Goal: Task Accomplishment & Management: Manage account settings

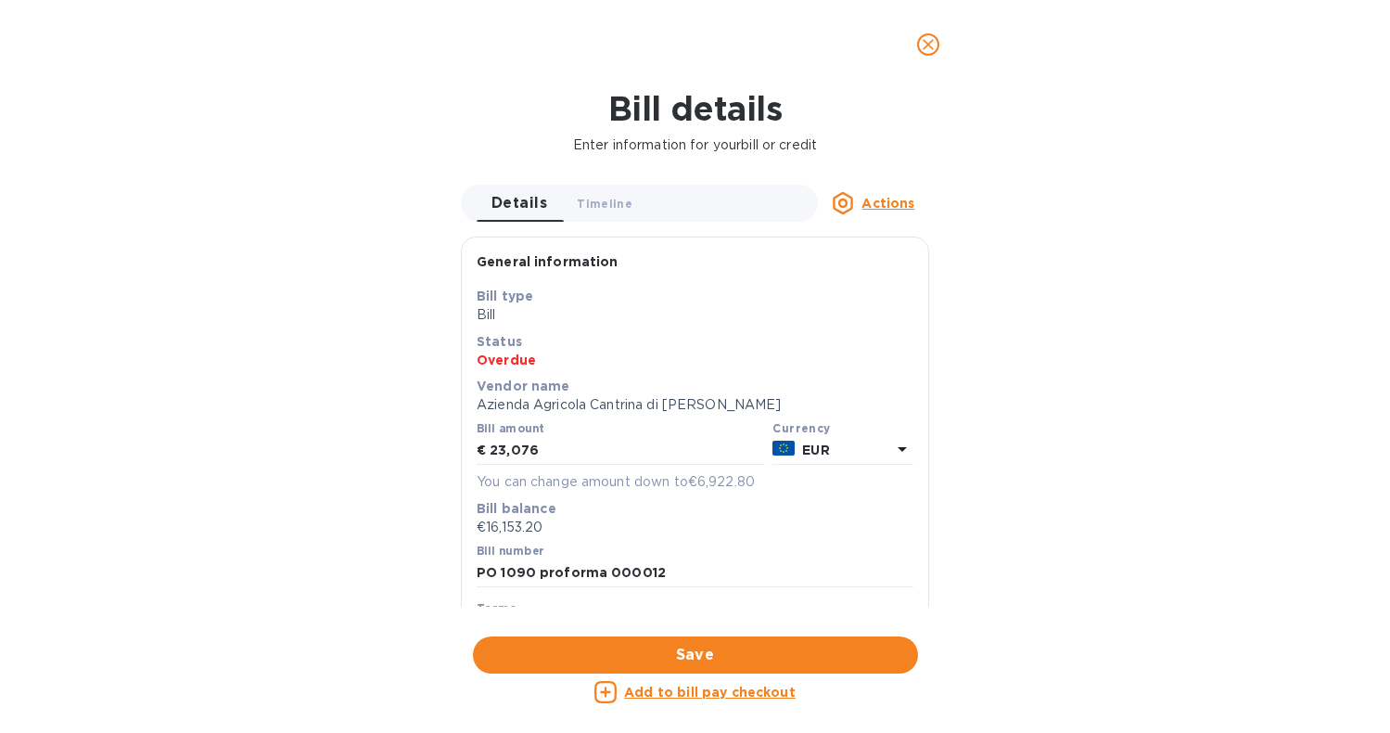
click at [697, 684] on u "Add to bill pay checkout" at bounding box center [710, 691] width 172 height 15
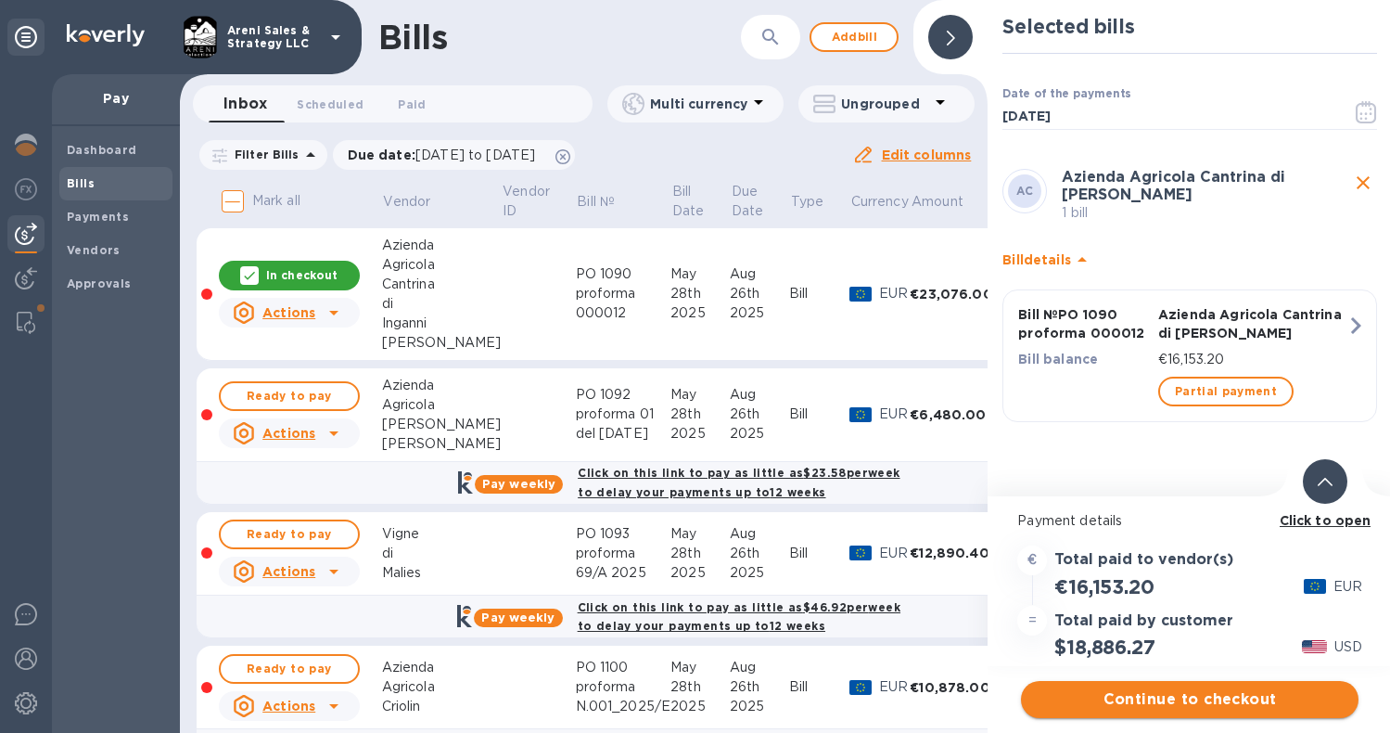
click at [1191, 697] on span "Continue to checkout" at bounding box center [1190, 699] width 308 height 22
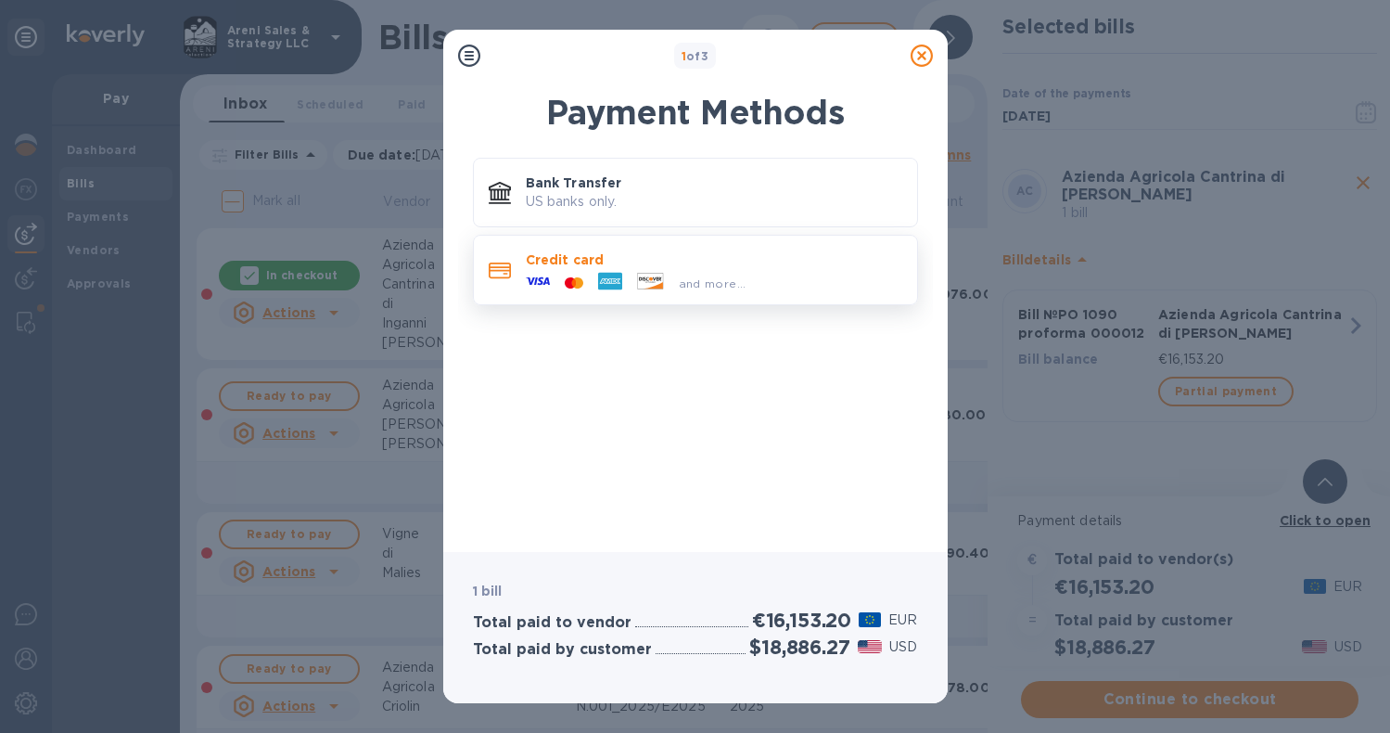
click at [782, 266] on p "Credit card" at bounding box center [714, 259] width 377 height 19
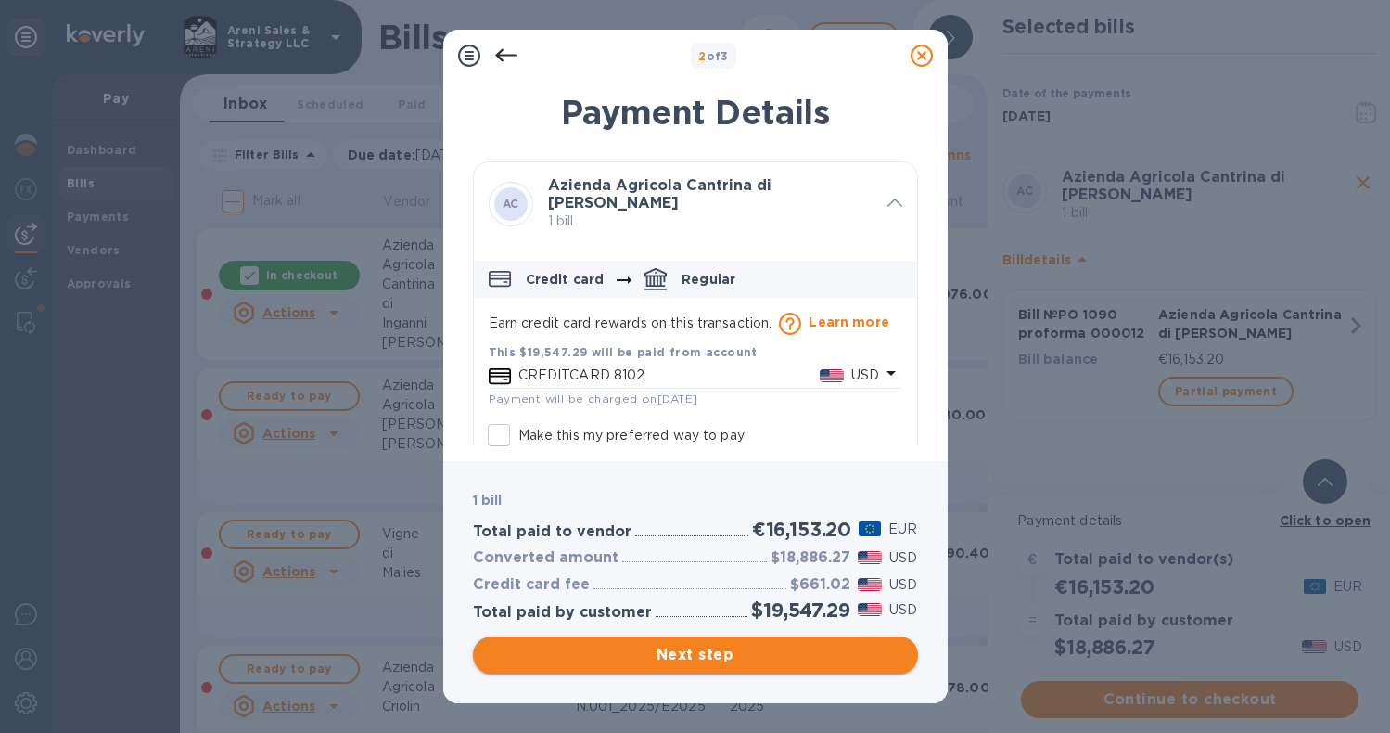
click at [718, 649] on span "Next step" at bounding box center [695, 655] width 415 height 22
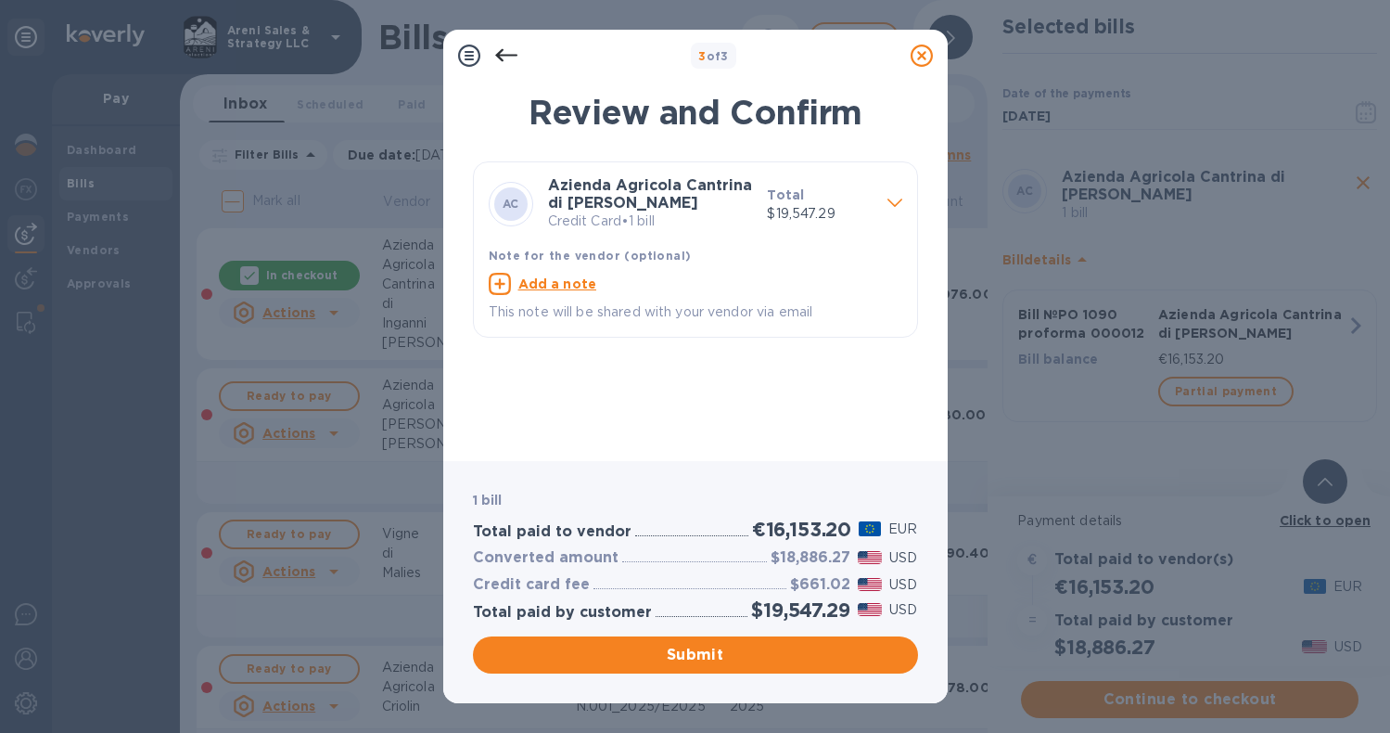
click at [583, 284] on u "Add a note" at bounding box center [557, 283] width 79 height 15
click at [569, 278] on textarea at bounding box center [681, 285] width 384 height 15
type textarea "Thank you! We are so happy to be working with you!"
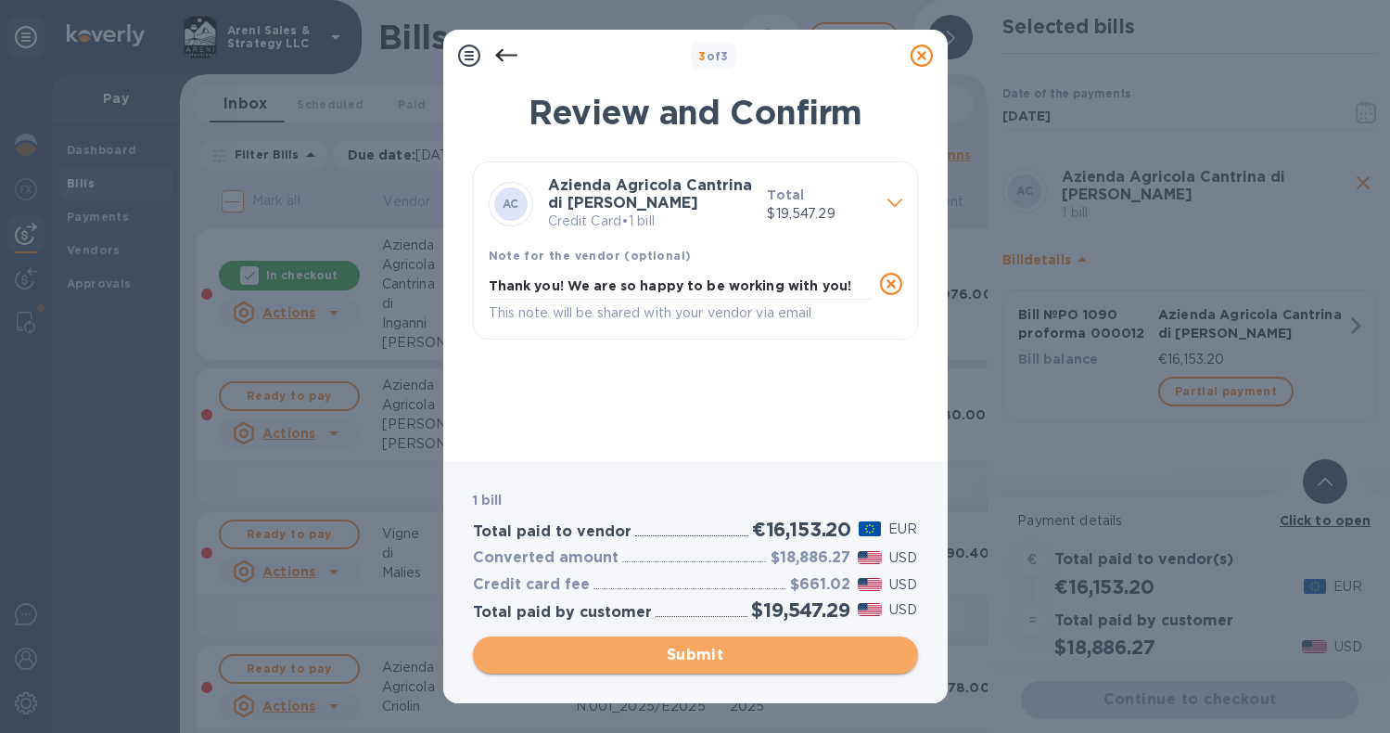
click at [615, 653] on span "Submit" at bounding box center [695, 655] width 415 height 22
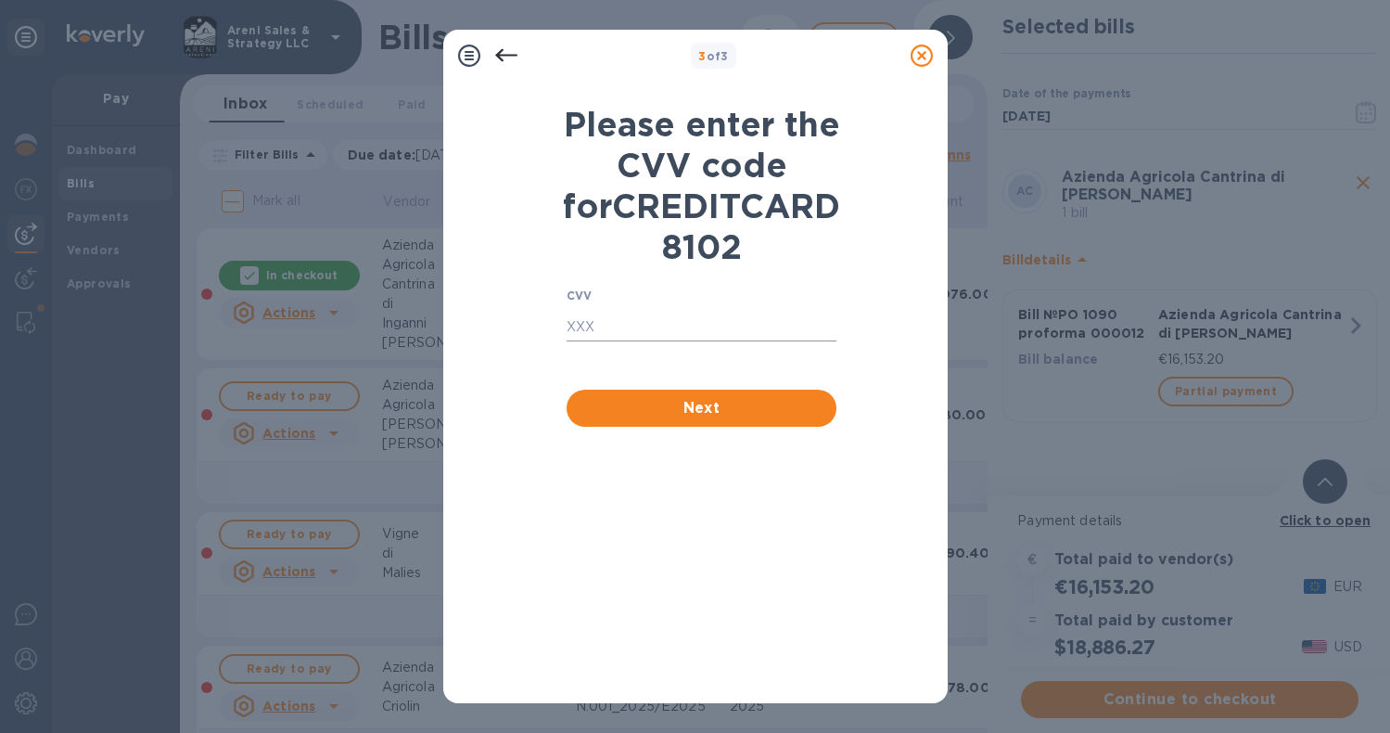
click at [593, 341] on input "text" at bounding box center [702, 327] width 271 height 28
type input "203"
click at [642, 419] on span "Next" at bounding box center [701, 408] width 241 height 22
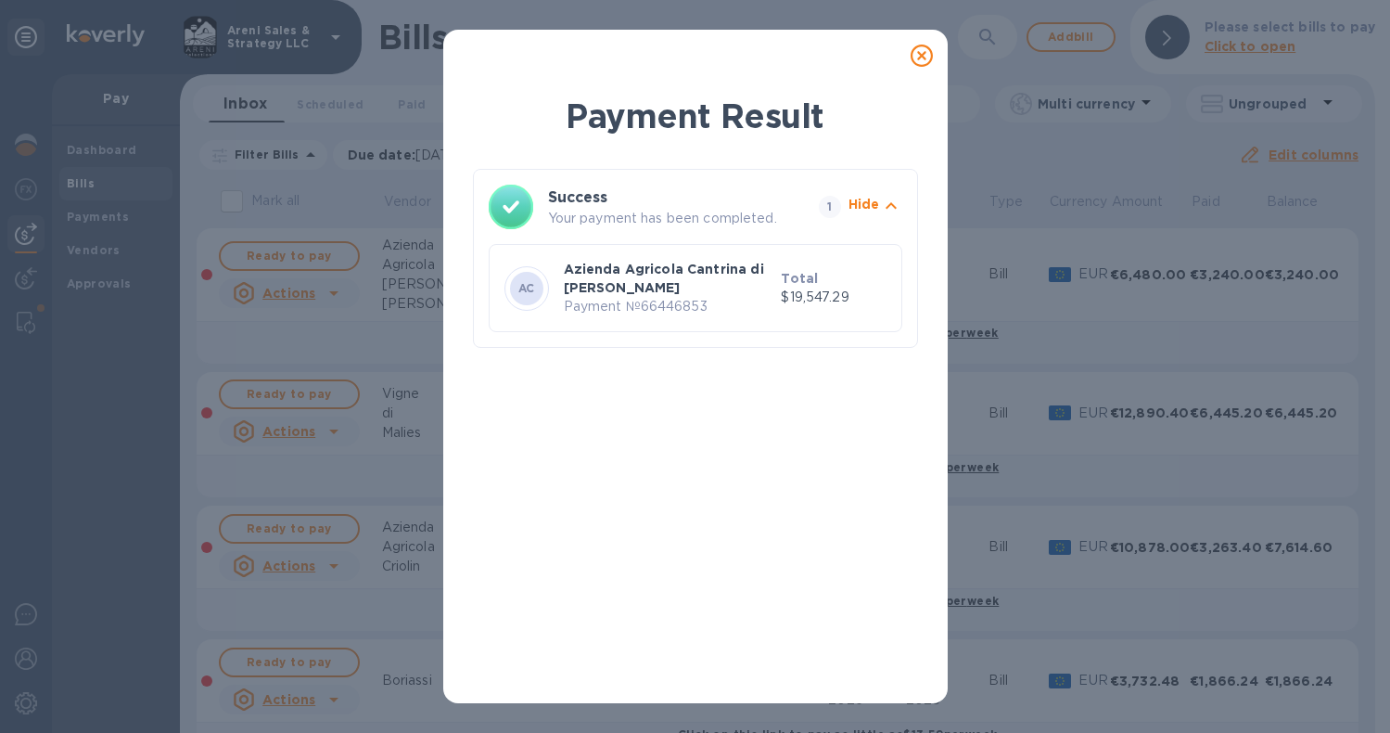
click at [926, 53] on icon at bounding box center [922, 56] width 22 height 22
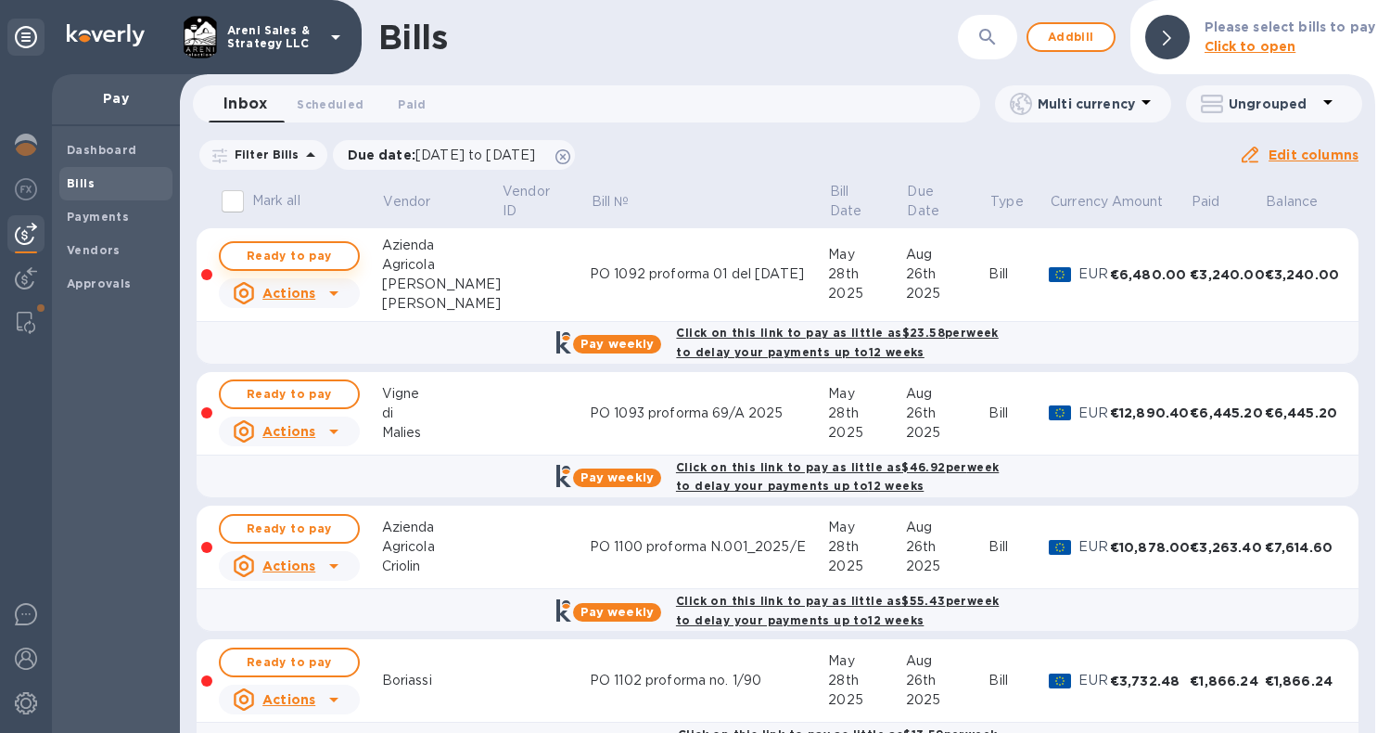
click at [274, 253] on span "Ready to pay" at bounding box center [290, 256] width 108 height 22
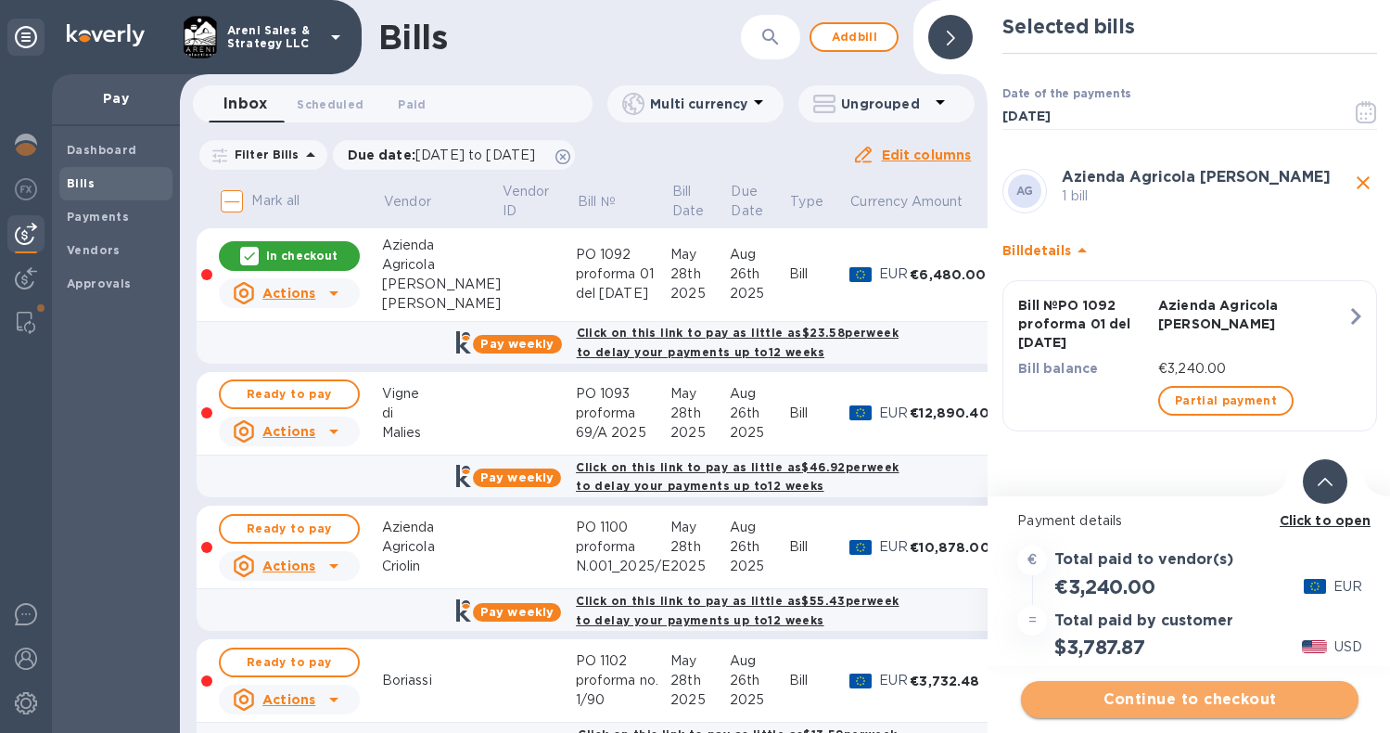
click at [1190, 689] on span "Continue to checkout" at bounding box center [1190, 699] width 308 height 22
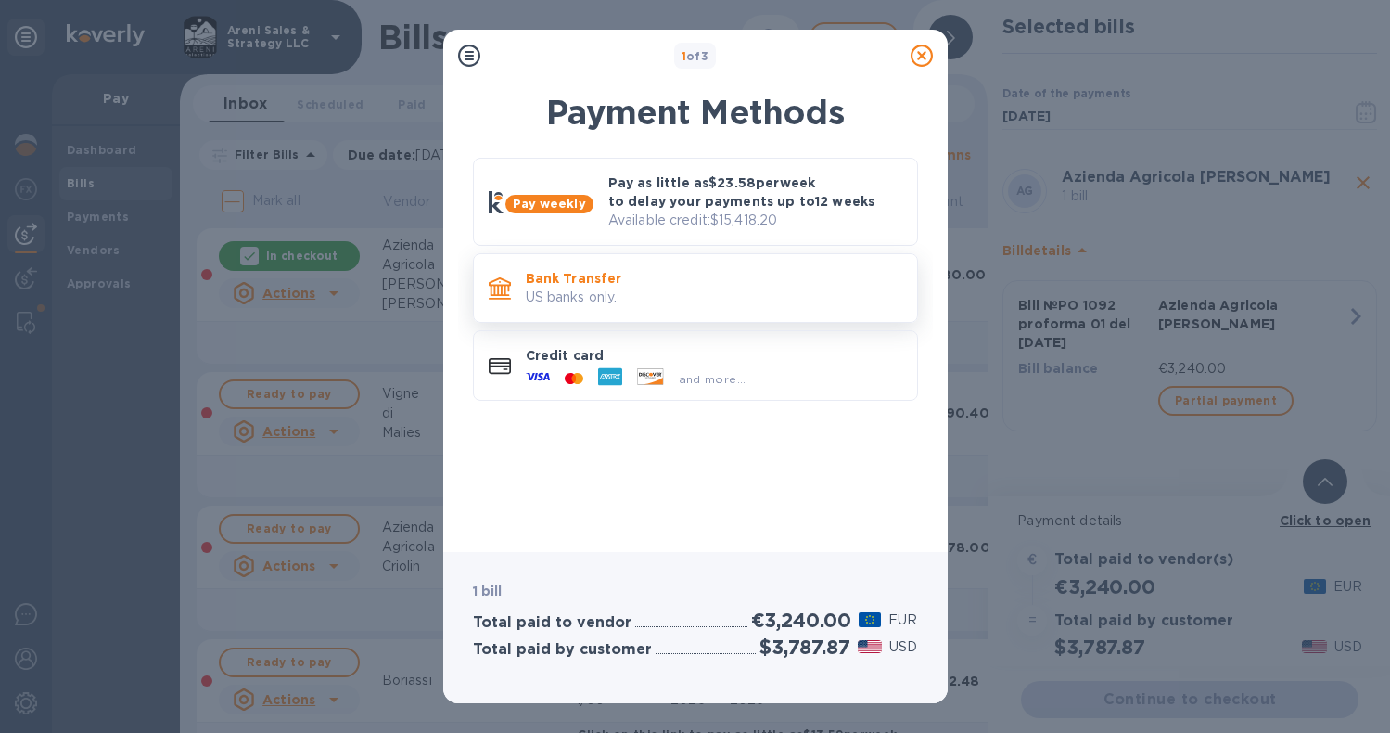
click at [708, 299] on p "US banks only." at bounding box center [714, 296] width 377 height 19
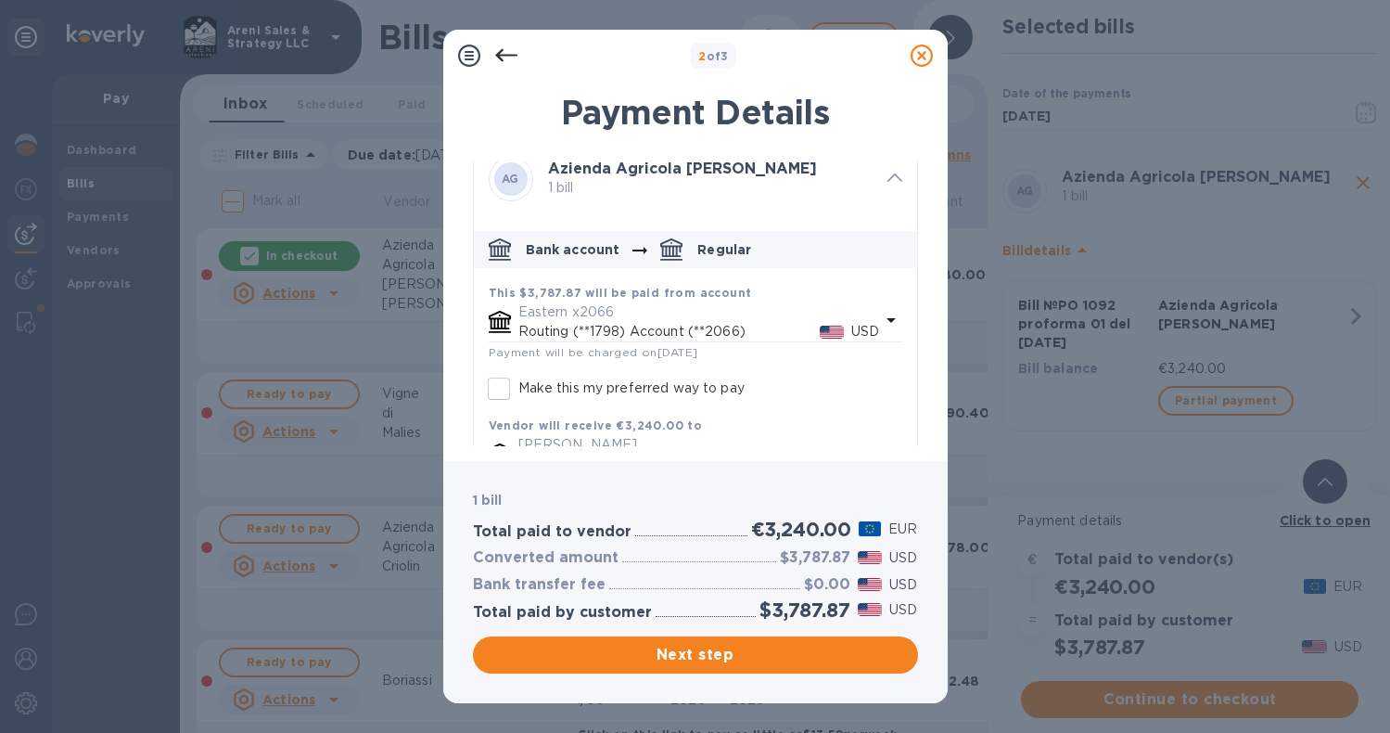
scroll to position [6, 0]
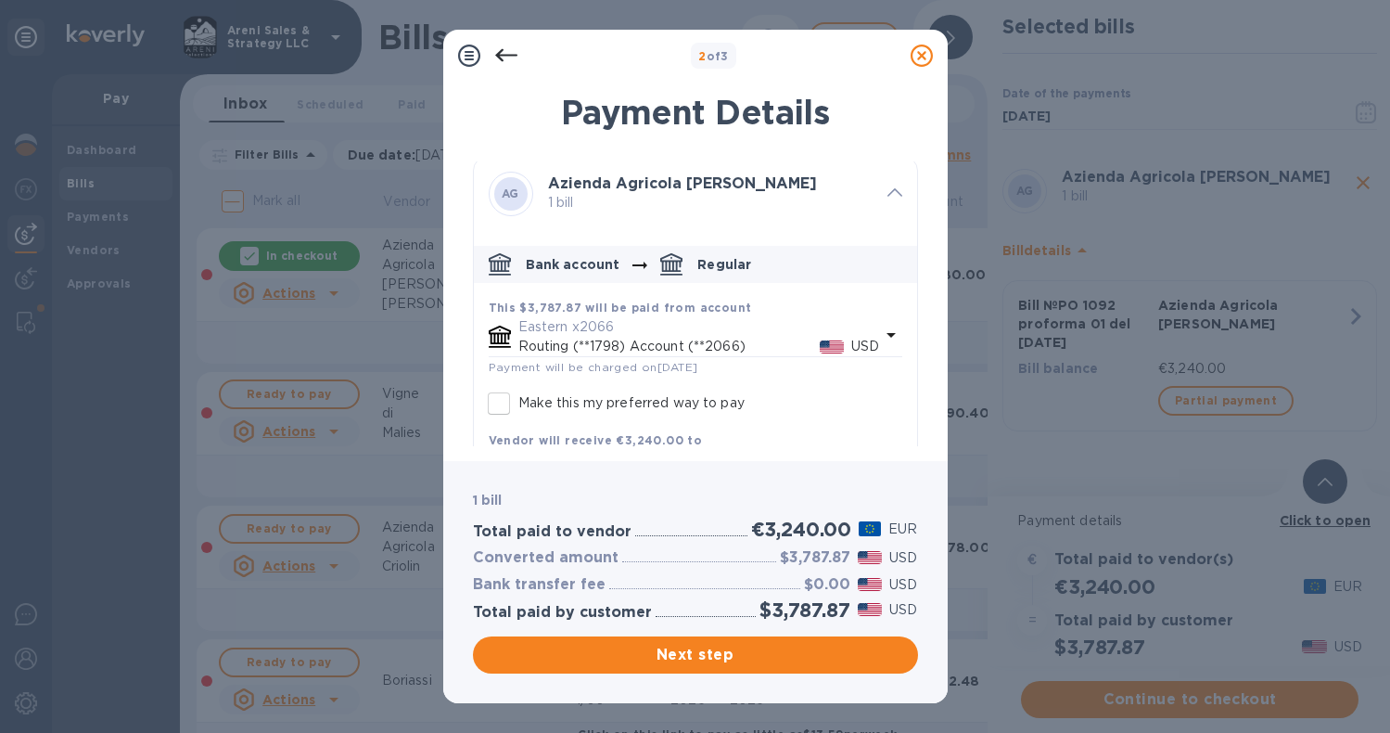
click at [688, 313] on div "Eastern x2066 Routing (**1798) Account (**2066) USD" at bounding box center [699, 336] width 369 height 46
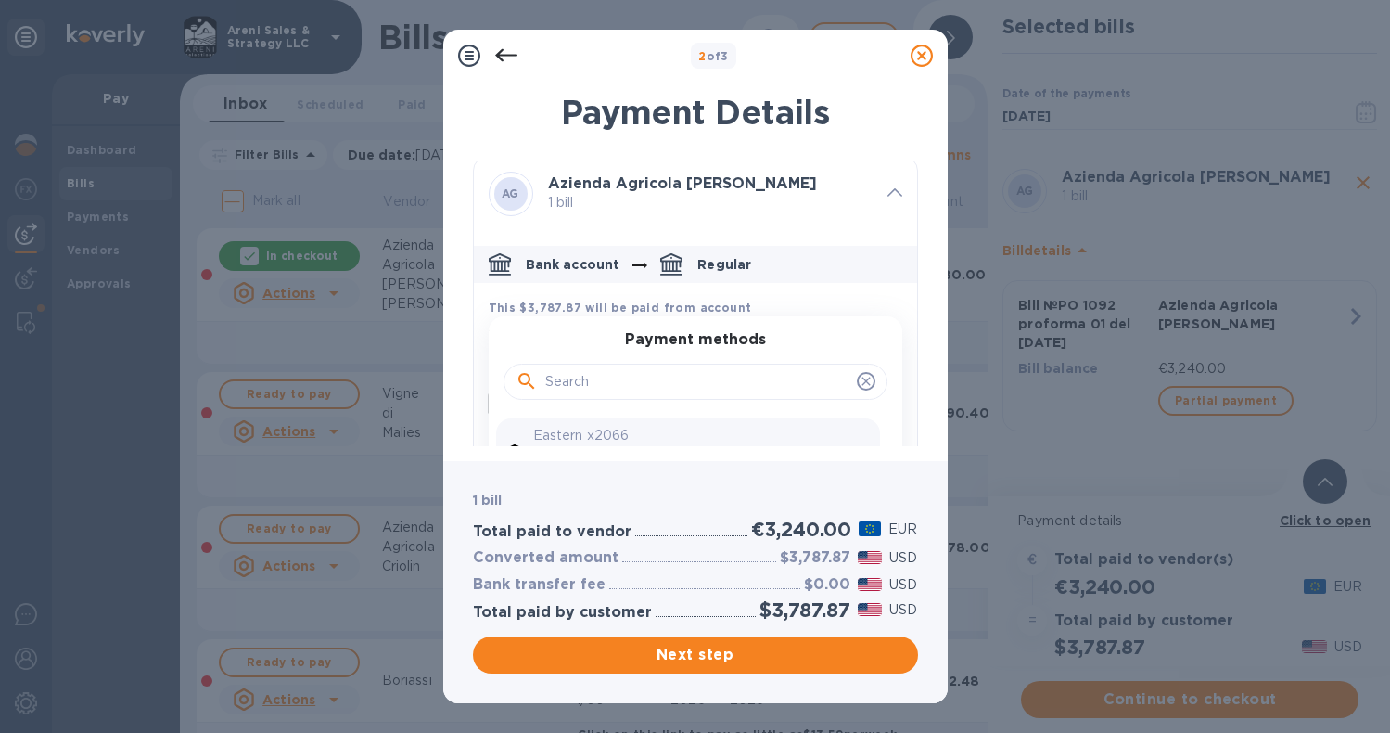
click at [918, 271] on div "Payment Details AG Azienda Agricola [PERSON_NAME] 1 bill Bank account Regular T…" at bounding box center [695, 265] width 504 height 390
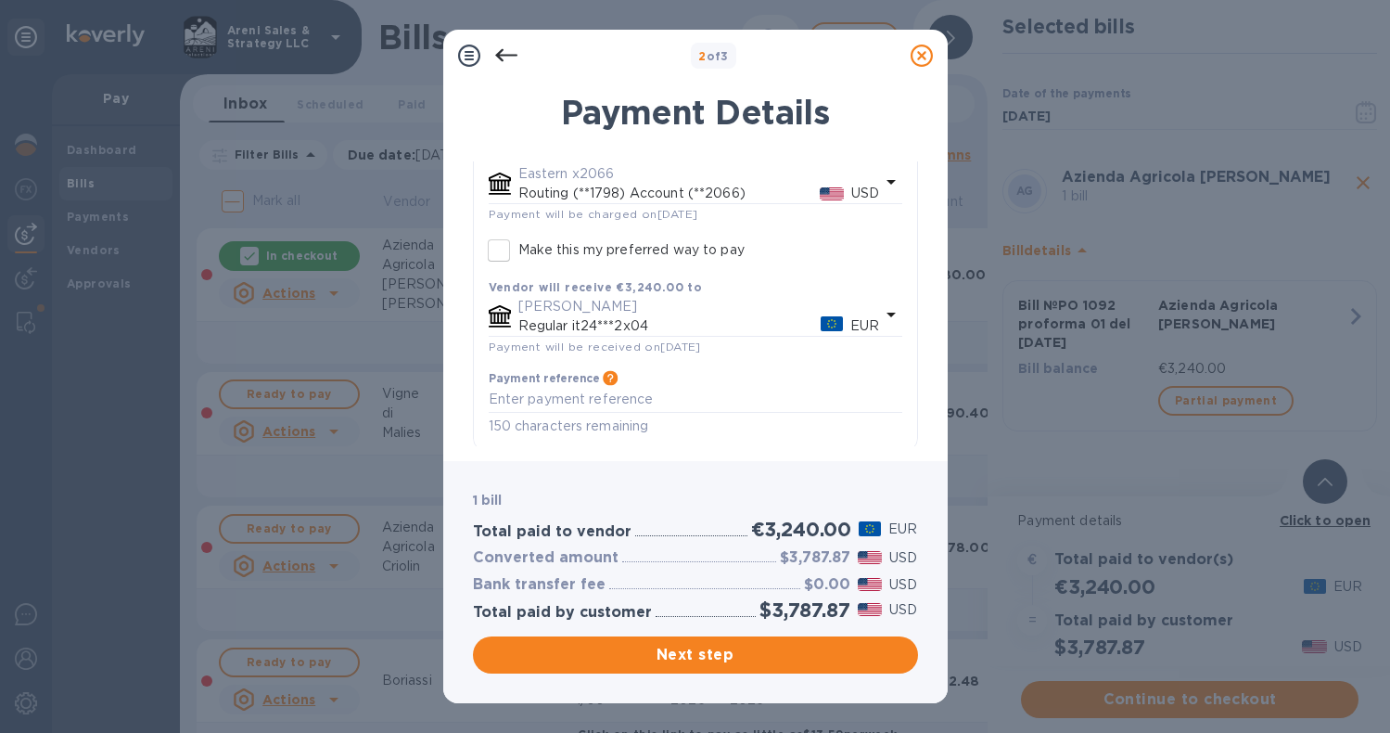
scroll to position [161, 0]
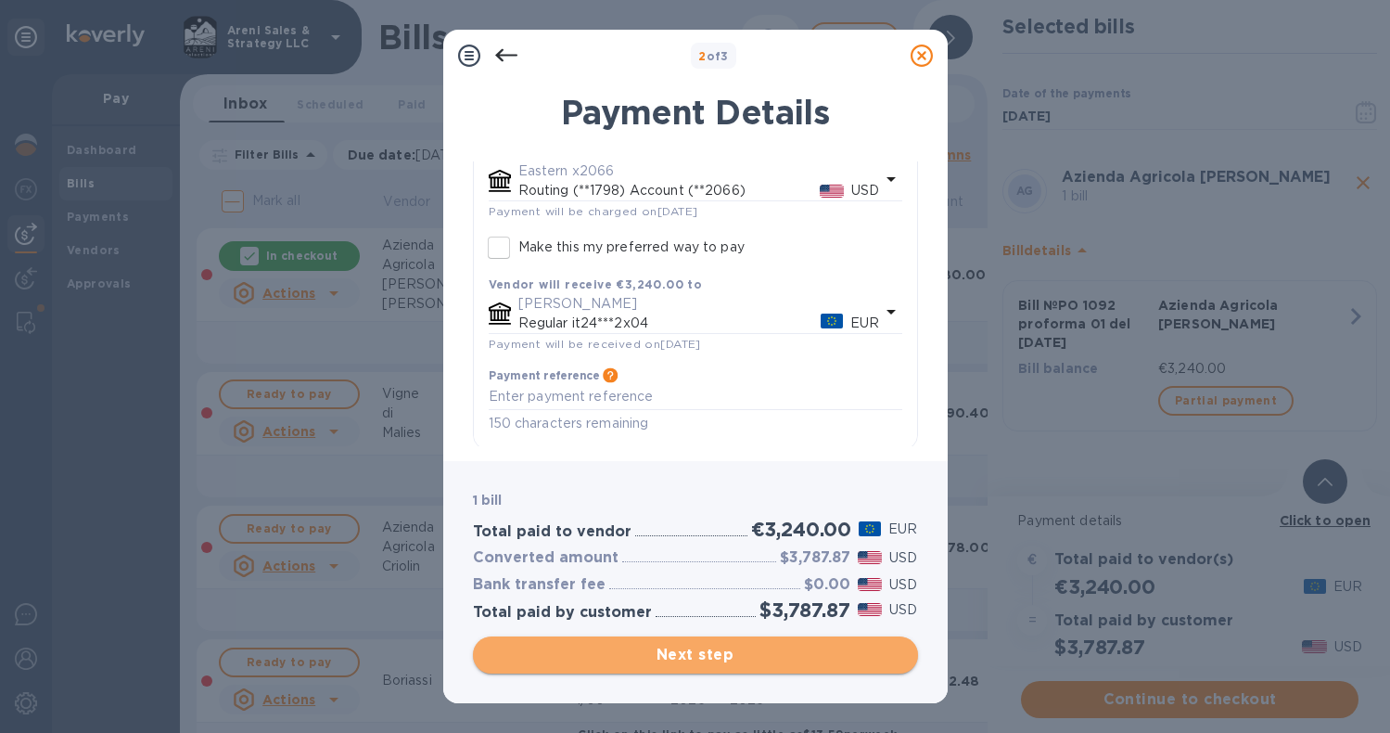
click at [655, 650] on span "Next step" at bounding box center [695, 655] width 415 height 22
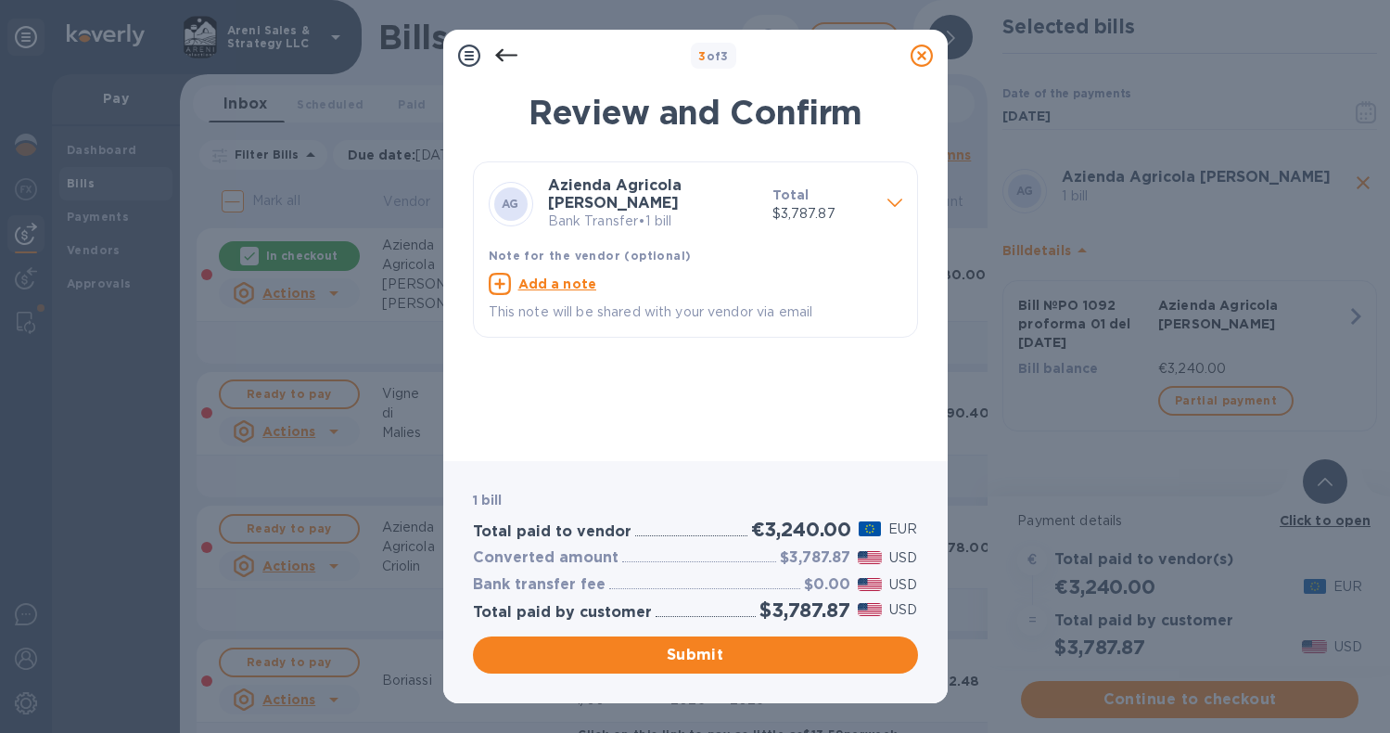
click at [570, 280] on u "Add a note" at bounding box center [557, 283] width 79 height 15
click at [572, 289] on textarea at bounding box center [681, 285] width 384 height 15
type textarea "Thank you!"
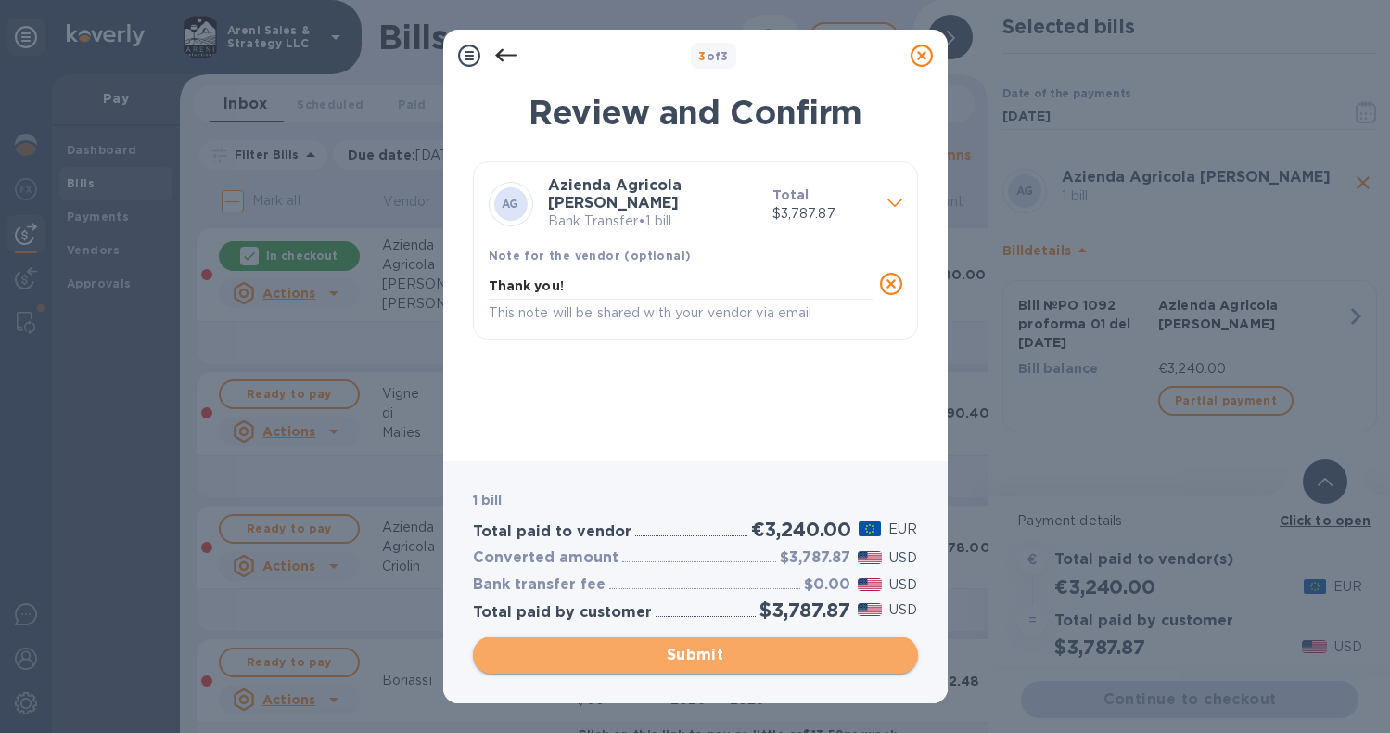
click at [569, 659] on span "Submit" at bounding box center [695, 655] width 415 height 22
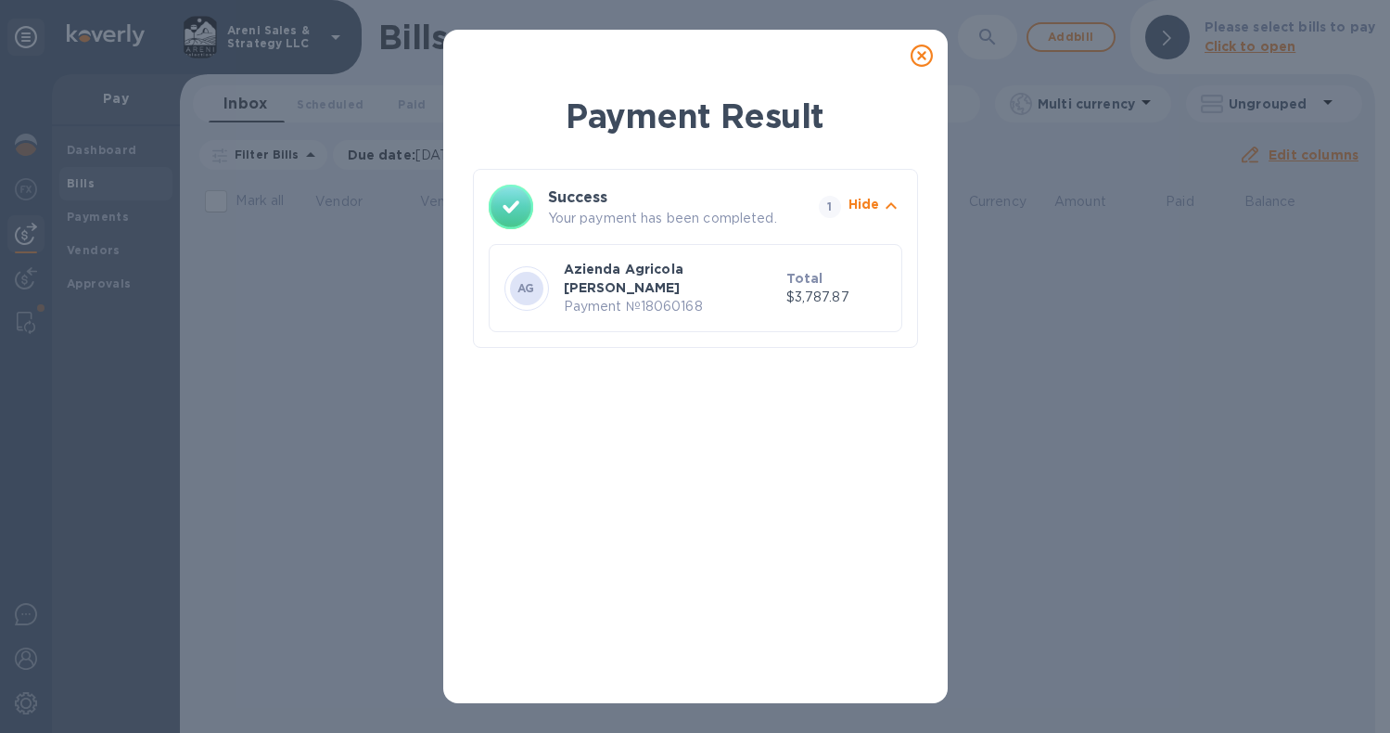
click at [921, 57] on icon at bounding box center [922, 56] width 22 height 22
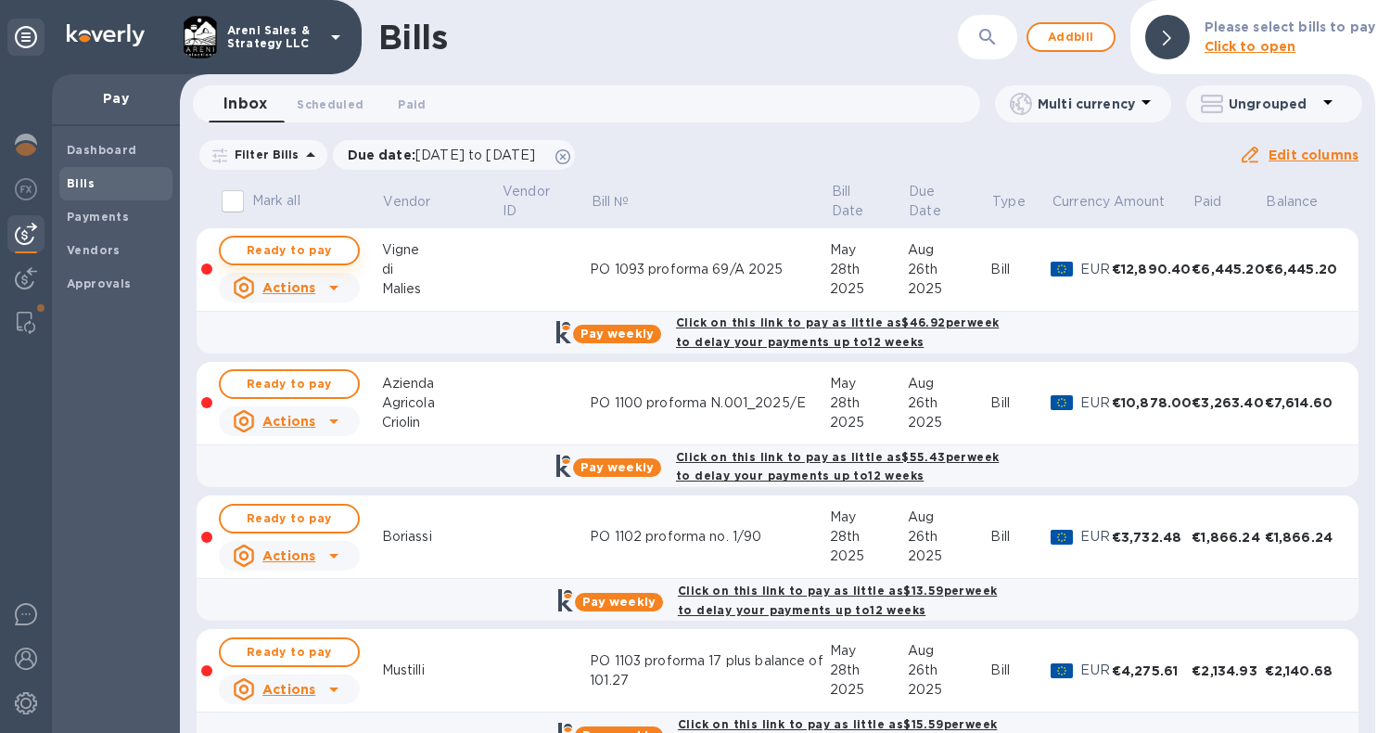
click at [338, 245] on span "Ready to pay" at bounding box center [290, 250] width 108 height 22
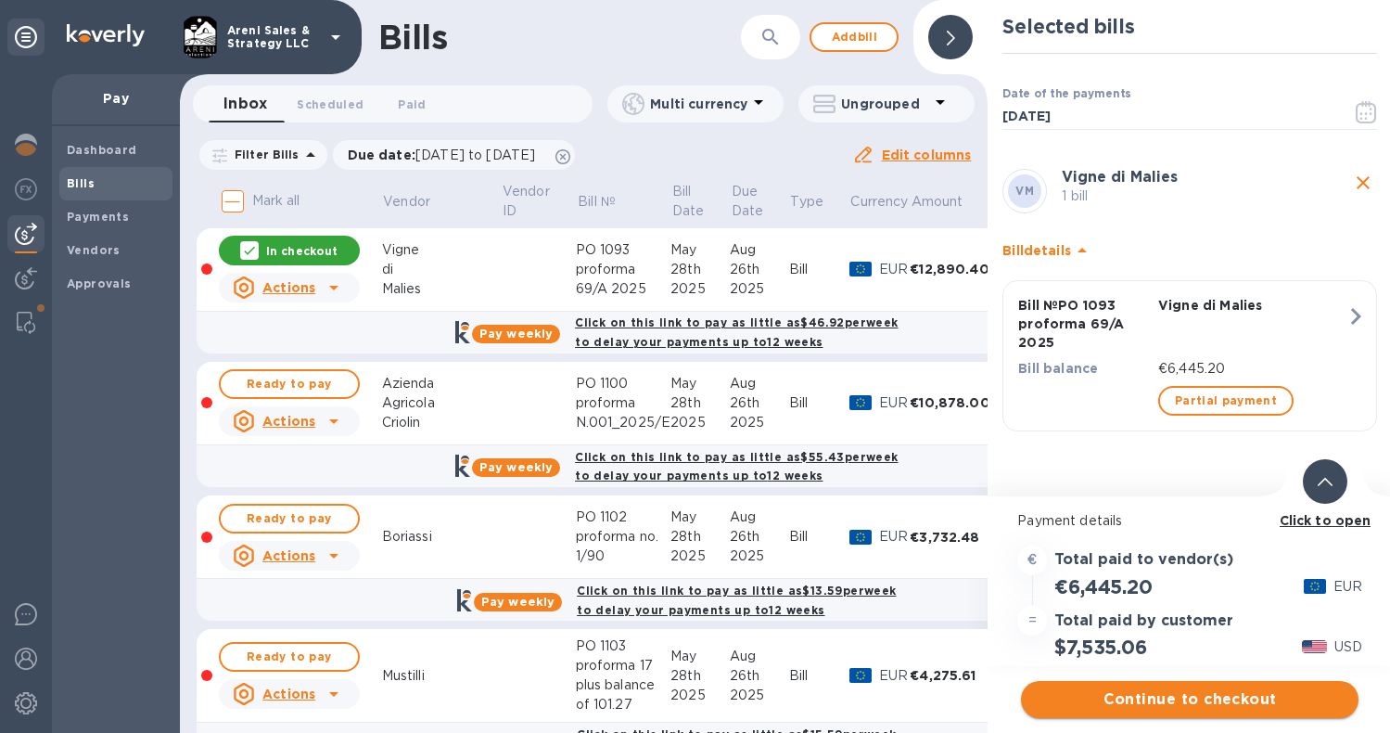
click at [1213, 695] on span "Continue to checkout" at bounding box center [1190, 699] width 308 height 22
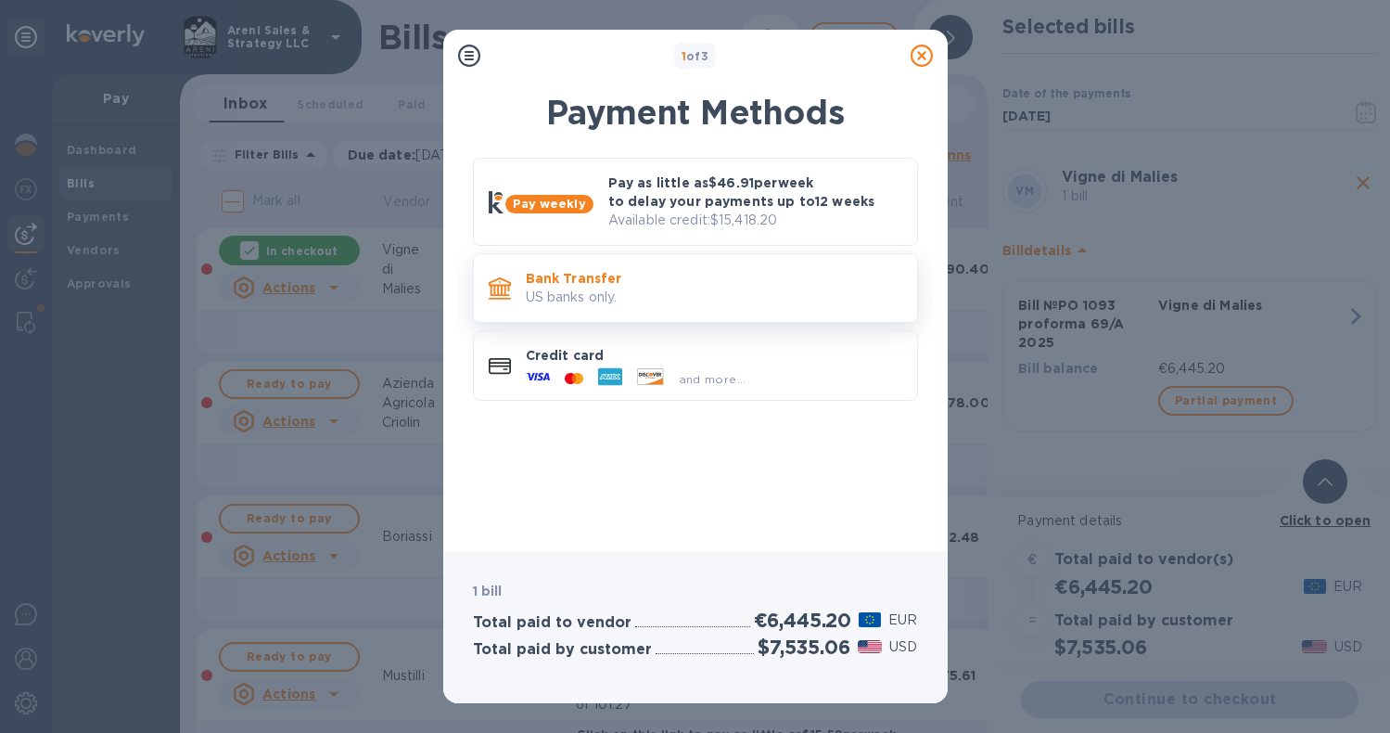
click at [845, 286] on p "Bank Transfer" at bounding box center [714, 278] width 377 height 19
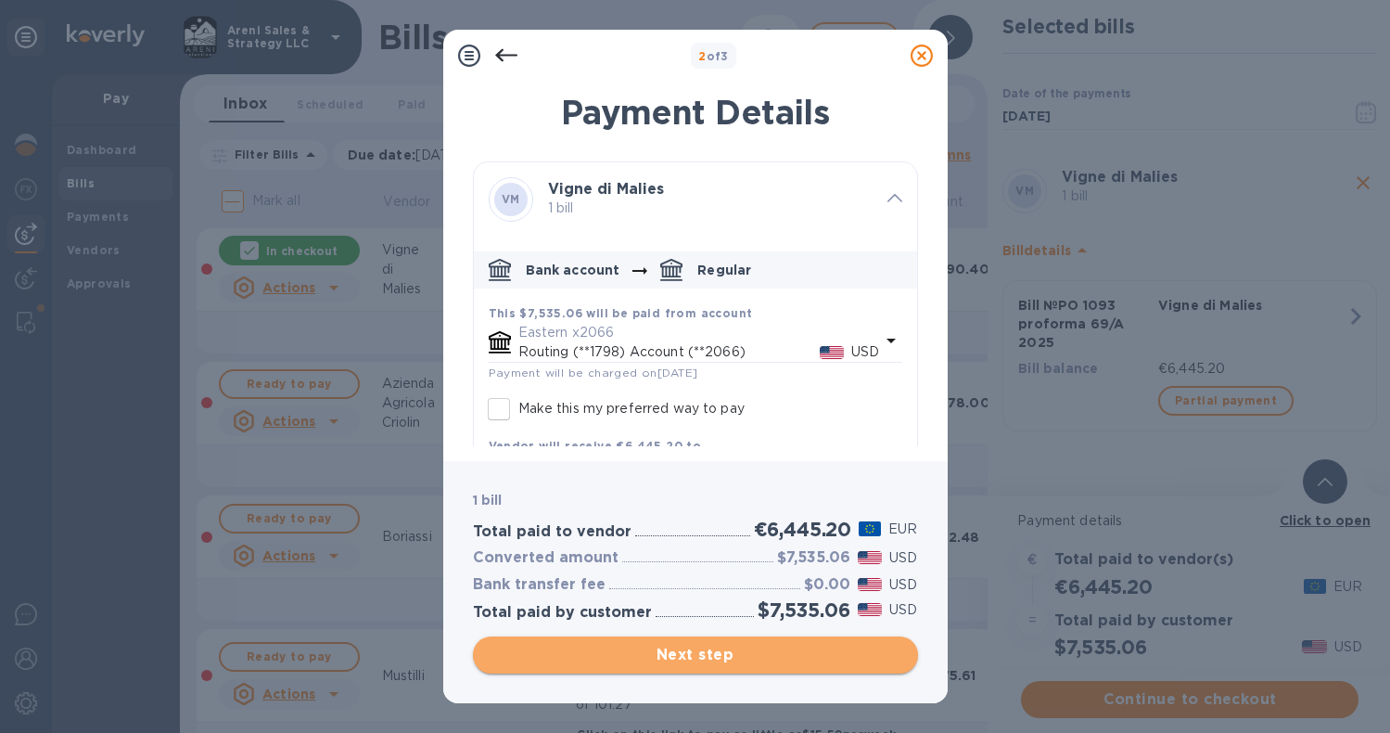
click at [696, 657] on span "Next step" at bounding box center [695, 655] width 415 height 22
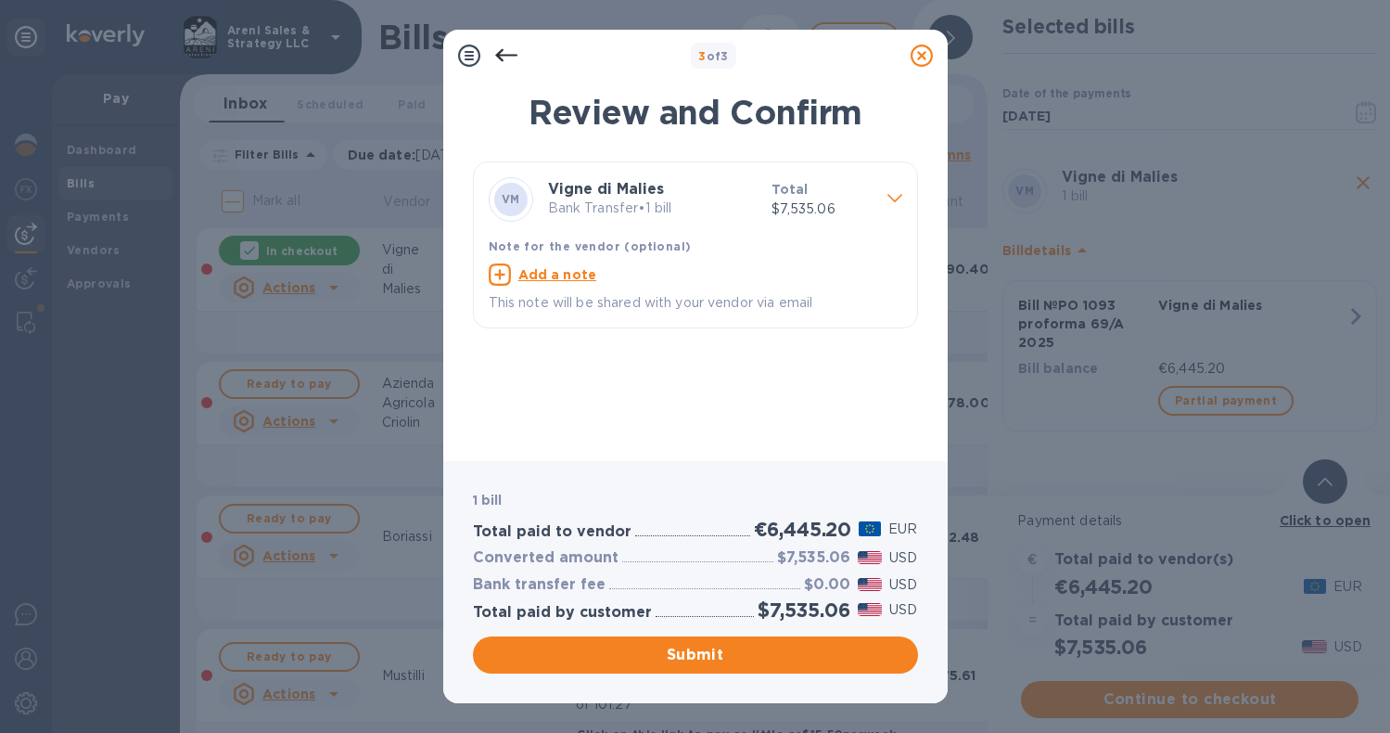
click at [606, 277] on div "Add a note" at bounding box center [696, 274] width 414 height 22
click at [568, 273] on textarea at bounding box center [681, 276] width 384 height 15
type textarea "Thank you!"
click at [655, 646] on span "Submit" at bounding box center [695, 655] width 415 height 22
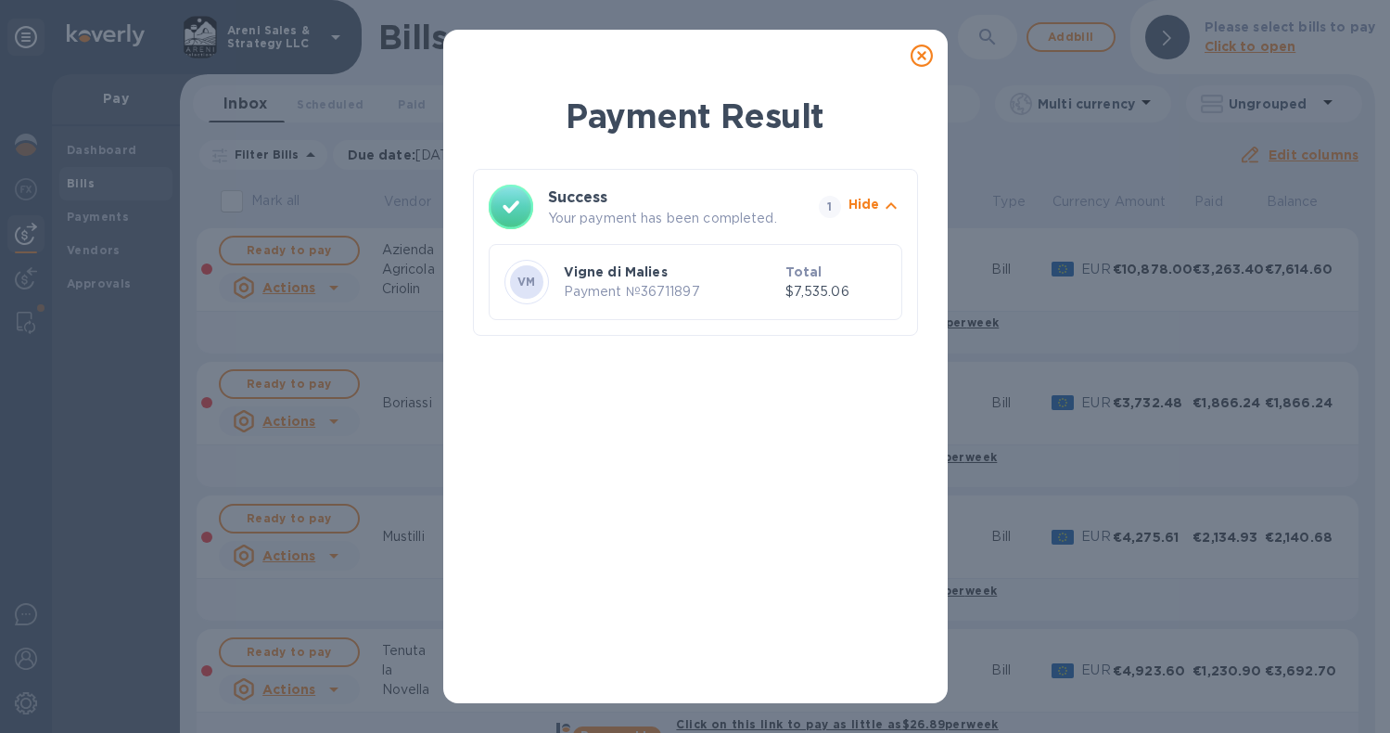
click at [922, 56] on icon at bounding box center [922, 56] width 22 height 22
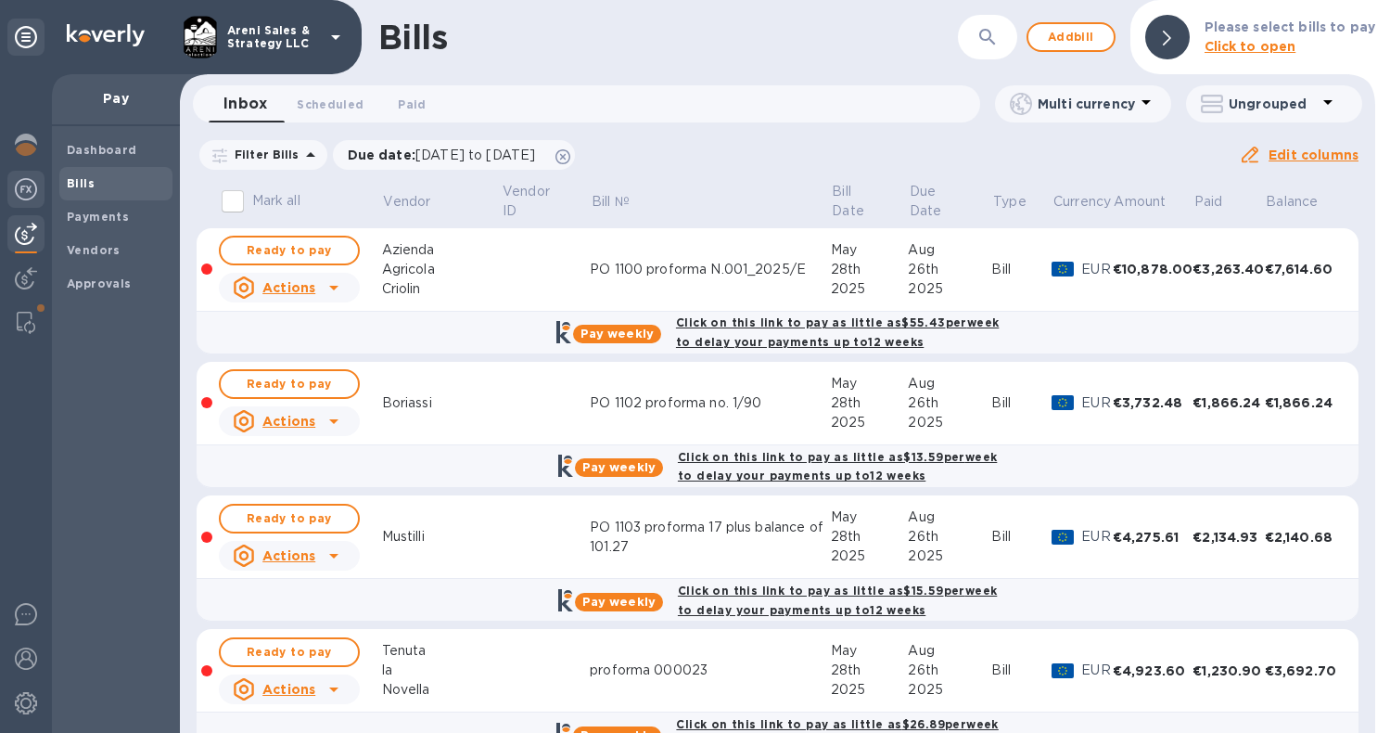
click at [18, 182] on img at bounding box center [26, 189] width 22 height 22
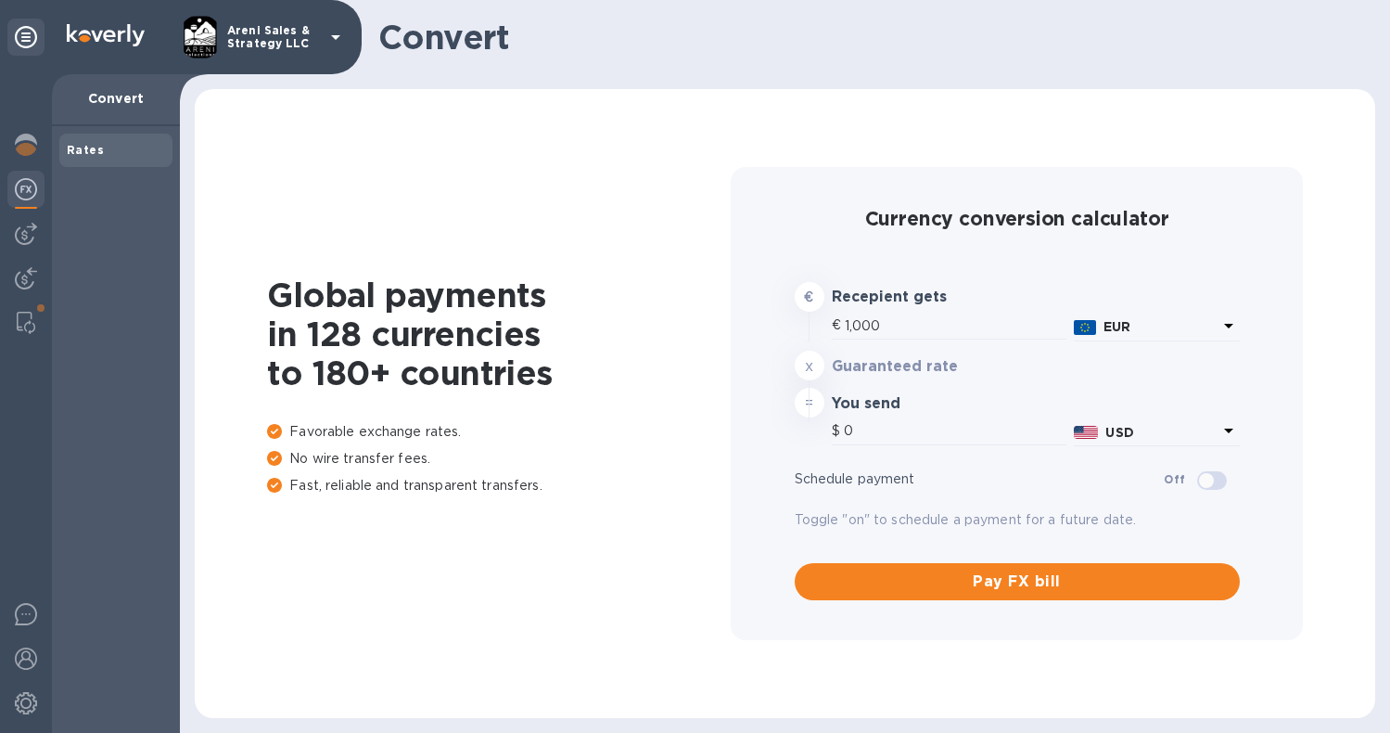
type input "1,169.1"
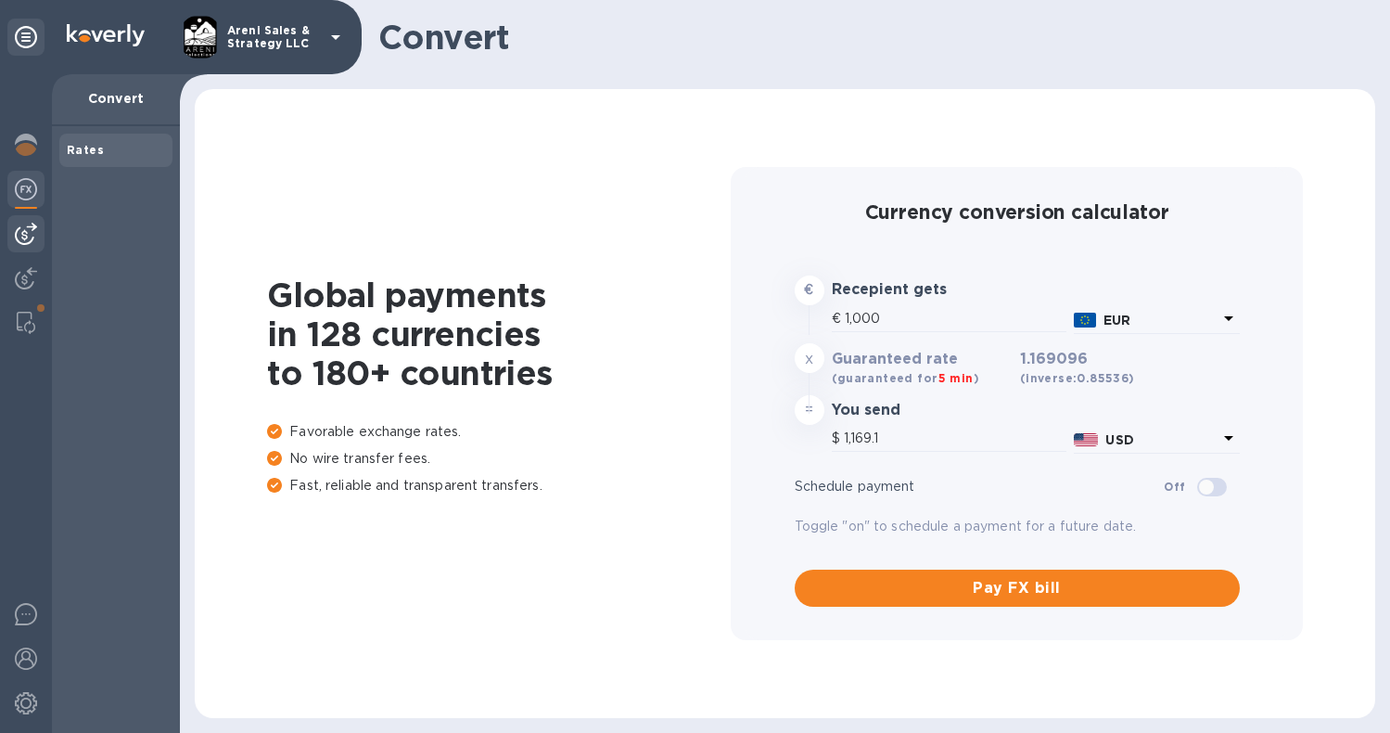
click at [22, 238] on img at bounding box center [26, 234] width 22 height 22
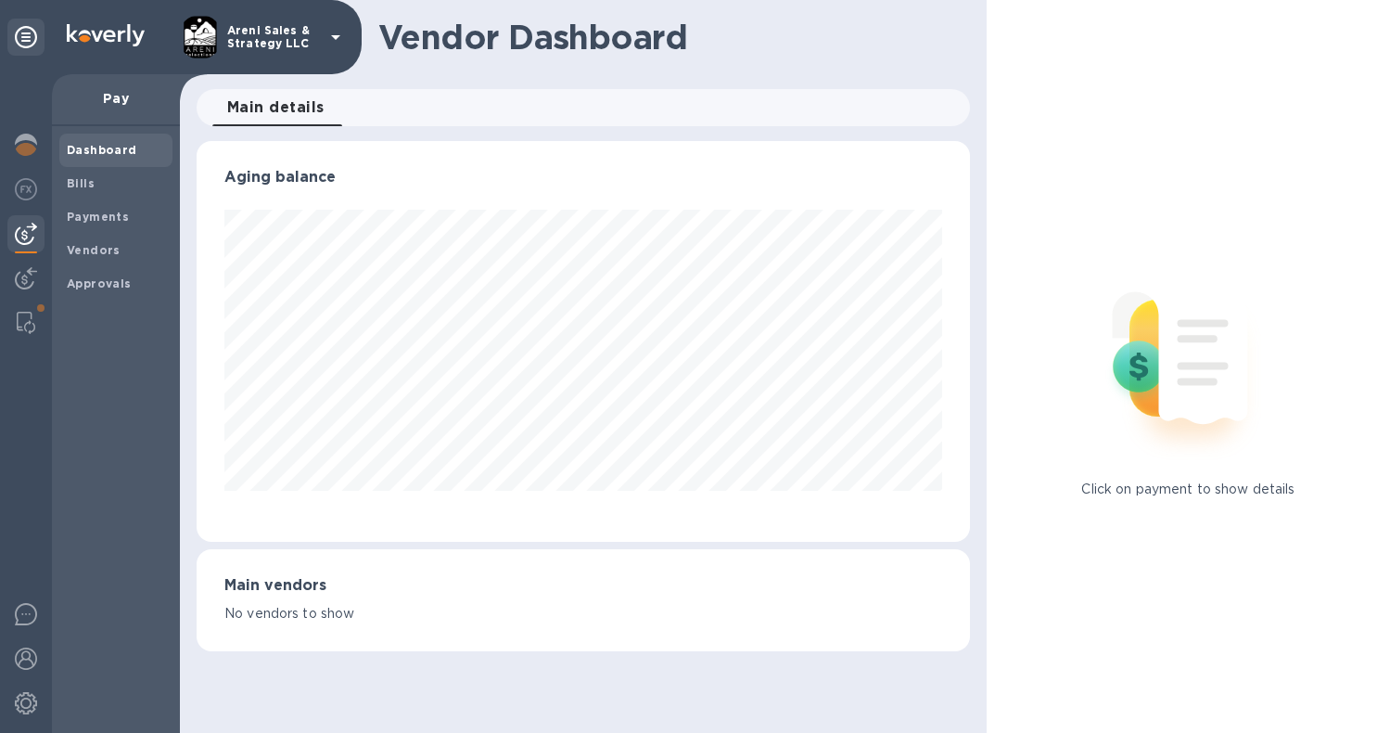
scroll to position [401, 766]
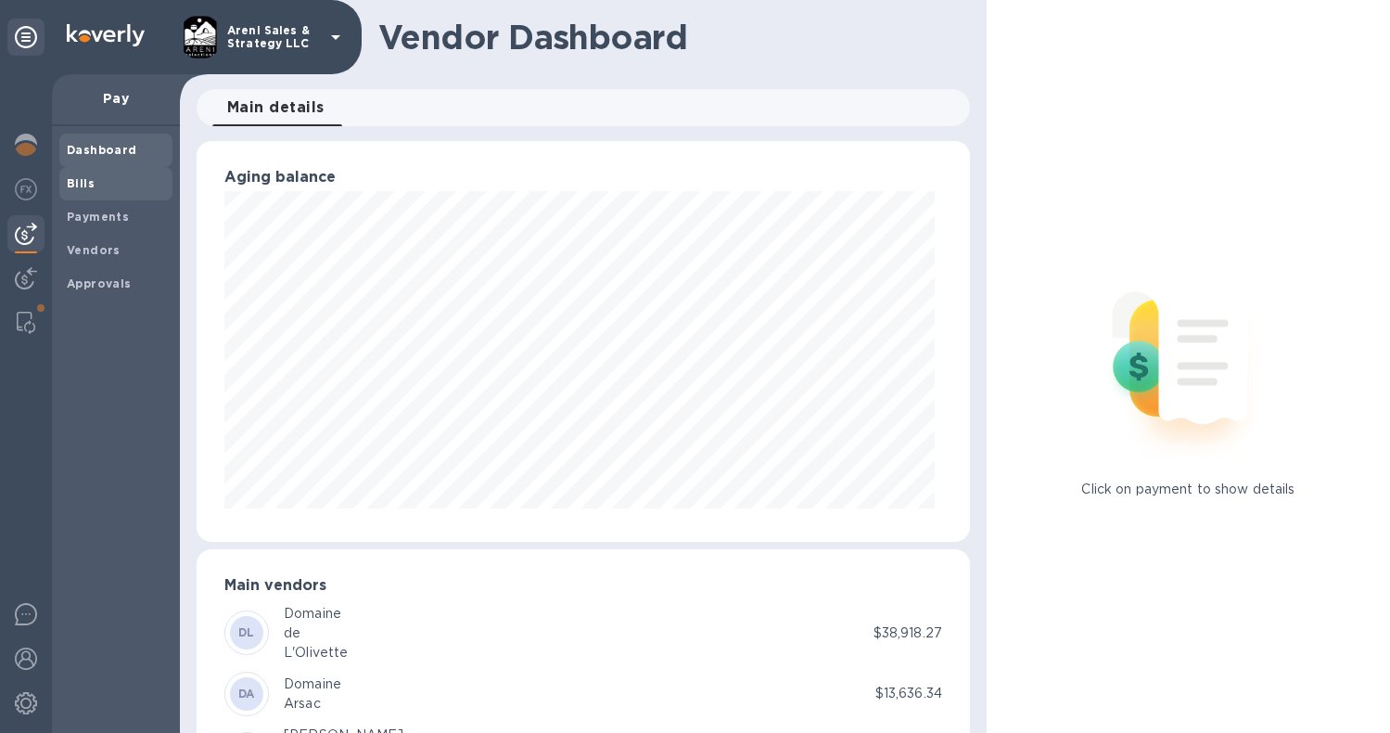
click at [104, 180] on span "Bills" at bounding box center [116, 183] width 98 height 19
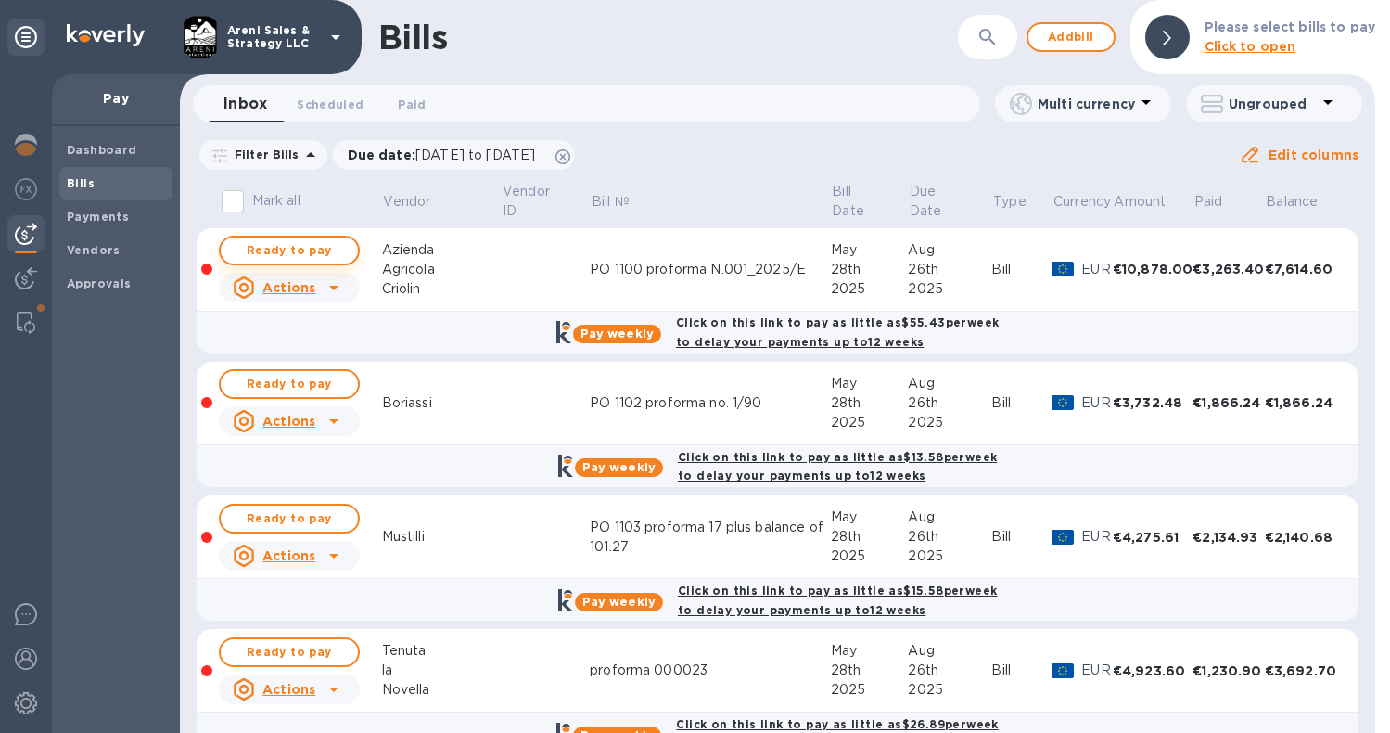
click at [326, 252] on span "Ready to pay" at bounding box center [290, 250] width 108 height 22
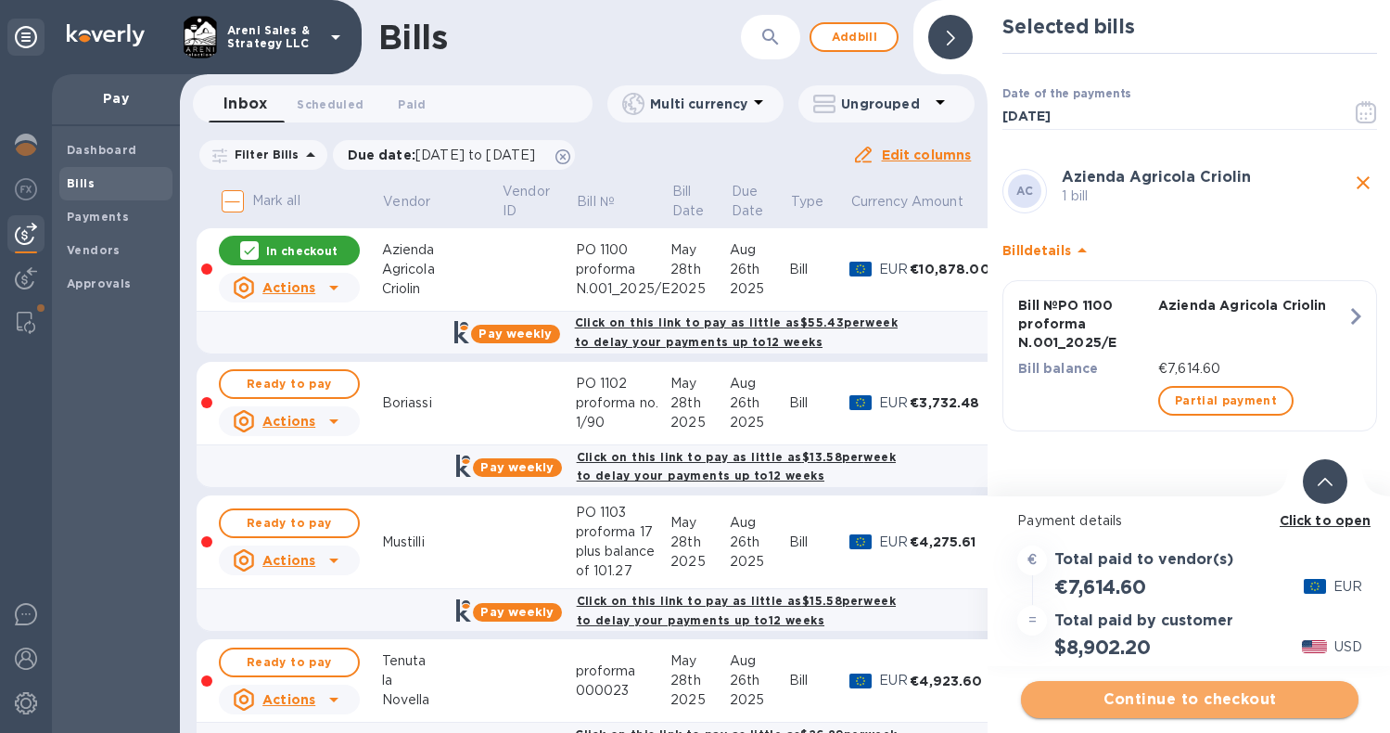
click at [1149, 698] on span "Continue to checkout" at bounding box center [1190, 699] width 308 height 22
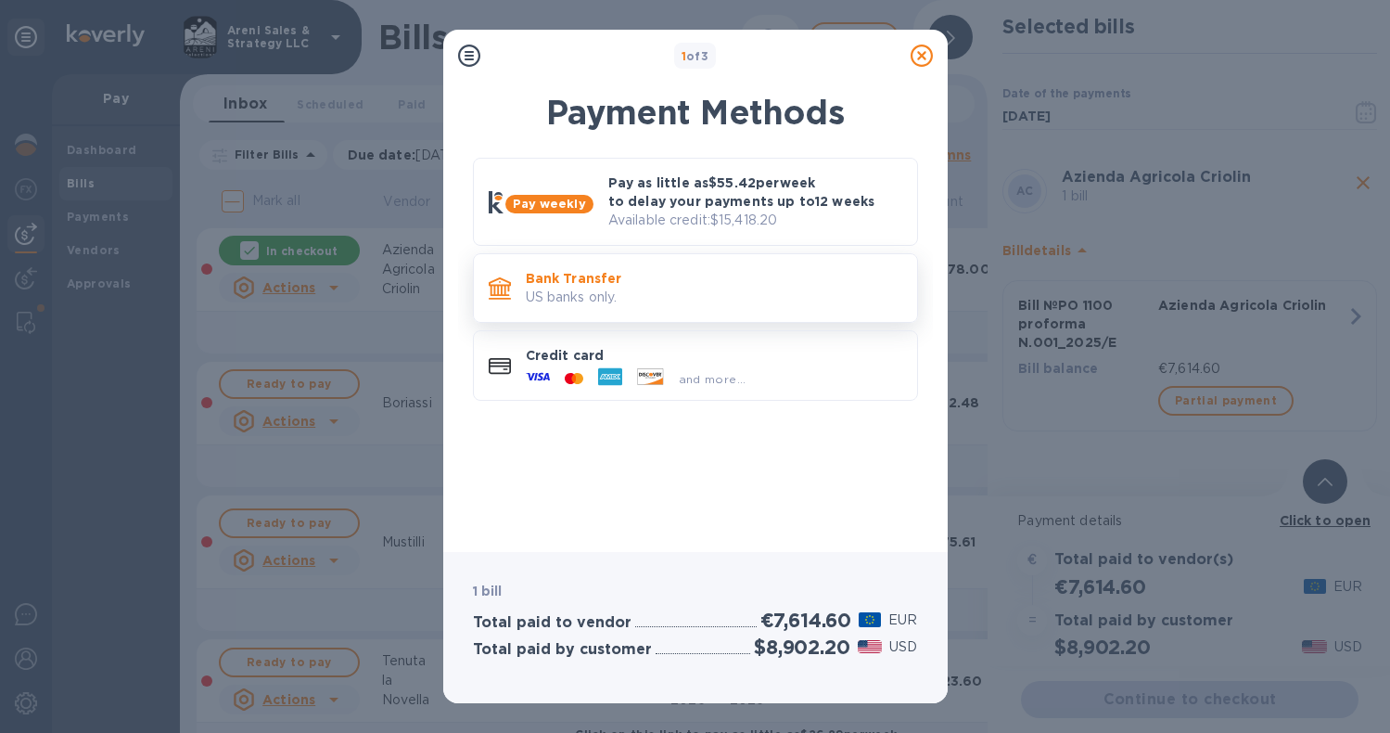
click at [849, 284] on p "Bank Transfer" at bounding box center [714, 278] width 377 height 19
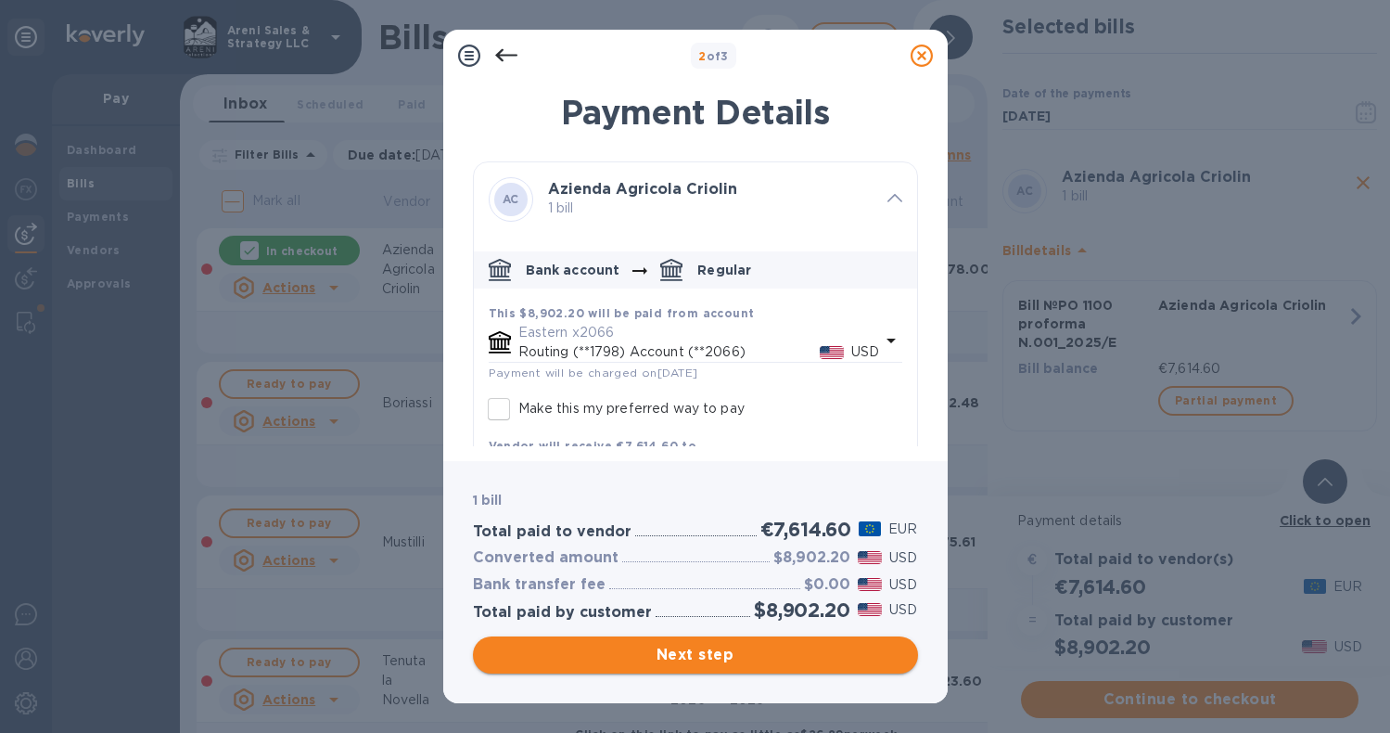
click at [689, 652] on span "Next step" at bounding box center [695, 655] width 415 height 22
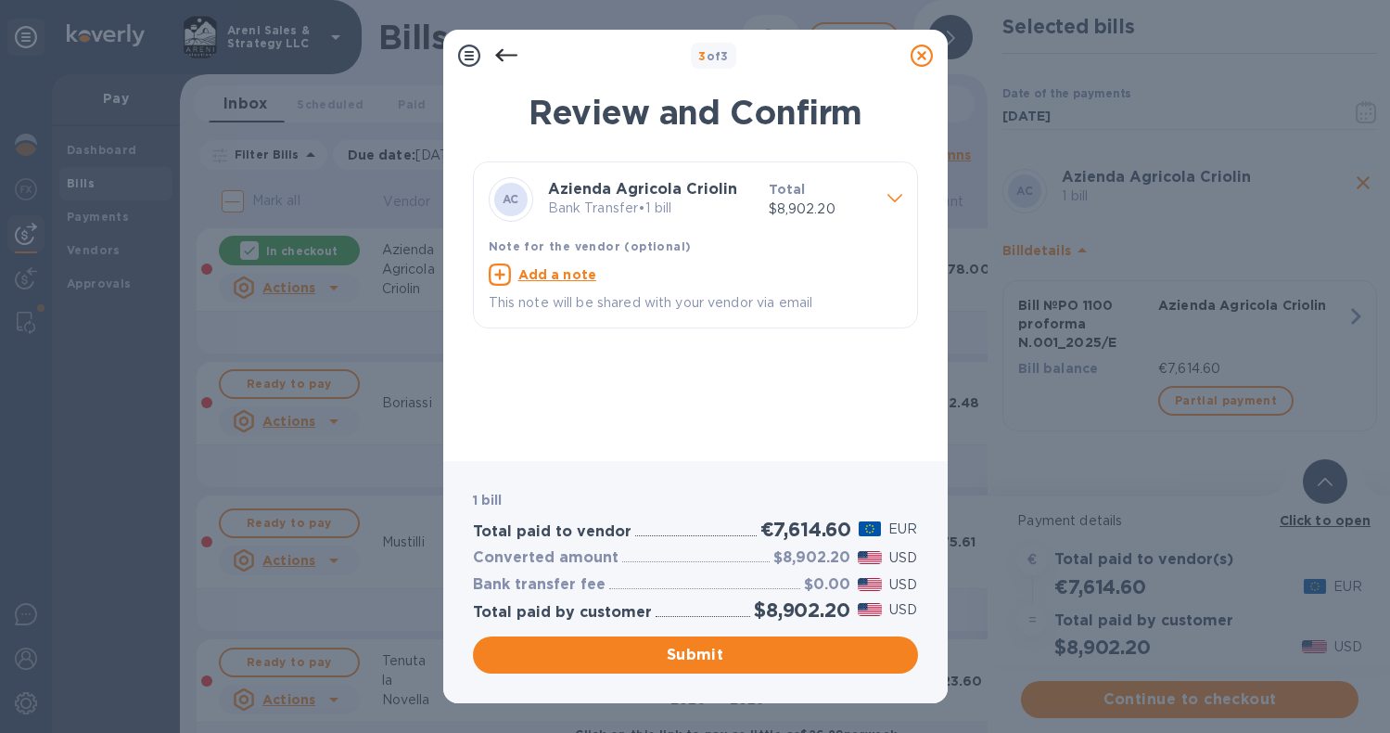
click at [605, 269] on div "Add a note" at bounding box center [696, 274] width 414 height 22
click at [580, 271] on textarea at bounding box center [681, 276] width 384 height 15
type textarea "Thank you!"
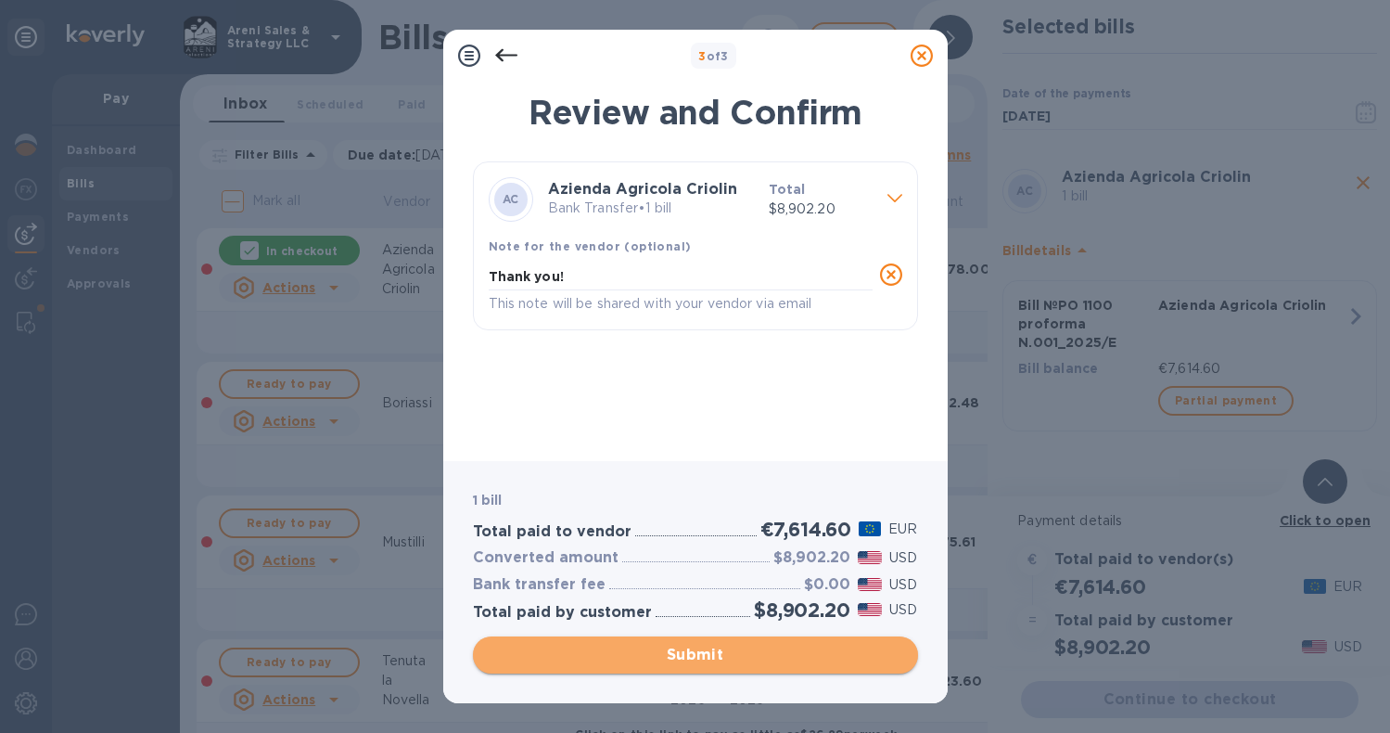
click at [576, 662] on span "Submit" at bounding box center [695, 655] width 415 height 22
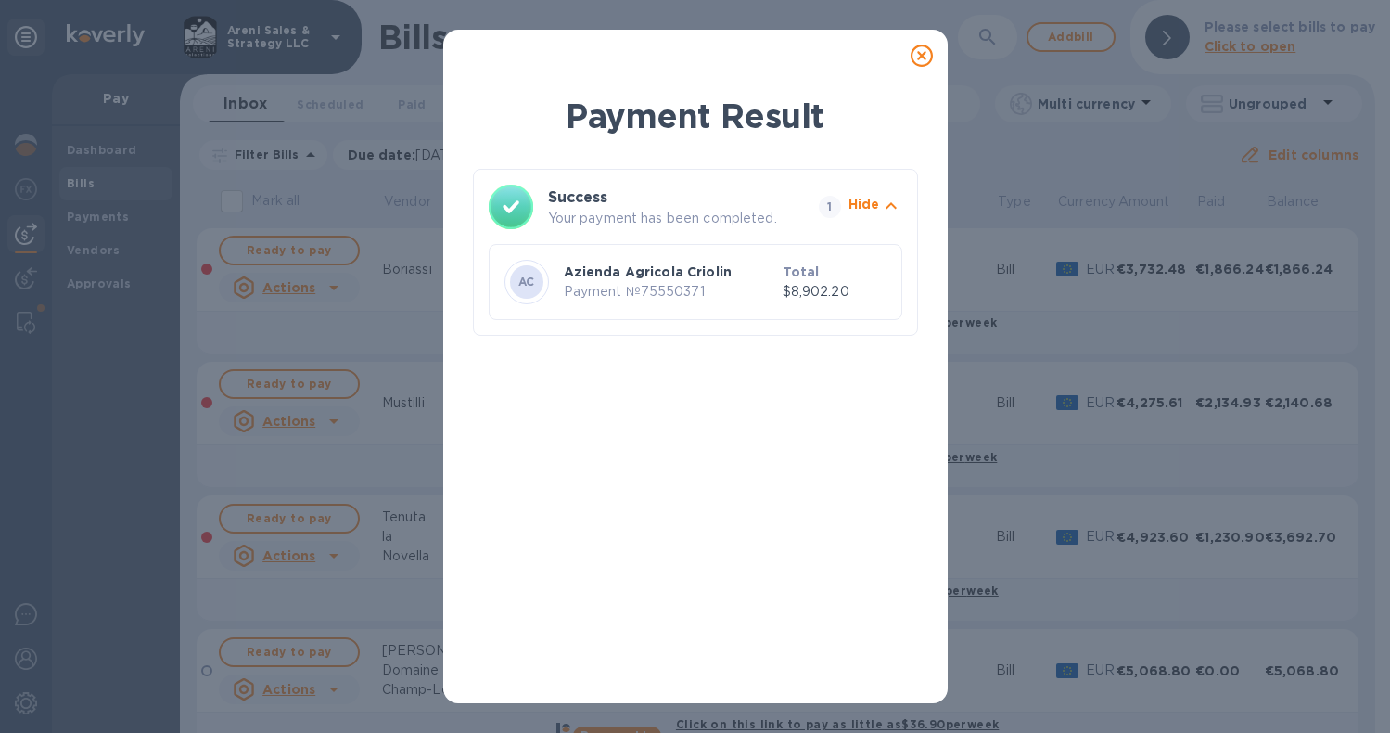
click at [923, 55] on icon at bounding box center [922, 56] width 22 height 22
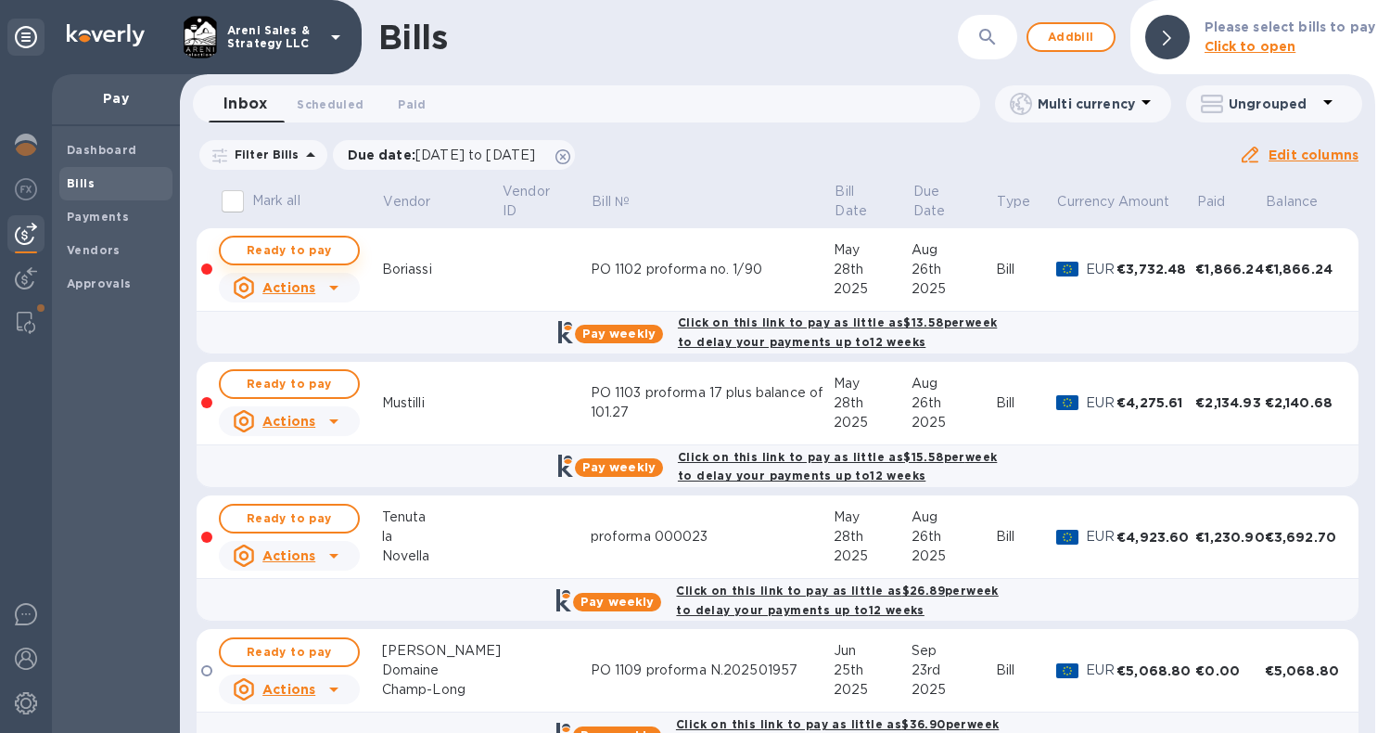
click at [327, 242] on span "Ready to pay" at bounding box center [290, 250] width 108 height 22
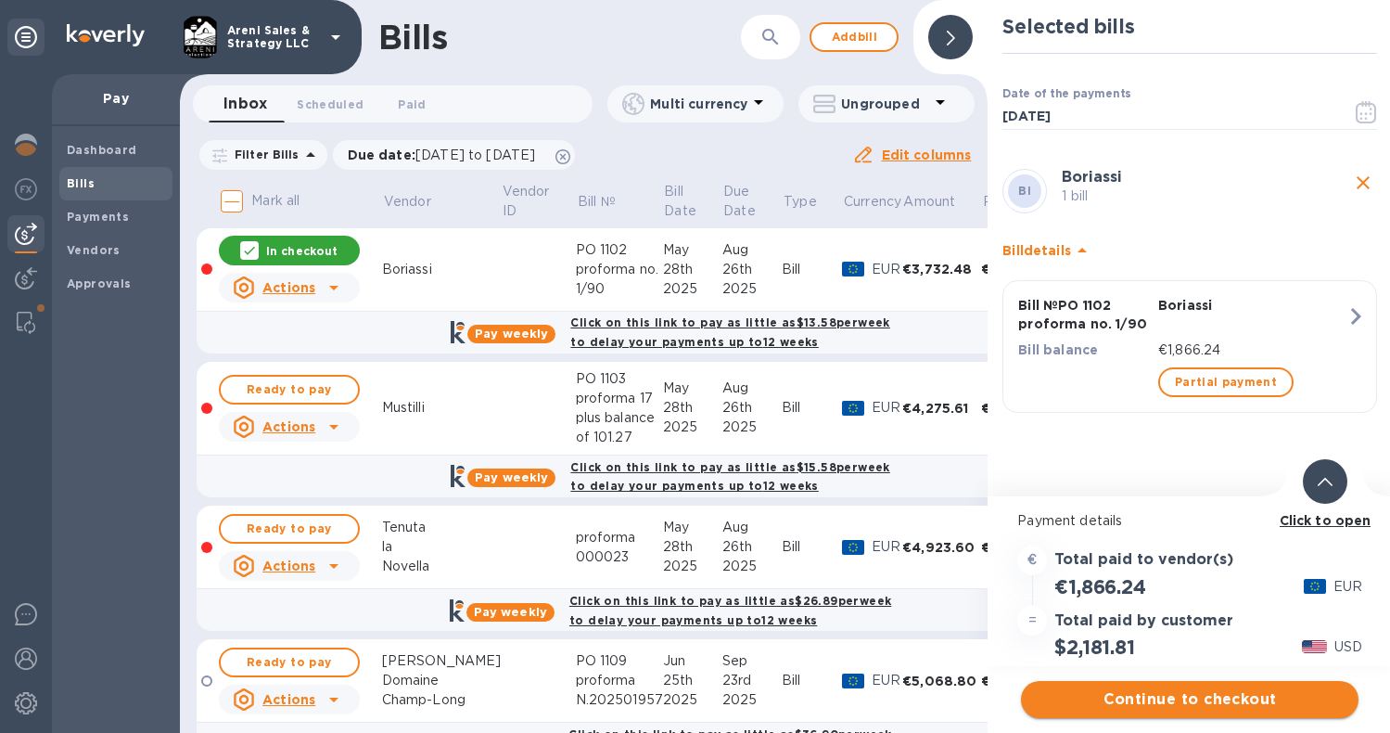
click at [1195, 695] on span "Continue to checkout" at bounding box center [1190, 699] width 308 height 22
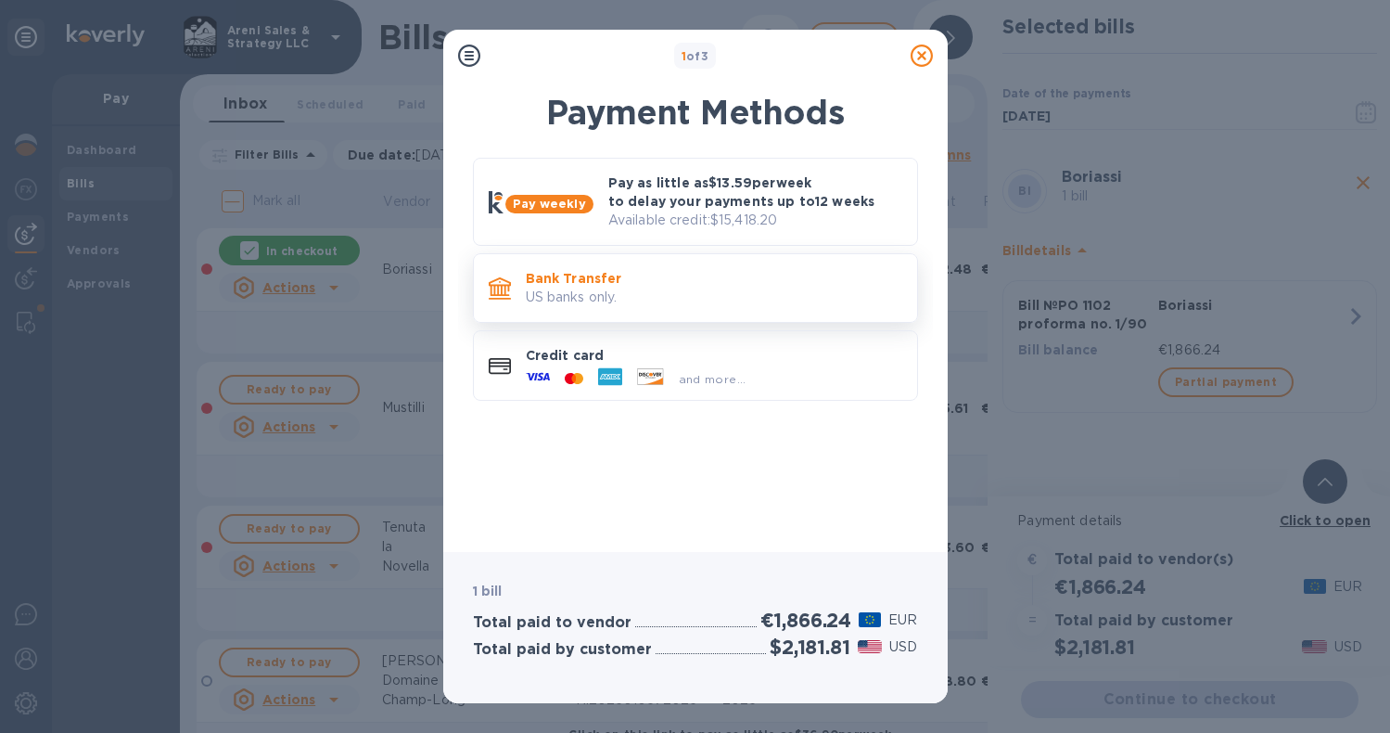
click at [841, 274] on p "Bank Transfer" at bounding box center [714, 278] width 377 height 19
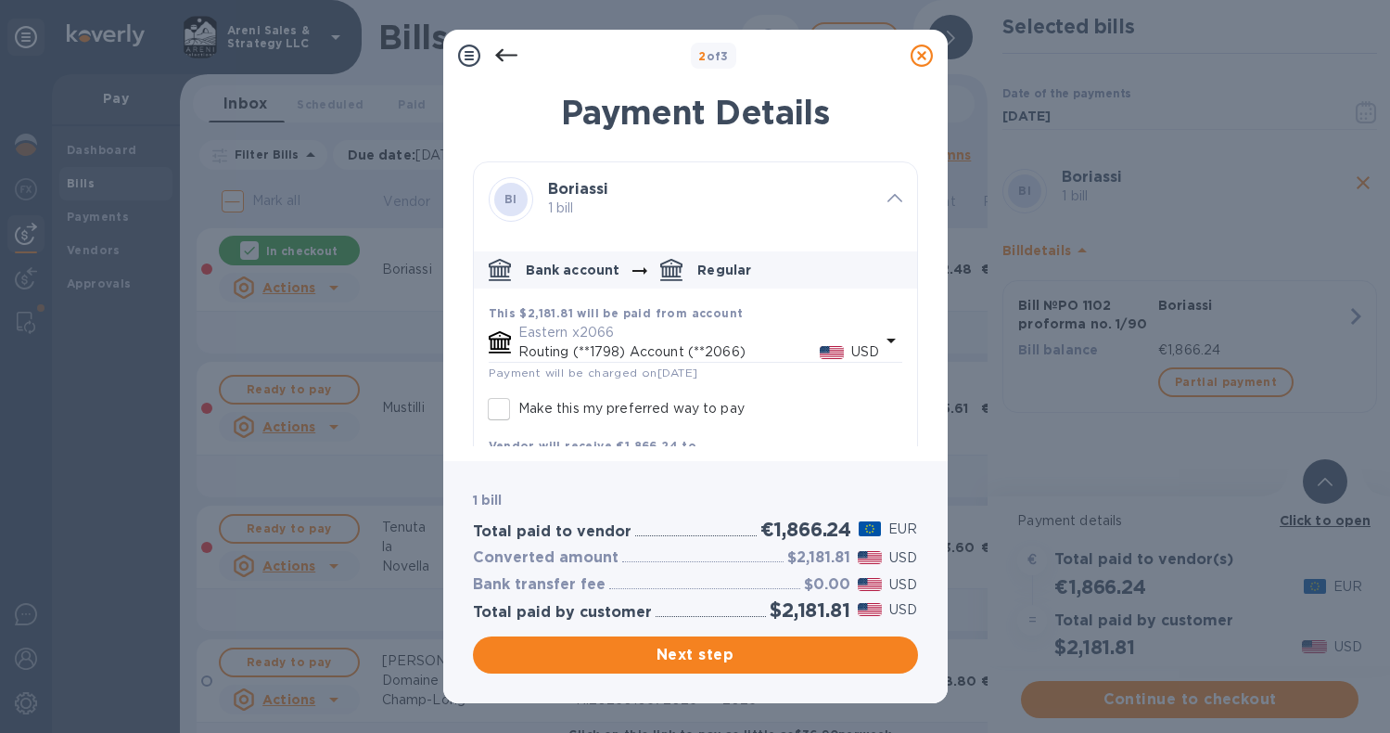
scroll to position [161, 0]
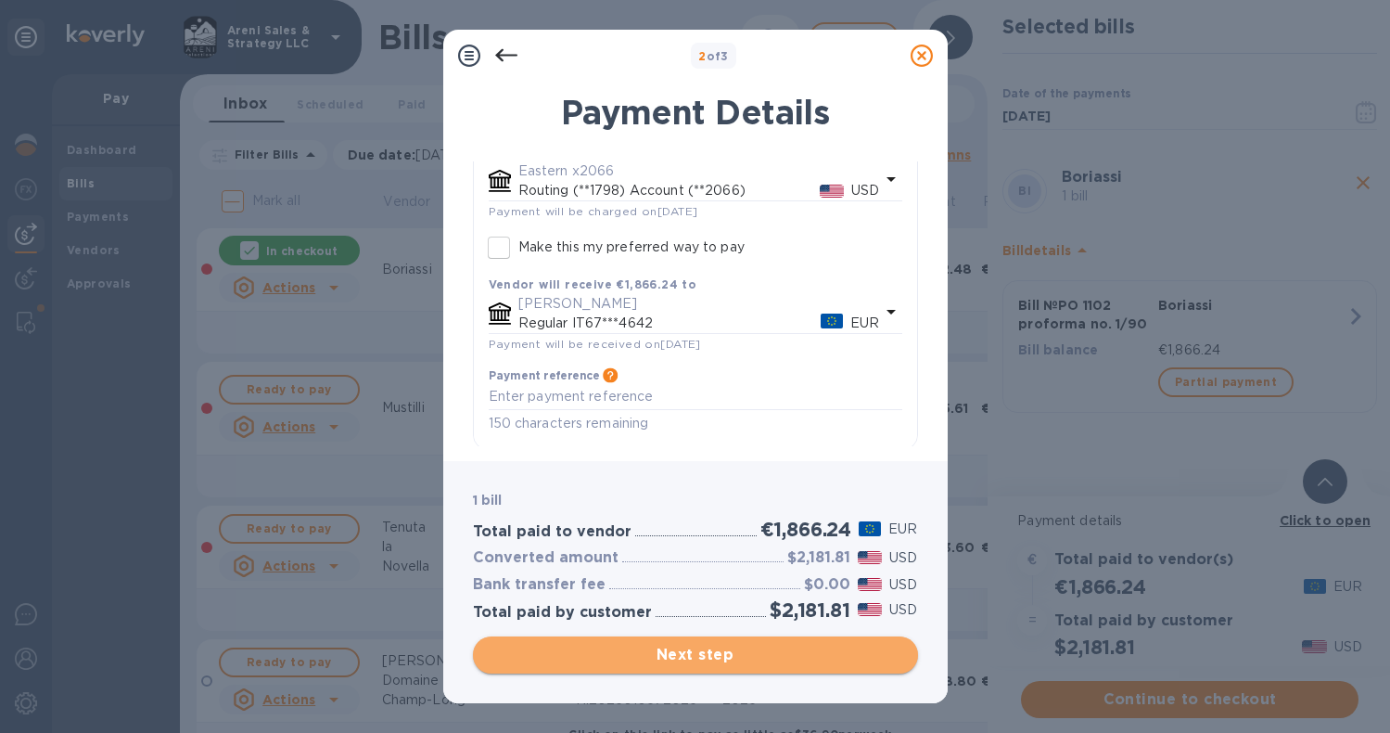
click at [646, 658] on span "Next step" at bounding box center [695, 655] width 415 height 22
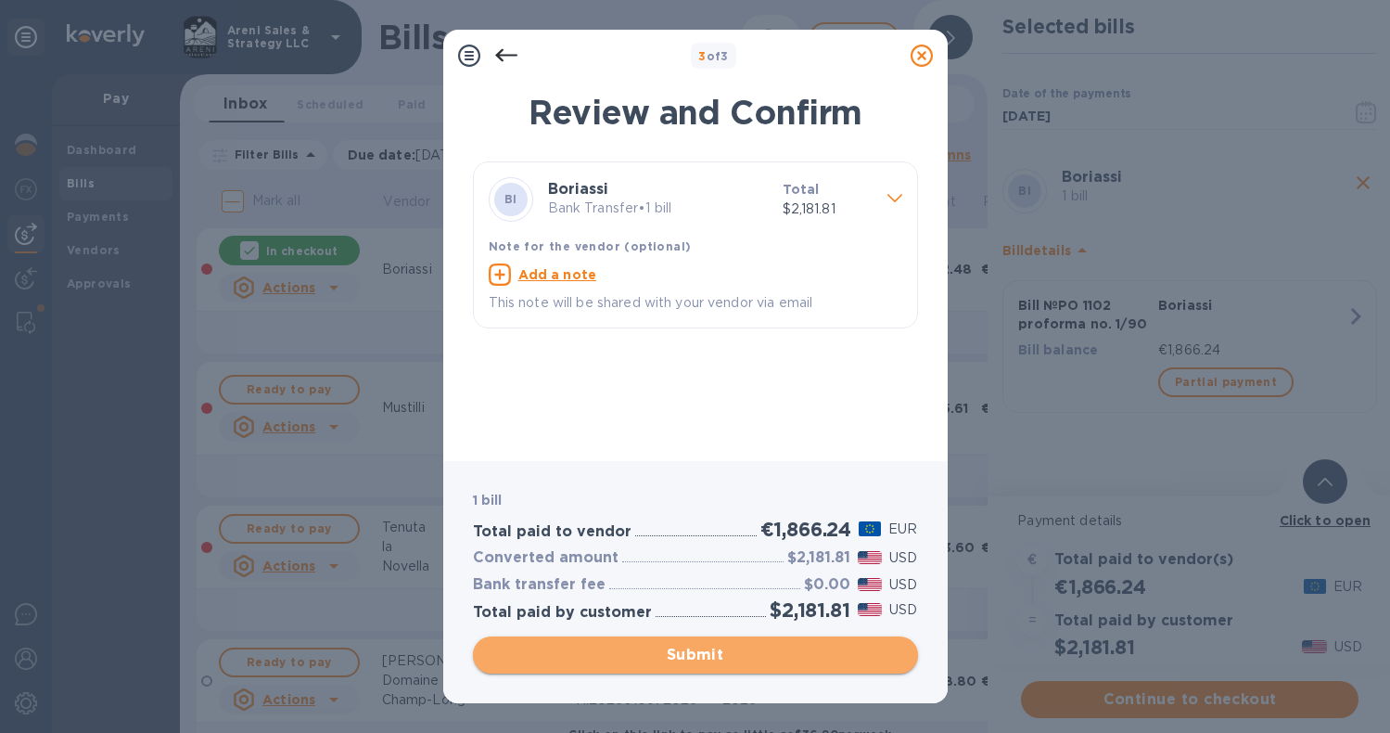
click at [646, 658] on span "Submit" at bounding box center [695, 655] width 415 height 22
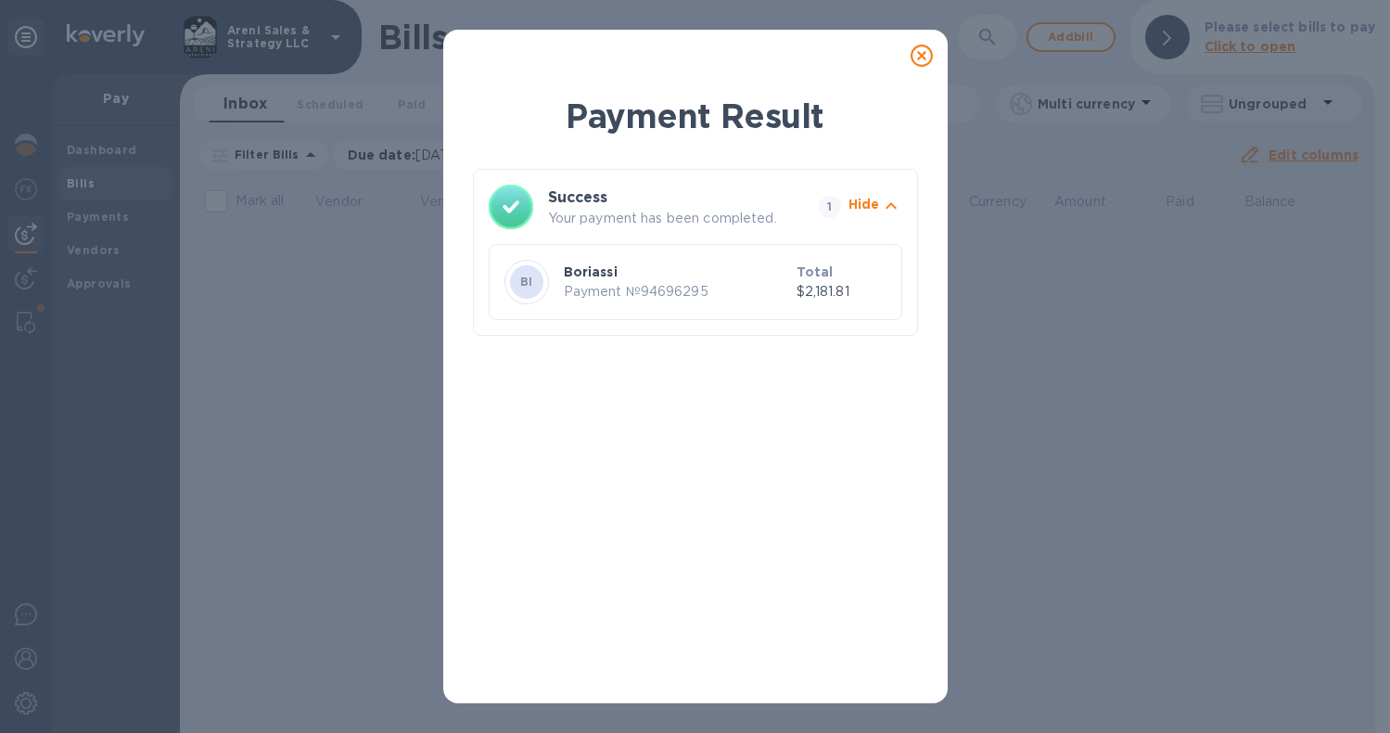
click at [922, 55] on icon at bounding box center [922, 56] width 22 height 22
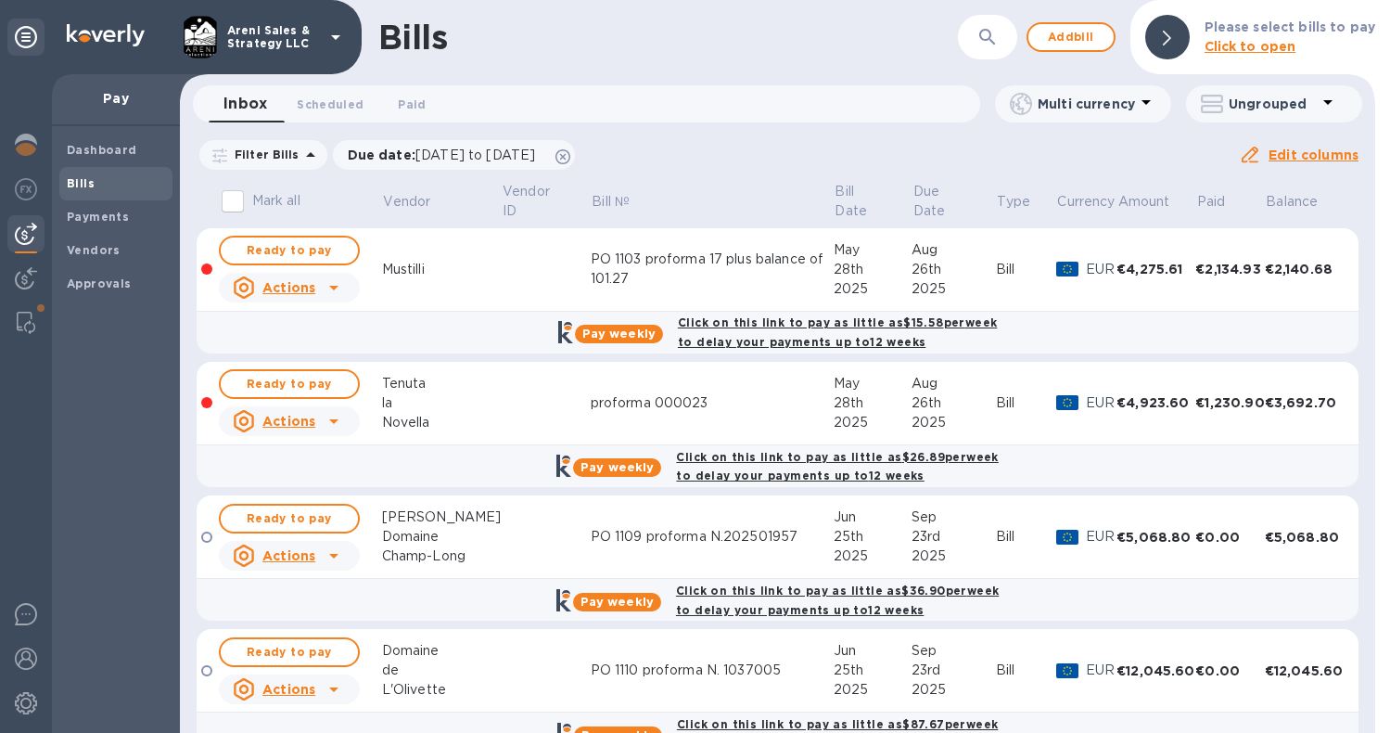
click at [501, 267] on td at bounding box center [545, 269] width 89 height 83
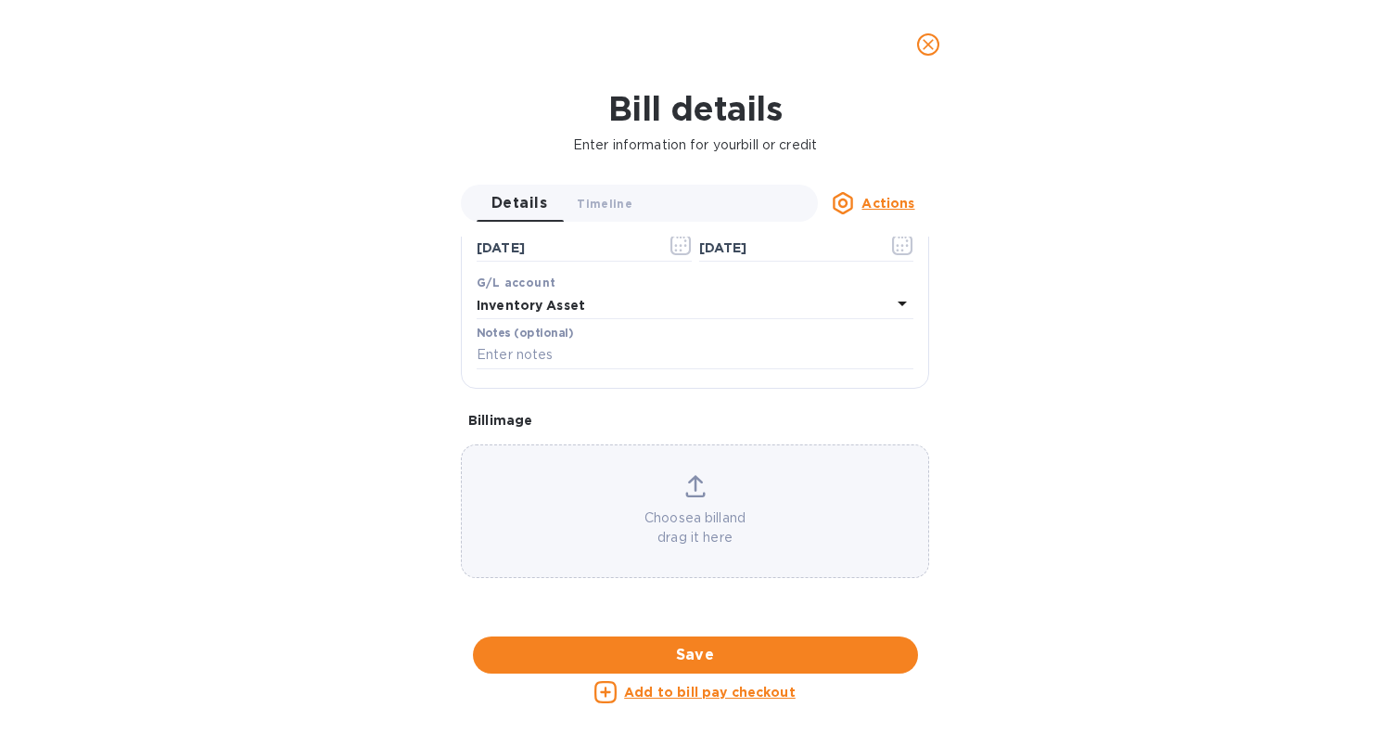
scroll to position [1022, 0]
click at [930, 48] on icon "close" at bounding box center [928, 44] width 19 height 19
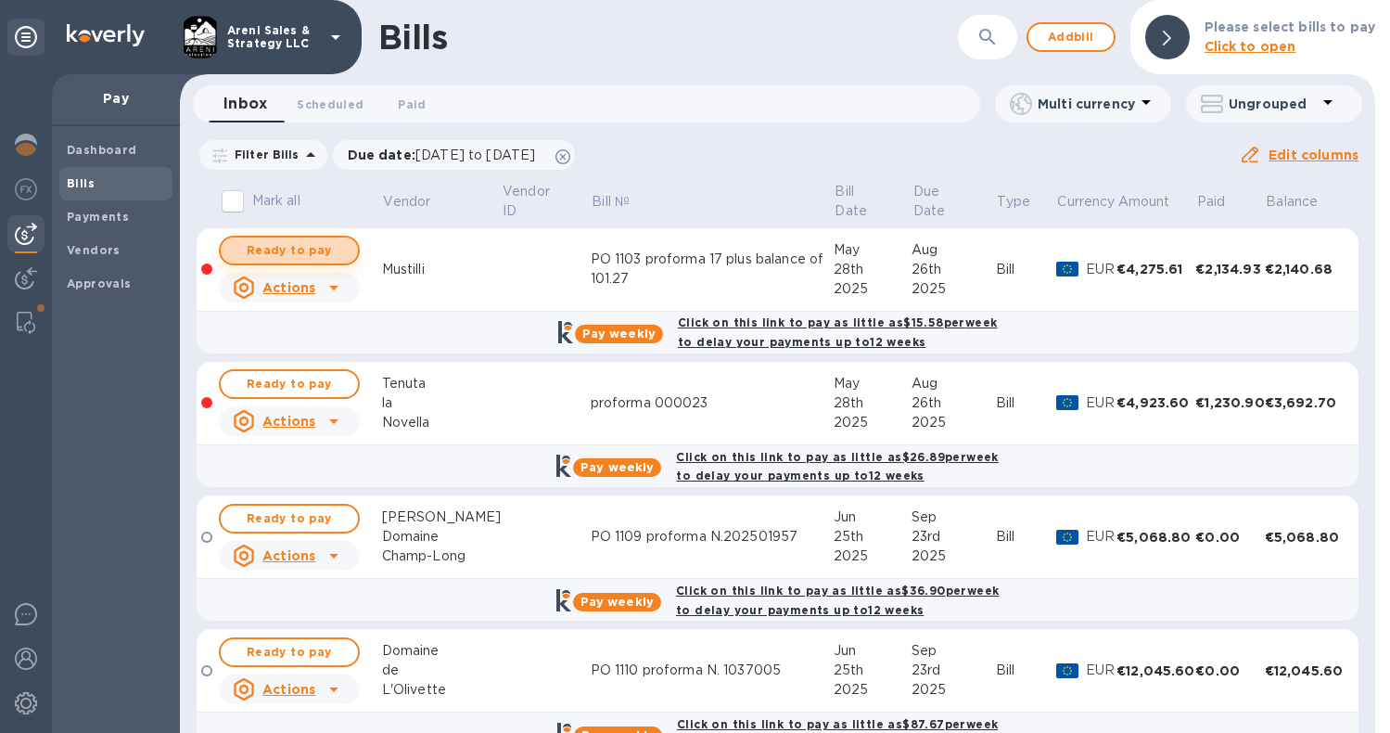
click at [316, 242] on span "Ready to pay" at bounding box center [290, 250] width 108 height 22
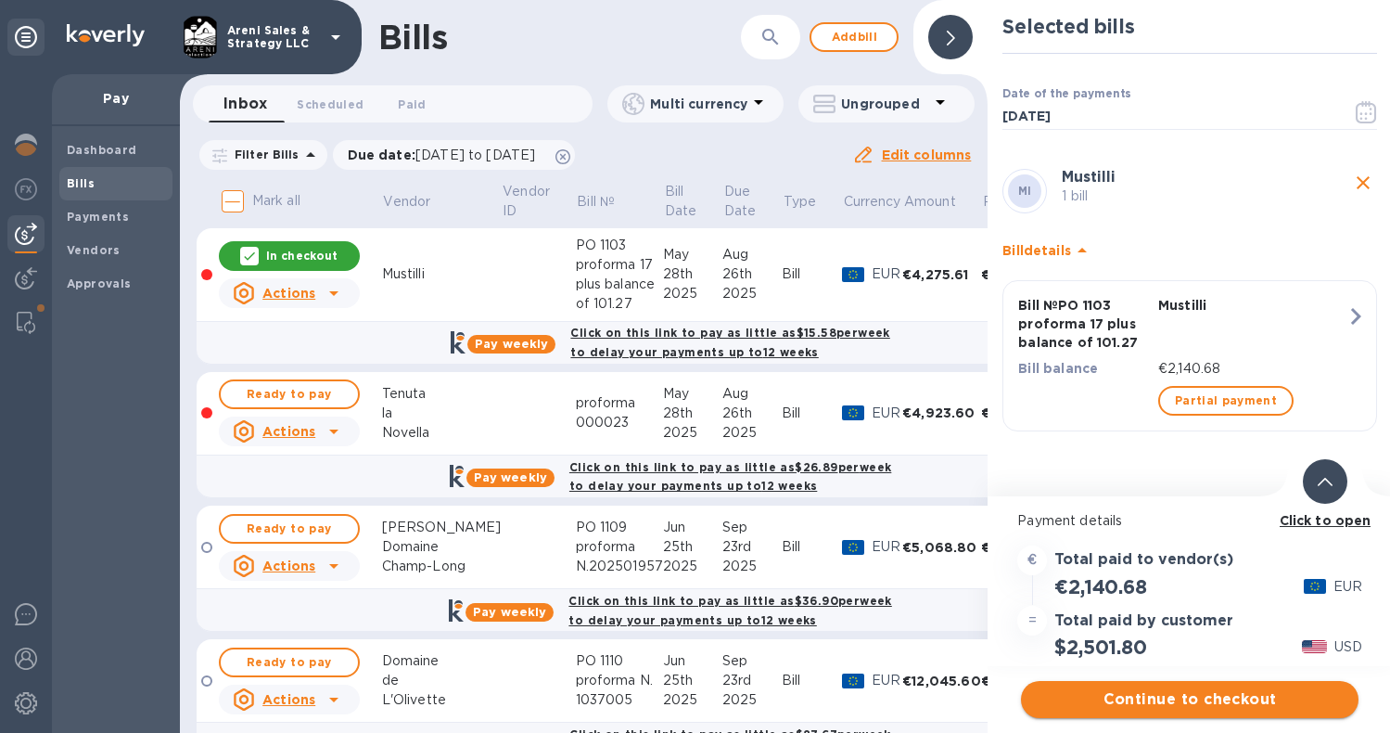
click at [1222, 706] on span "Continue to checkout" at bounding box center [1190, 699] width 308 height 22
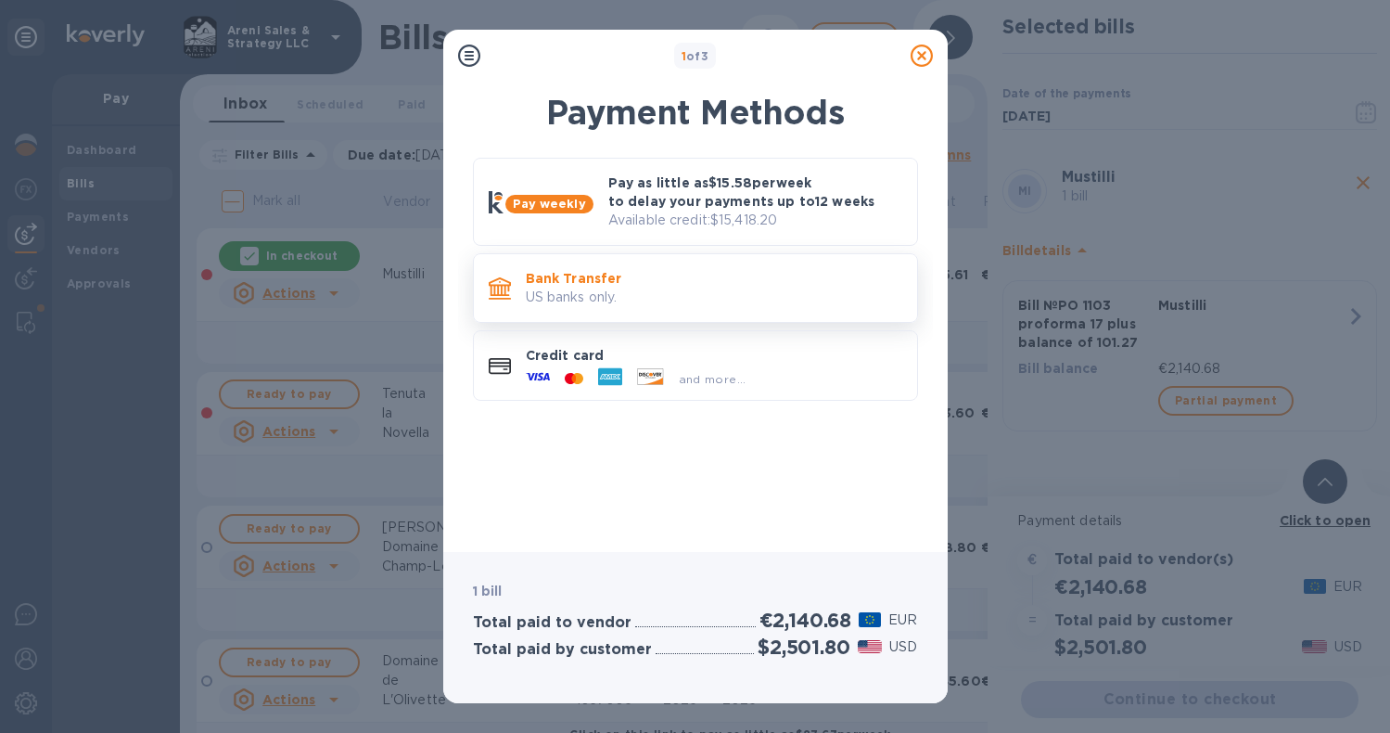
click at [837, 287] on p "Bank Transfer" at bounding box center [714, 278] width 377 height 19
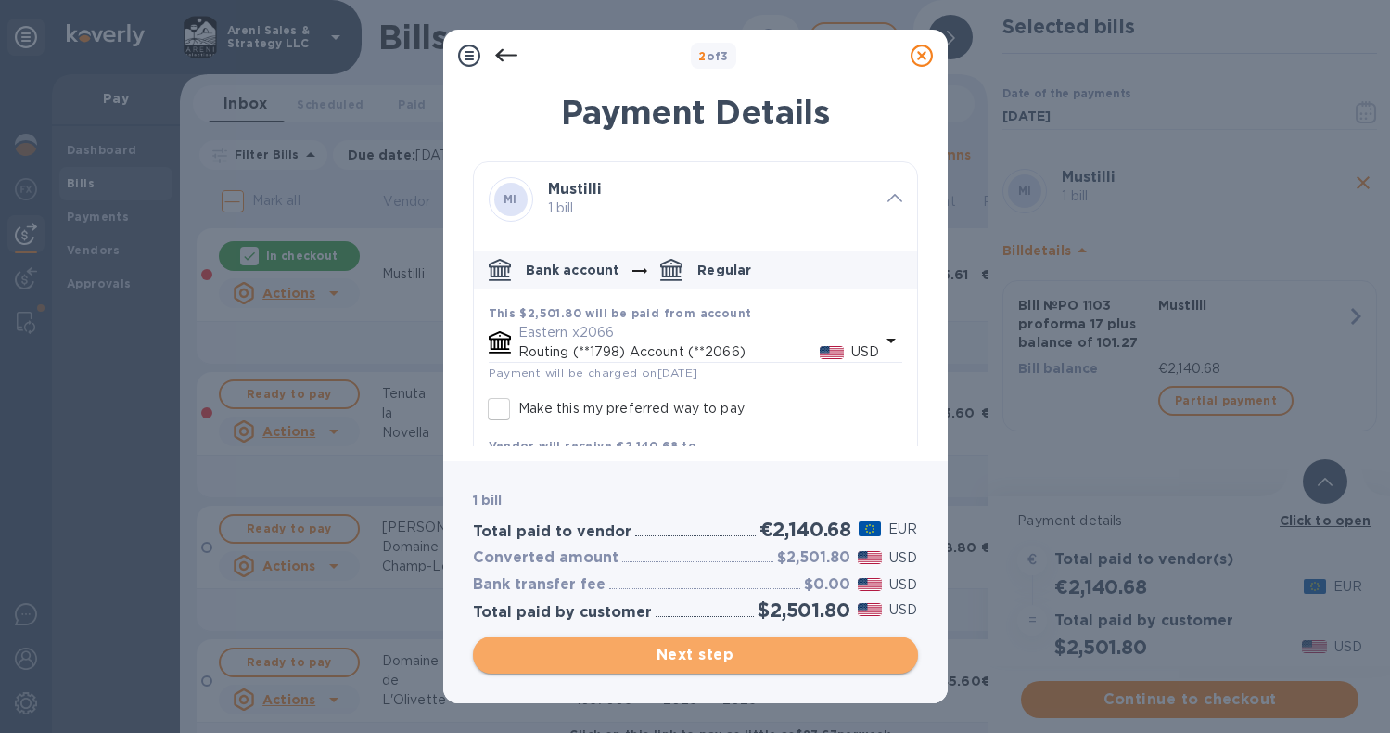
click at [714, 651] on span "Next step" at bounding box center [695, 655] width 415 height 22
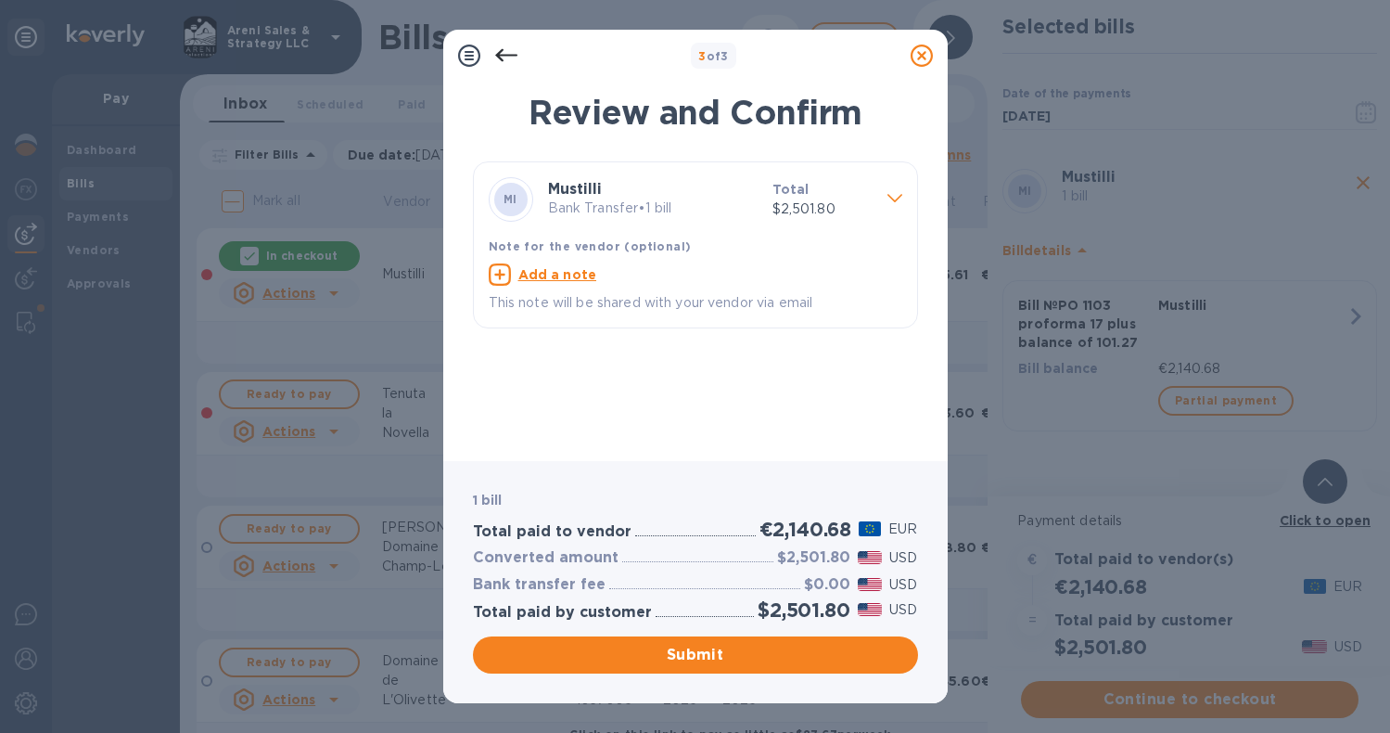
click at [567, 275] on u "Add a note" at bounding box center [557, 274] width 79 height 15
click at [547, 272] on textarea at bounding box center [681, 276] width 384 height 15
type textarea "Thank you!"
click at [565, 651] on span "Submit" at bounding box center [695, 655] width 415 height 22
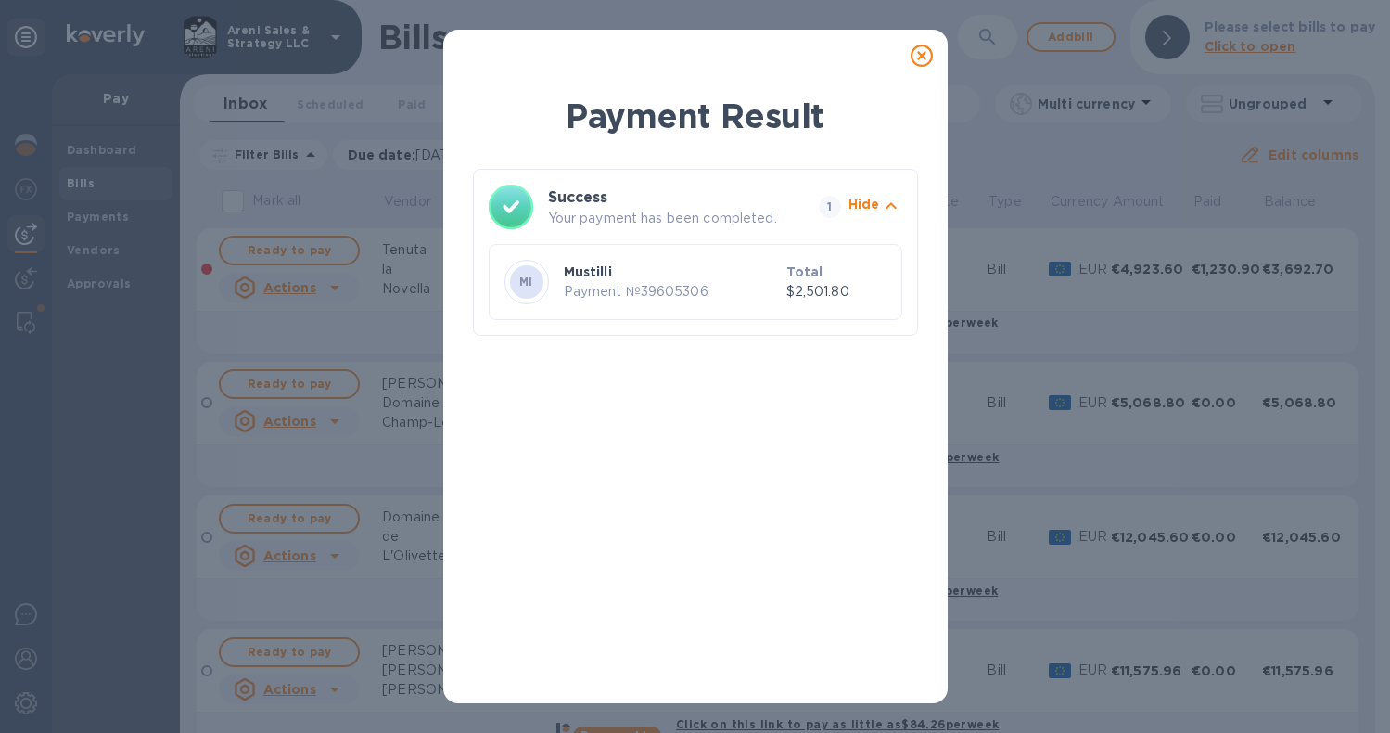
click at [922, 56] on icon at bounding box center [922, 56] width 22 height 22
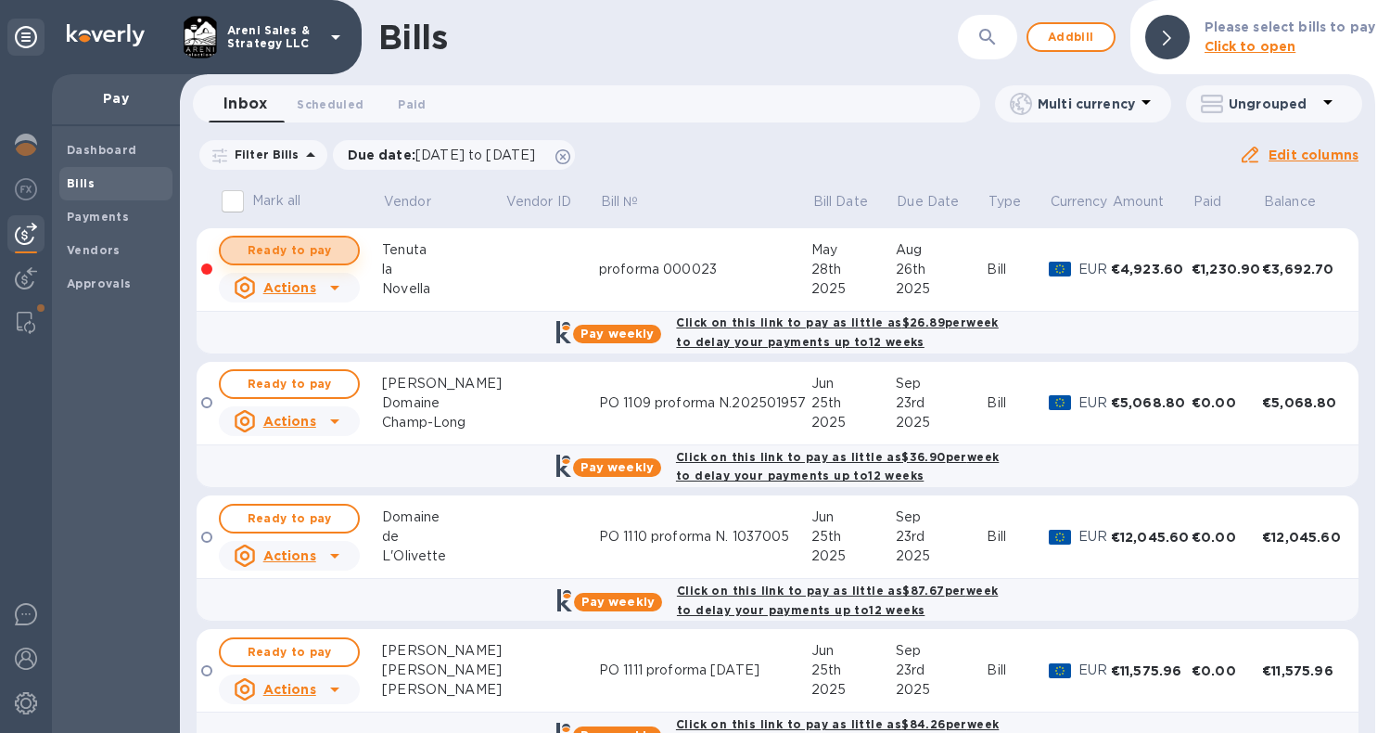
click at [324, 246] on span "Ready to pay" at bounding box center [290, 250] width 108 height 22
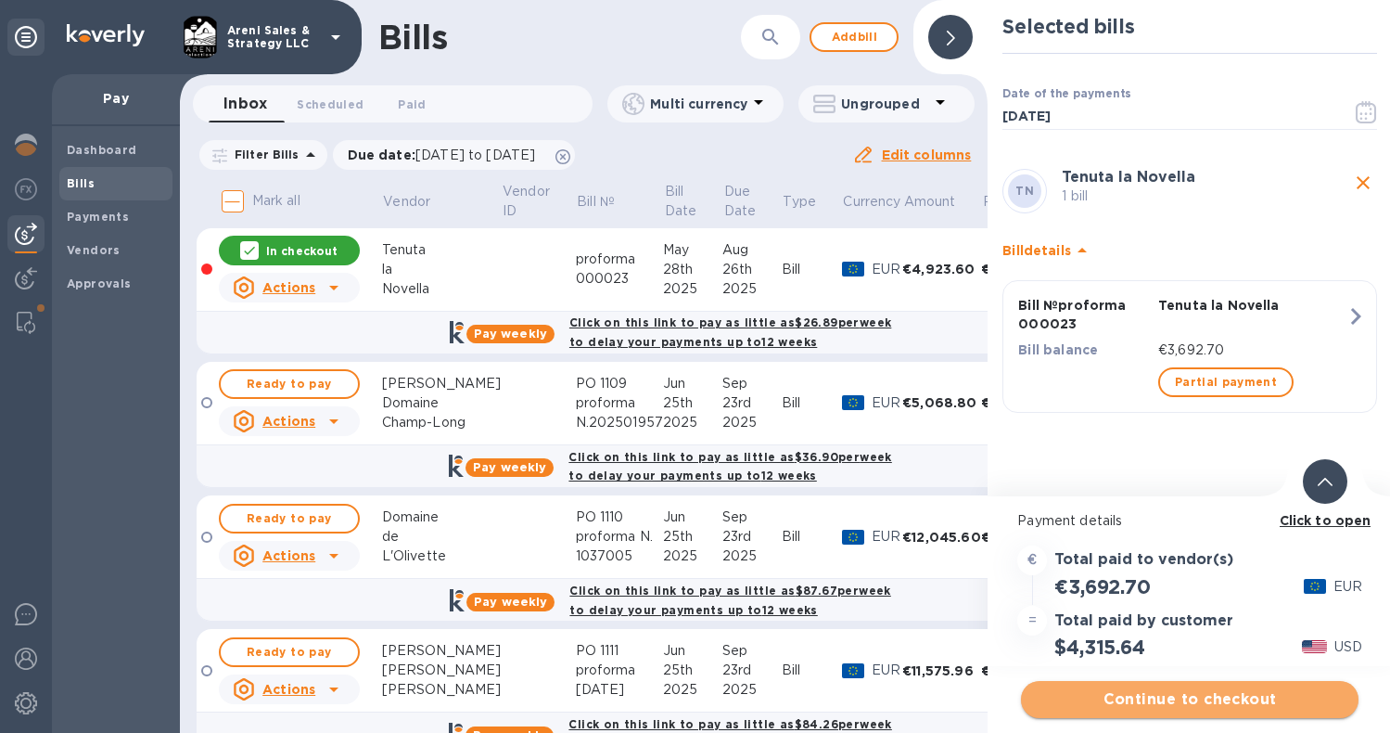
click at [1186, 699] on span "Continue to checkout" at bounding box center [1190, 699] width 308 height 22
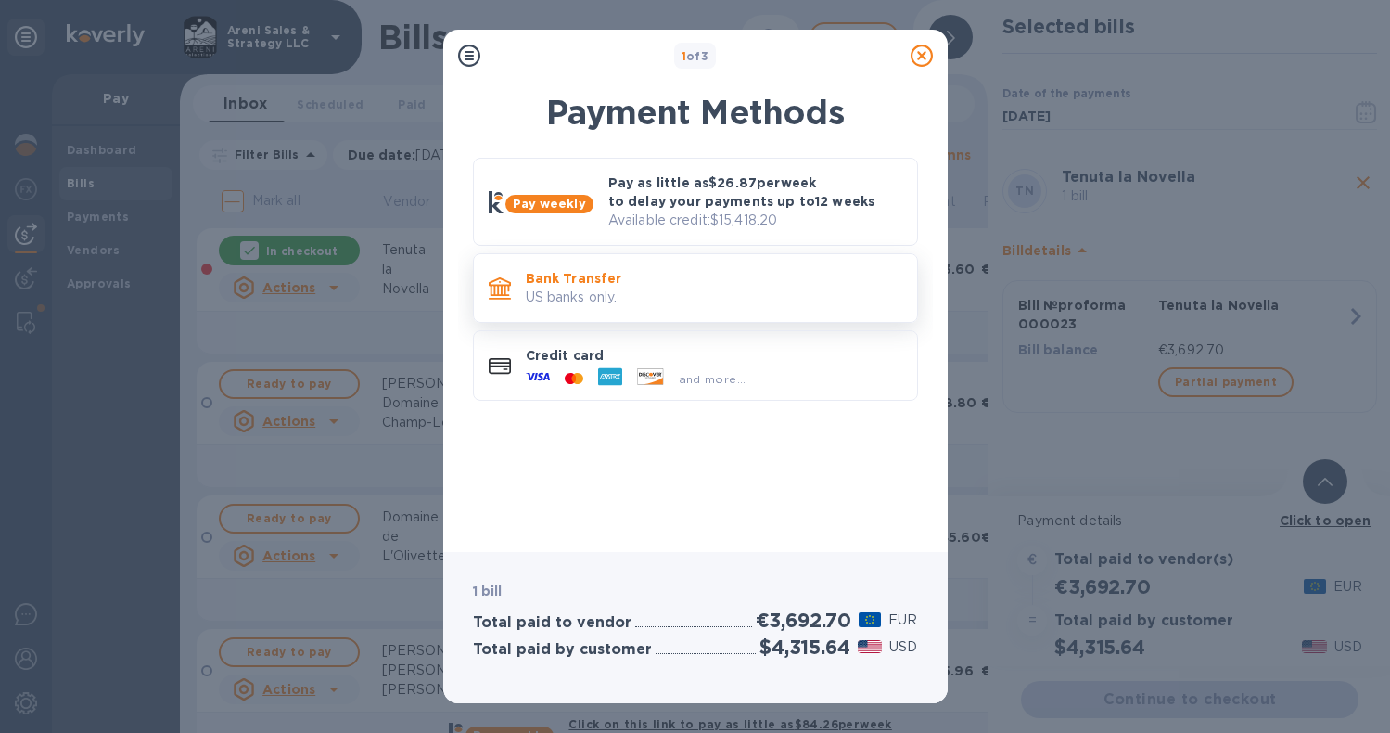
click at [842, 286] on p "Bank Transfer" at bounding box center [714, 278] width 377 height 19
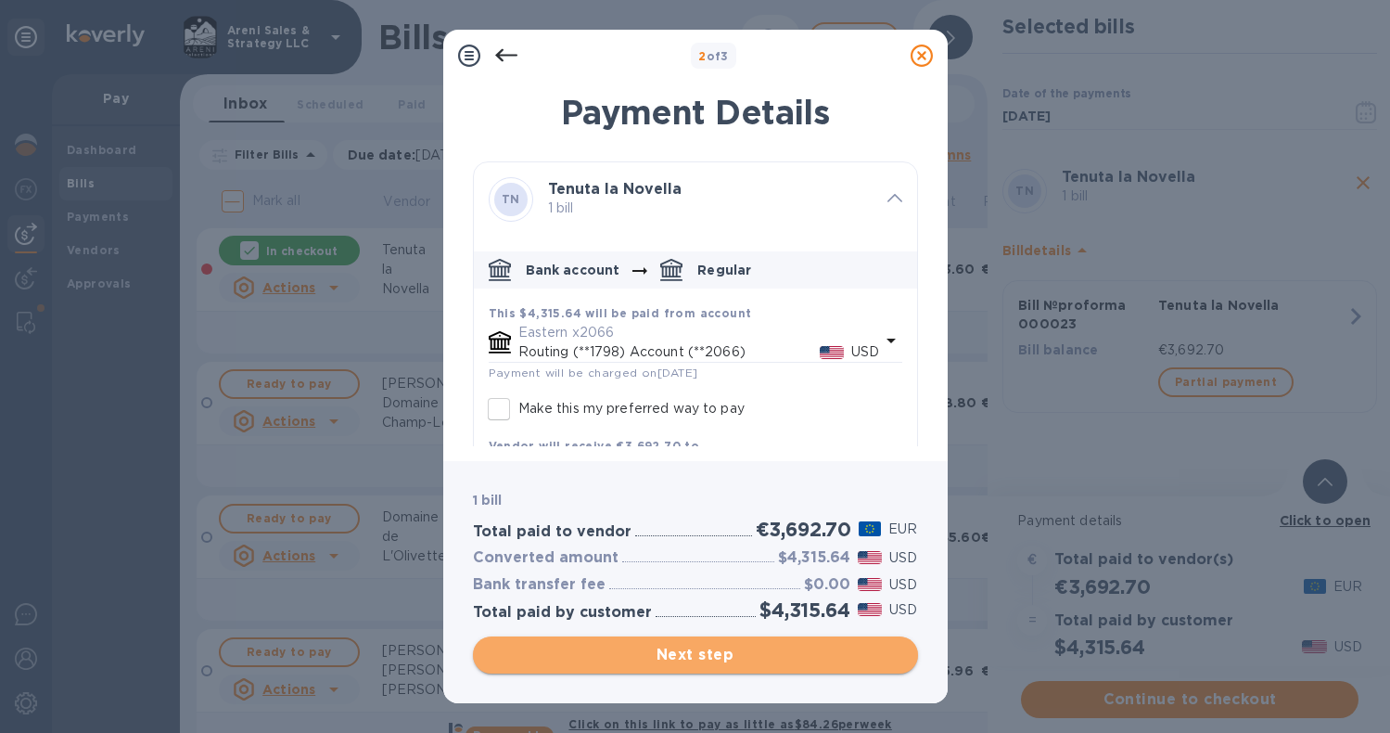
click at [731, 648] on span "Next step" at bounding box center [695, 655] width 415 height 22
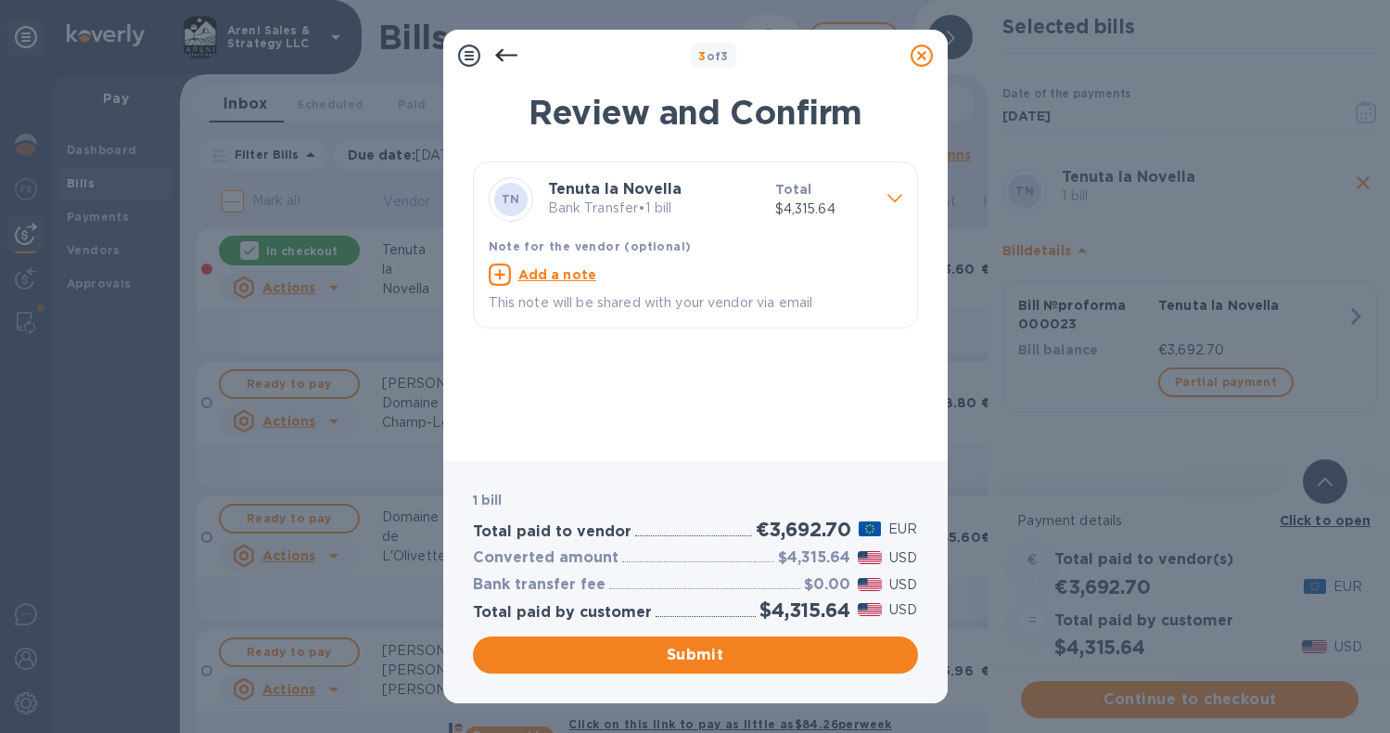
click at [540, 268] on u "Add a note" at bounding box center [557, 274] width 79 height 15
click at [540, 271] on textarea at bounding box center [681, 276] width 384 height 15
type textarea "Thank you!"
click at [583, 641] on button "Submit" at bounding box center [695, 654] width 445 height 37
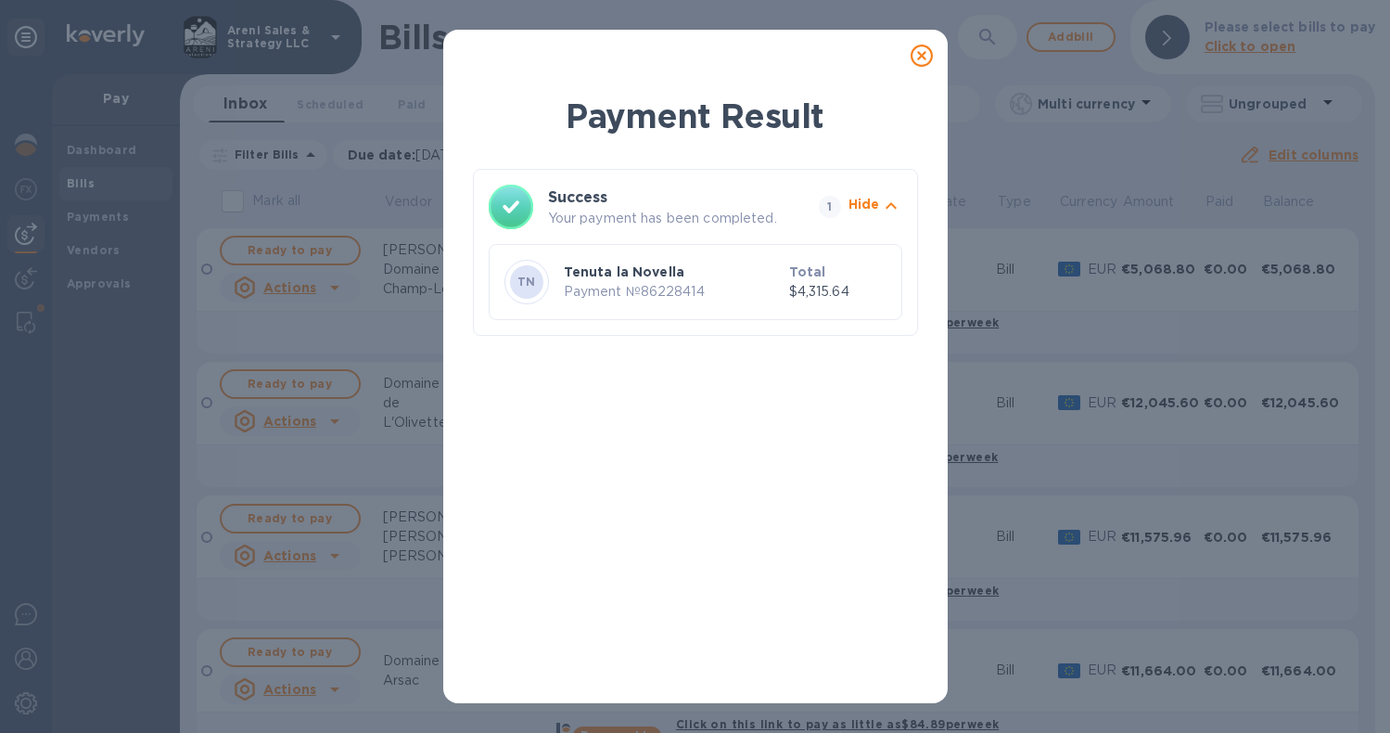
click at [923, 55] on icon at bounding box center [922, 56] width 22 height 22
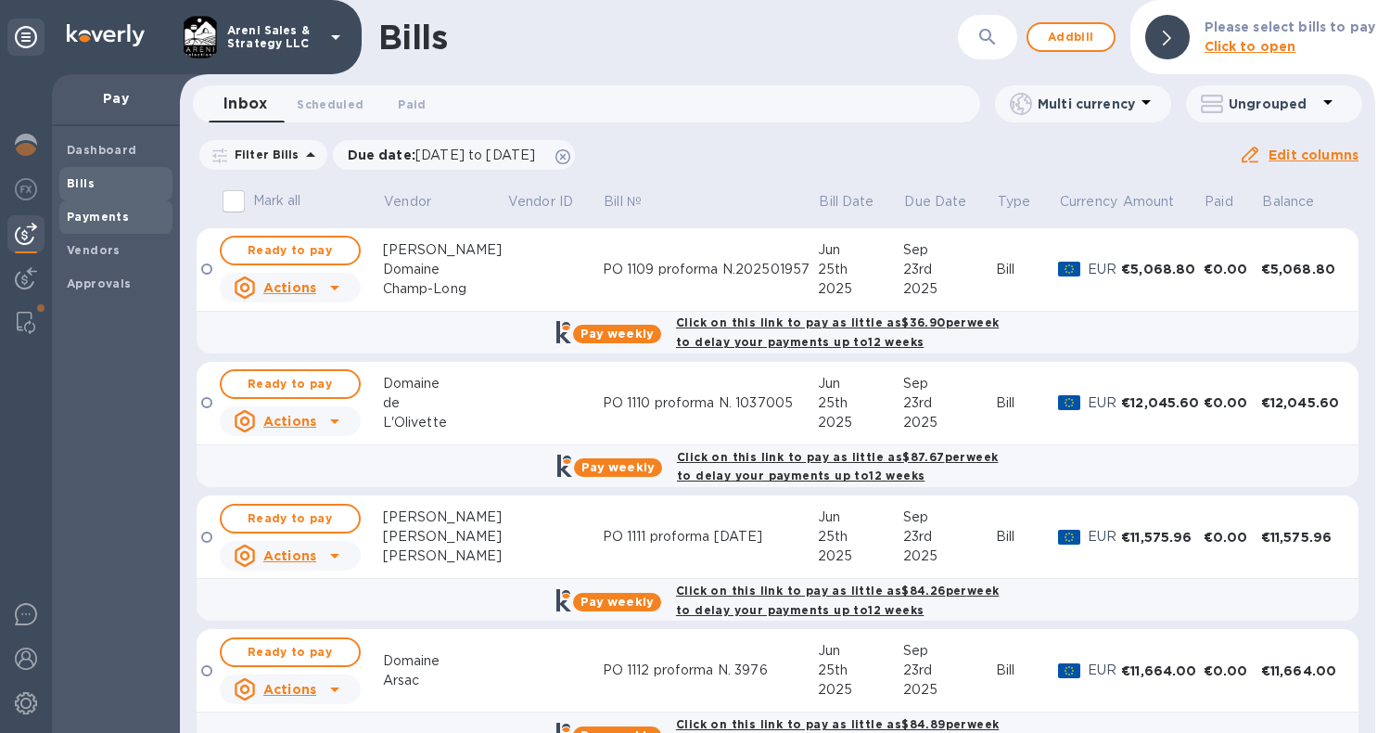
click at [133, 216] on span "Payments" at bounding box center [116, 217] width 98 height 19
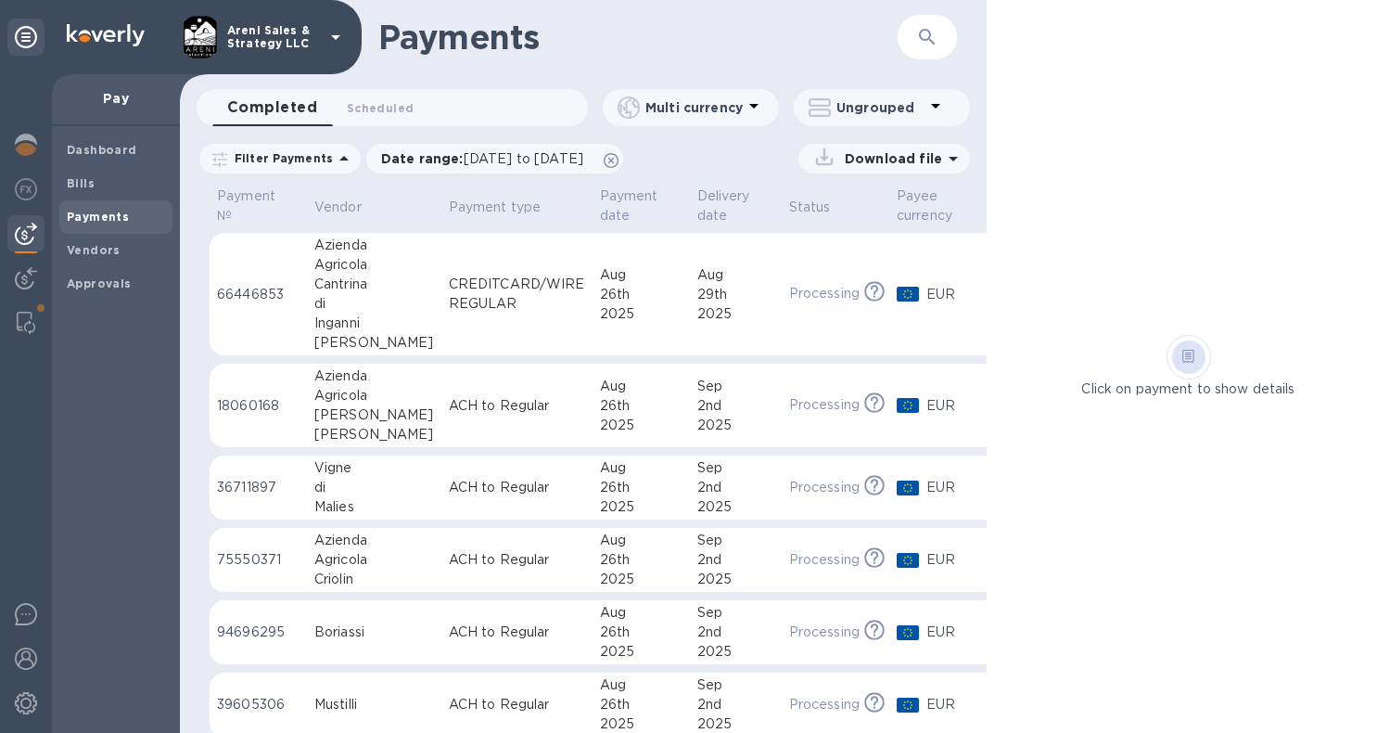
click at [923, 35] on icon "button" at bounding box center [927, 37] width 22 height 22
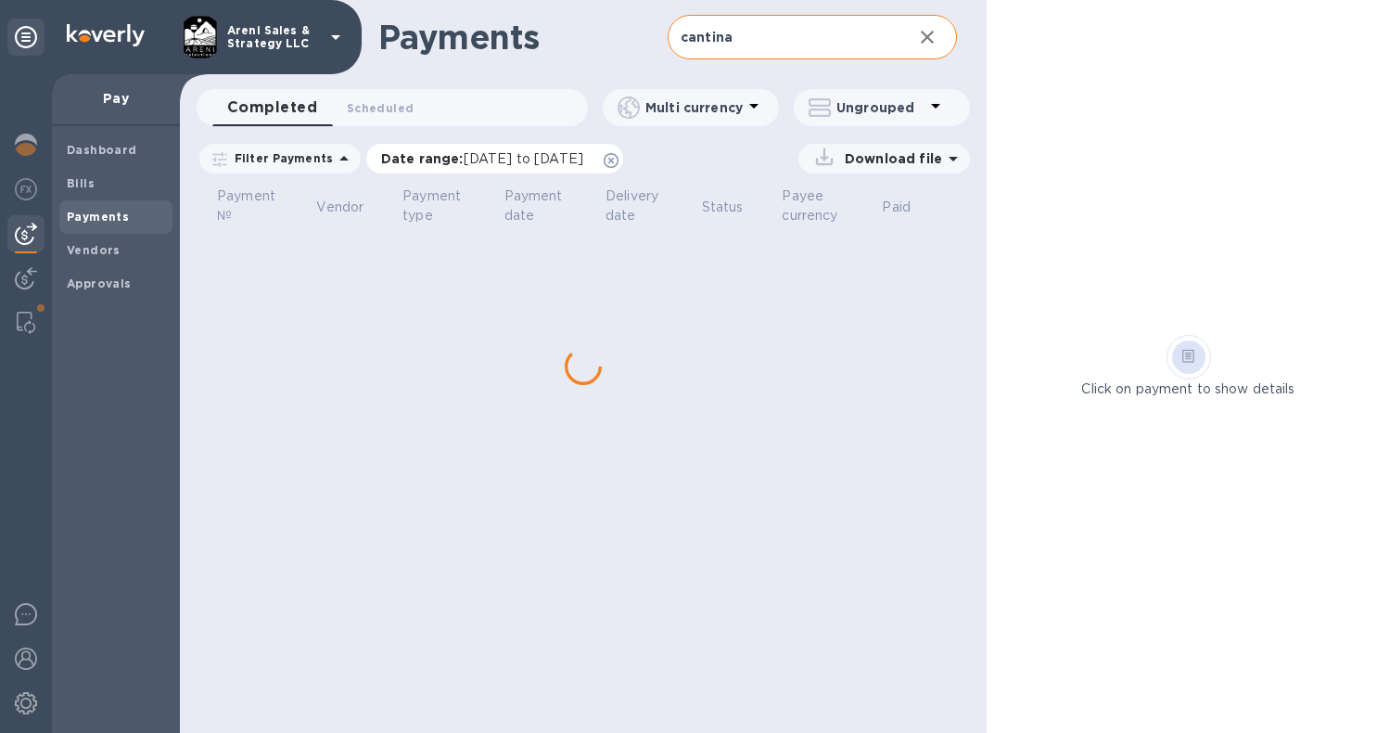
drag, startPoint x: 765, startPoint y: 239, endPoint x: 657, endPoint y: 156, distance: 136.2
click at [619, 156] on icon at bounding box center [611, 160] width 15 height 15
click at [737, 39] on input "cantina" at bounding box center [783, 37] width 230 height 45
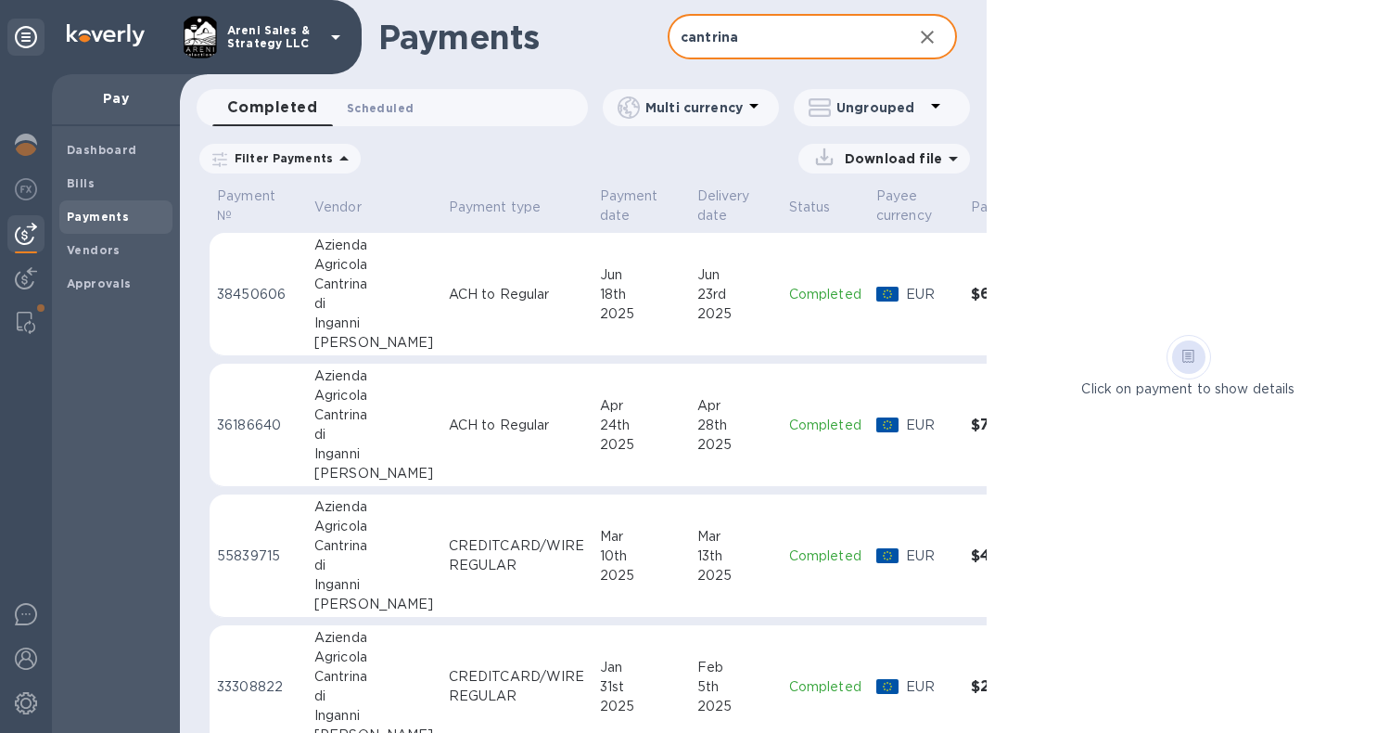
type input "cantrina"
click at [408, 106] on span "Scheduled 0" at bounding box center [380, 107] width 67 height 19
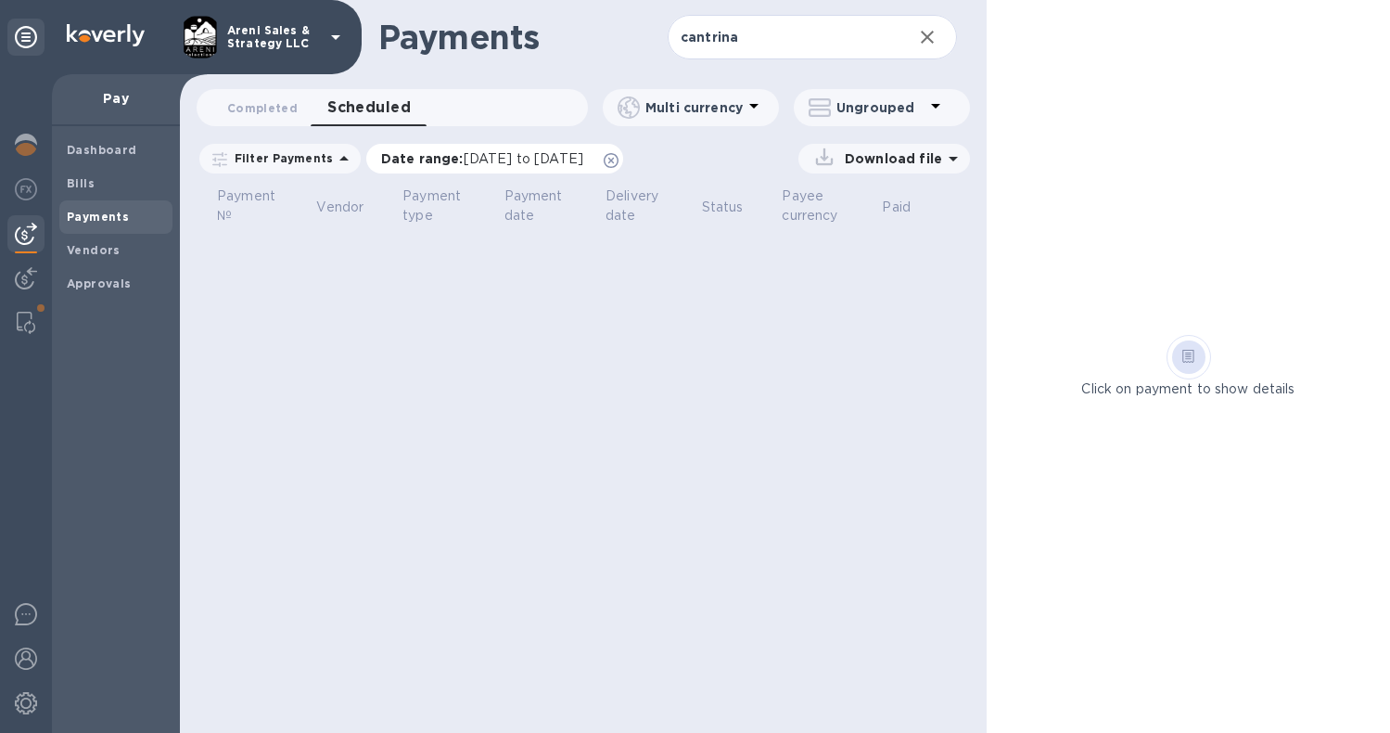
click at [619, 160] on icon at bounding box center [611, 160] width 15 height 15
click at [931, 31] on icon "button" at bounding box center [927, 37] width 22 height 22
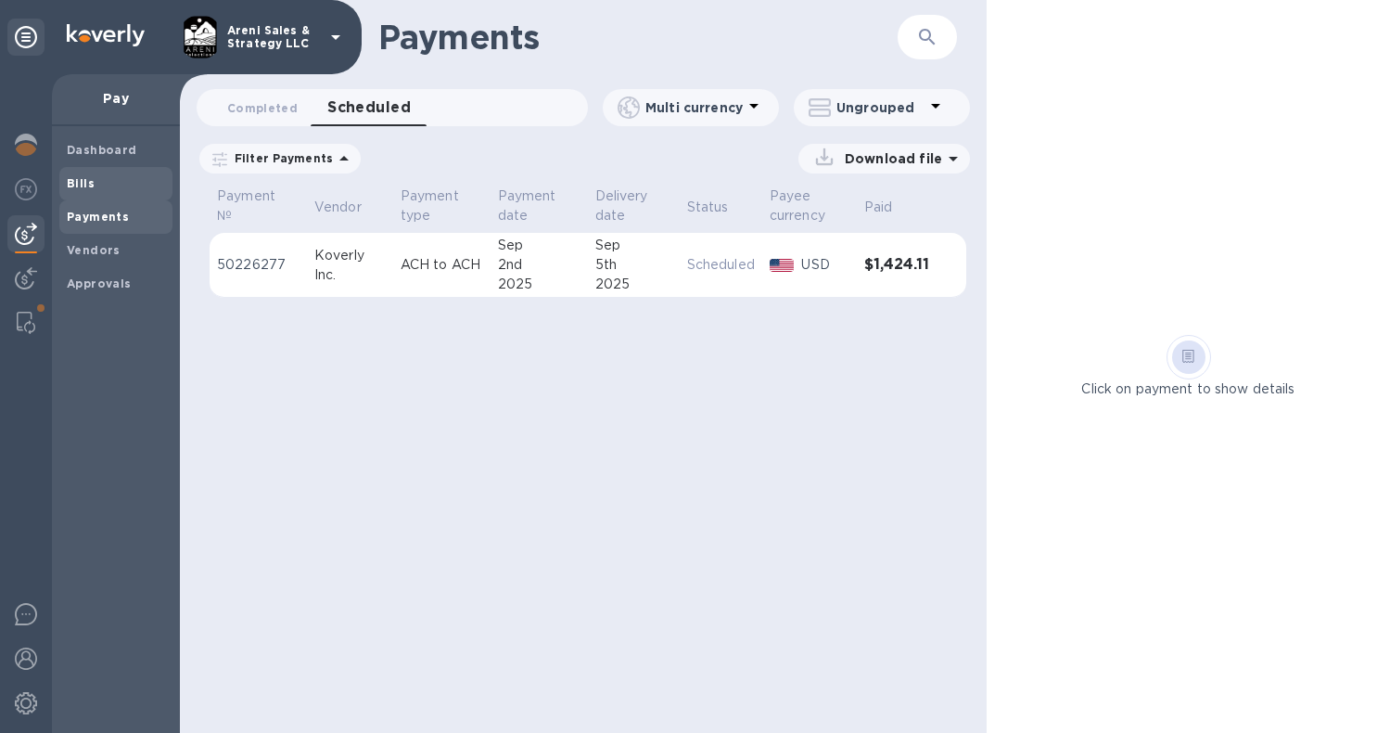
click at [133, 180] on span "Bills" at bounding box center [116, 183] width 98 height 19
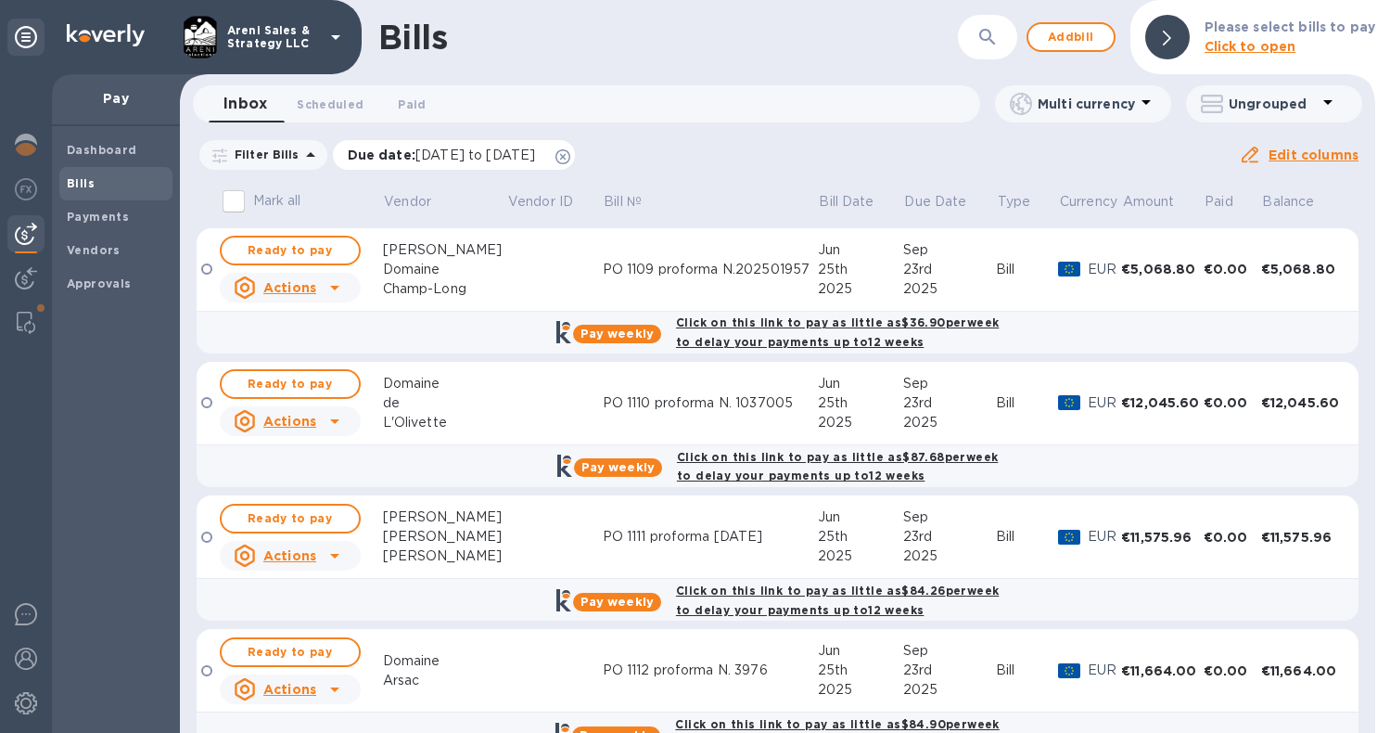
click at [570, 151] on icon at bounding box center [562, 156] width 15 height 15
click at [346, 109] on span "Scheduled 0" at bounding box center [330, 104] width 67 height 19
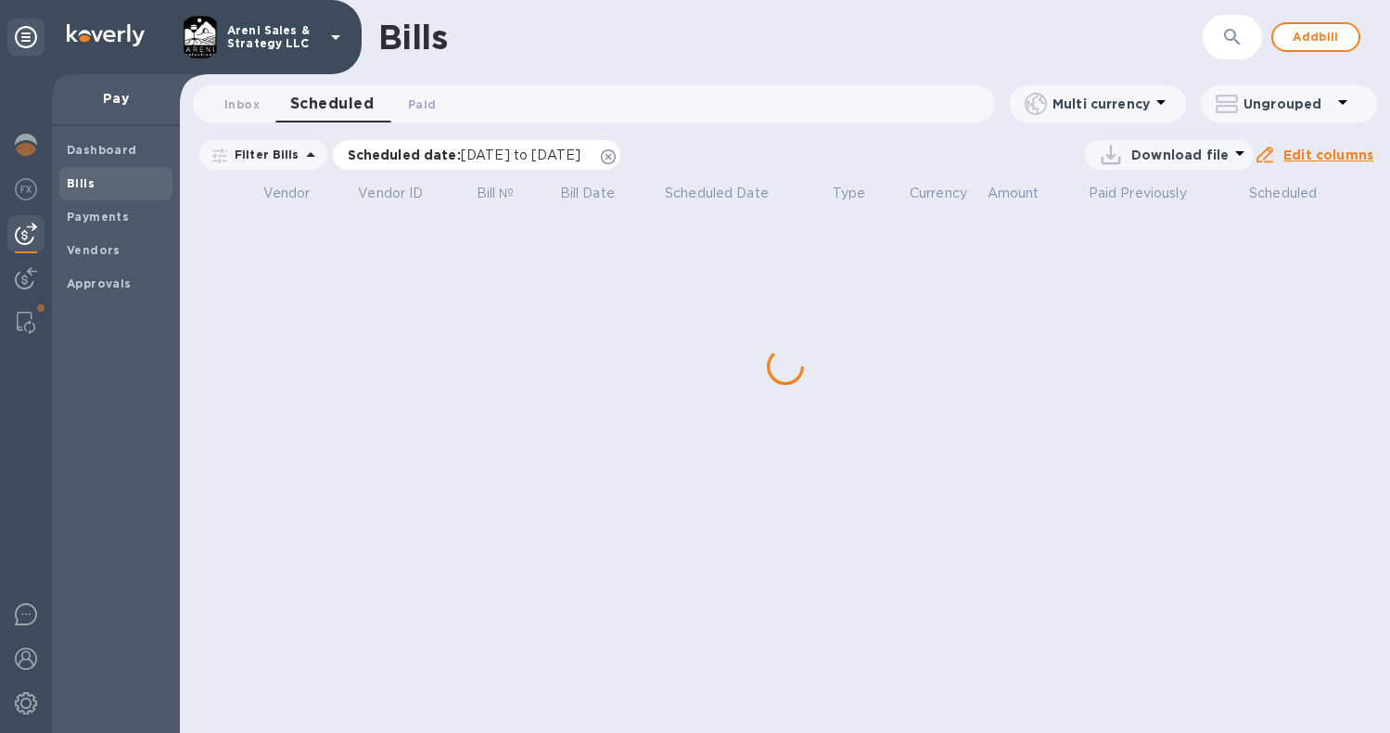
click at [616, 157] on icon at bounding box center [608, 156] width 15 height 15
click at [125, 150] on b "Dashboard" at bounding box center [102, 150] width 70 height 14
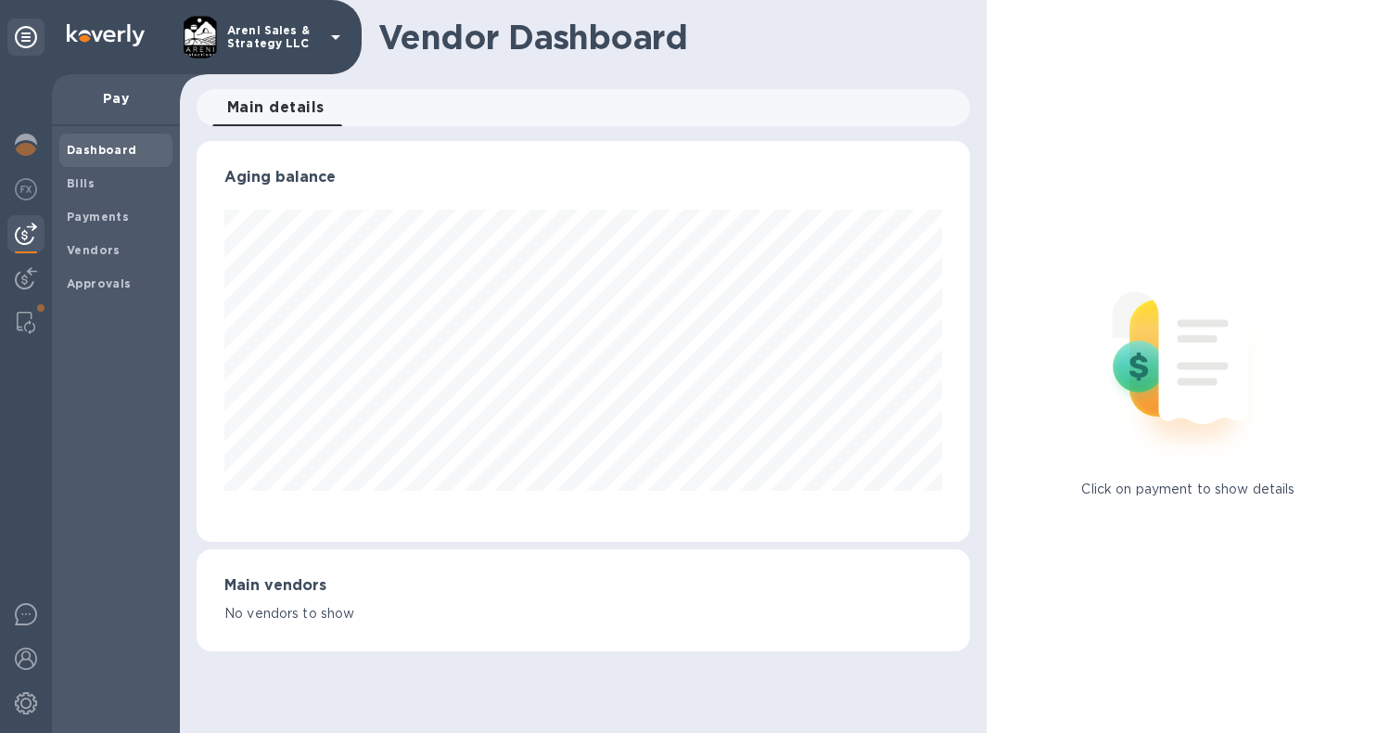
scroll to position [401, 766]
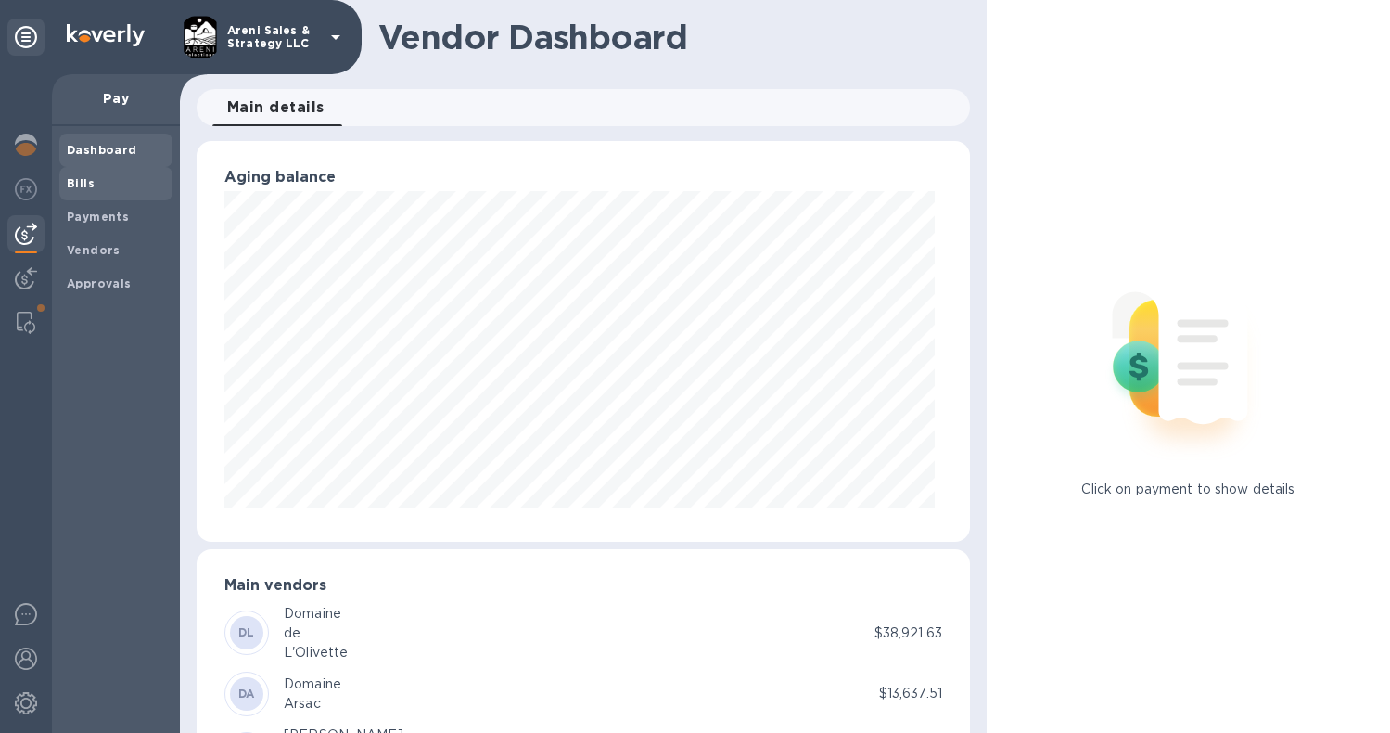
click at [118, 185] on span "Bills" at bounding box center [116, 183] width 98 height 19
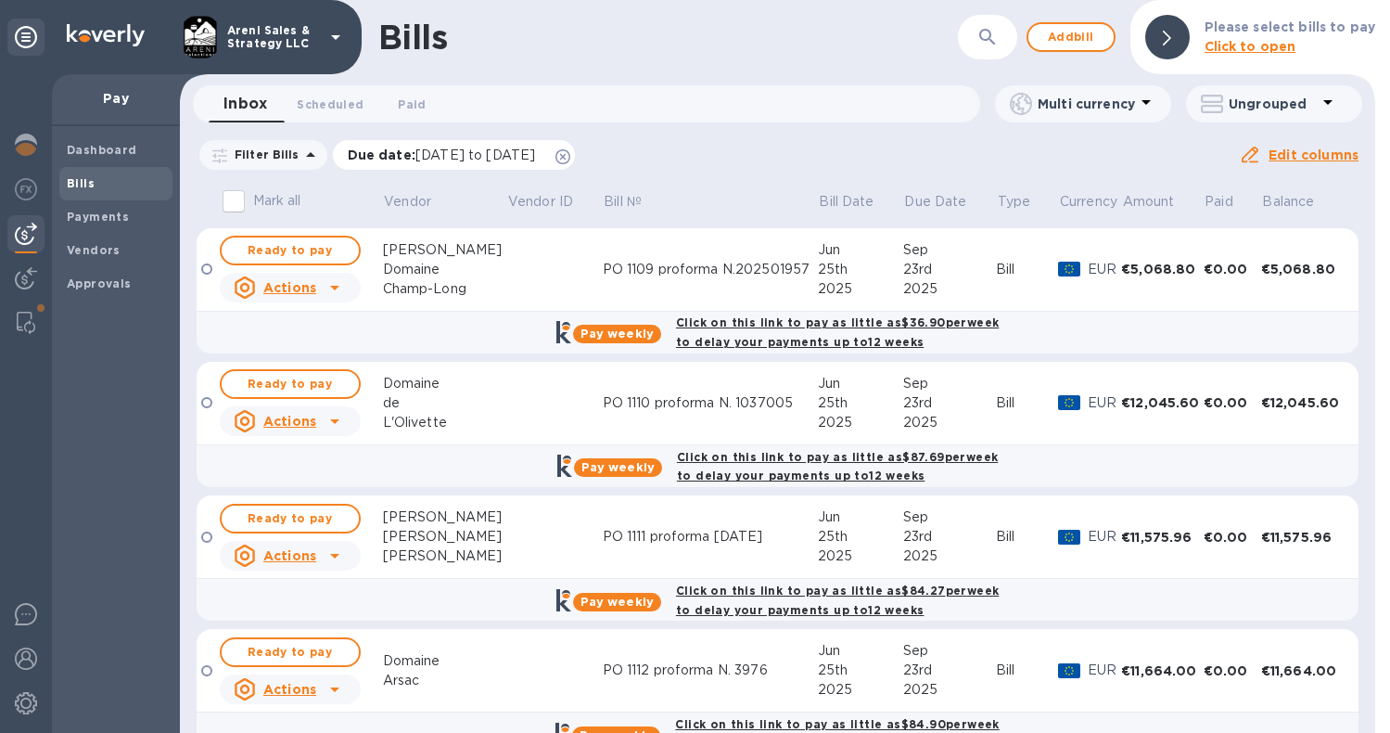
click at [570, 158] on icon at bounding box center [562, 156] width 15 height 15
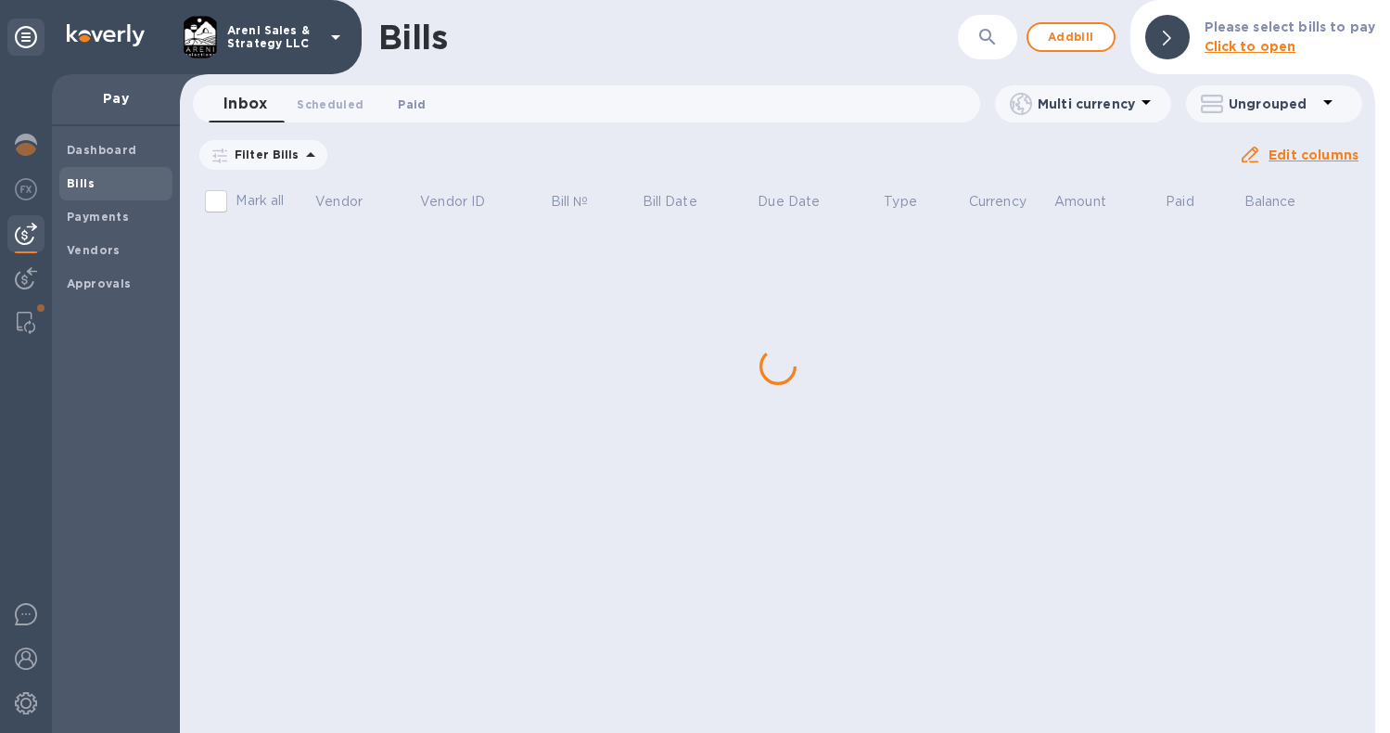
click at [413, 101] on span "Paid 0" at bounding box center [412, 104] width 28 height 19
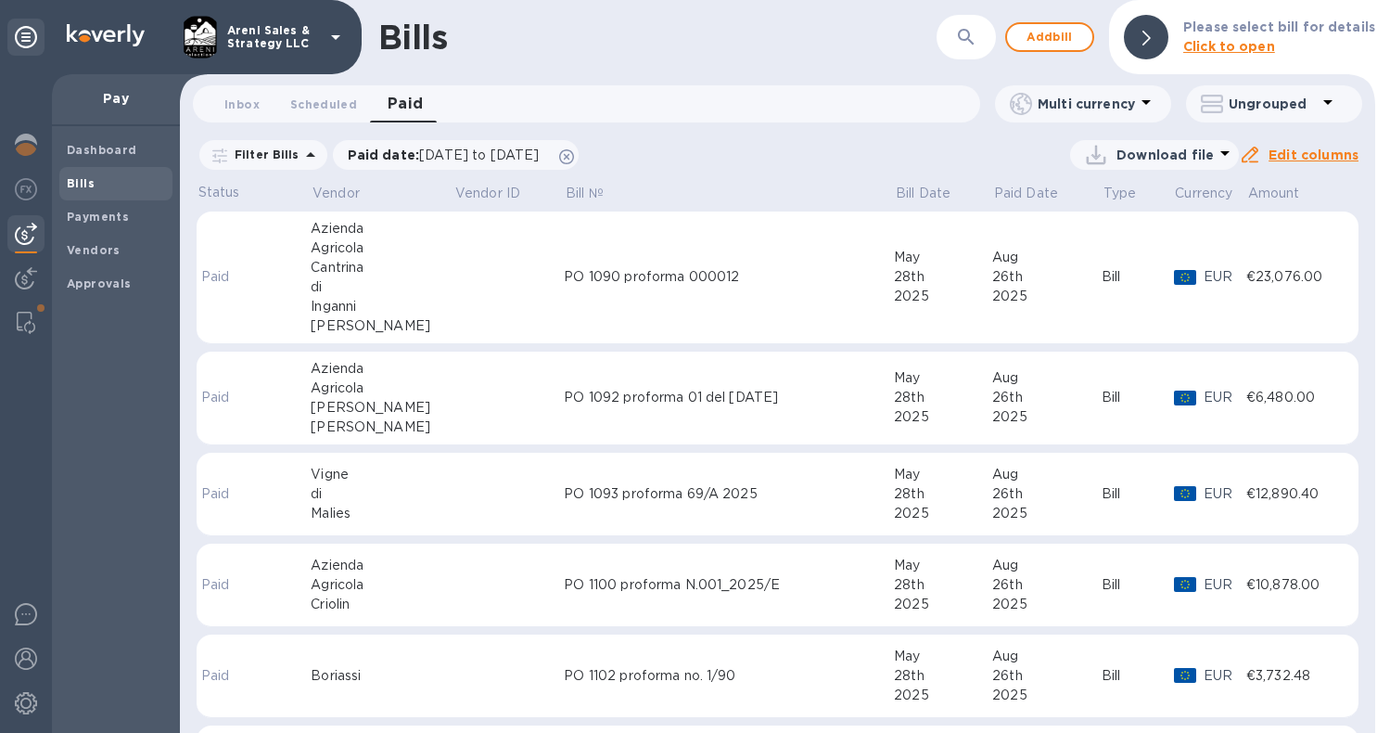
click at [760, 237] on td "PO 1090 proforma 000012" at bounding box center [729, 277] width 330 height 133
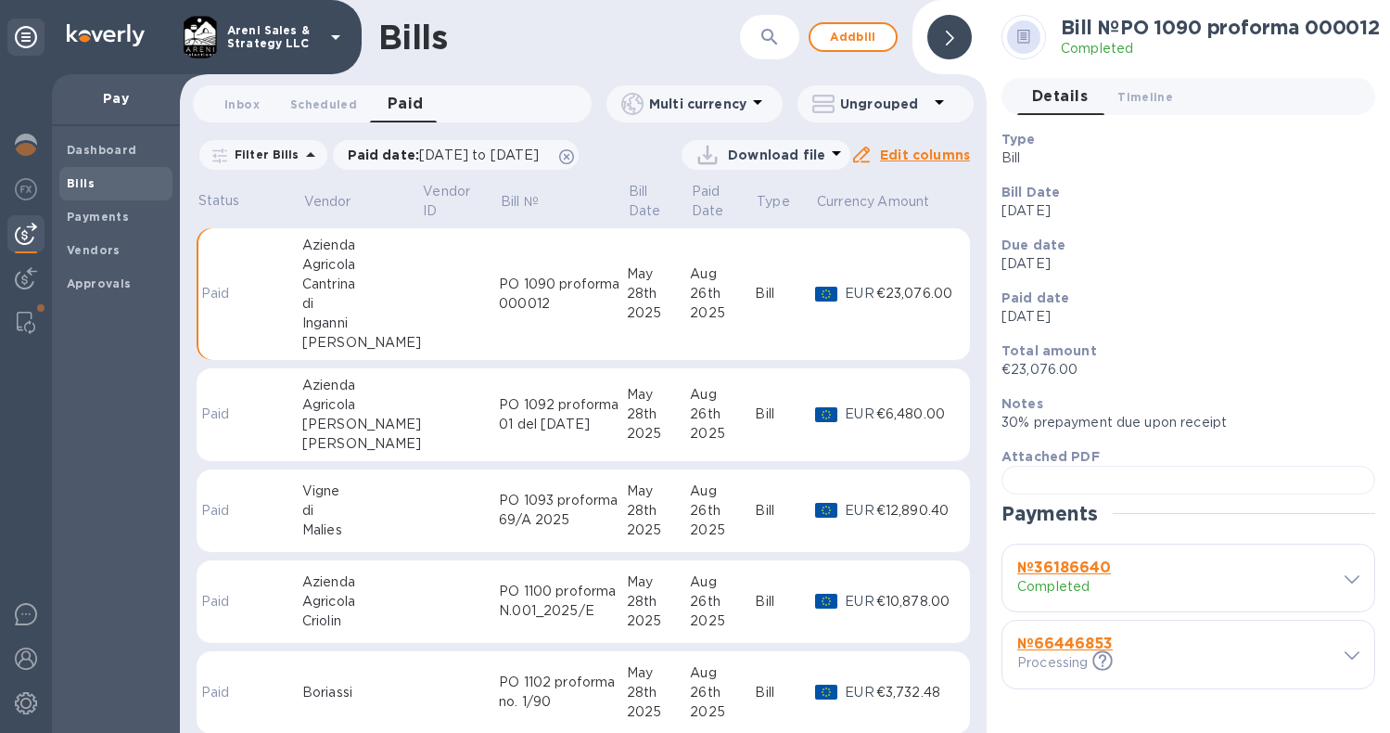
click at [1346, 659] on icon at bounding box center [1352, 655] width 15 height 8
drag, startPoint x: 1017, startPoint y: 387, endPoint x: 1065, endPoint y: 390, distance: 47.4
copy p "1.169197"
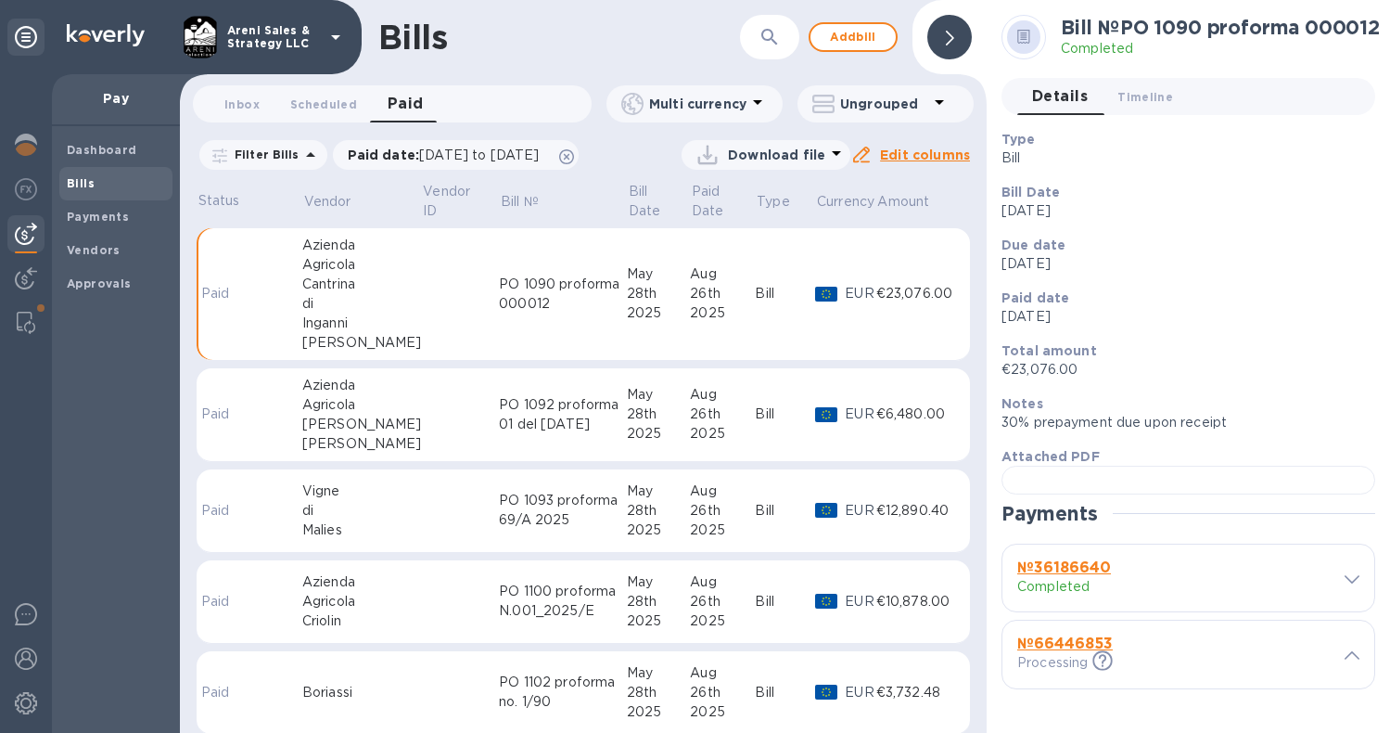
drag, startPoint x: 1025, startPoint y: 440, endPoint x: 1107, endPoint y: 440, distance: 82.5
copy p "16,153.20"
click at [574, 157] on icon at bounding box center [566, 156] width 15 height 15
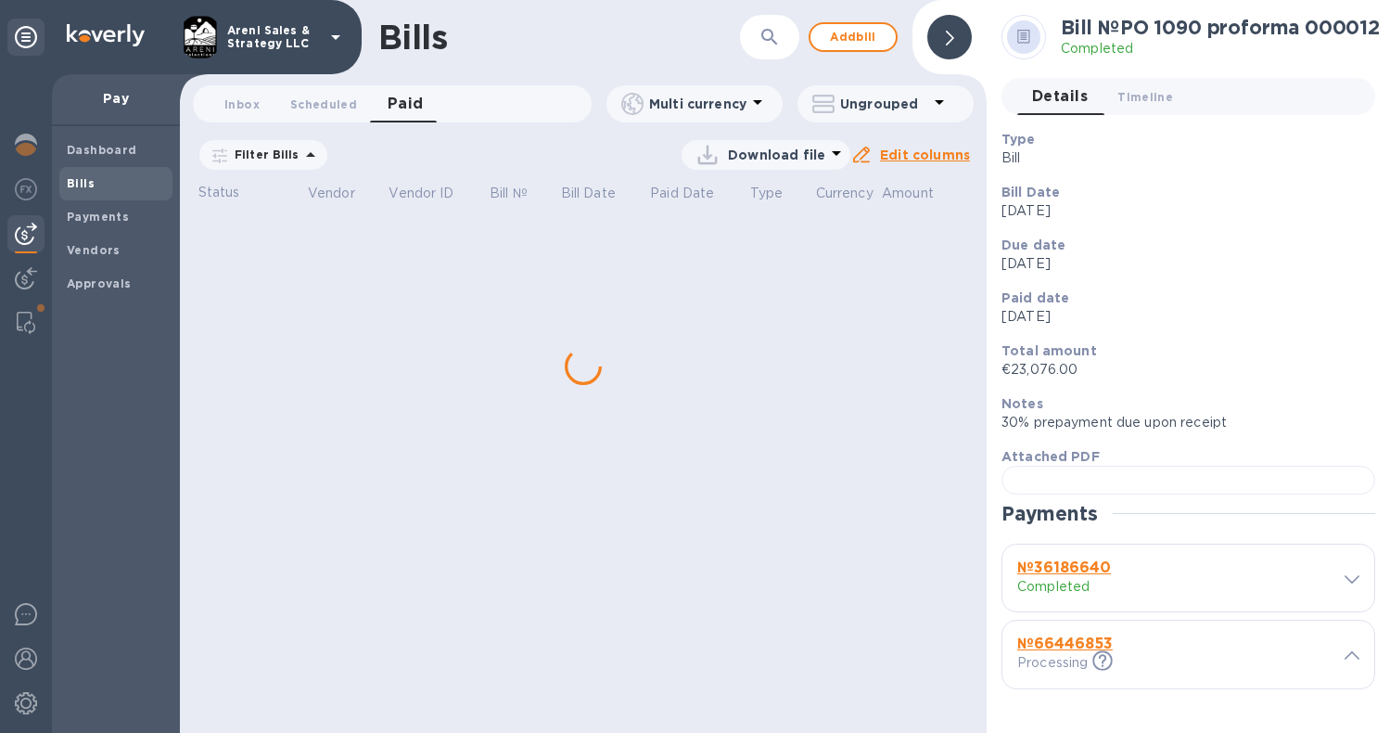
click at [774, 38] on icon "button" at bounding box center [770, 37] width 22 height 22
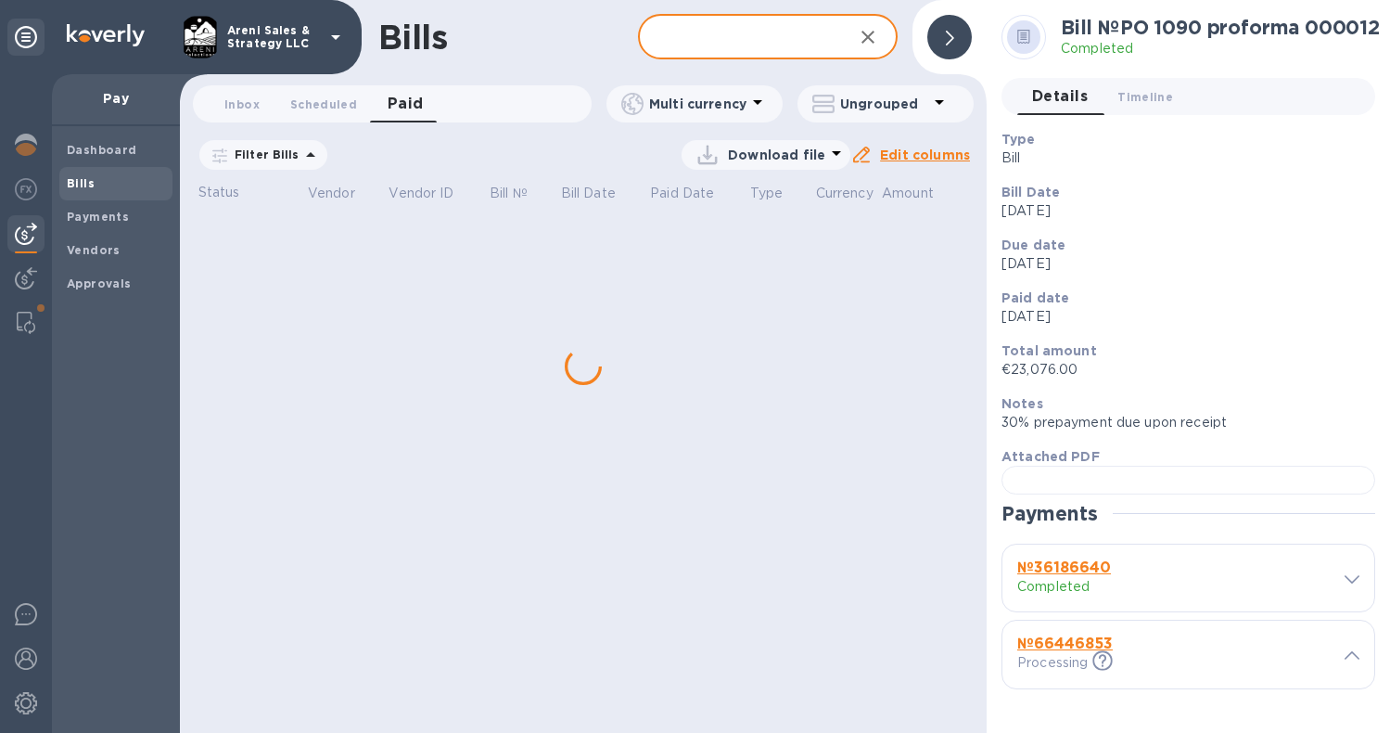
scroll to position [818, 0]
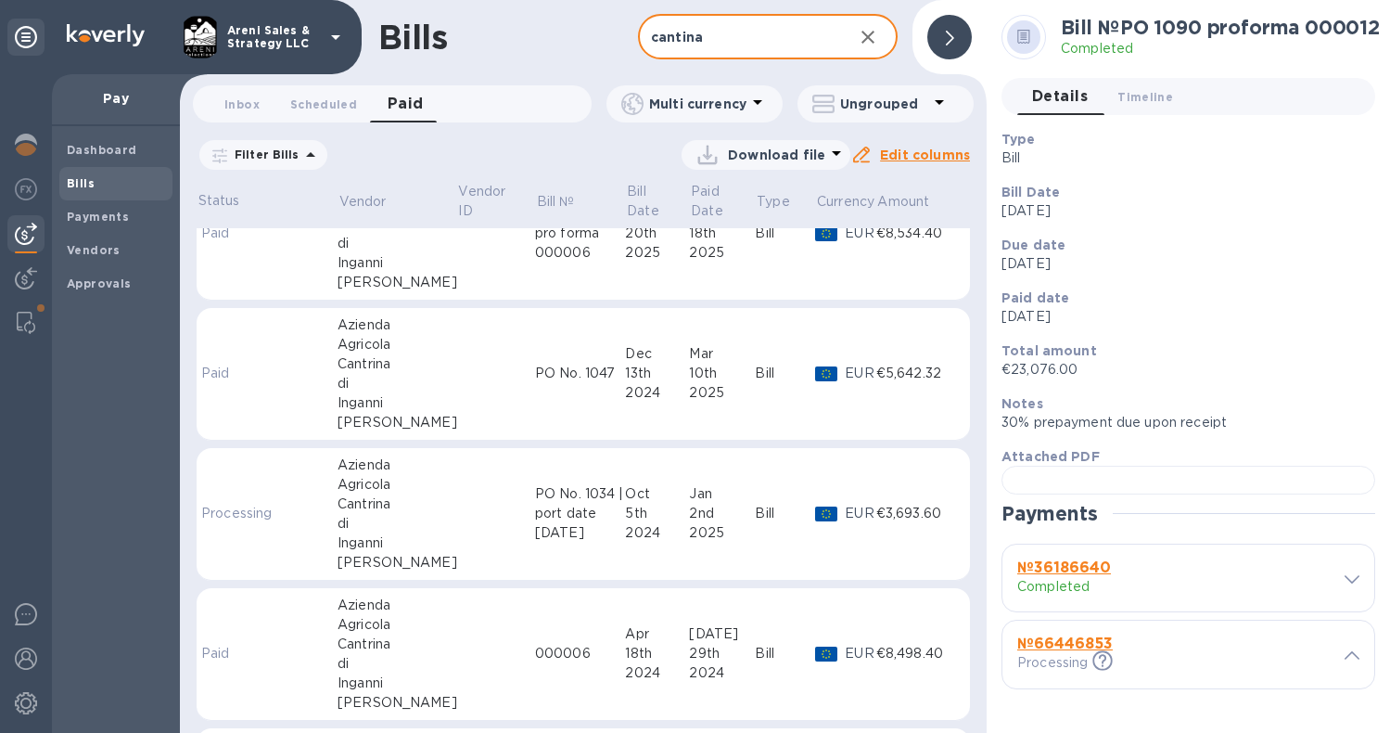
scroll to position [206, 0]
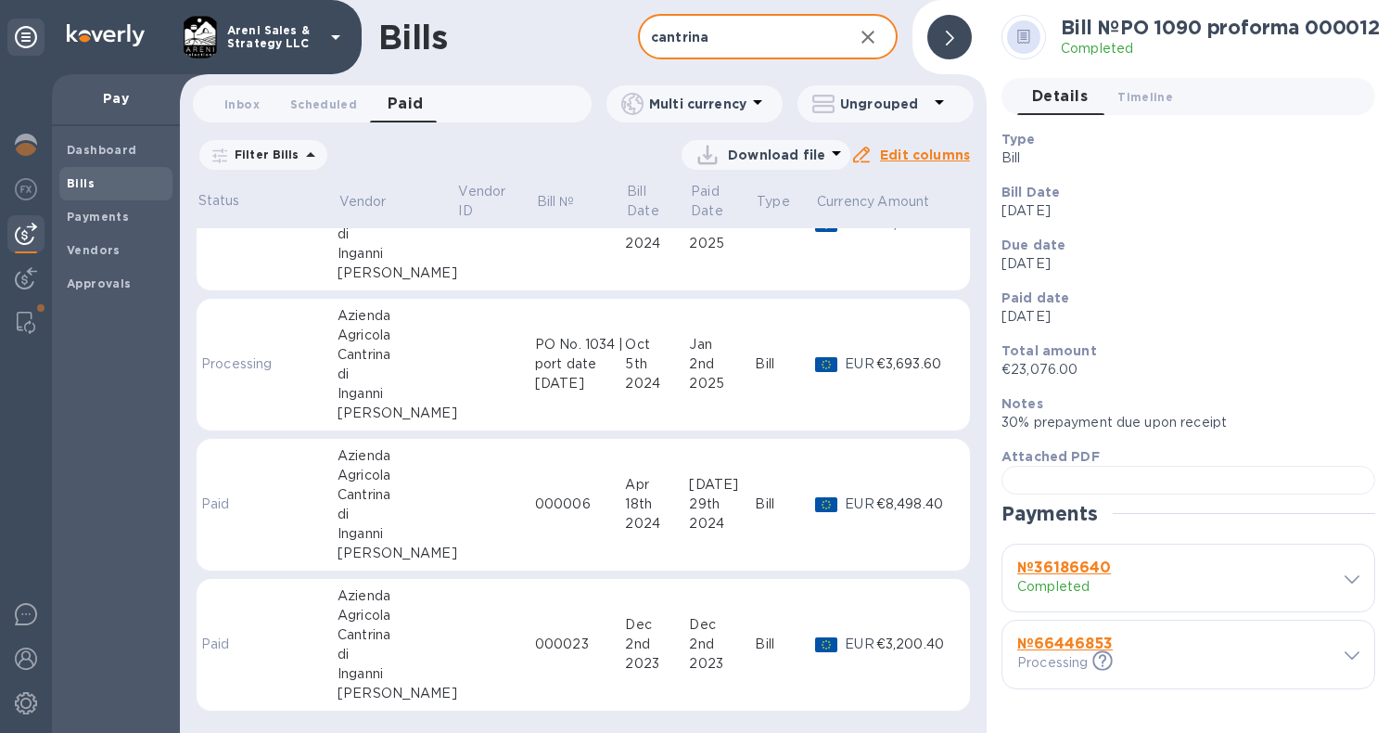
scroll to position [352, 0]
type input "cantrina"
click at [744, 389] on div "2025" at bounding box center [722, 380] width 66 height 19
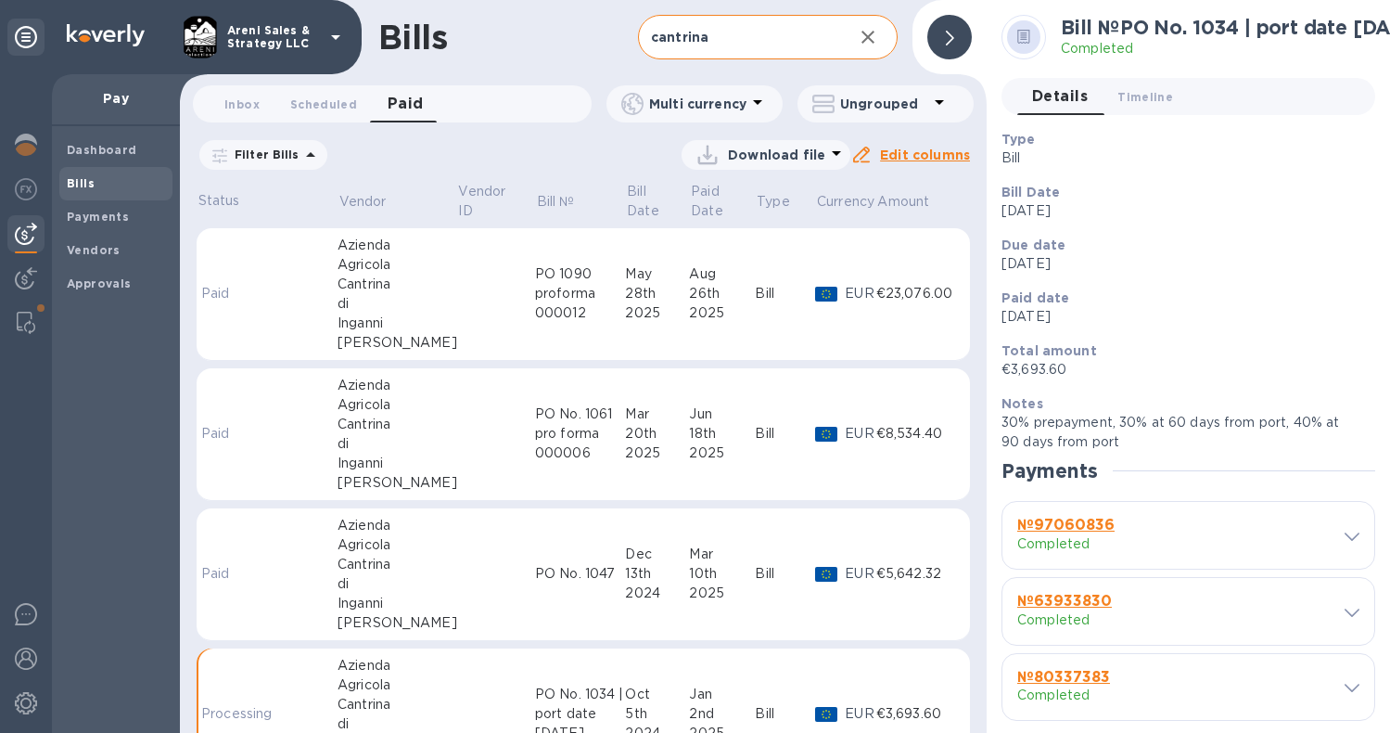
scroll to position [352, 0]
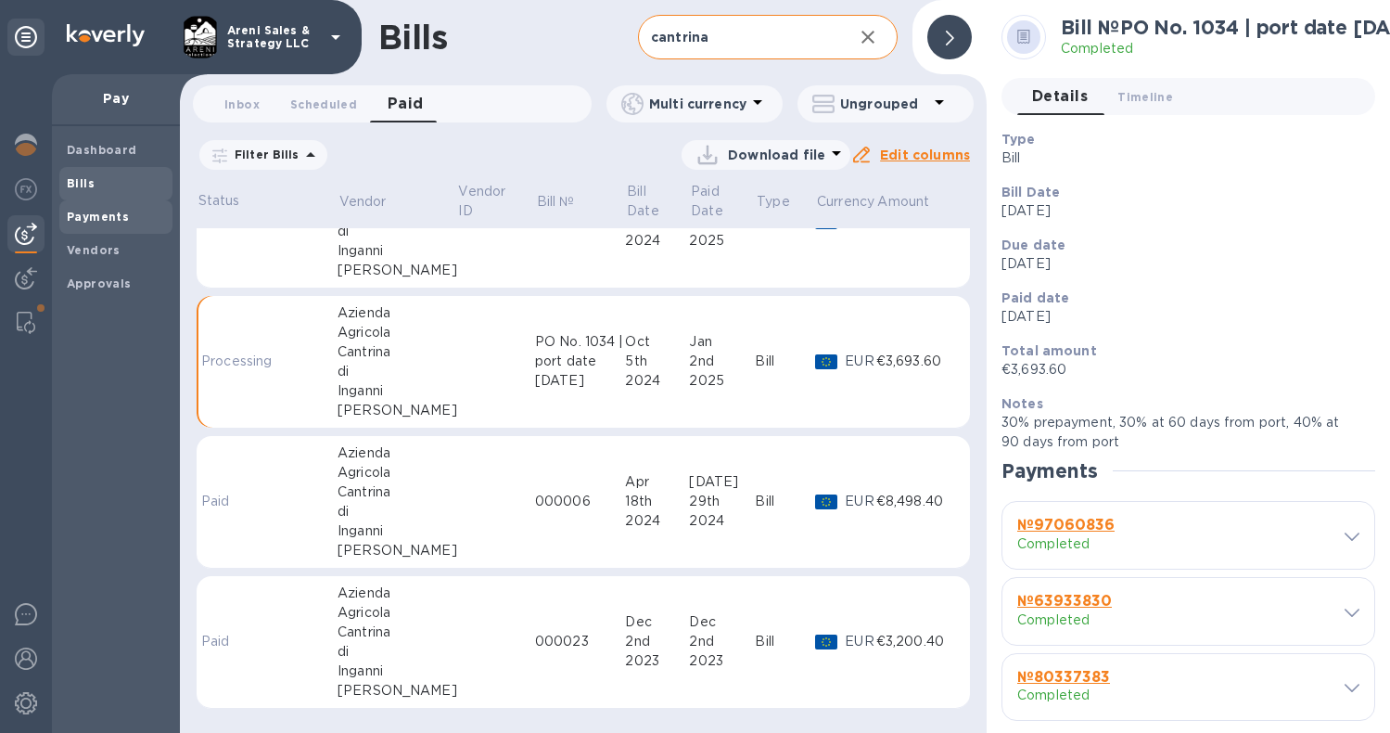
click at [129, 219] on span "Payments" at bounding box center [116, 217] width 98 height 19
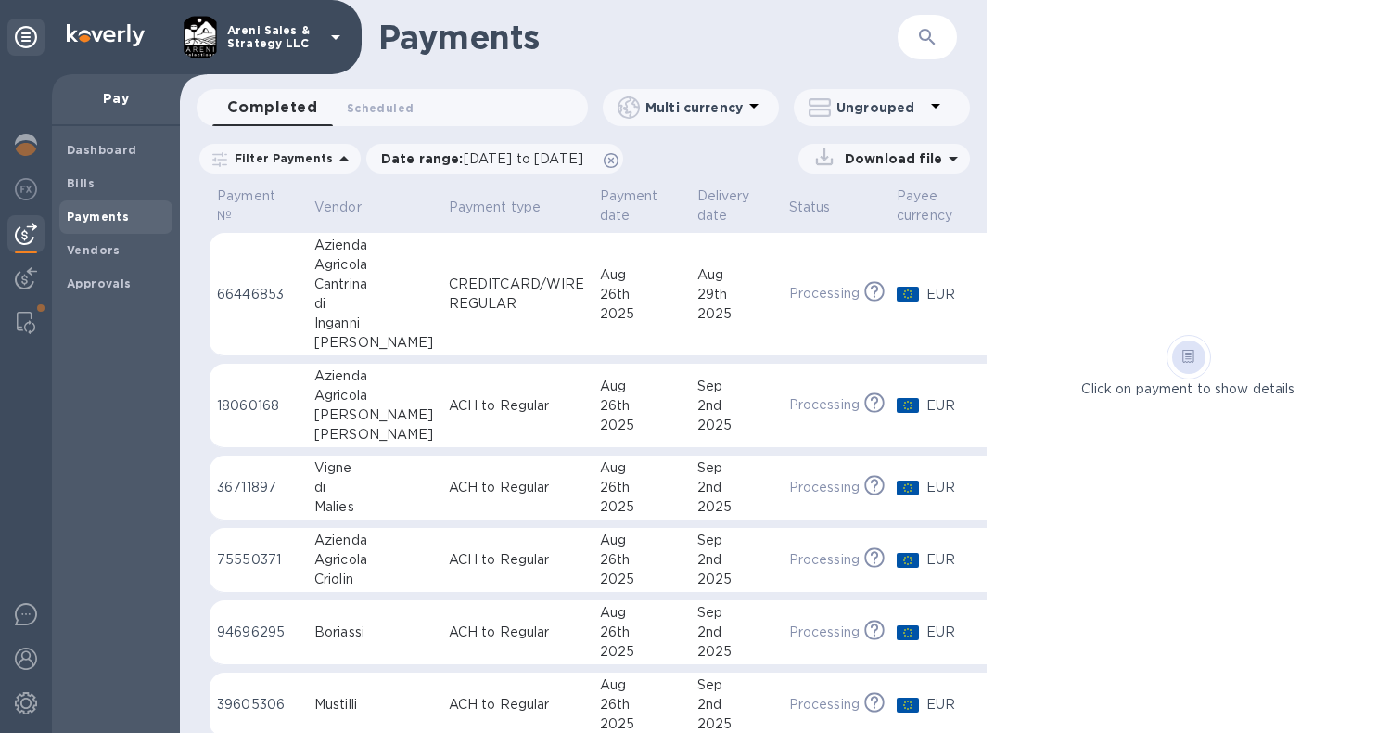
click at [924, 39] on icon "button" at bounding box center [927, 37] width 16 height 16
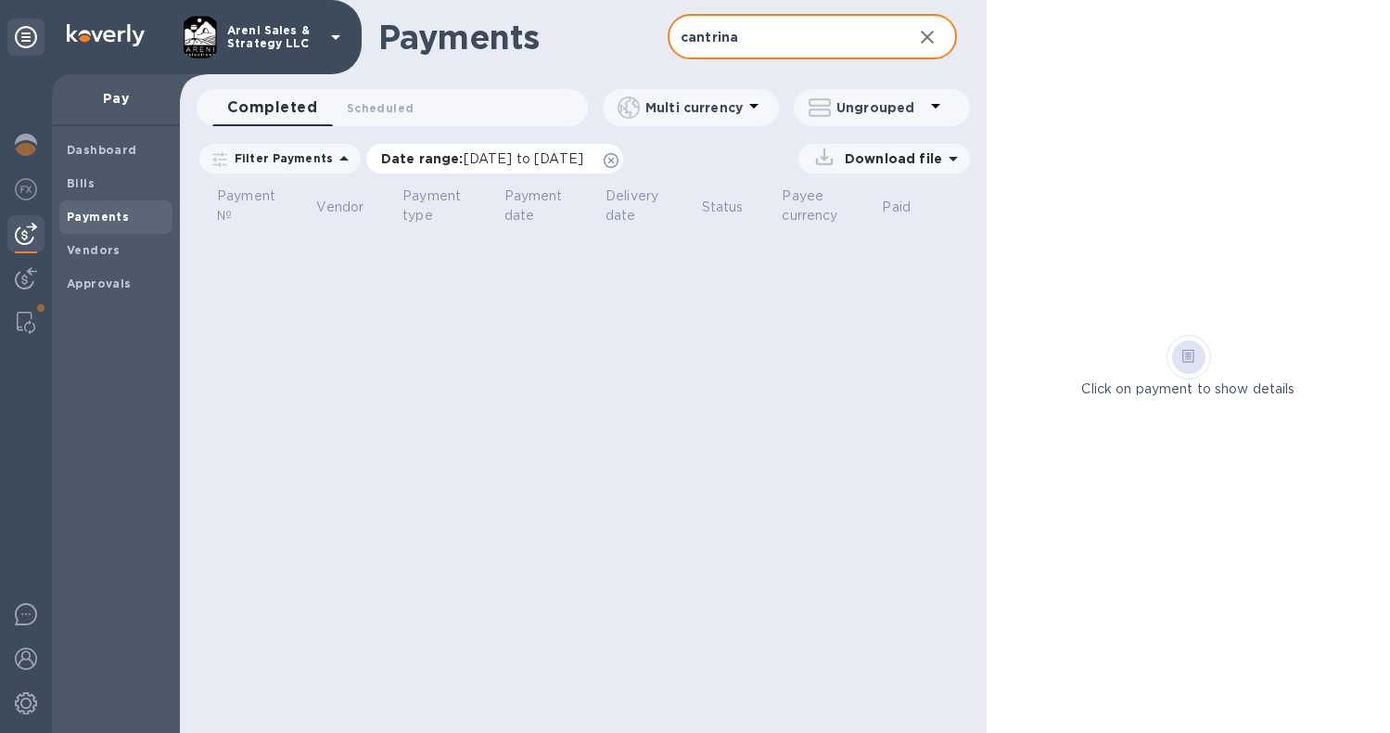
type input "cantrina"
click at [619, 157] on icon at bounding box center [611, 160] width 15 height 15
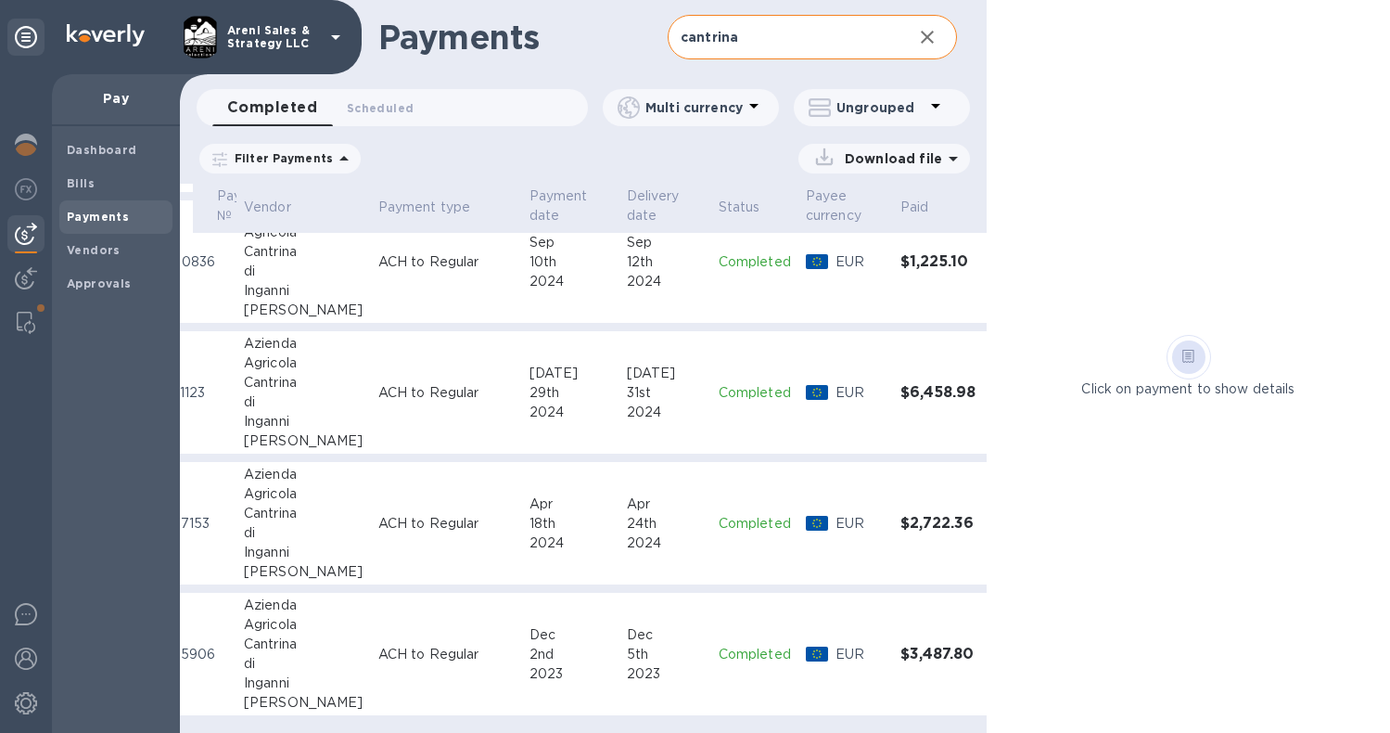
scroll to position [963, 70]
click at [900, 645] on h3 "$3,487.80" at bounding box center [937, 654] width 75 height 18
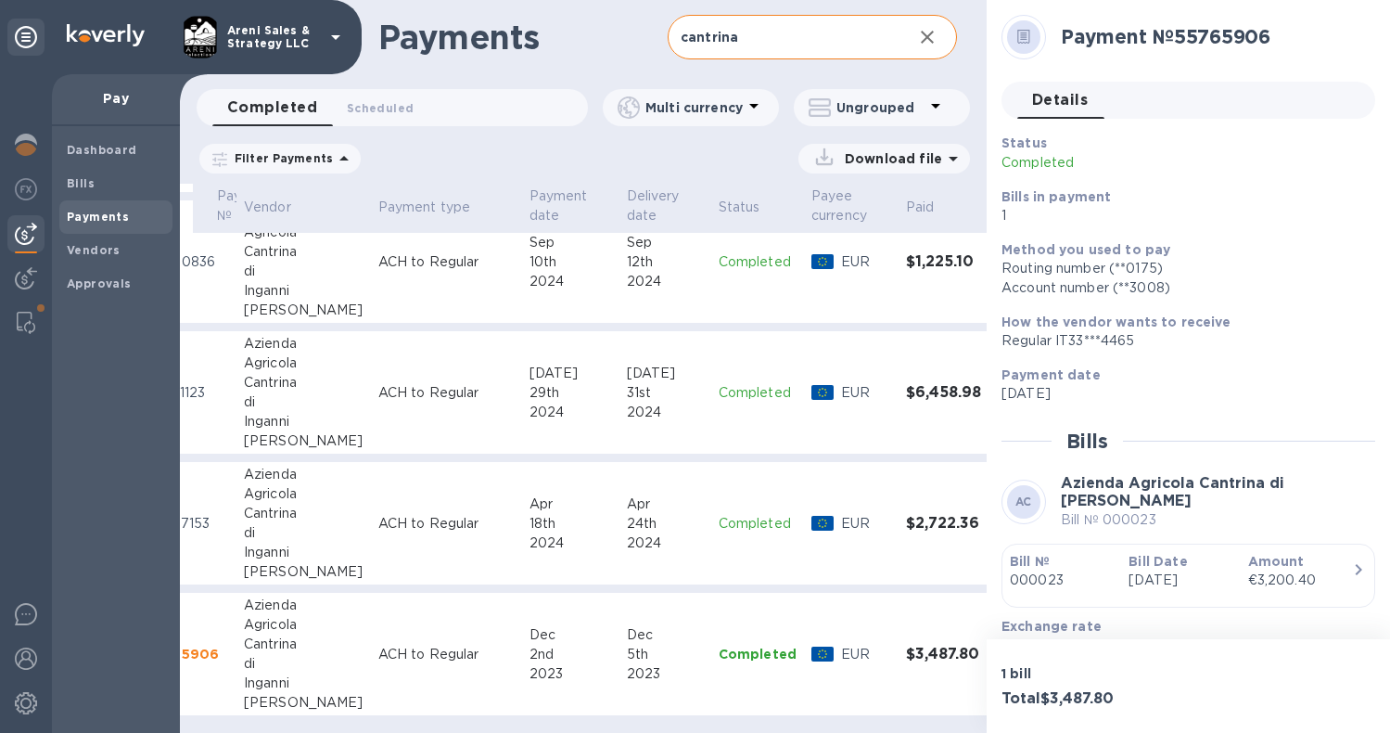
click at [912, 547] on td "$2,722.36" at bounding box center [944, 523] width 90 height 123
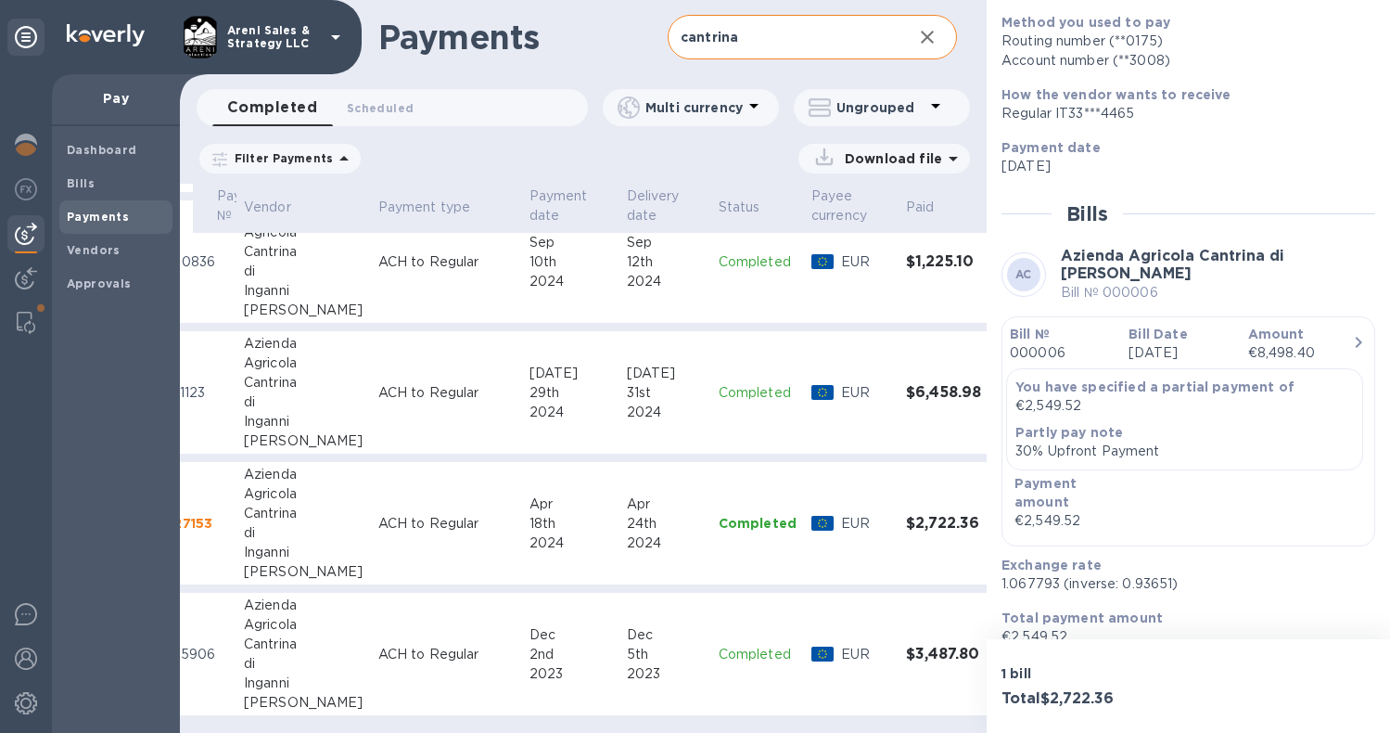
scroll to position [249, 0]
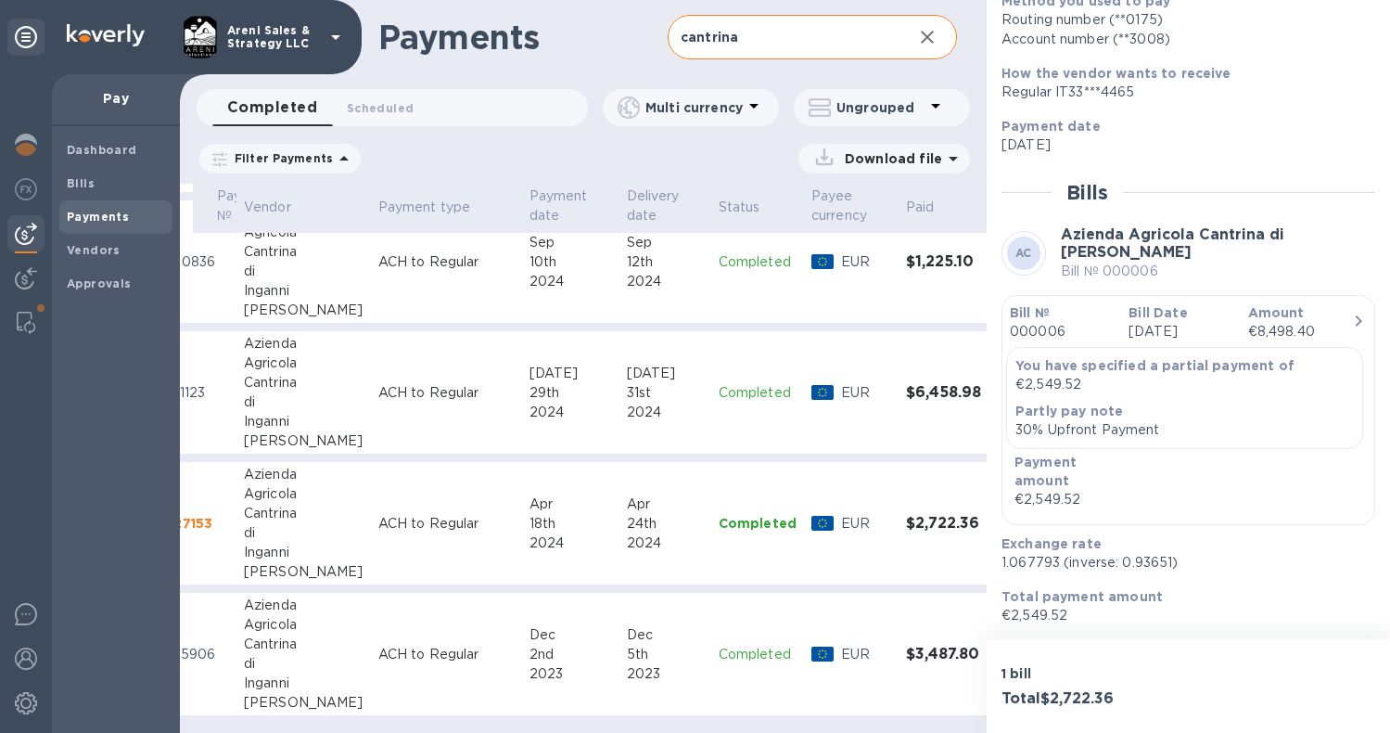
click at [899, 391] on td "$6,458.98" at bounding box center [944, 392] width 90 height 123
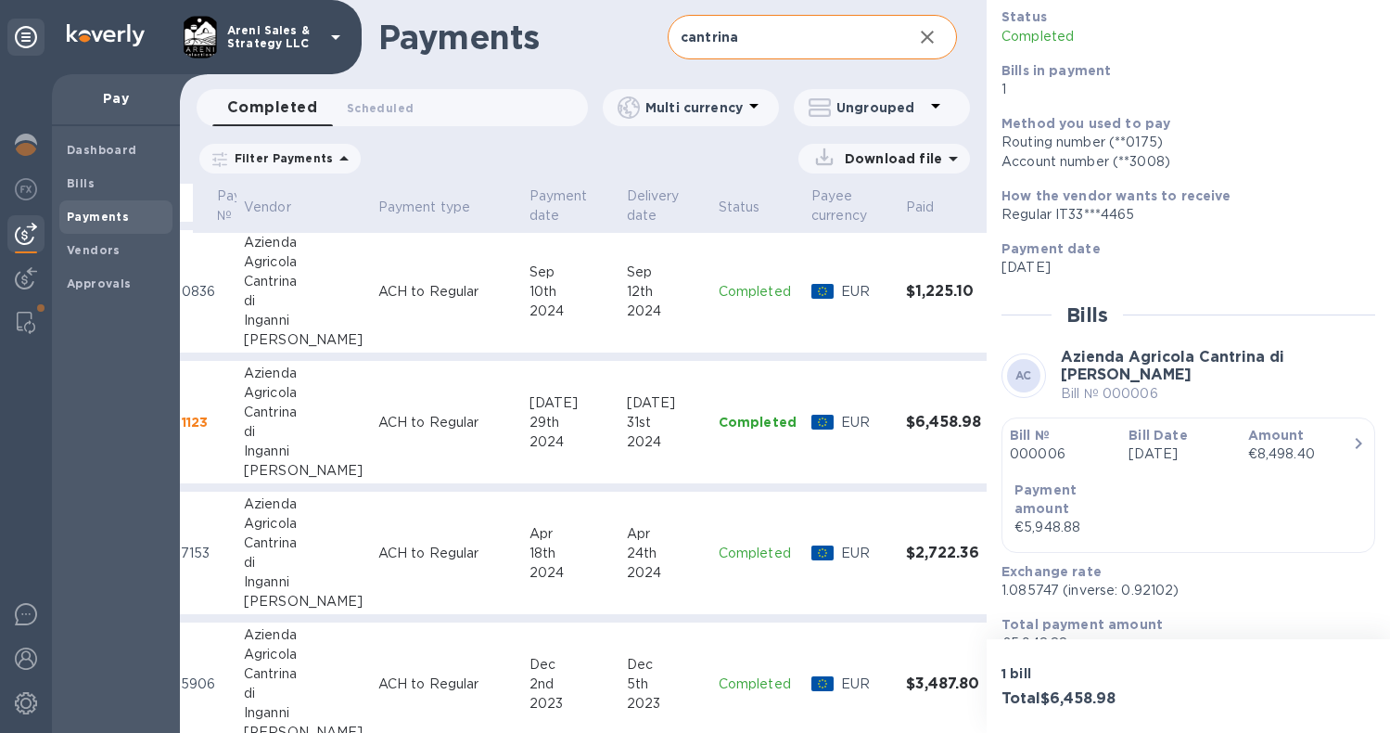
scroll to position [916, 69]
click at [900, 314] on td "$1,225.10" at bounding box center [945, 293] width 90 height 123
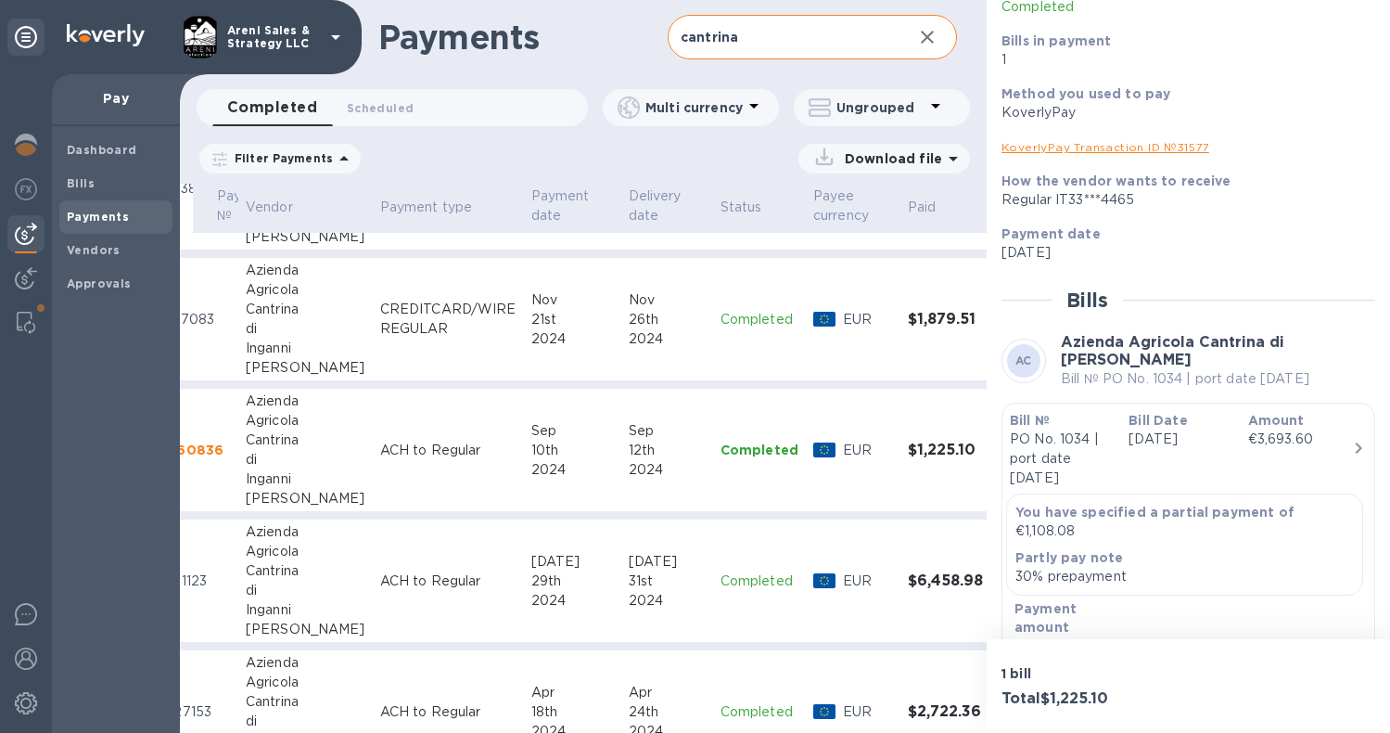
scroll to position [757, 69]
click at [900, 342] on td "$1,879.51" at bounding box center [945, 322] width 90 height 123
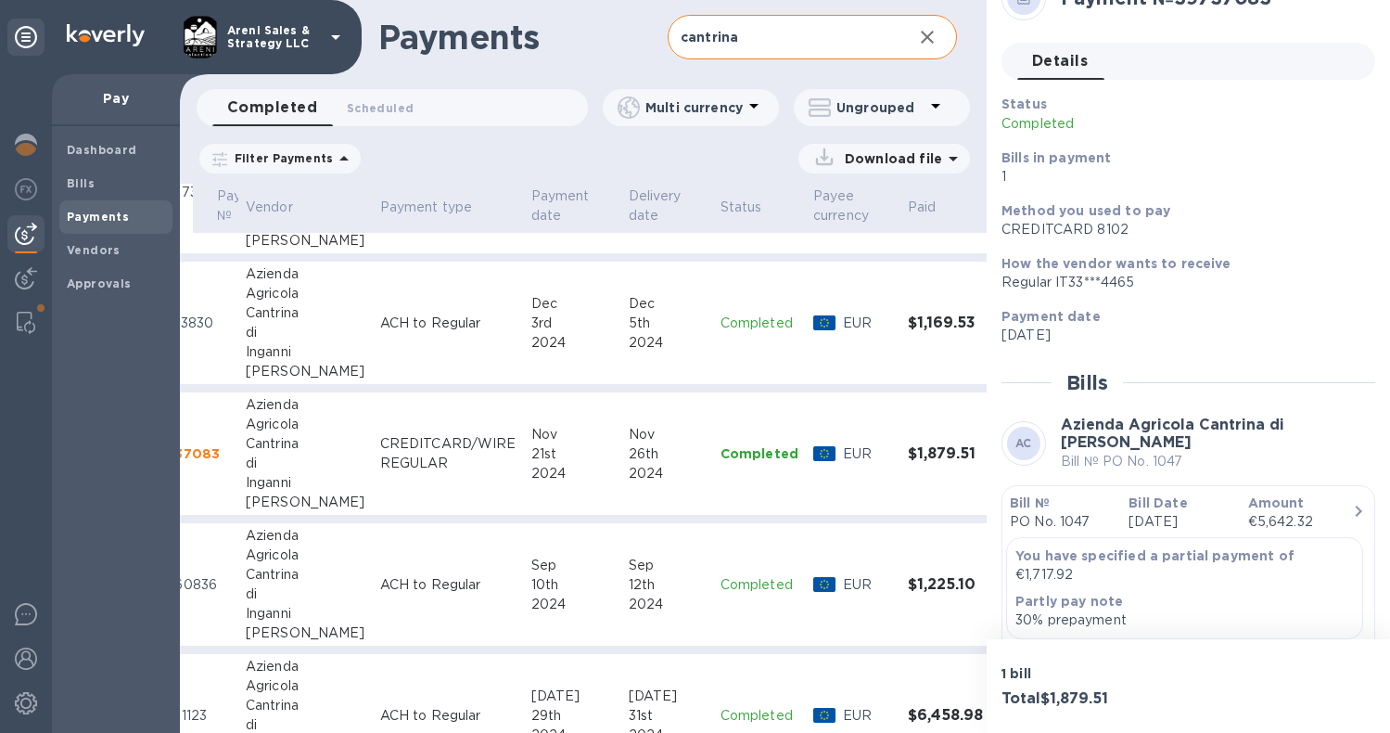
scroll to position [608, 69]
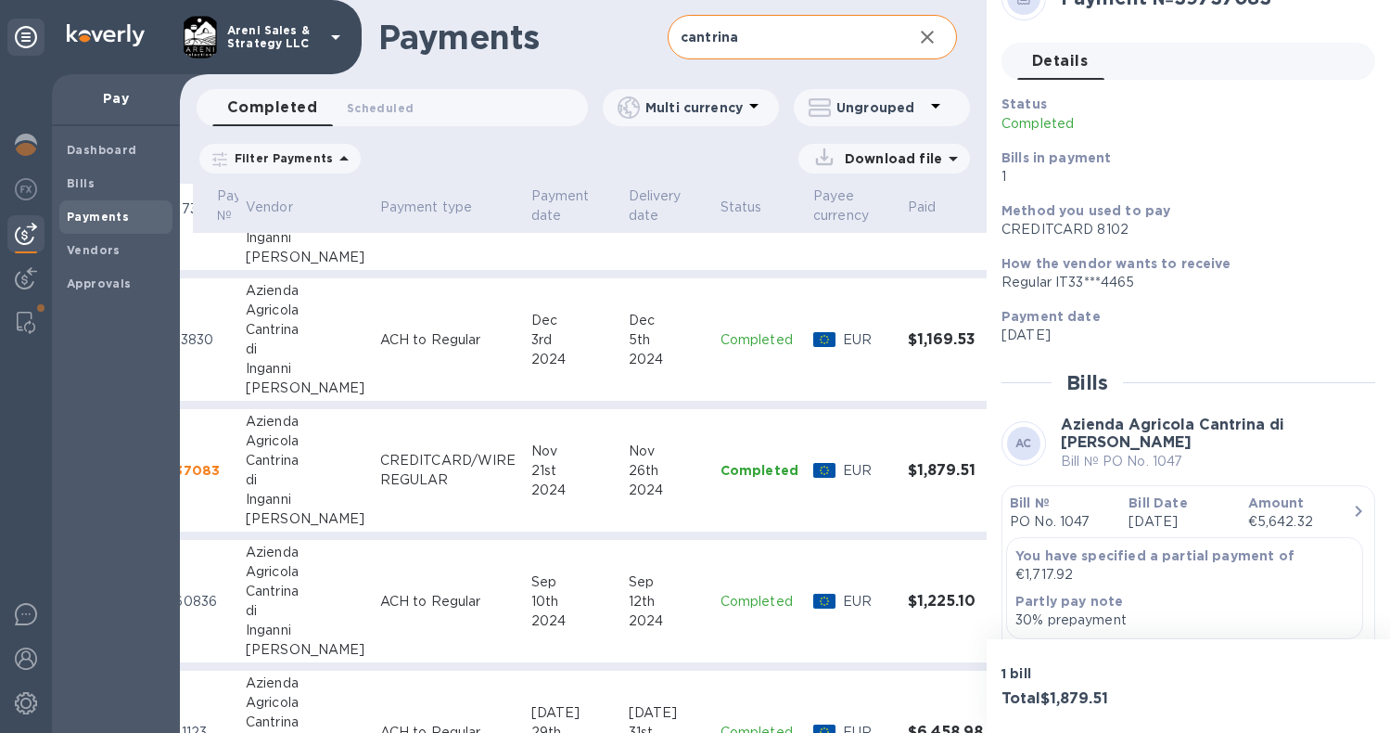
click at [843, 377] on td "EUR" at bounding box center [853, 339] width 95 height 123
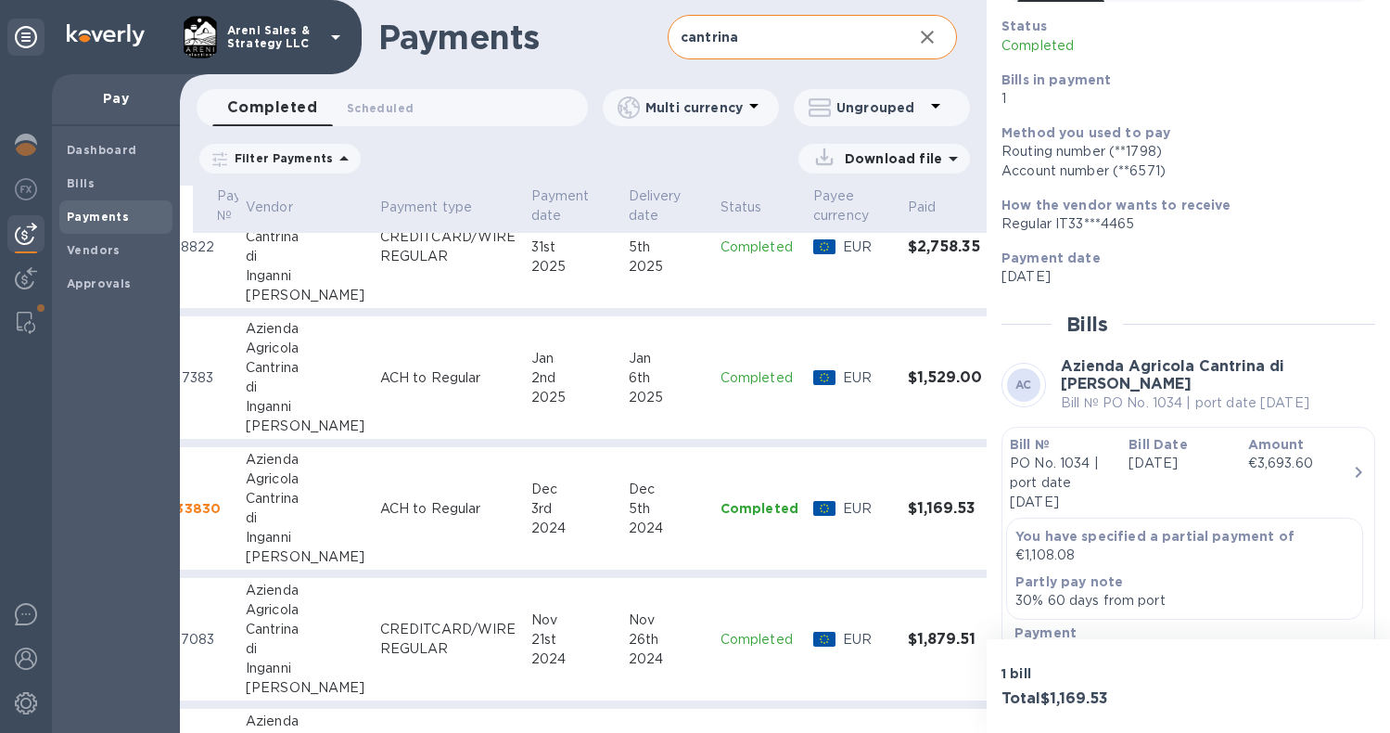
scroll to position [420, 69]
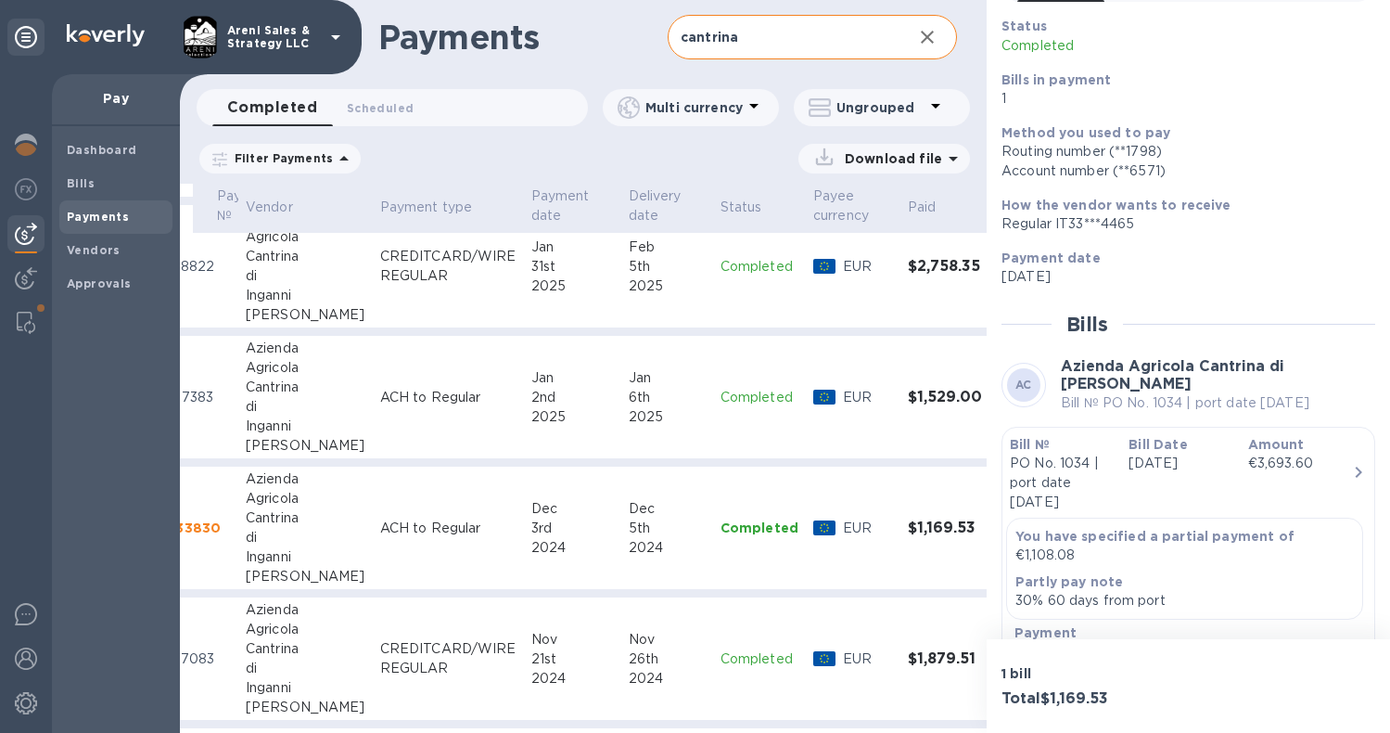
click at [900, 420] on td "$1,529.00" at bounding box center [945, 397] width 90 height 123
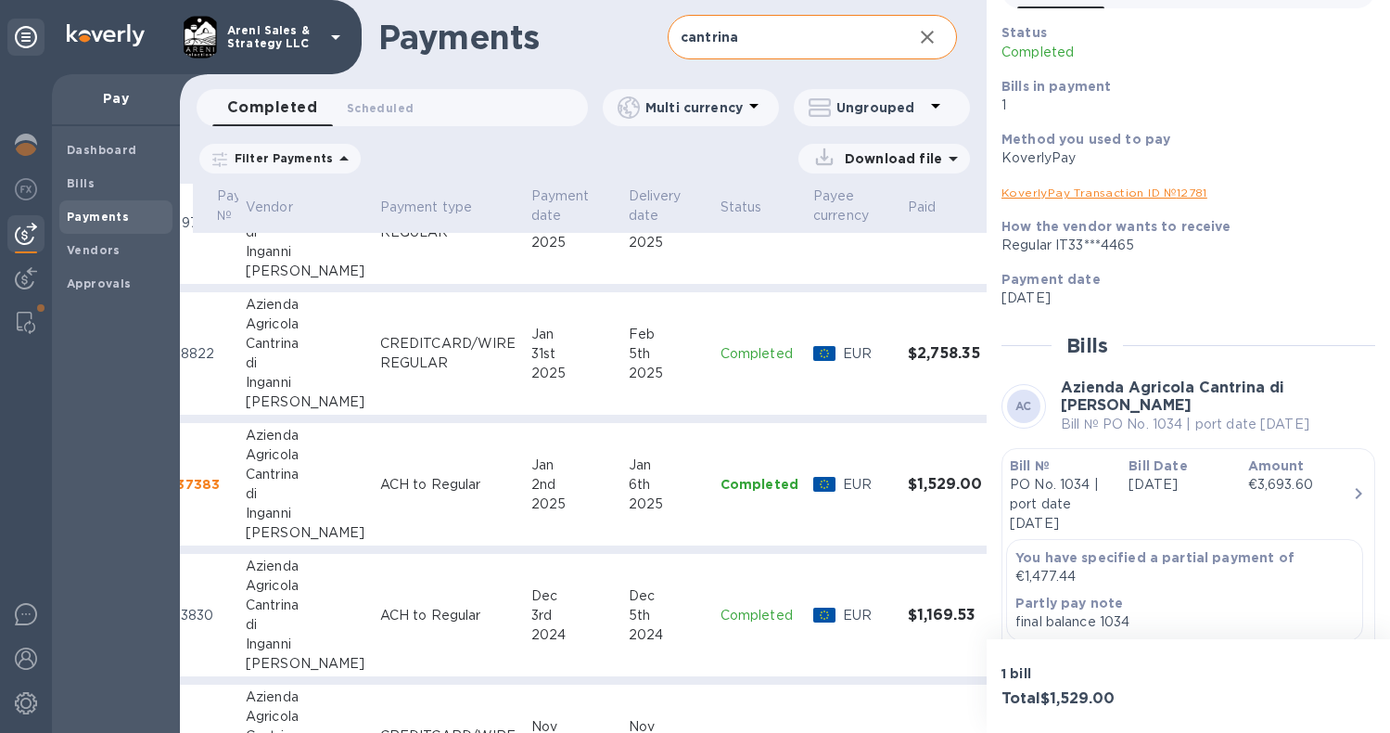
scroll to position [322, 69]
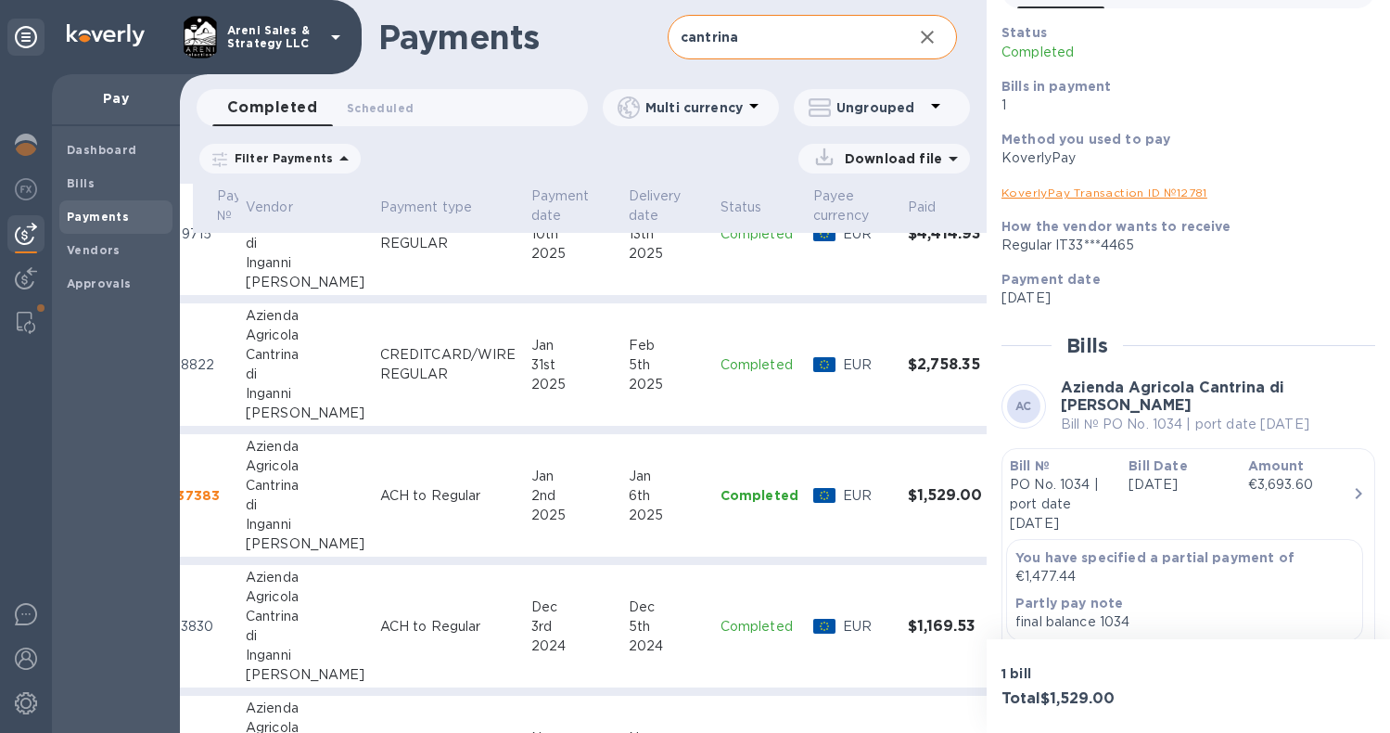
click at [830, 398] on td "EUR" at bounding box center [853, 364] width 95 height 123
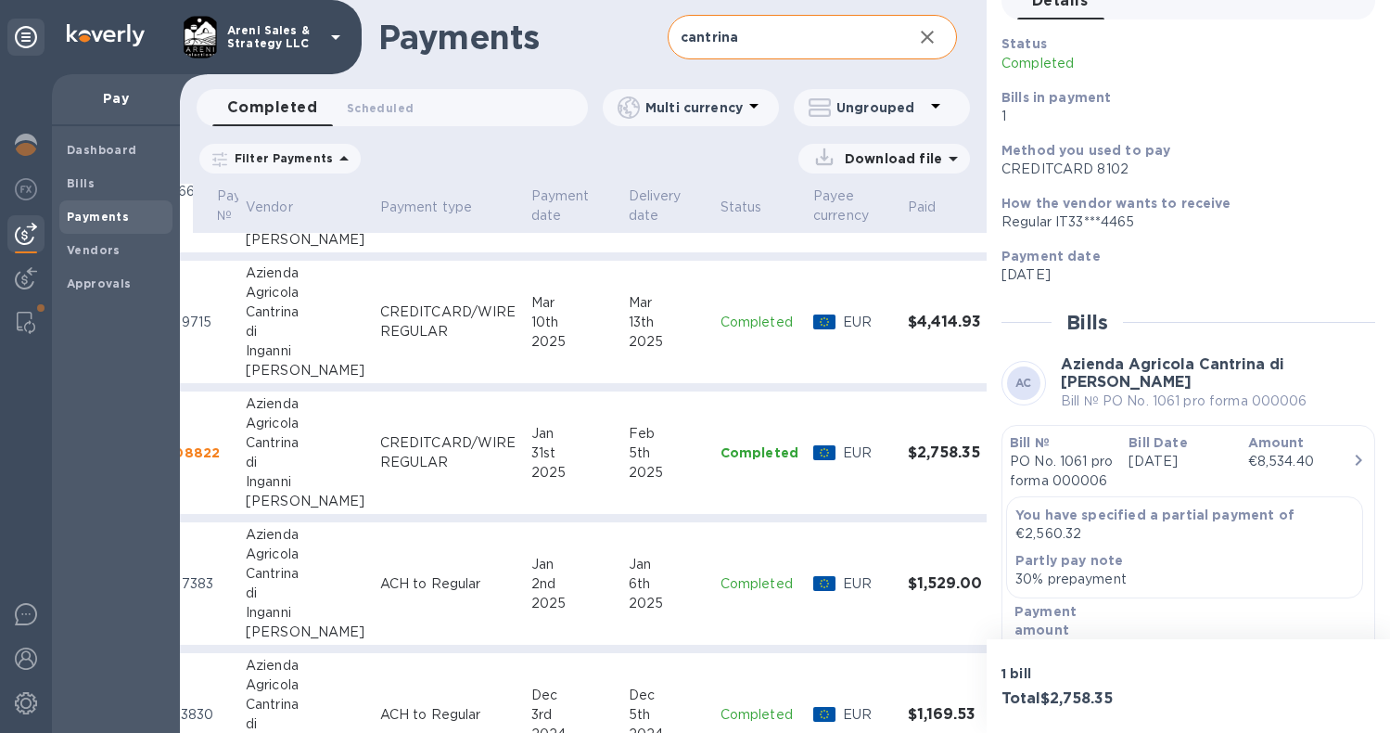
scroll to position [220, 69]
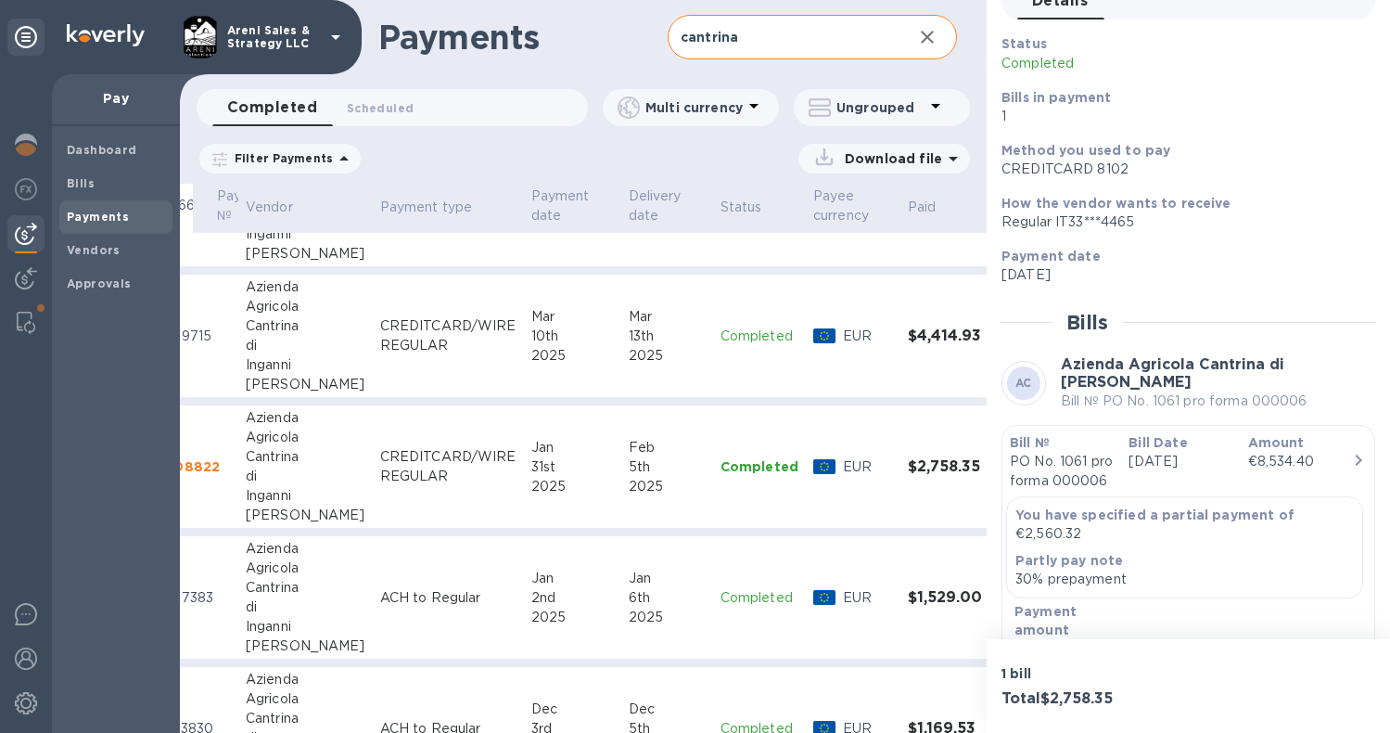
click at [816, 369] on td "EUR" at bounding box center [853, 335] width 95 height 123
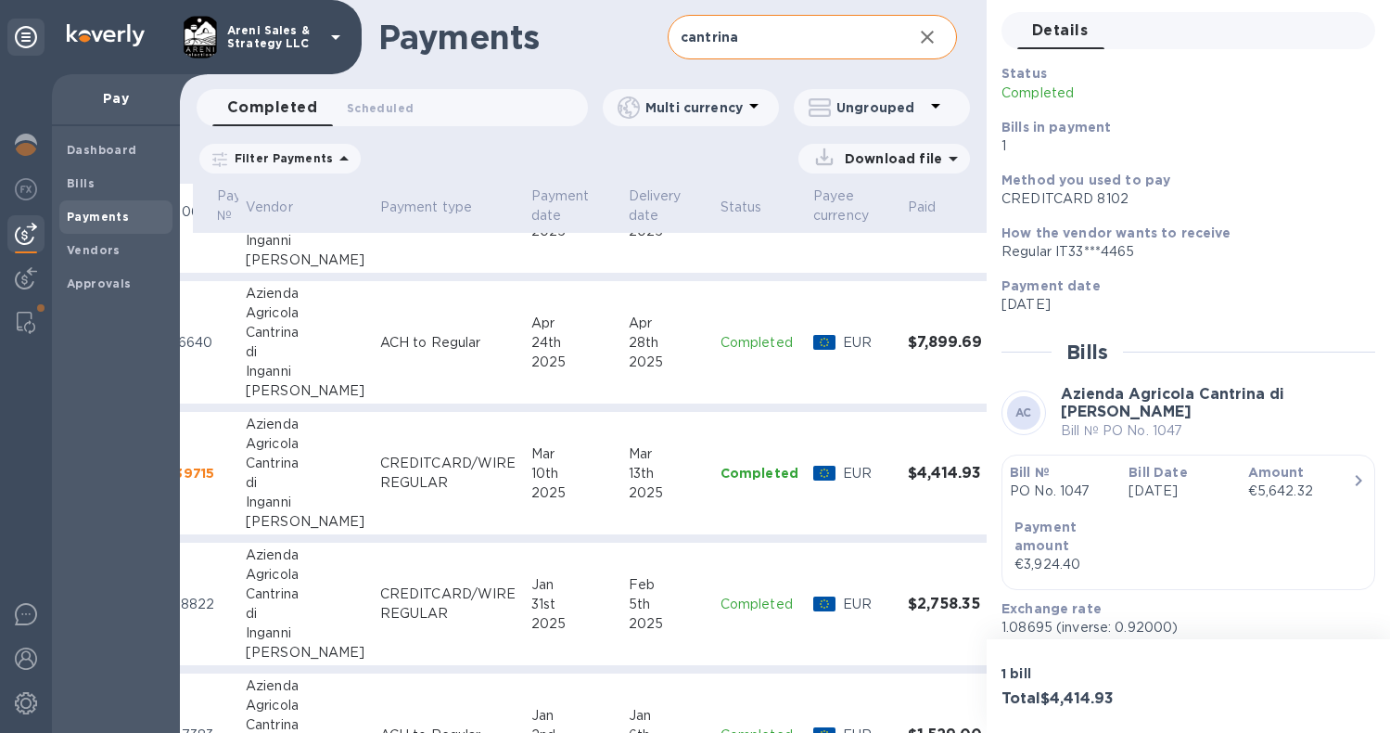
scroll to position [76, 69]
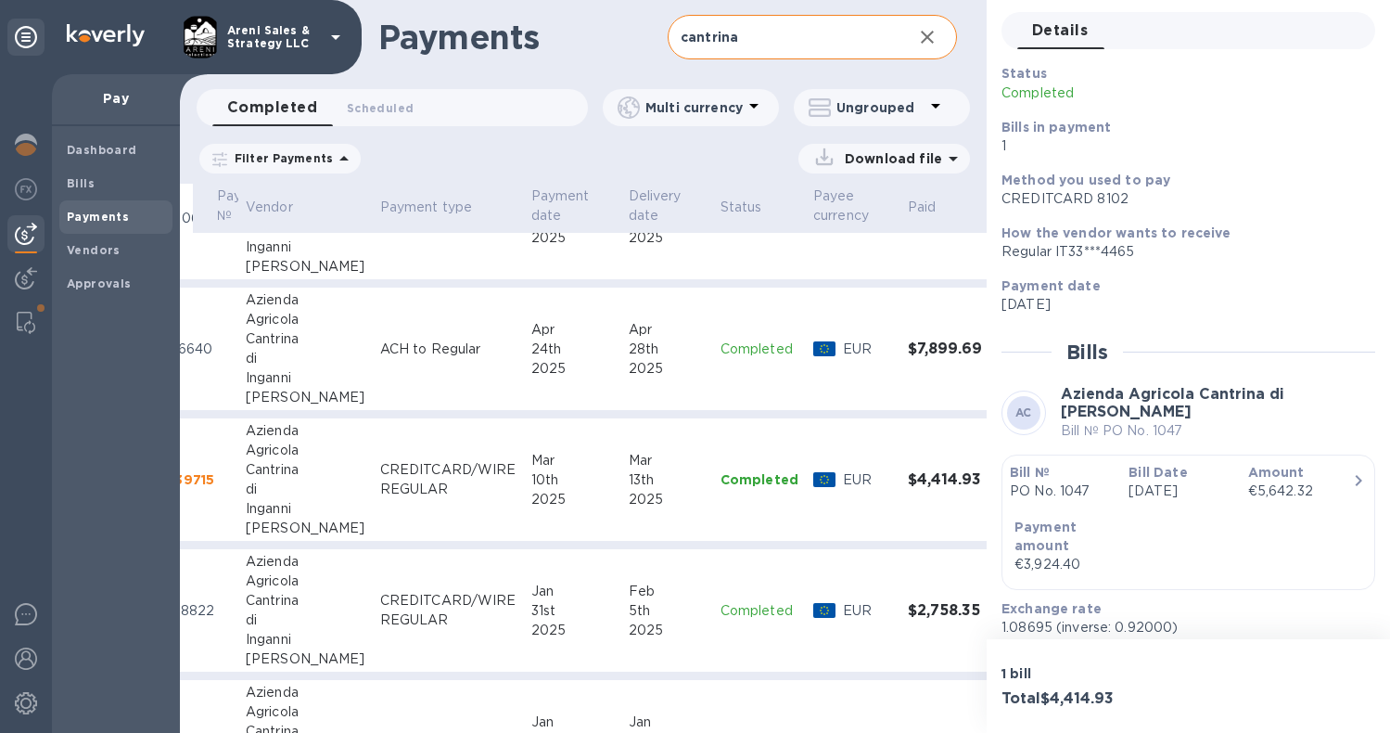
click at [823, 378] on td "EUR" at bounding box center [853, 348] width 95 height 123
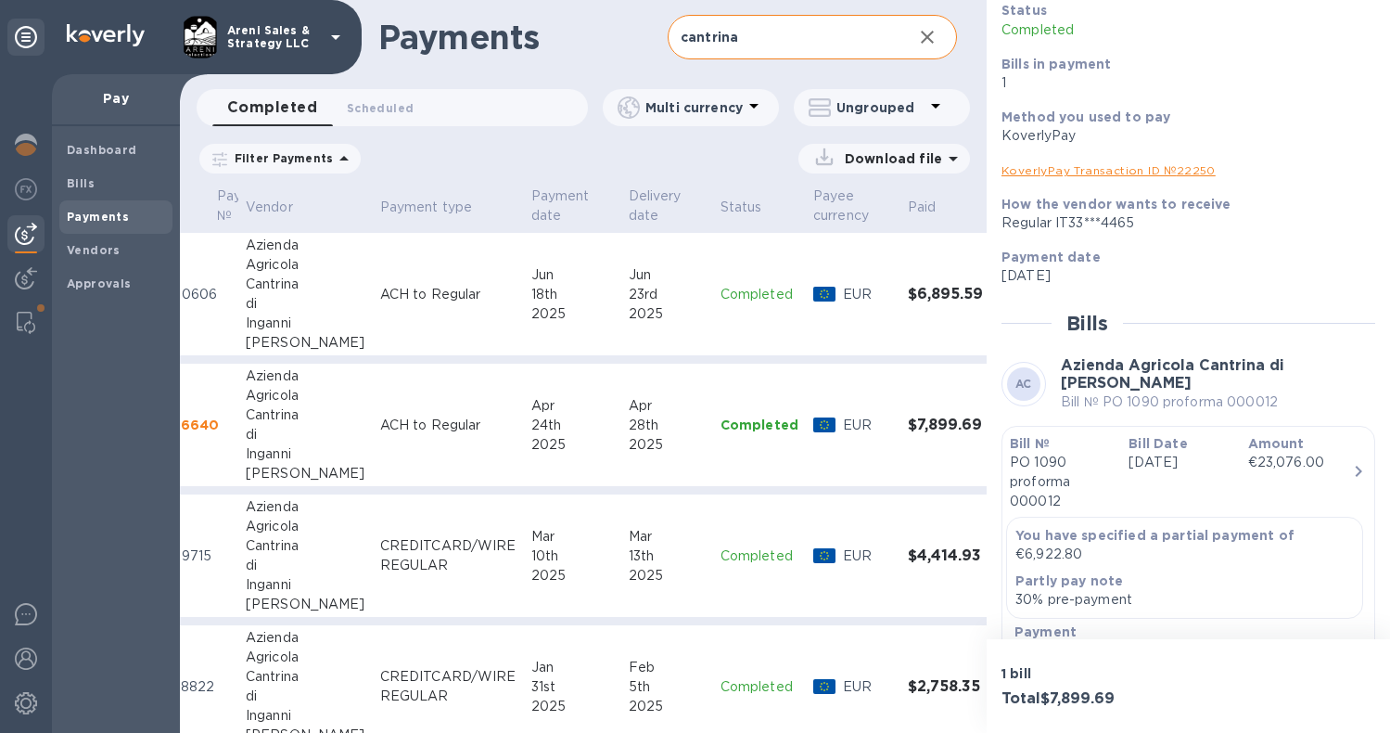
scroll to position [0, 69]
click at [900, 317] on td "$6,895.59" at bounding box center [945, 294] width 90 height 123
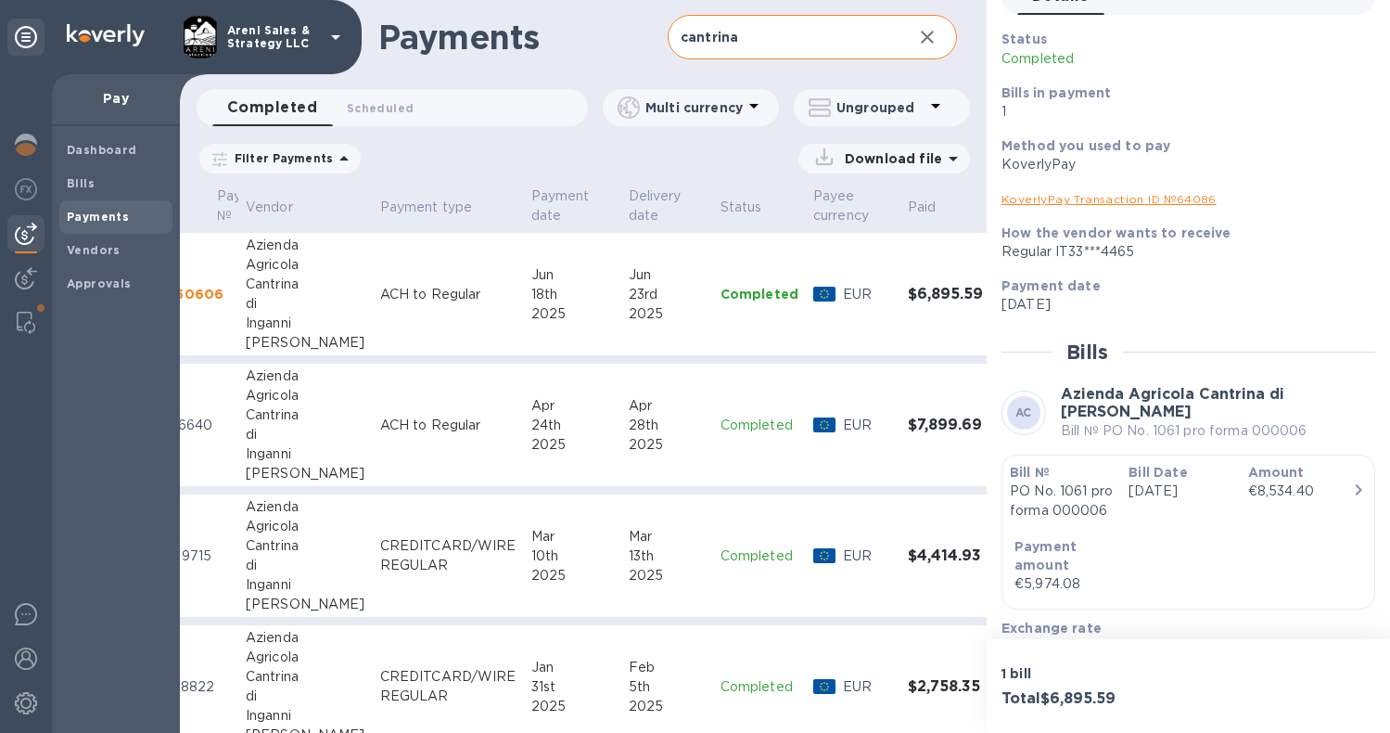
scroll to position [125, 0]
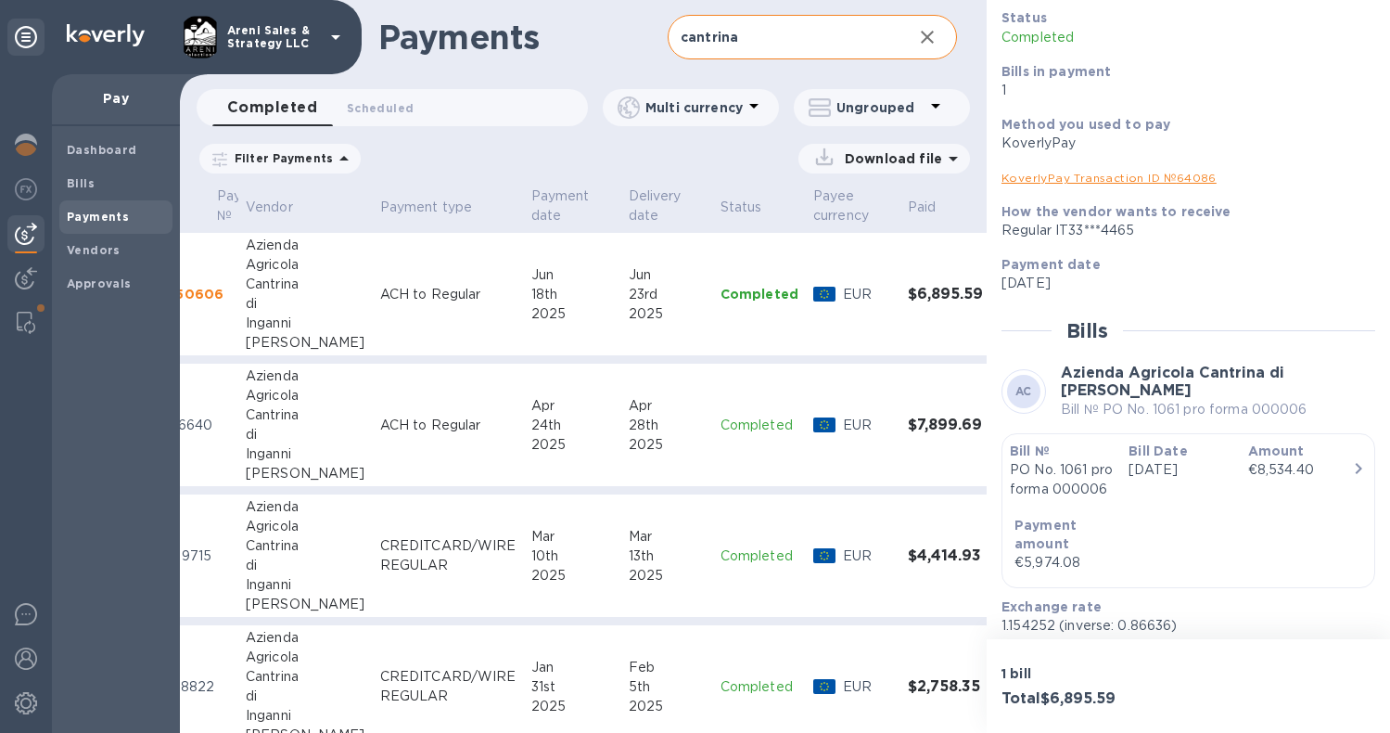
click at [657, 327] on td "[DATE]" at bounding box center [667, 294] width 92 height 123
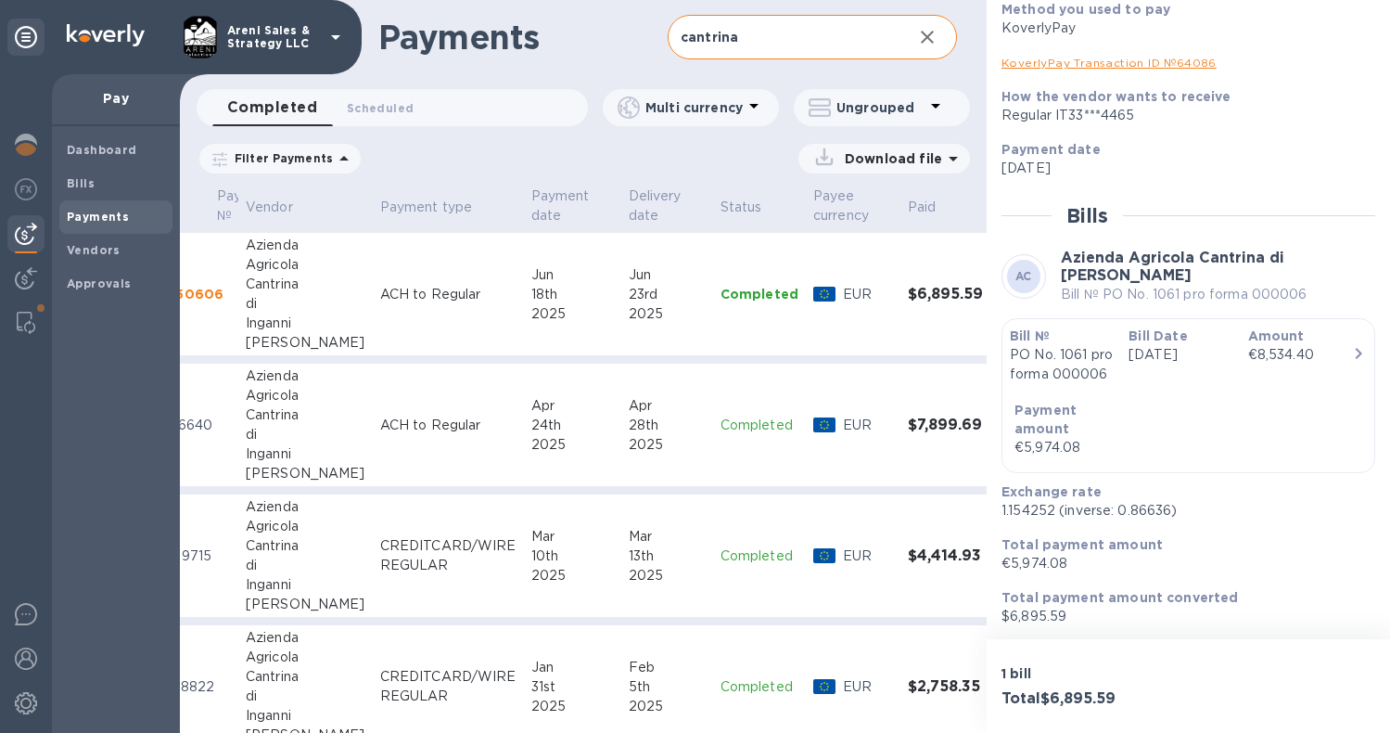
scroll to position [0, 0]
click at [102, 187] on span "Bills" at bounding box center [116, 183] width 98 height 19
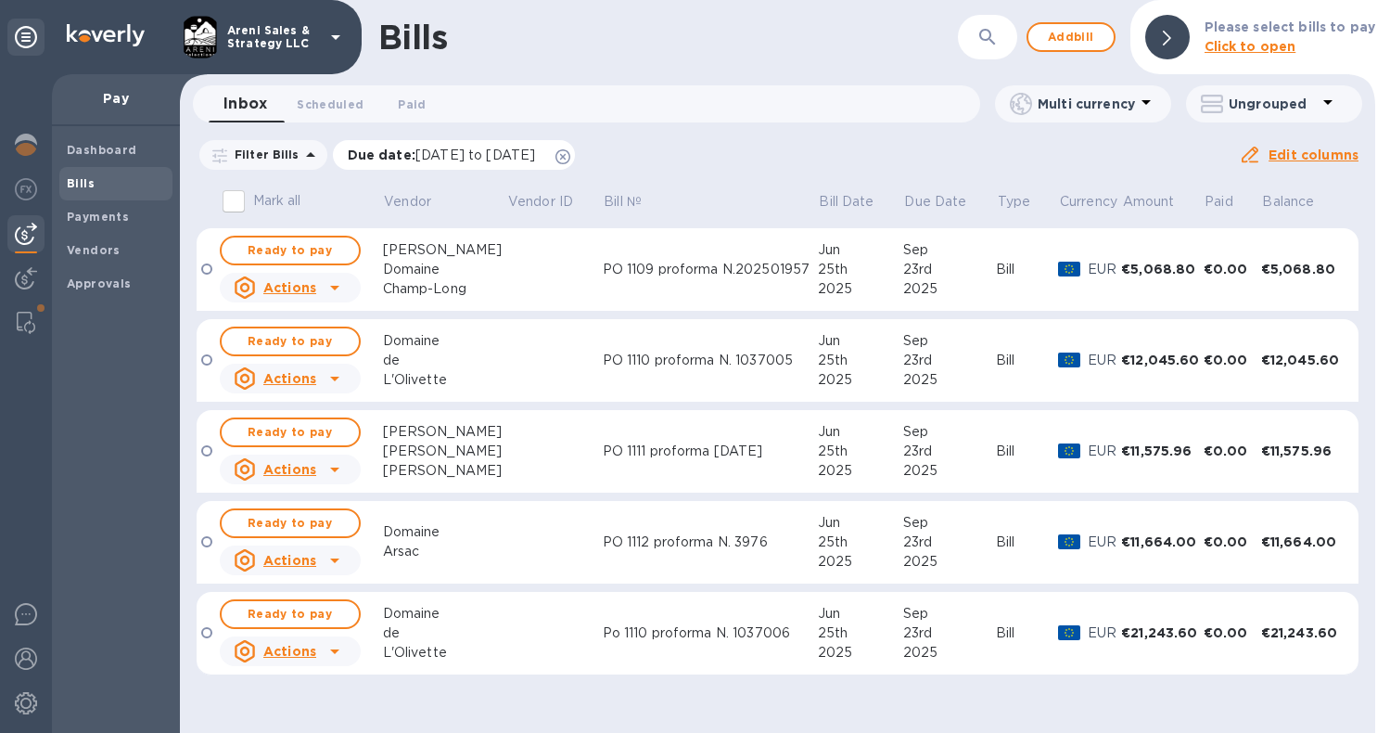
click at [570, 153] on icon at bounding box center [562, 156] width 15 height 15
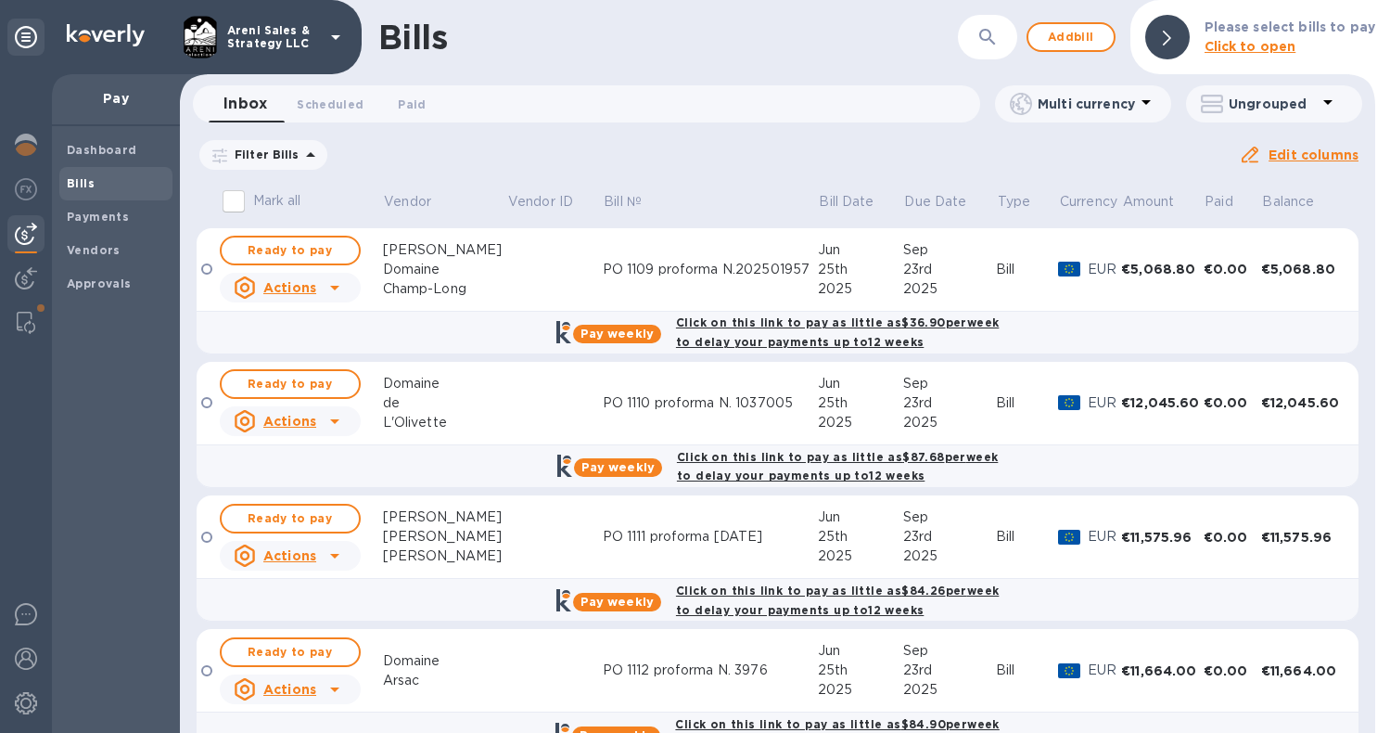
click at [989, 43] on icon "button" at bounding box center [988, 37] width 22 height 22
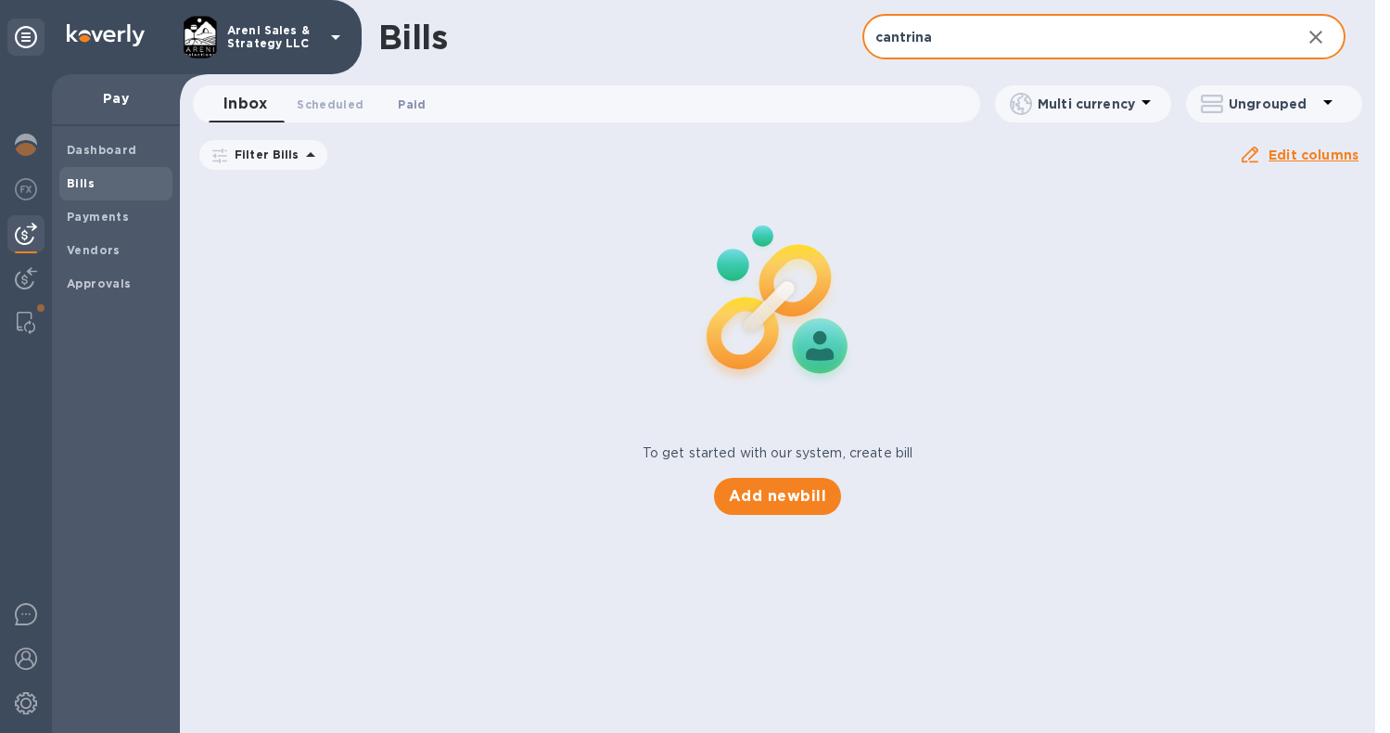
type input "cantrina"
click at [415, 104] on span "Paid 0" at bounding box center [412, 104] width 28 height 19
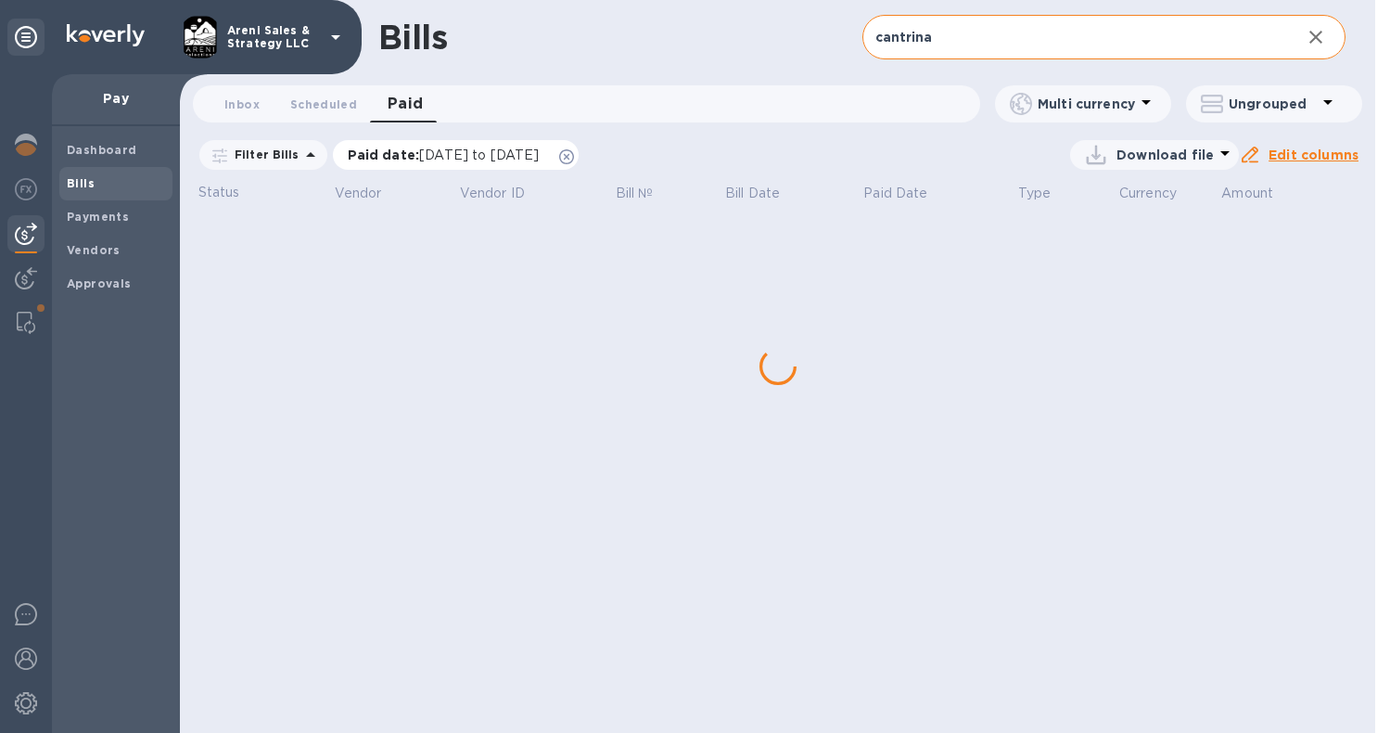
click at [574, 156] on icon at bounding box center [566, 156] width 15 height 15
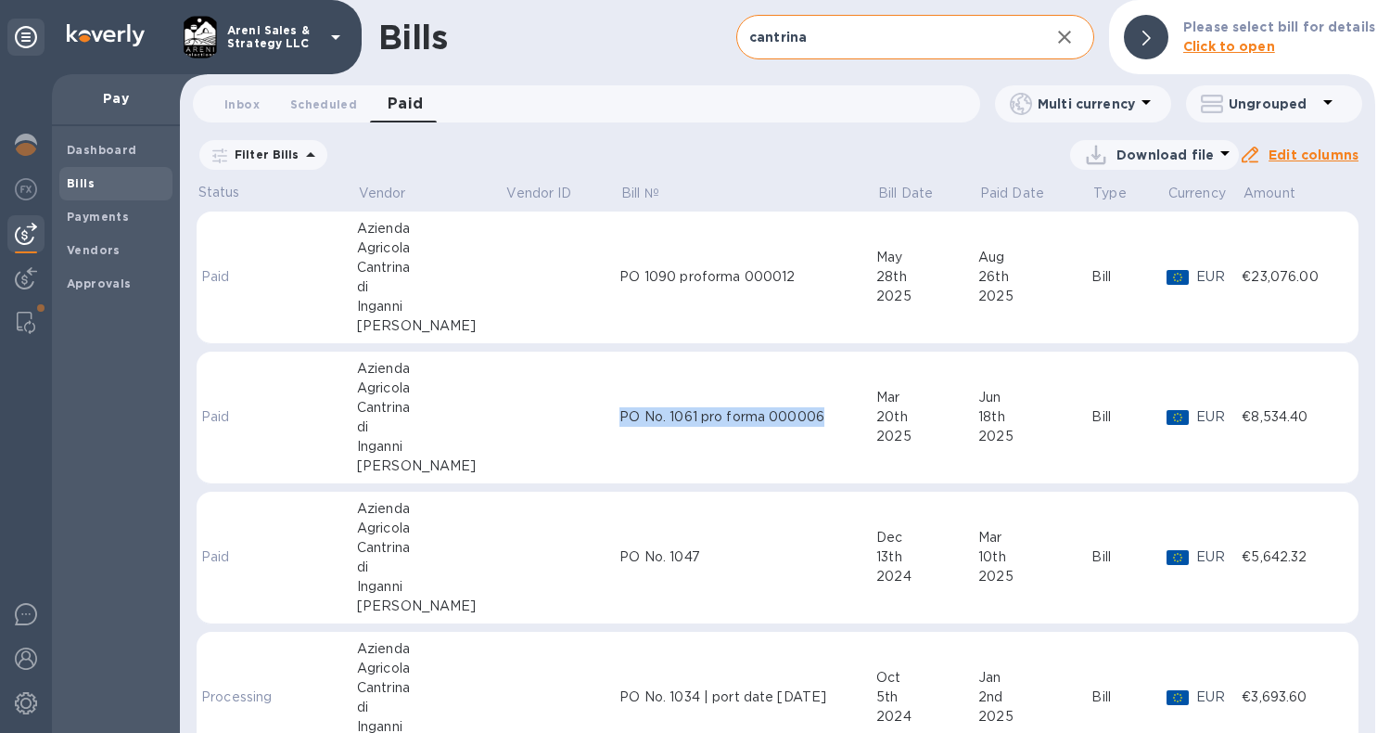
drag, startPoint x: 785, startPoint y: 420, endPoint x: 565, endPoint y: 424, distance: 219.8
click at [565, 424] on tr "Paid Azienda Agricola Cantrina di [PERSON_NAME] PO No. 1061 pro forma 000006 [D…" at bounding box center [778, 417] width 1162 height 133
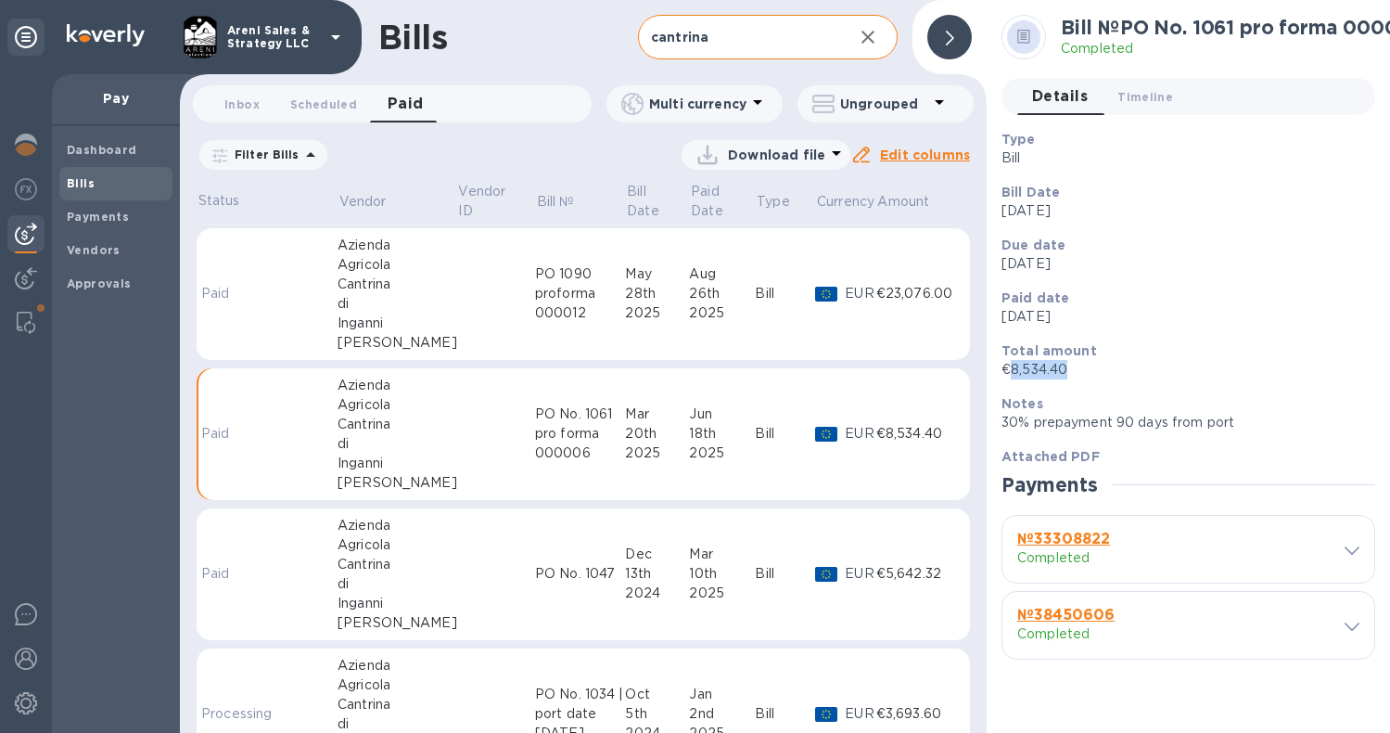
drag, startPoint x: 1068, startPoint y: 368, endPoint x: 1011, endPoint y: 370, distance: 57.5
click at [1011, 370] on p "€8,534.40" at bounding box center [1181, 369] width 359 height 19
copy p "8,534.40"
click at [553, 601] on td "PO No. 1047" at bounding box center [580, 574] width 91 height 133
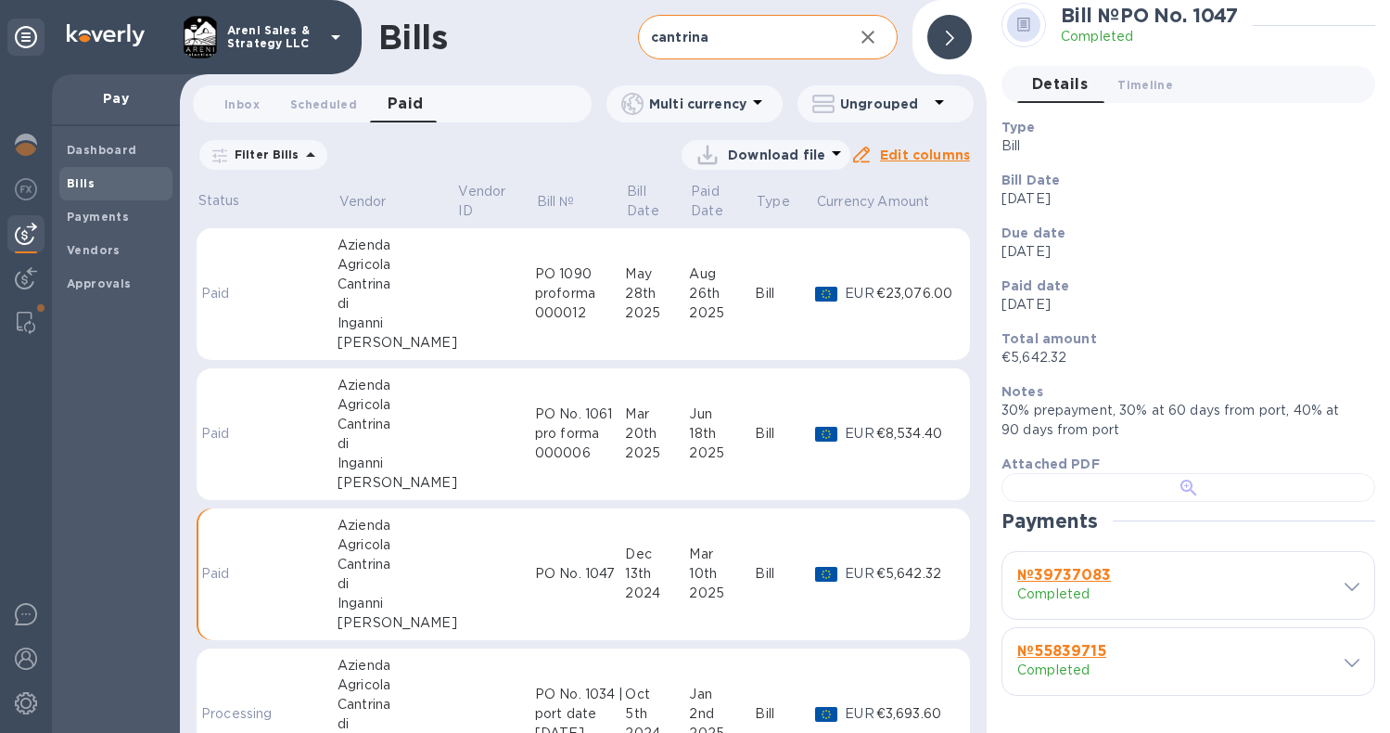
scroll to position [271, 0]
click at [1240, 502] on div at bounding box center [1189, 487] width 374 height 29
click at [535, 571] on div "PO No. 1047" at bounding box center [580, 573] width 91 height 19
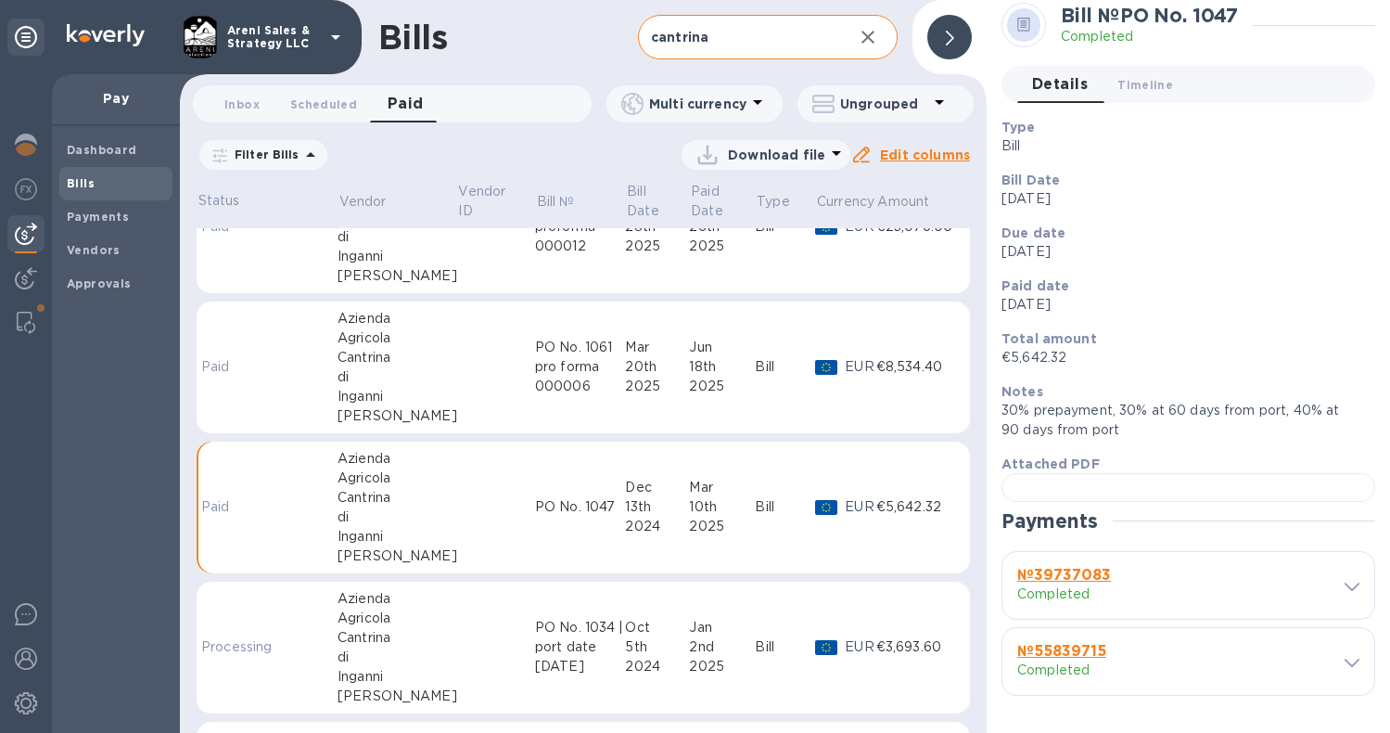
click at [457, 501] on td at bounding box center [496, 507] width 78 height 133
click at [457, 502] on td at bounding box center [496, 507] width 78 height 133
click at [346, 497] on div "Cantrina" at bounding box center [398, 497] width 120 height 19
click at [473, 508] on td at bounding box center [496, 507] width 78 height 133
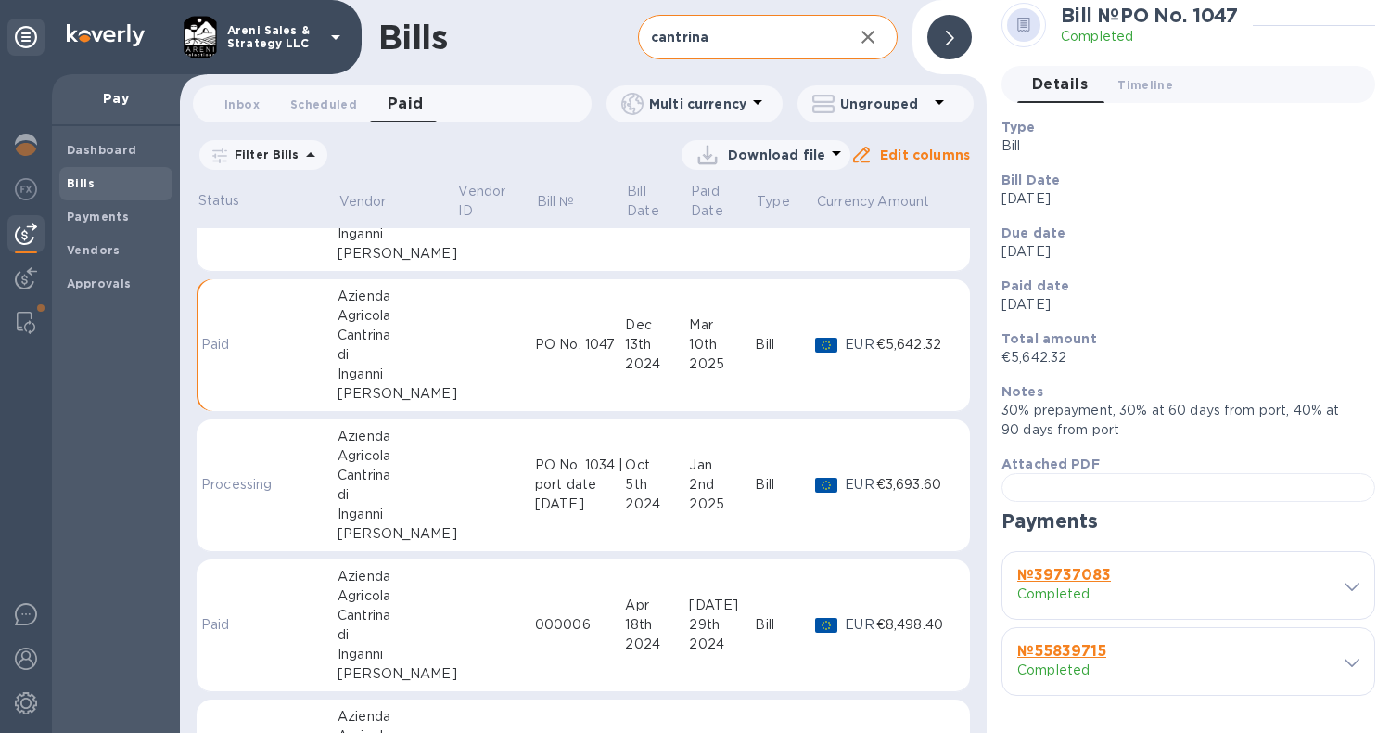
scroll to position [203, 0]
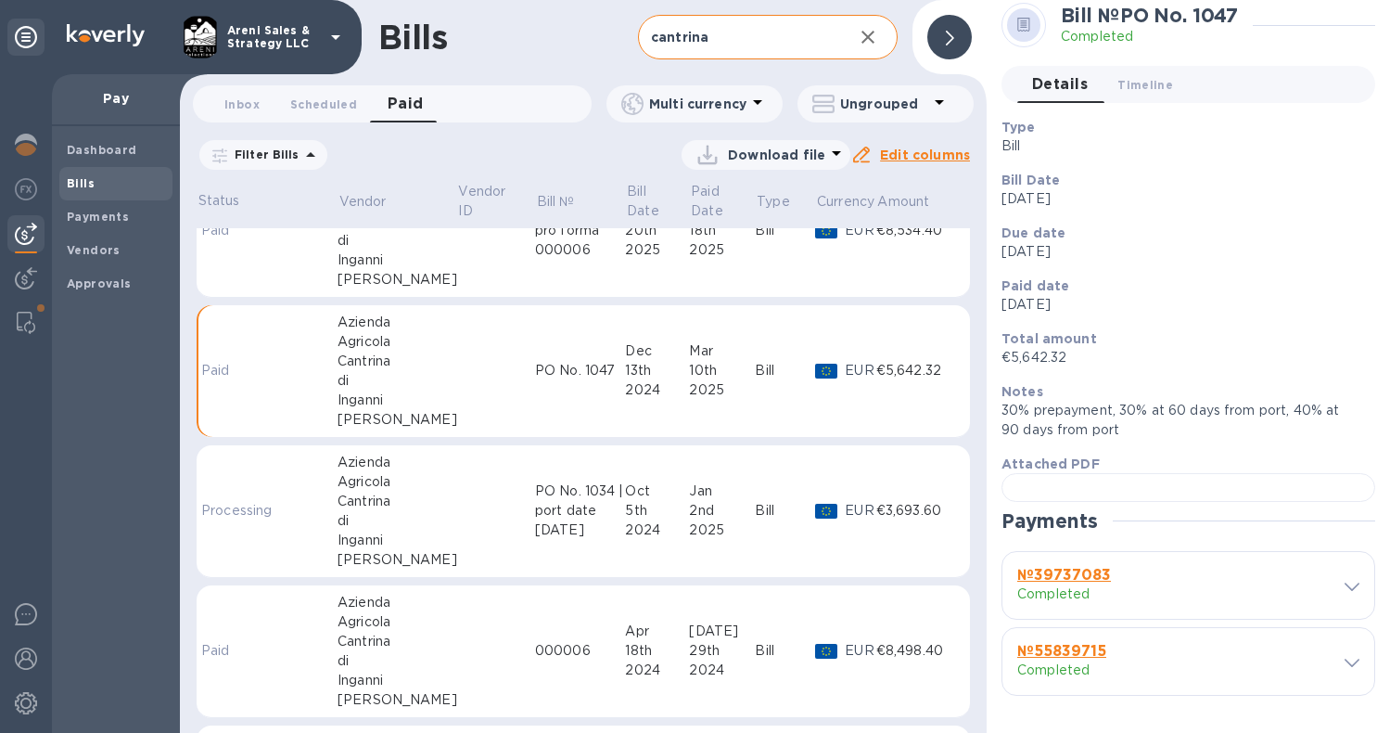
click at [876, 387] on td "€5,642.32" at bounding box center [915, 371] width 79 height 133
click at [1160, 473] on div at bounding box center [1189, 487] width 374 height 29
click at [586, 415] on td "PO No. 1047" at bounding box center [580, 371] width 91 height 133
click at [1241, 590] on div "№ 39737083 Completed" at bounding box center [1174, 585] width 321 height 45
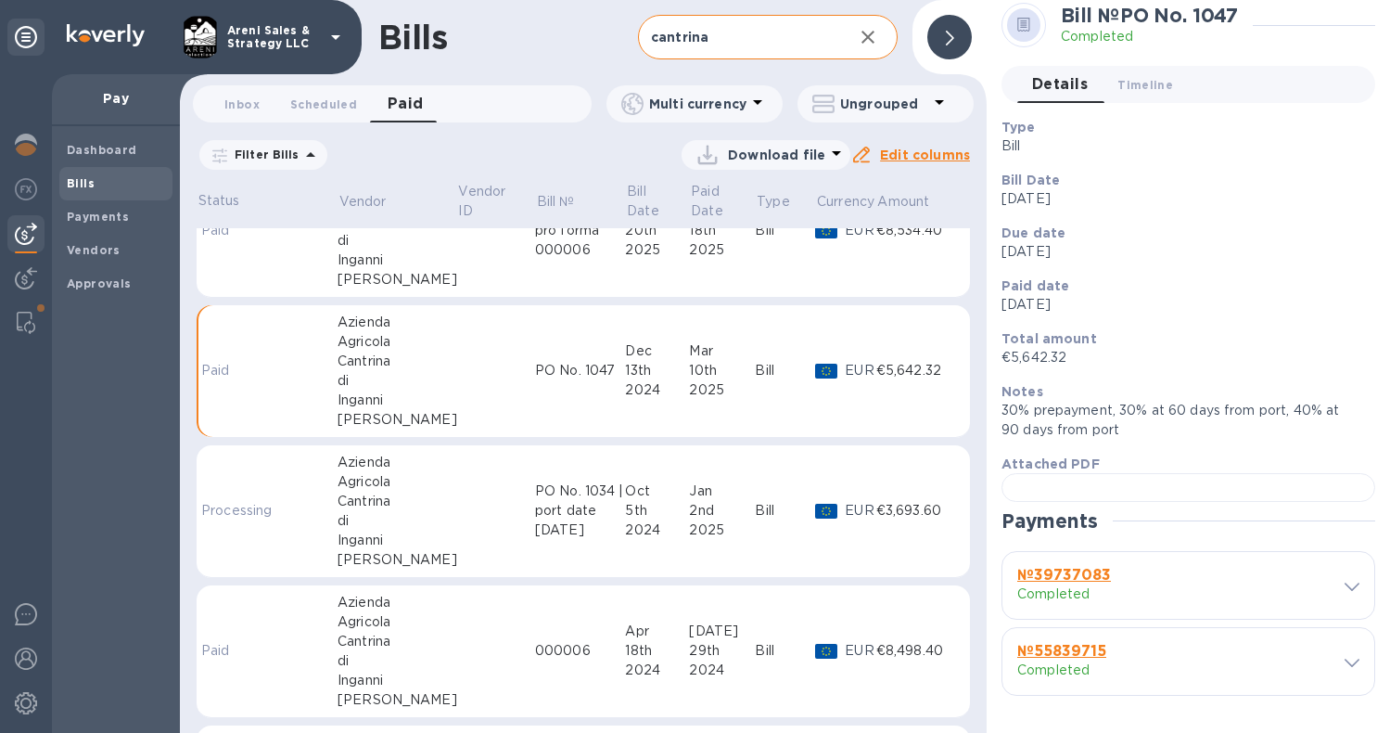
click at [1345, 590] on icon at bounding box center [1352, 586] width 15 height 8
click at [1345, 665] on icon at bounding box center [1352, 662] width 15 height 8
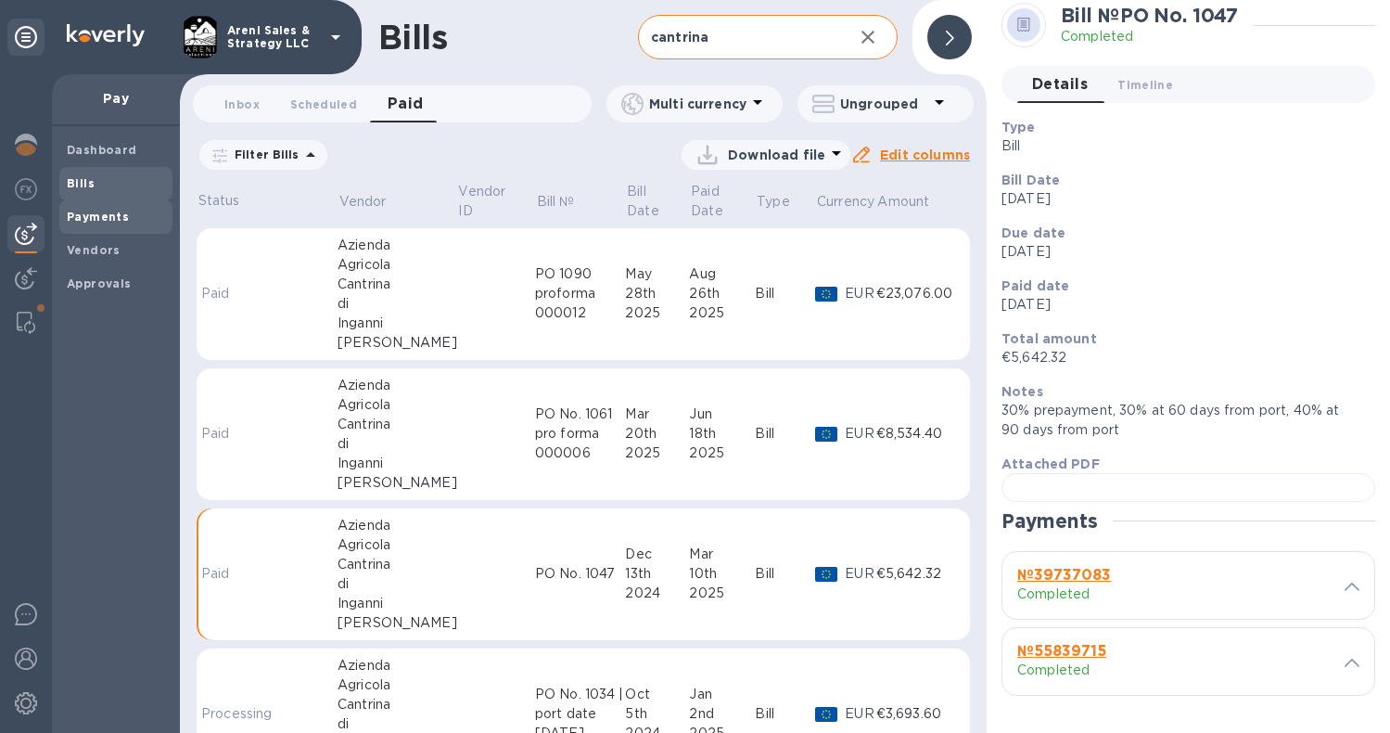
click at [109, 210] on b "Payments" at bounding box center [98, 217] width 62 height 14
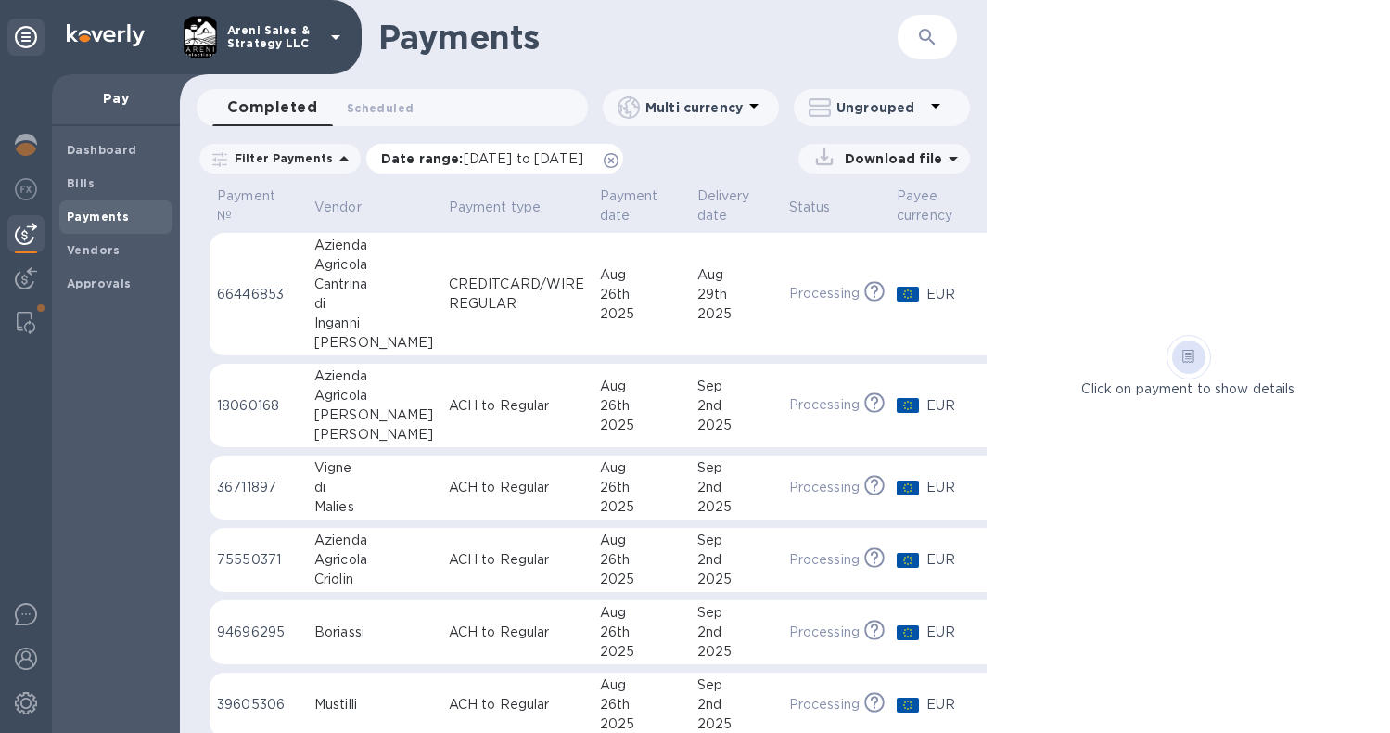
click at [619, 154] on icon at bounding box center [611, 160] width 15 height 15
click at [697, 434] on div "2025" at bounding box center [735, 424] width 77 height 19
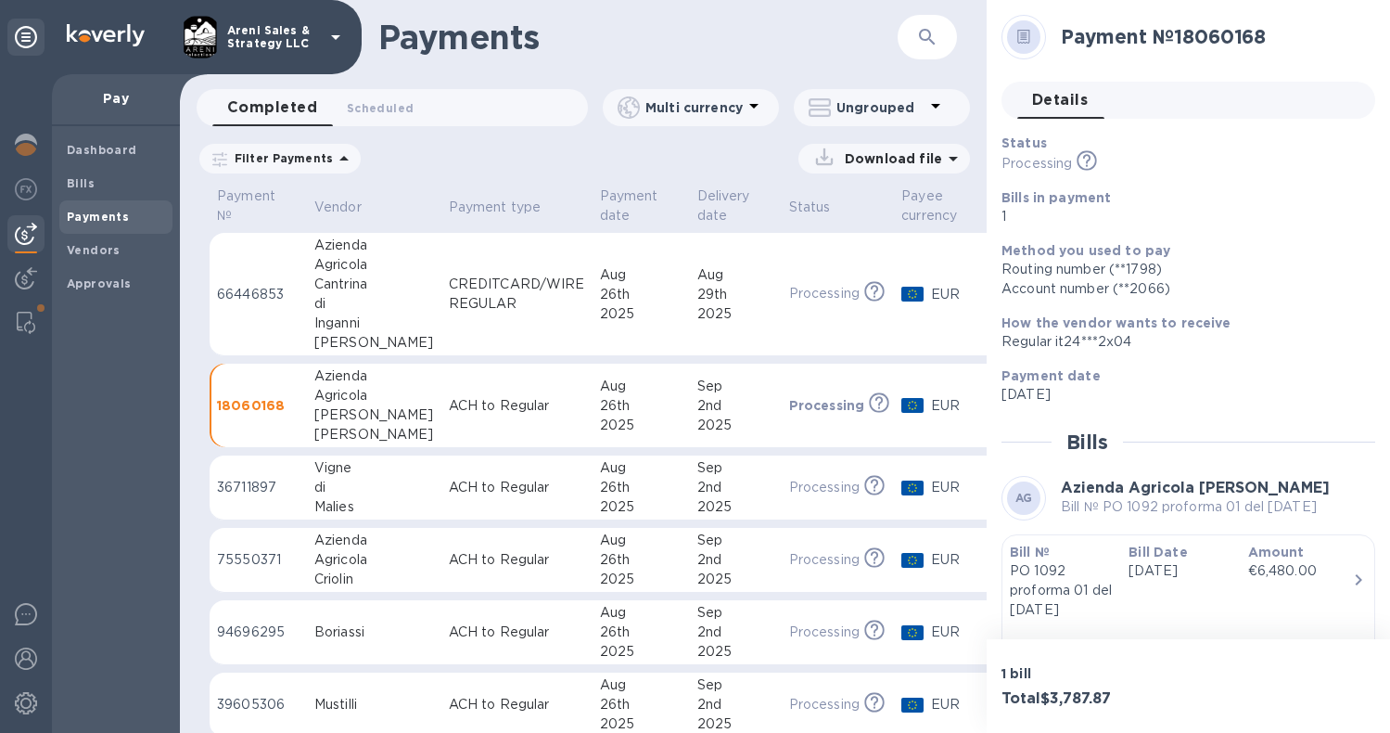
click at [1153, 585] on div "Bill Date [DATE]" at bounding box center [1180, 581] width 119 height 92
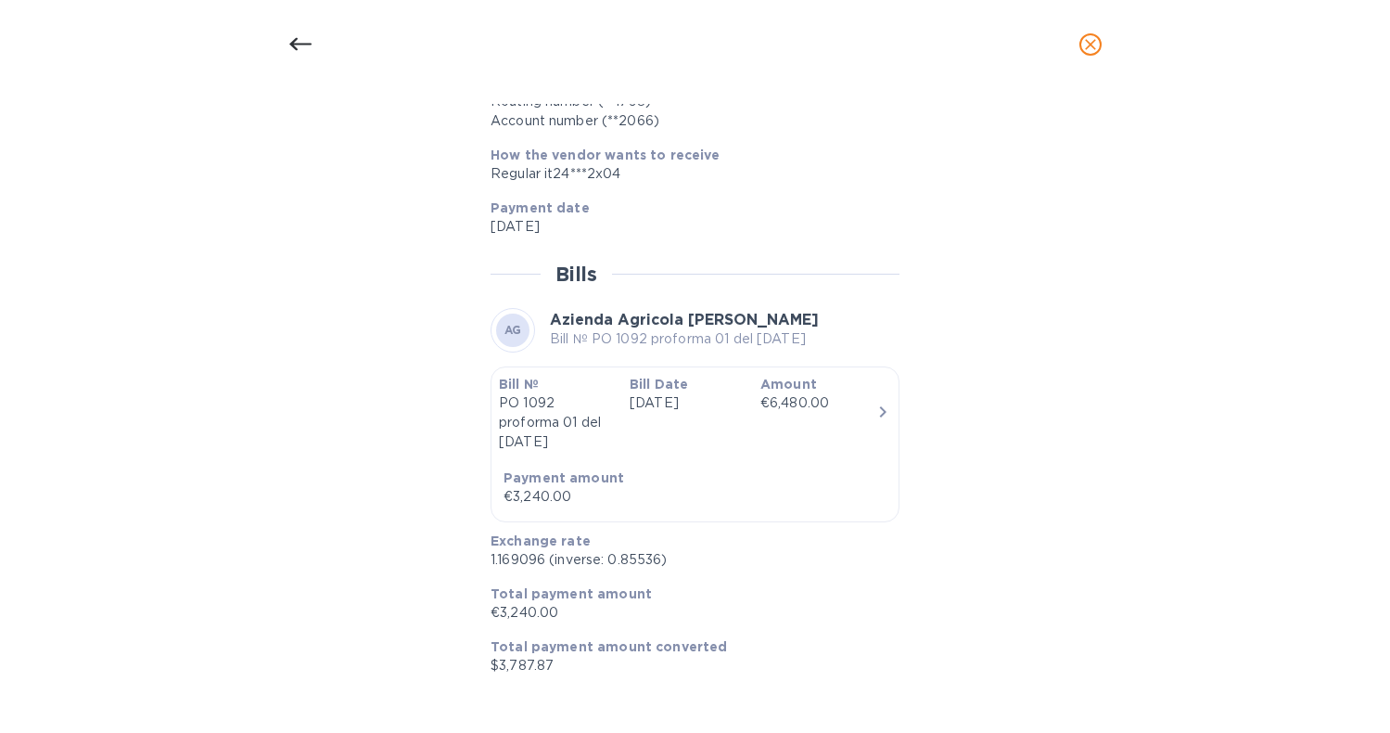
scroll to position [2470, 0]
drag, startPoint x: 543, startPoint y: 564, endPoint x: 482, endPoint y: 563, distance: 61.2
click at [483, 563] on div "Exchange rate 1.169096 (inverse: 0.85536)" at bounding box center [687, 550] width 409 height 53
copy p "1.169096"
drag, startPoint x: 555, startPoint y: 615, endPoint x: 500, endPoint y: 613, distance: 55.7
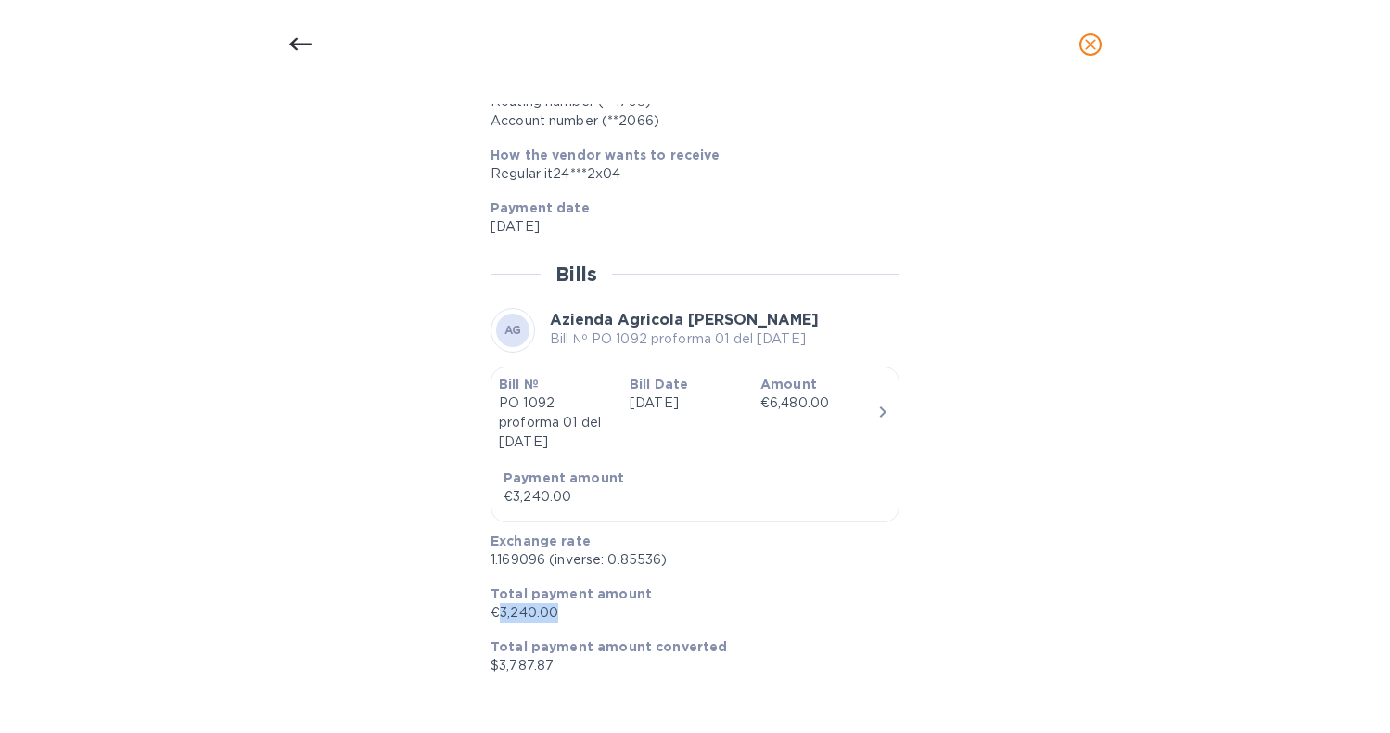
click at [499, 613] on p "€3,240.00" at bounding box center [688, 612] width 394 height 19
copy p "3,240.00"
click at [1094, 43] on icon "close" at bounding box center [1090, 44] width 19 height 19
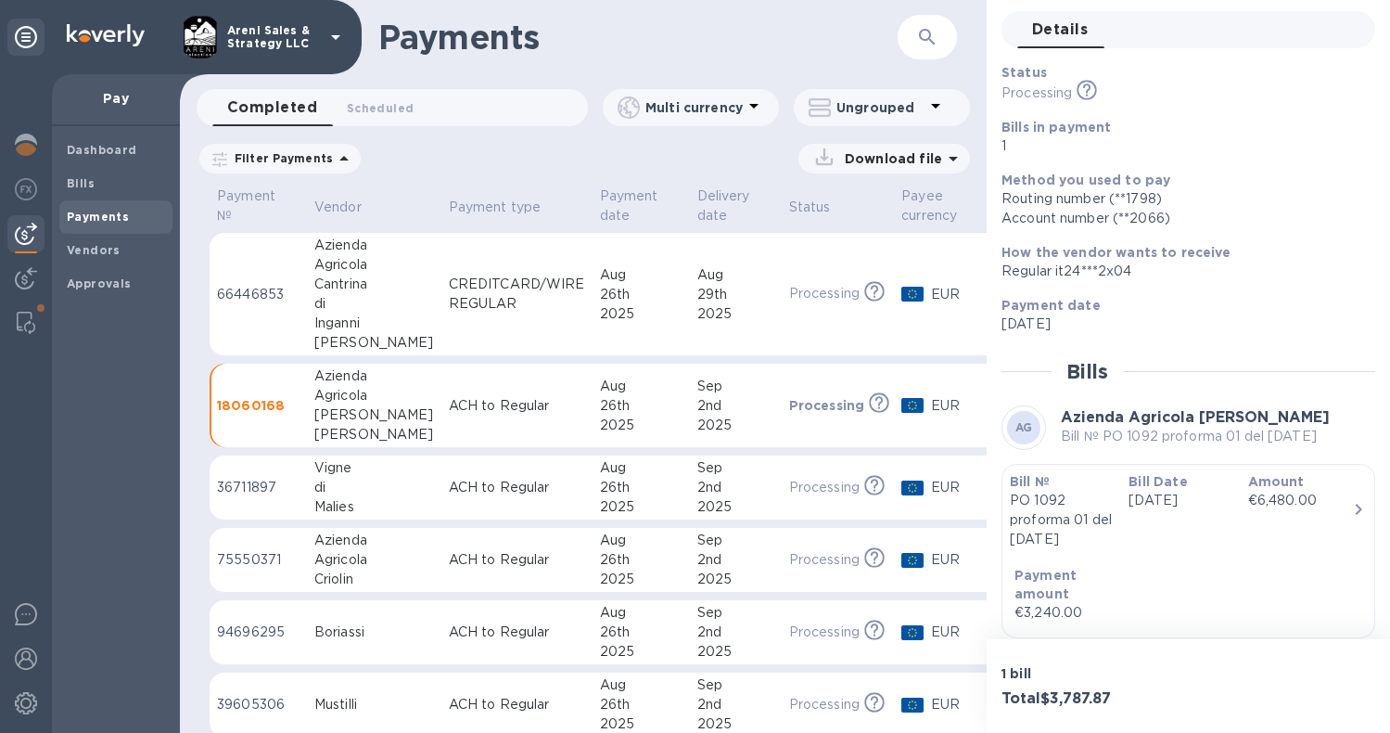
click at [726, 489] on td "[DATE]" at bounding box center [736, 487] width 92 height 65
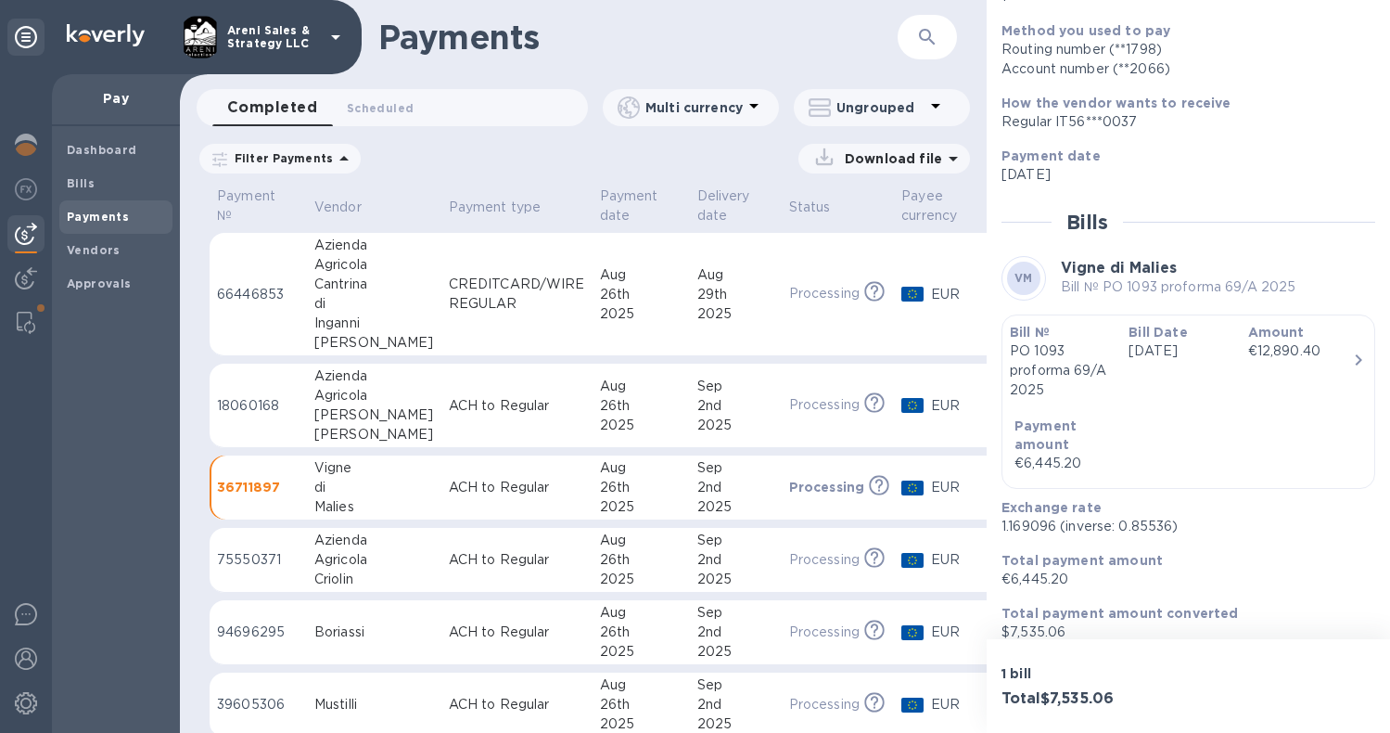
scroll to position [219, 0]
drag, startPoint x: 1056, startPoint y: 510, endPoint x: 996, endPoint y: 510, distance: 60.3
click at [996, 510] on div "Exchange rate 1.169096 (inverse: 0.85536)" at bounding box center [1181, 517] width 374 height 53
copy p "1.169096"
drag, startPoint x: 1068, startPoint y: 562, endPoint x: 1012, endPoint y: 560, distance: 56.6
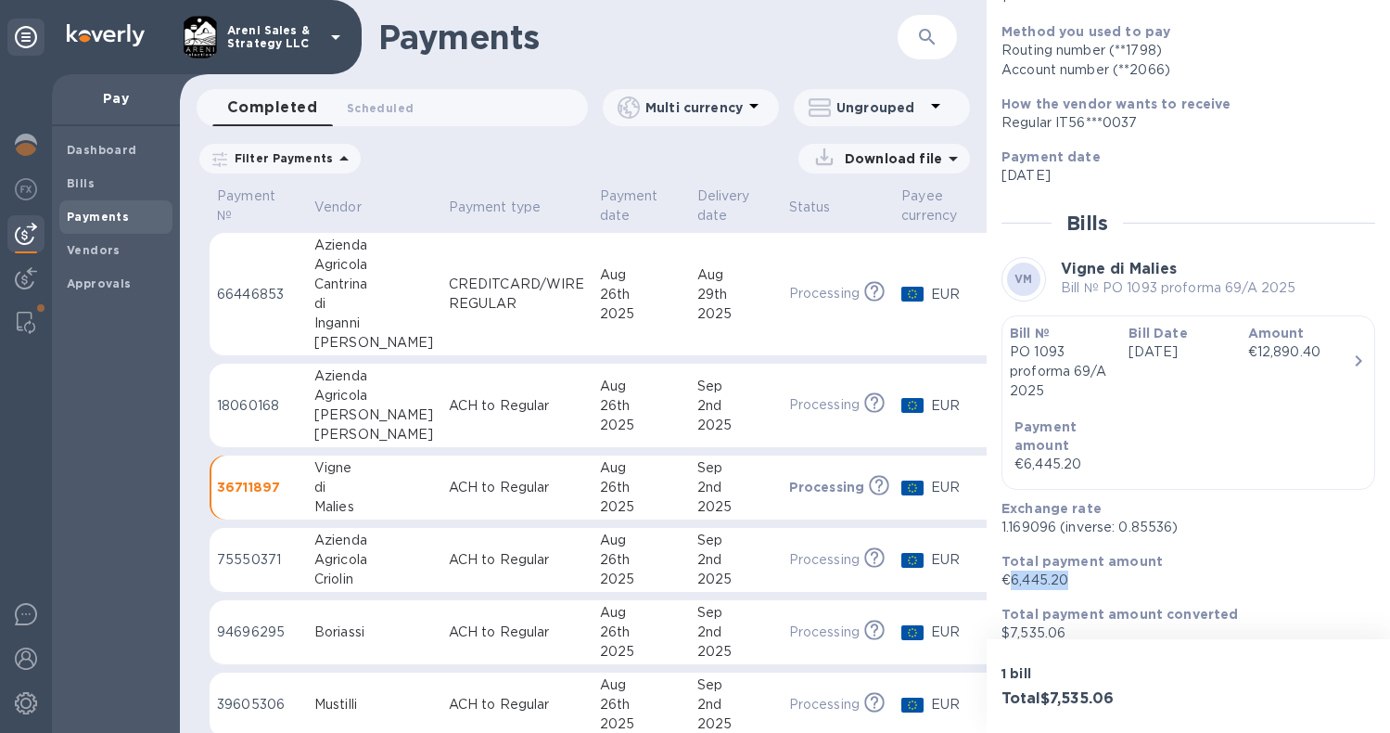
click at [1012, 570] on p "€6,445.20" at bounding box center [1181, 579] width 359 height 19
copy p "6,445.20"
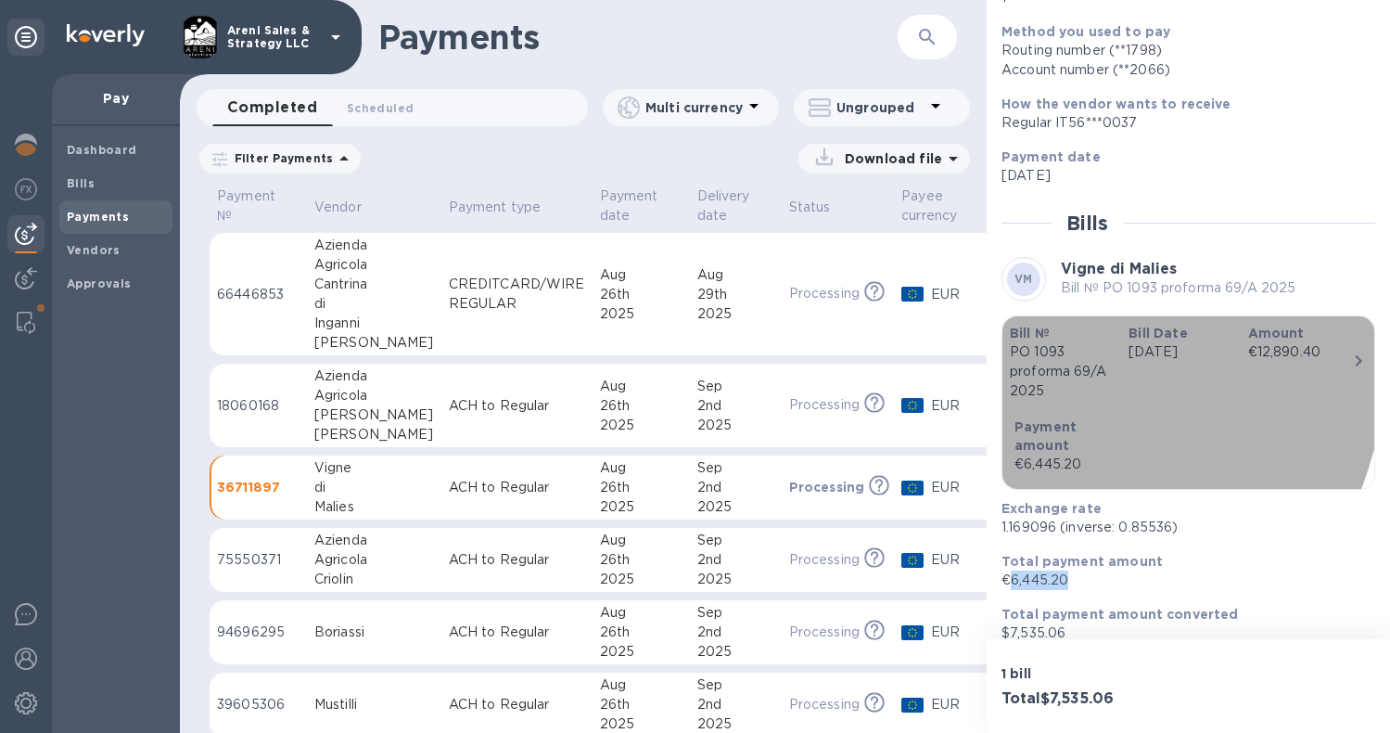
drag, startPoint x: 1012, startPoint y: 352, endPoint x: 1053, endPoint y: 365, distance: 42.8
click at [1053, 365] on p "PO 1093 proforma 69/A 2025" at bounding box center [1062, 371] width 104 height 58
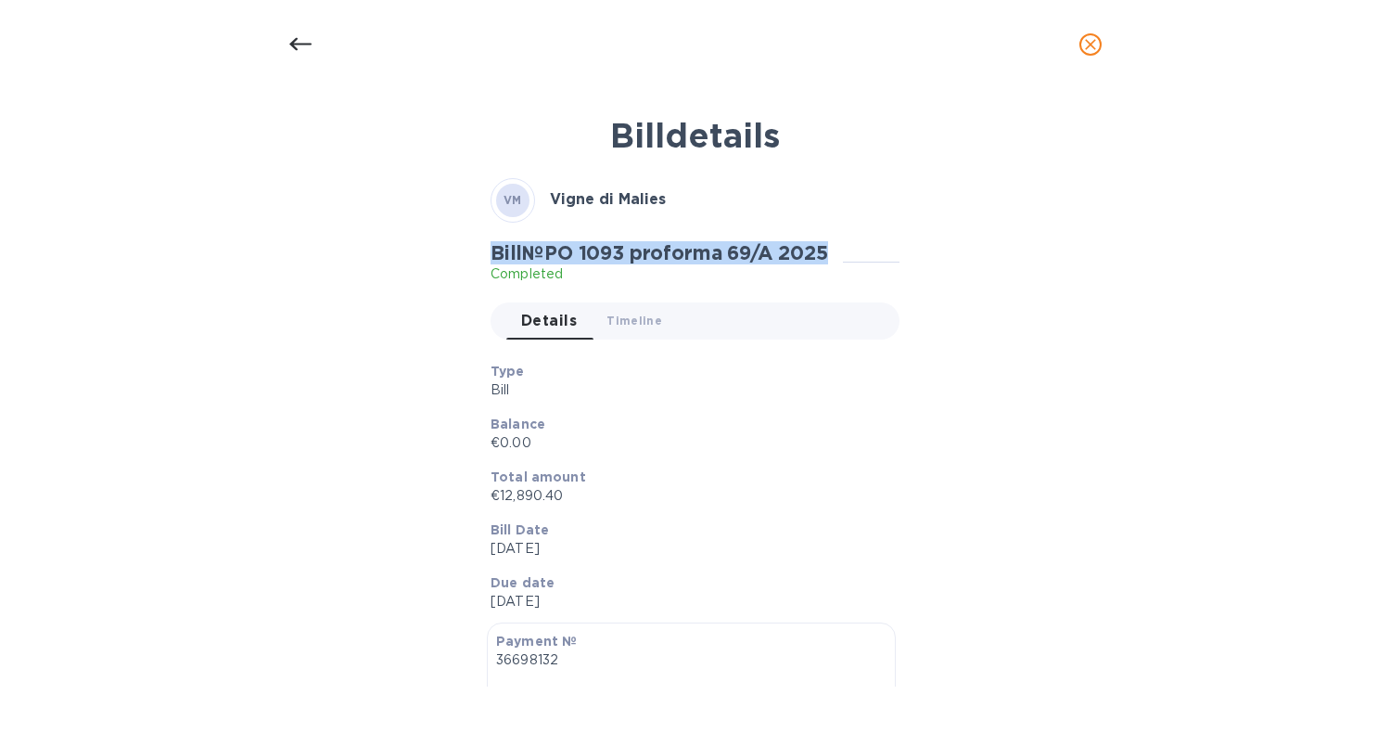
drag, startPoint x: 490, startPoint y: 255, endPoint x: 849, endPoint y: 247, distance: 359.0
click at [843, 247] on div "Bill № PO 1093 proforma 69/A 2025 Completed" at bounding box center [667, 262] width 352 height 43
copy h2 "Bill № PO 1093 proforma 69/A 2025"
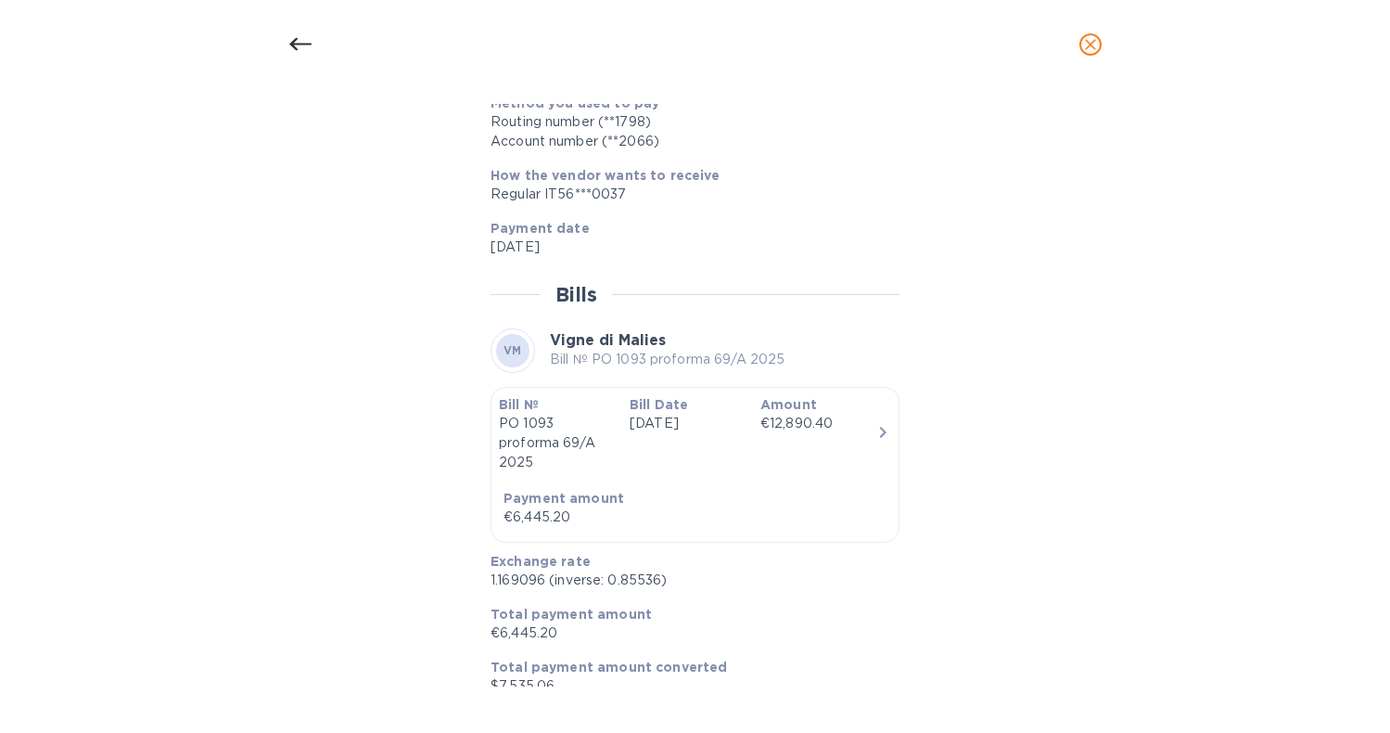
scroll to position [1907, 0]
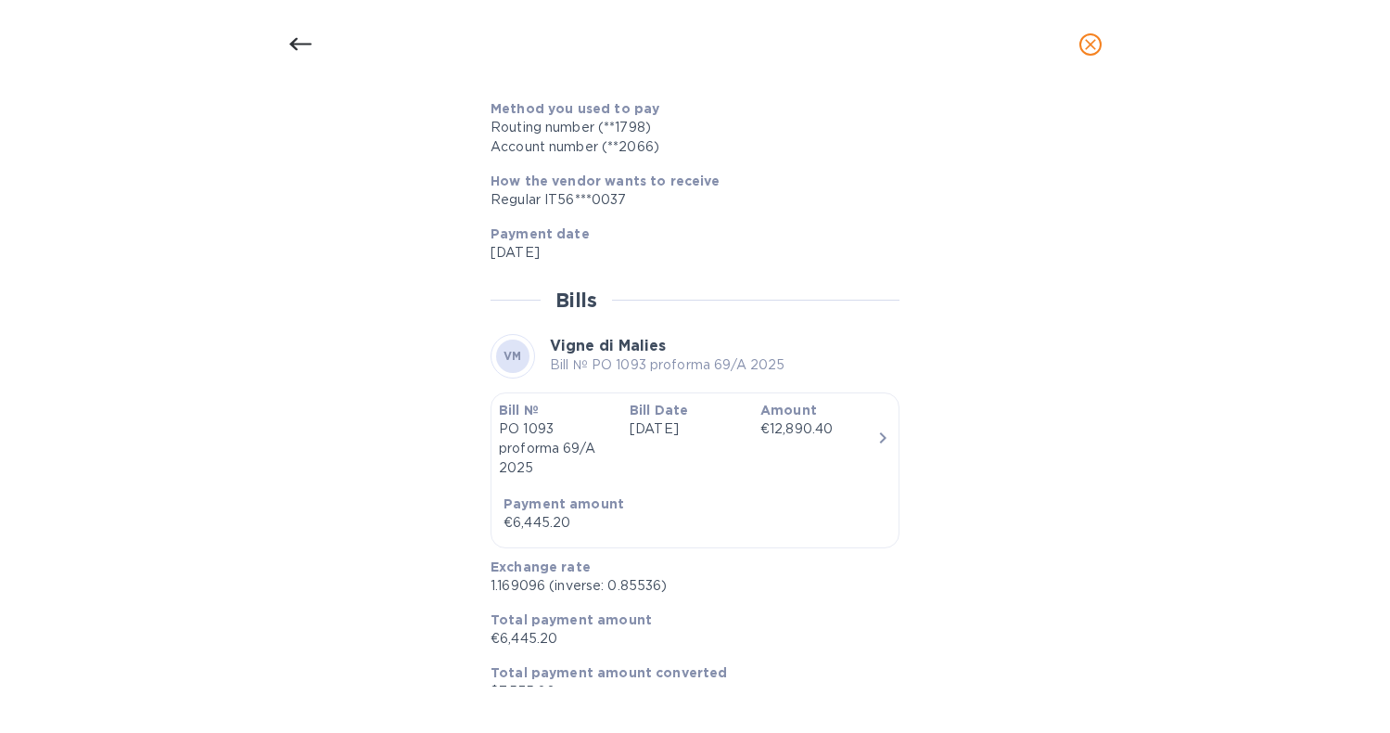
click at [1084, 48] on icon "close" at bounding box center [1090, 44] width 19 height 19
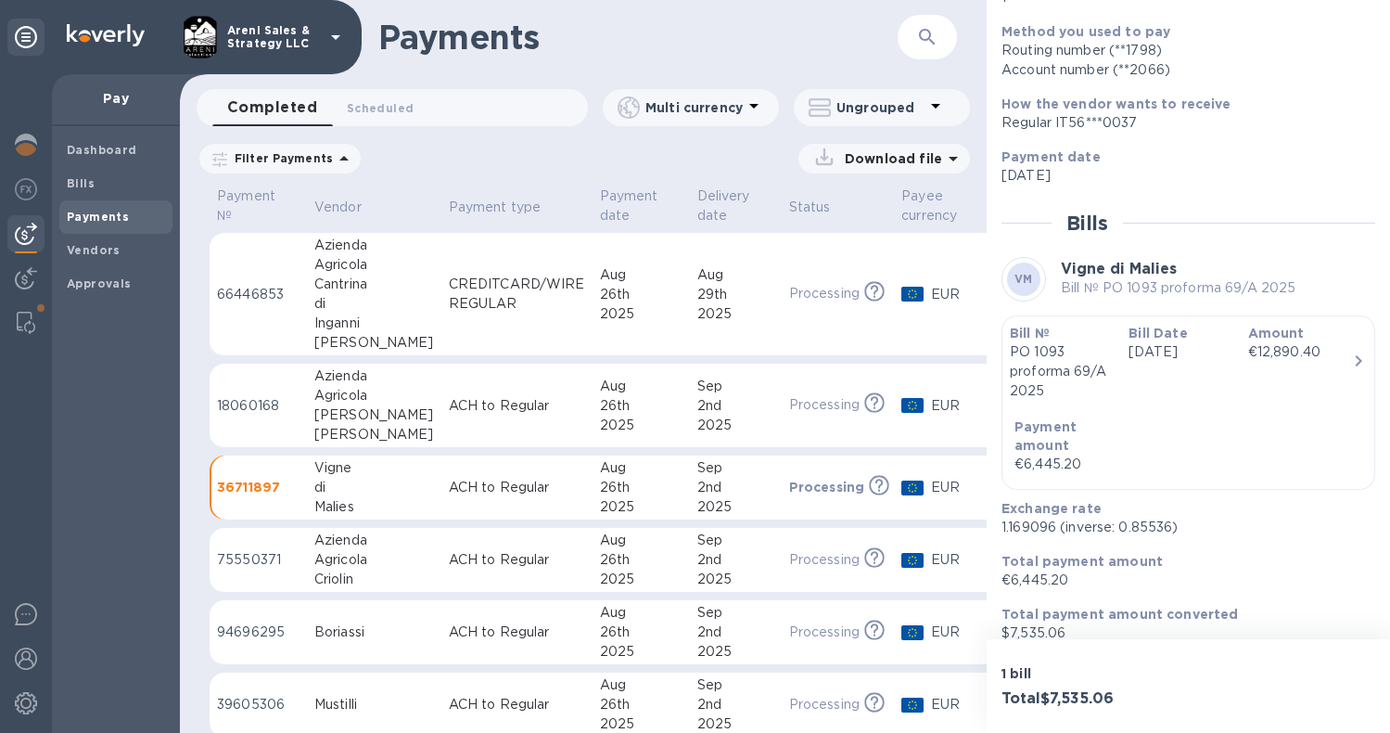
scroll to position [1767, 0]
click at [105, 180] on span "Bills" at bounding box center [116, 183] width 98 height 19
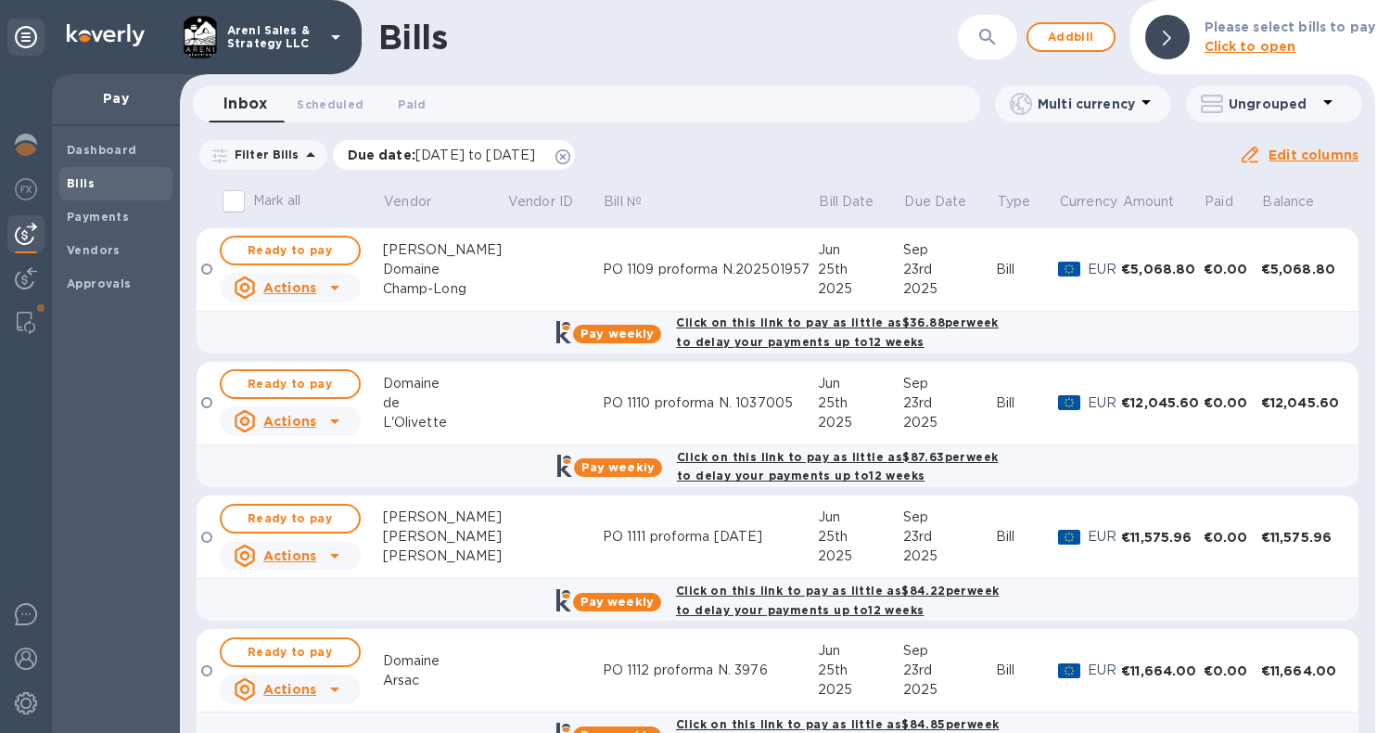
click at [570, 156] on icon at bounding box center [562, 156] width 15 height 15
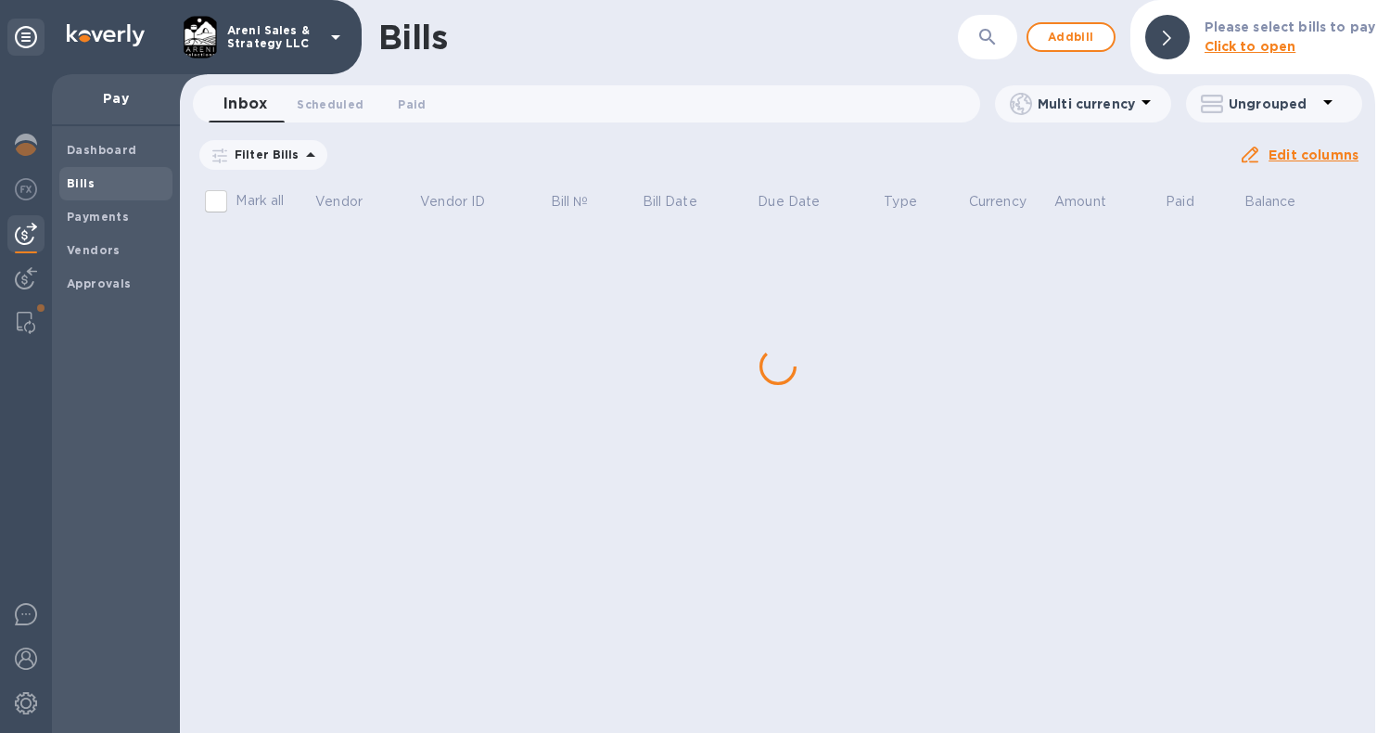
click at [992, 37] on icon "button" at bounding box center [988, 37] width 22 height 22
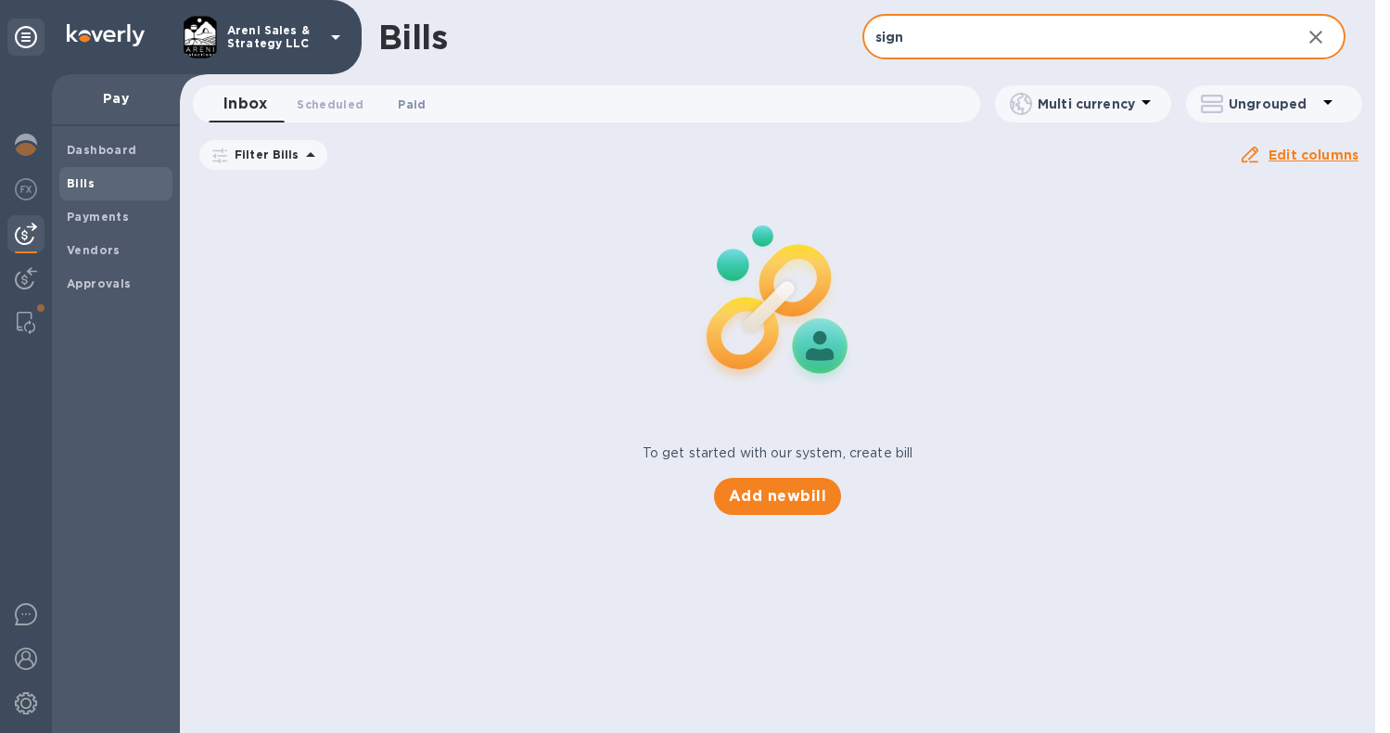
drag, startPoint x: 504, startPoint y: 202, endPoint x: 417, endPoint y: 106, distance: 129.4
click at [417, 106] on span "Paid 0" at bounding box center [412, 104] width 28 height 19
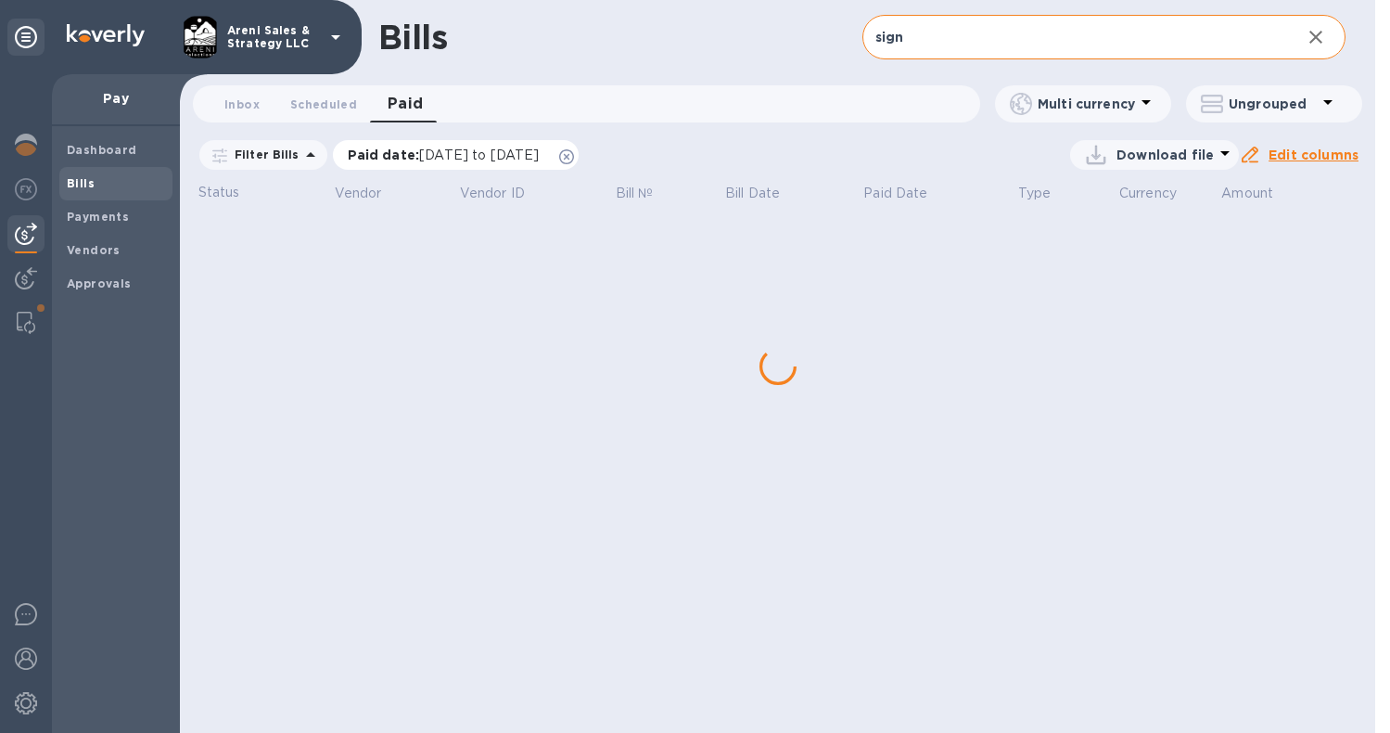
click at [574, 160] on icon at bounding box center [566, 156] width 15 height 15
click at [977, 38] on input "sign" at bounding box center [1074, 37] width 425 height 45
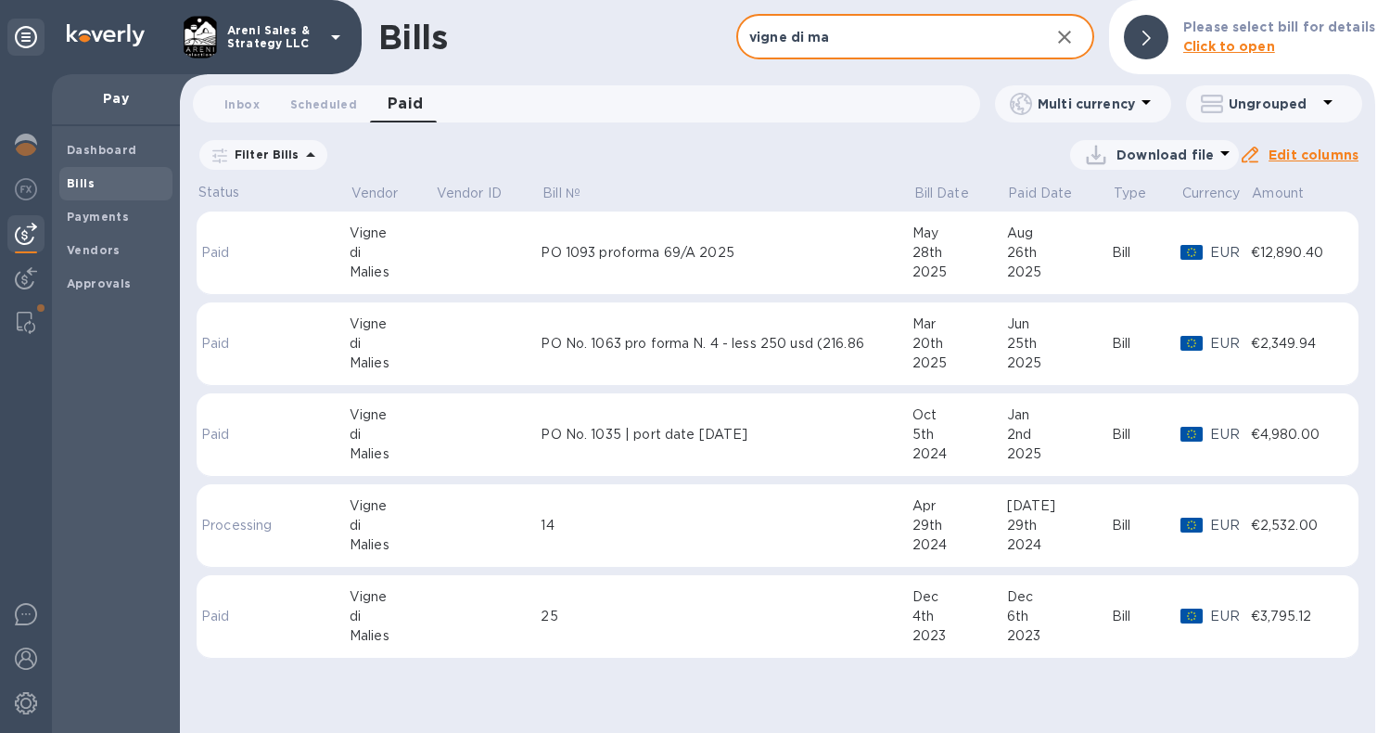
type input "vigne di ma"
click at [577, 357] on td "PO No. 1063 pro forma N. 4 - less 250 usd (216.86" at bounding box center [726, 343] width 371 height 83
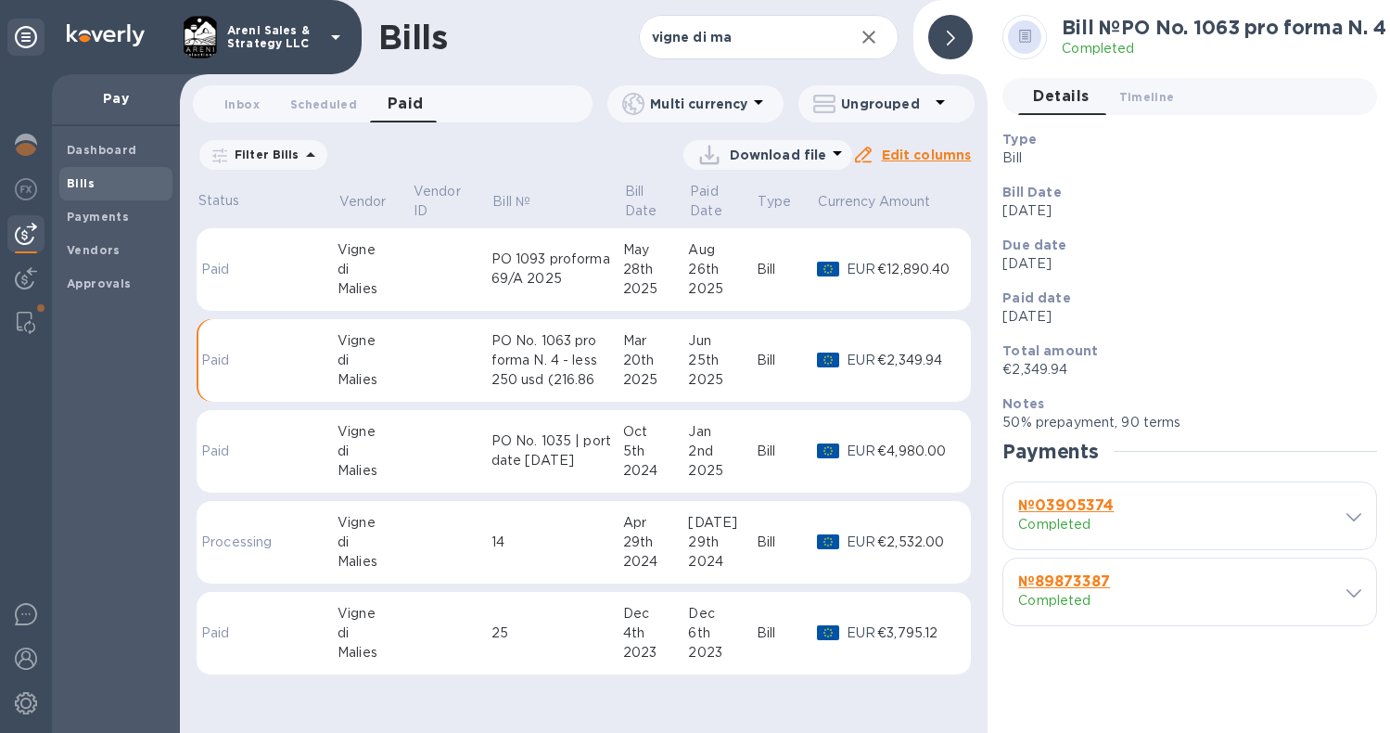
click at [591, 357] on div "PO No. 1063 pro forma N. 4 - less 250 usd (216.86" at bounding box center [557, 360] width 132 height 58
click at [432, 350] on td at bounding box center [451, 360] width 79 height 83
click at [787, 352] on div "Bill" at bounding box center [787, 360] width 60 height 19
click at [623, 356] on div "PO No. 1063 pro forma N. 4 - less 250 usd (216.86" at bounding box center [557, 360] width 132 height 58
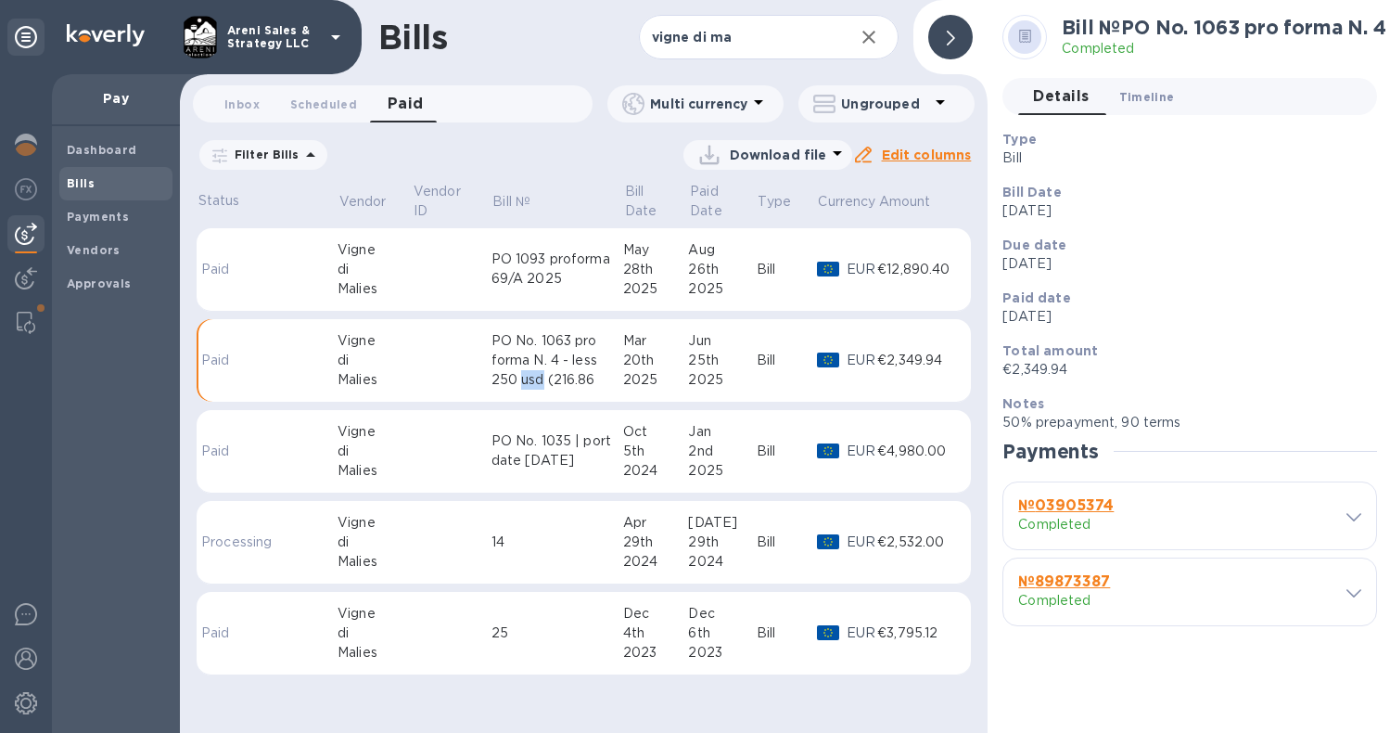
click at [1148, 92] on span "Timeline 0" at bounding box center [1147, 96] width 56 height 19
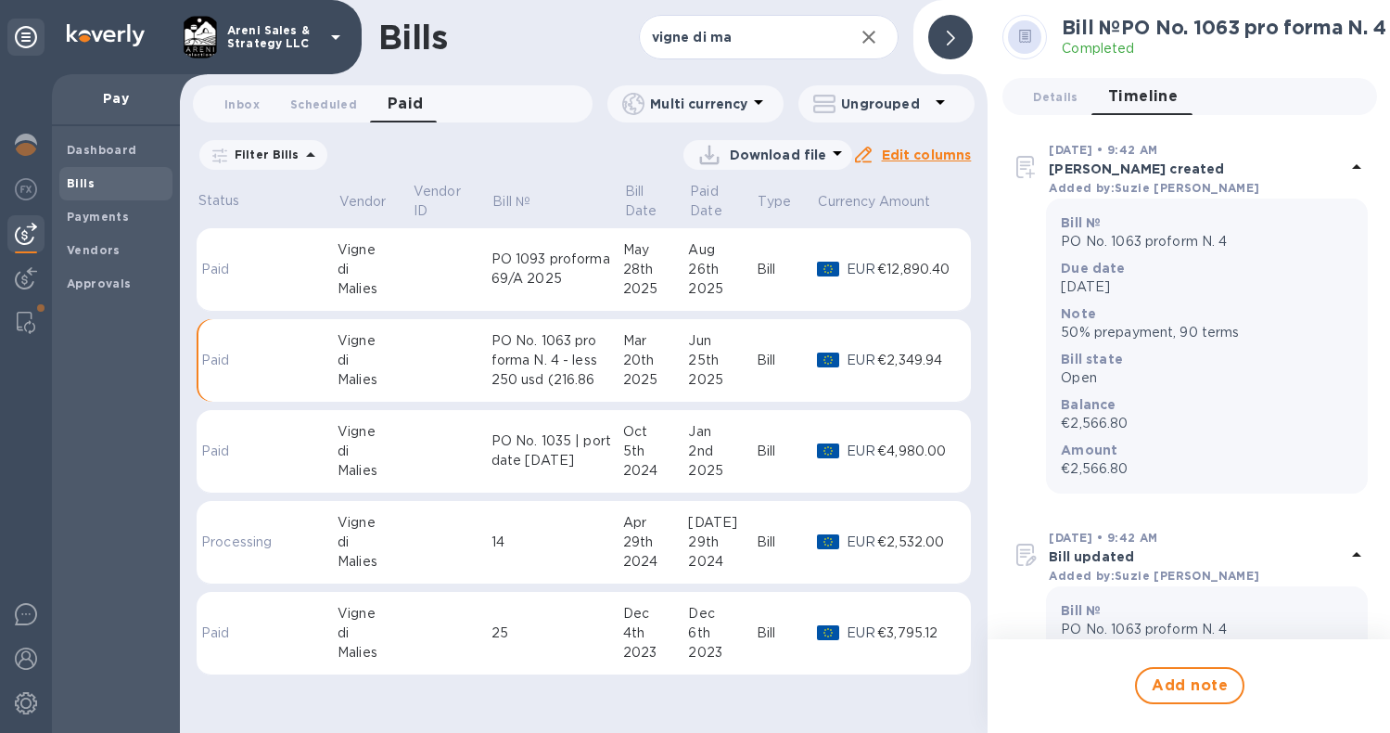
click at [1071, 165] on p "[PERSON_NAME] created" at bounding box center [1197, 169] width 297 height 19
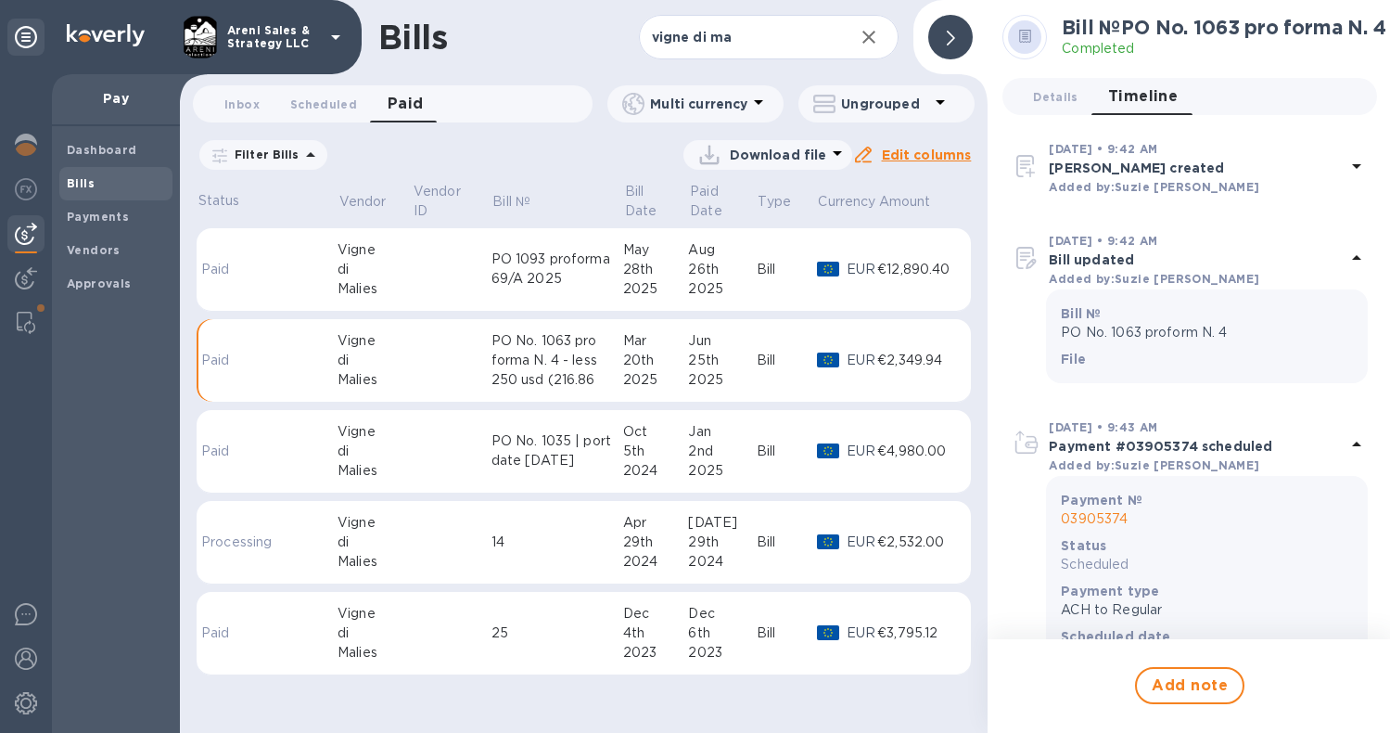
click at [1020, 163] on img at bounding box center [1027, 166] width 30 height 30
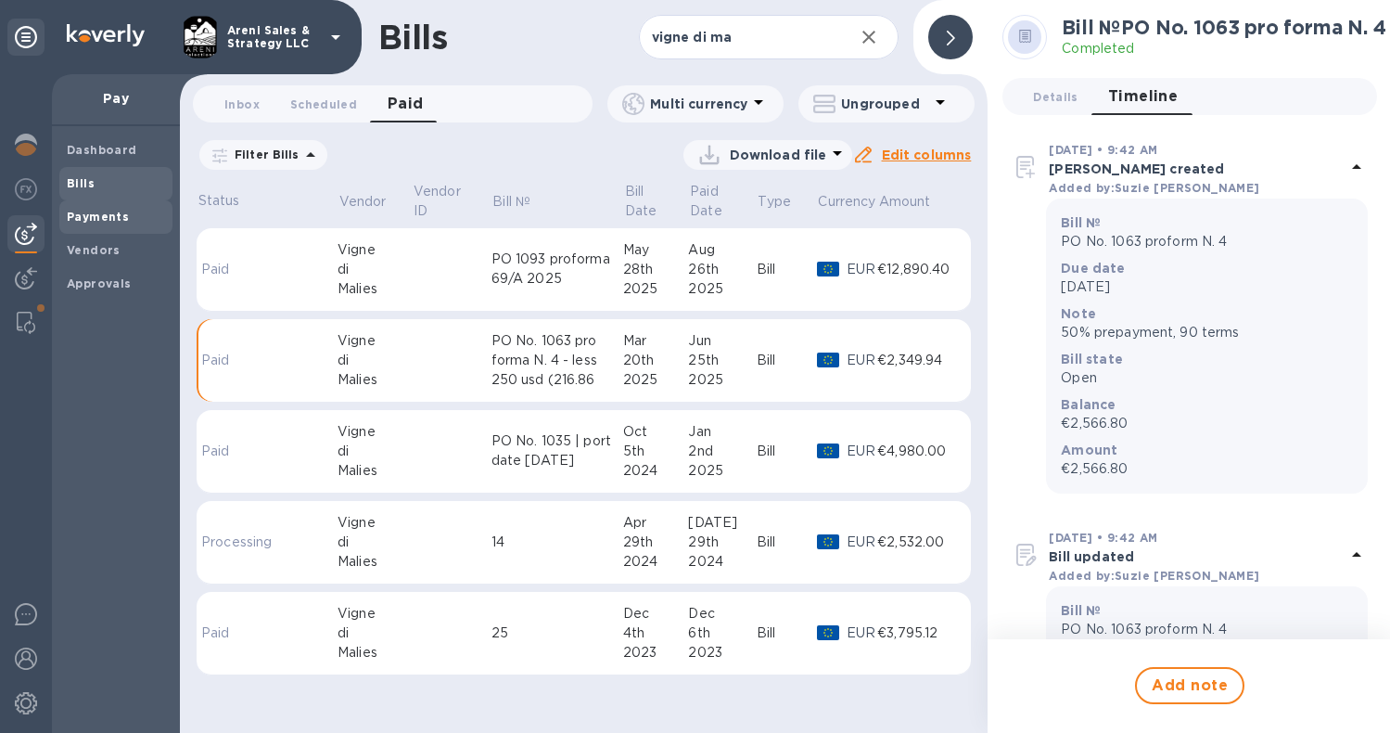
click at [130, 220] on span "Payments" at bounding box center [116, 217] width 98 height 19
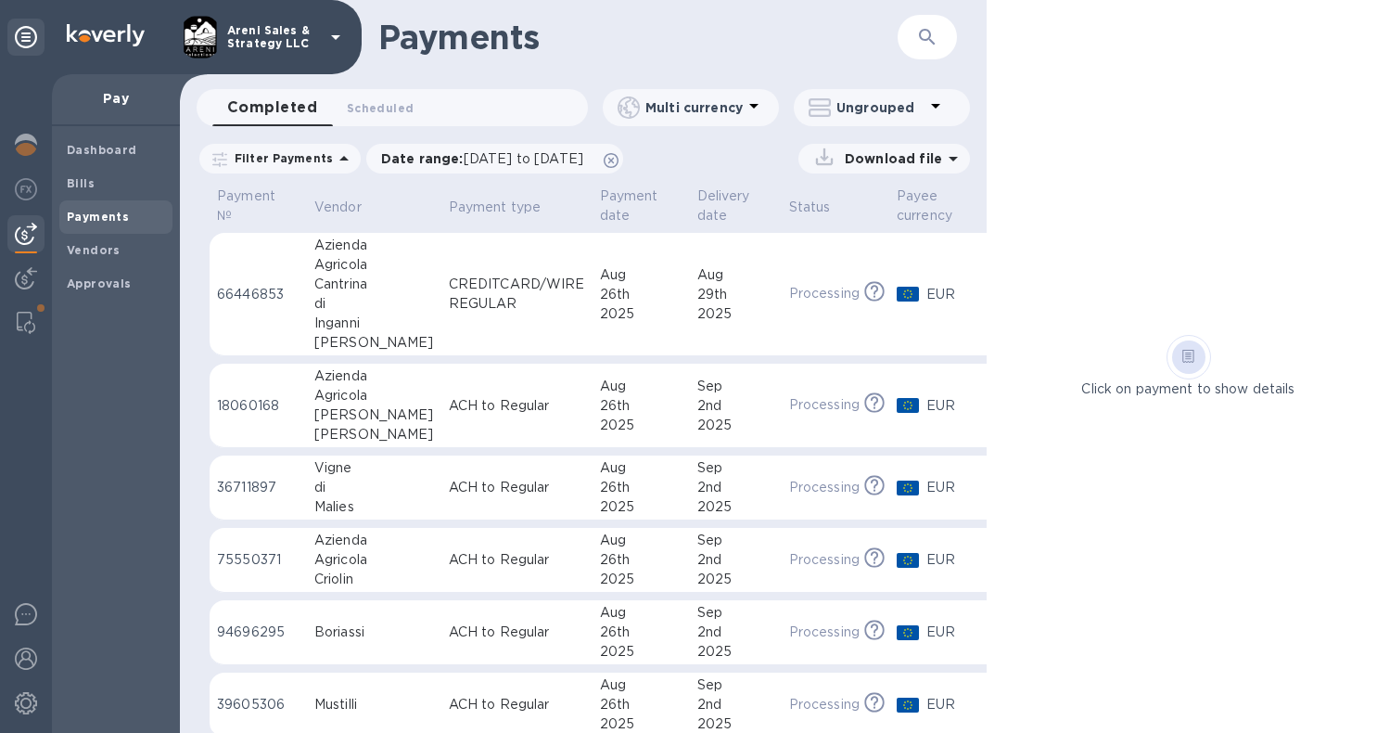
click at [720, 552] on div "2nd" at bounding box center [735, 559] width 77 height 19
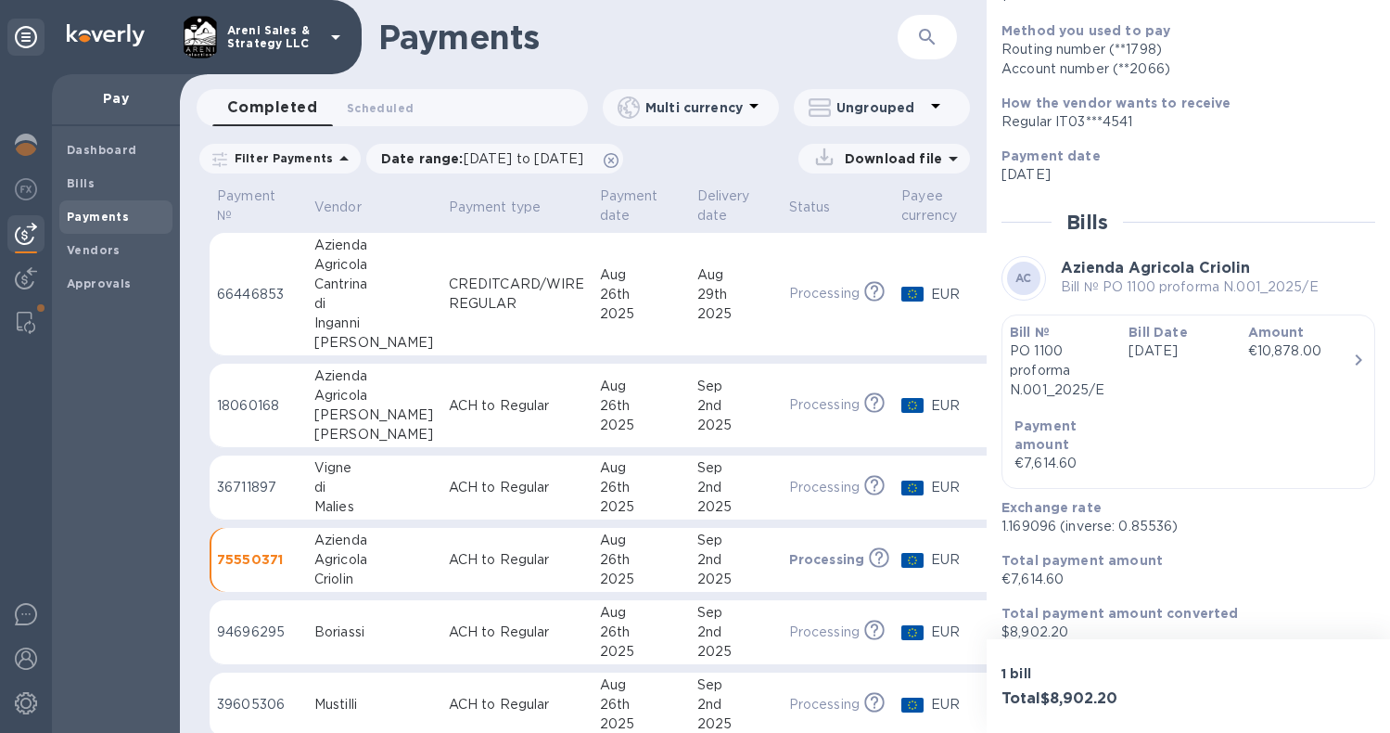
scroll to position [219, 0]
drag, startPoint x: 1002, startPoint y: 508, endPoint x: 1057, endPoint y: 512, distance: 55.8
click at [1057, 517] on p "1.169096 (inverse: 0.85536)" at bounding box center [1181, 526] width 359 height 19
copy p "1.169096"
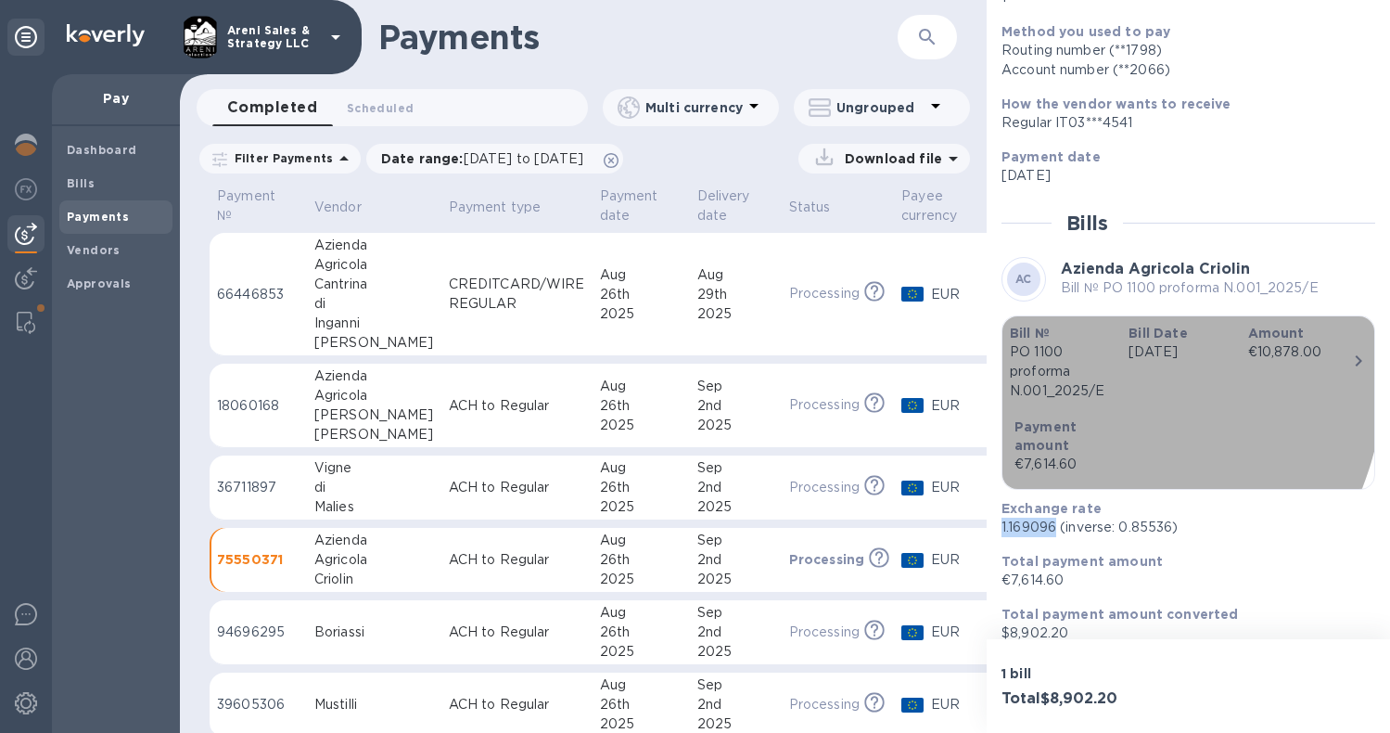
drag, startPoint x: 1013, startPoint y: 353, endPoint x: 1037, endPoint y: 362, distance: 25.5
click at [1037, 362] on p "PO 1100 proforma N.001_2025/E" at bounding box center [1062, 371] width 104 height 58
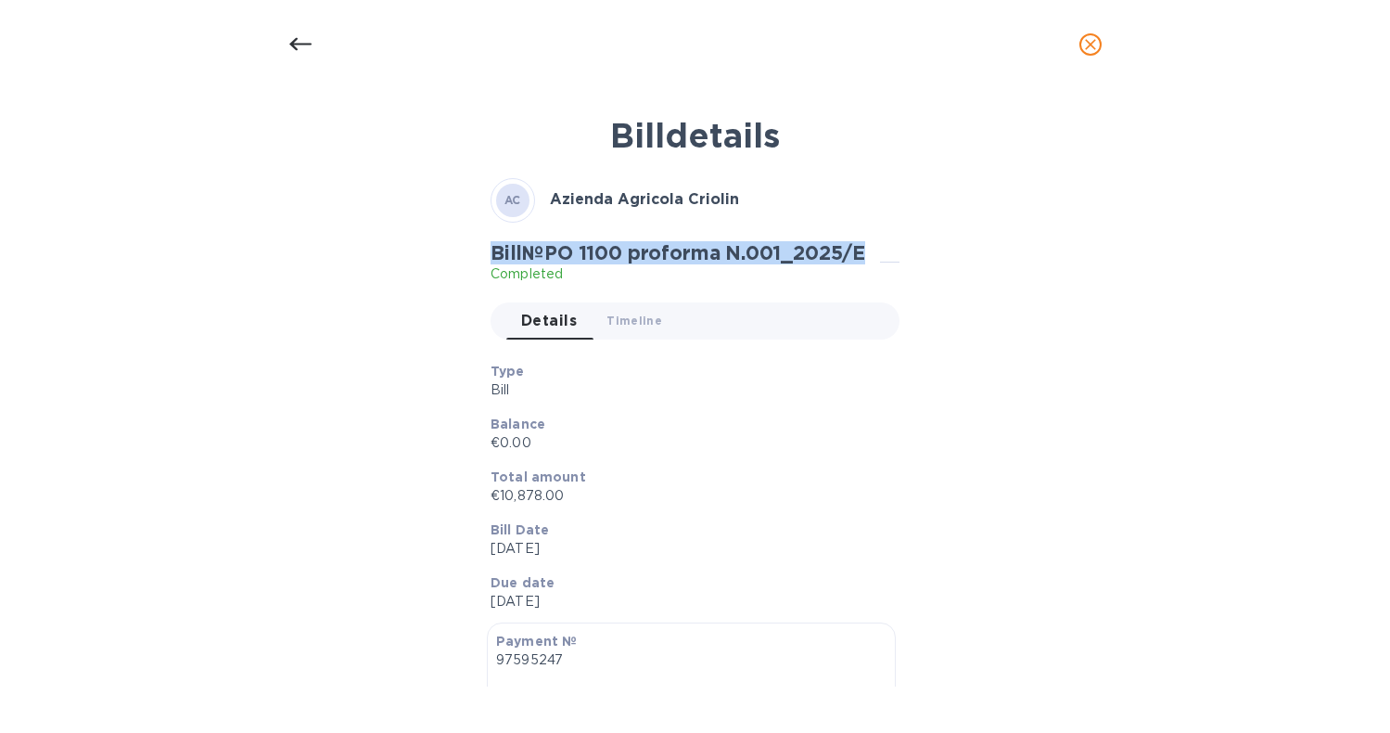
drag, startPoint x: 489, startPoint y: 256, endPoint x: 875, endPoint y: 262, distance: 386.8
click at [875, 262] on div "Bill № PO 1100 proforma N.001_2025/E Completed" at bounding box center [685, 262] width 389 height 43
copy h2 "Bill № PO 1100 proforma N.001_2025/E"
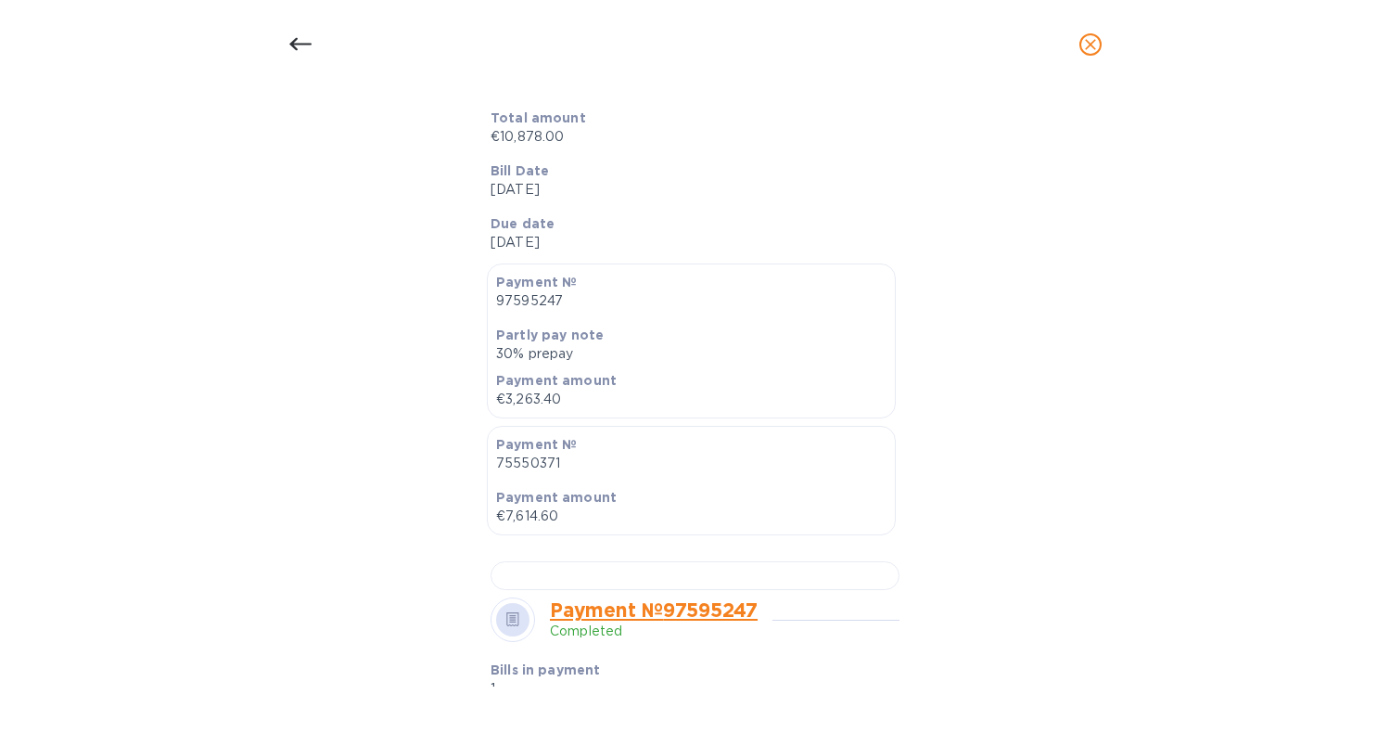
scroll to position [357, 0]
drag, startPoint x: 555, startPoint y: 519, endPoint x: 505, endPoint y: 518, distance: 50.1
click at [505, 518] on p "€7,614.60" at bounding box center [691, 517] width 390 height 19
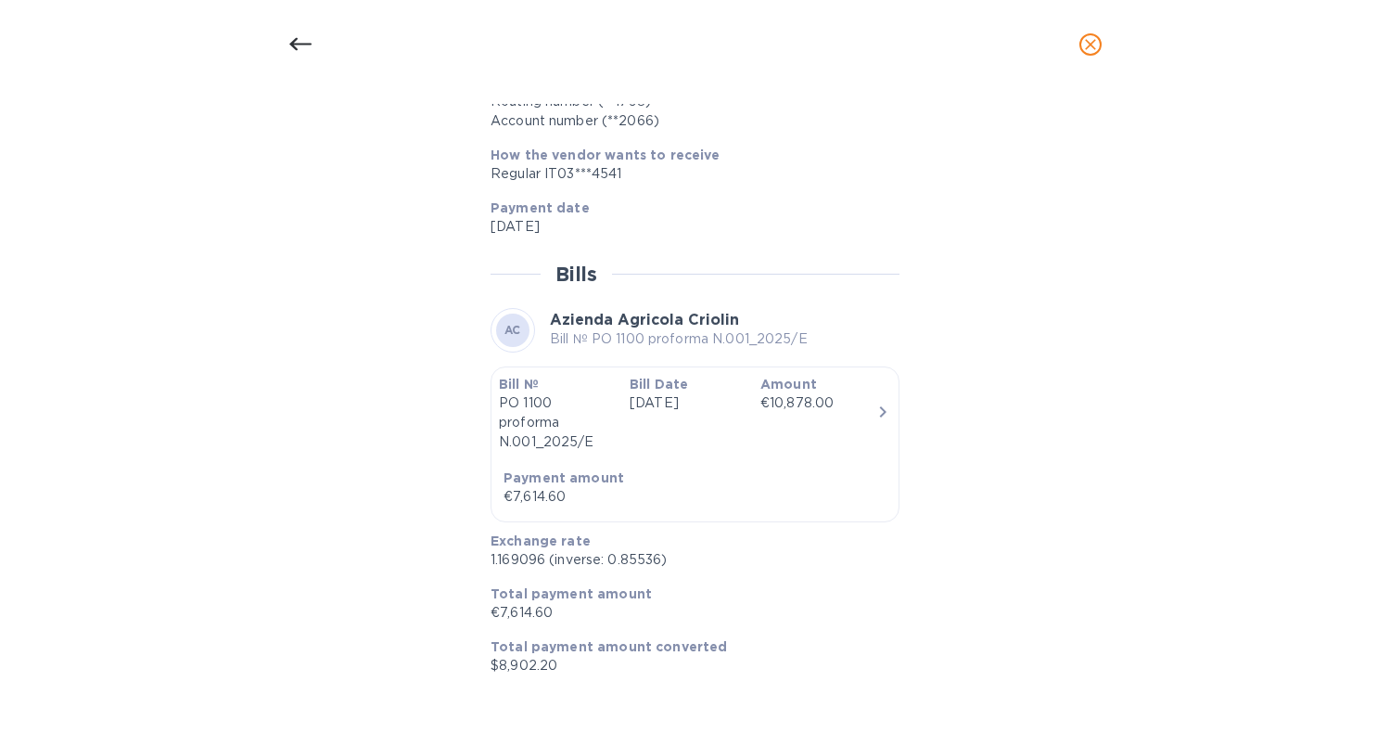
scroll to position [0, 0]
drag, startPoint x: 489, startPoint y: 556, endPoint x: 520, endPoint y: 556, distance: 31.5
click at [511, 556] on p "1.169096 (inverse: 0.85536)" at bounding box center [688, 559] width 394 height 19
click at [541, 558] on p "1.169096 (inverse: 0.85536)" at bounding box center [688, 559] width 394 height 19
click at [488, 559] on div "Exchange rate 1.169096 (inverse: 0.85536)" at bounding box center [687, 550] width 409 height 53
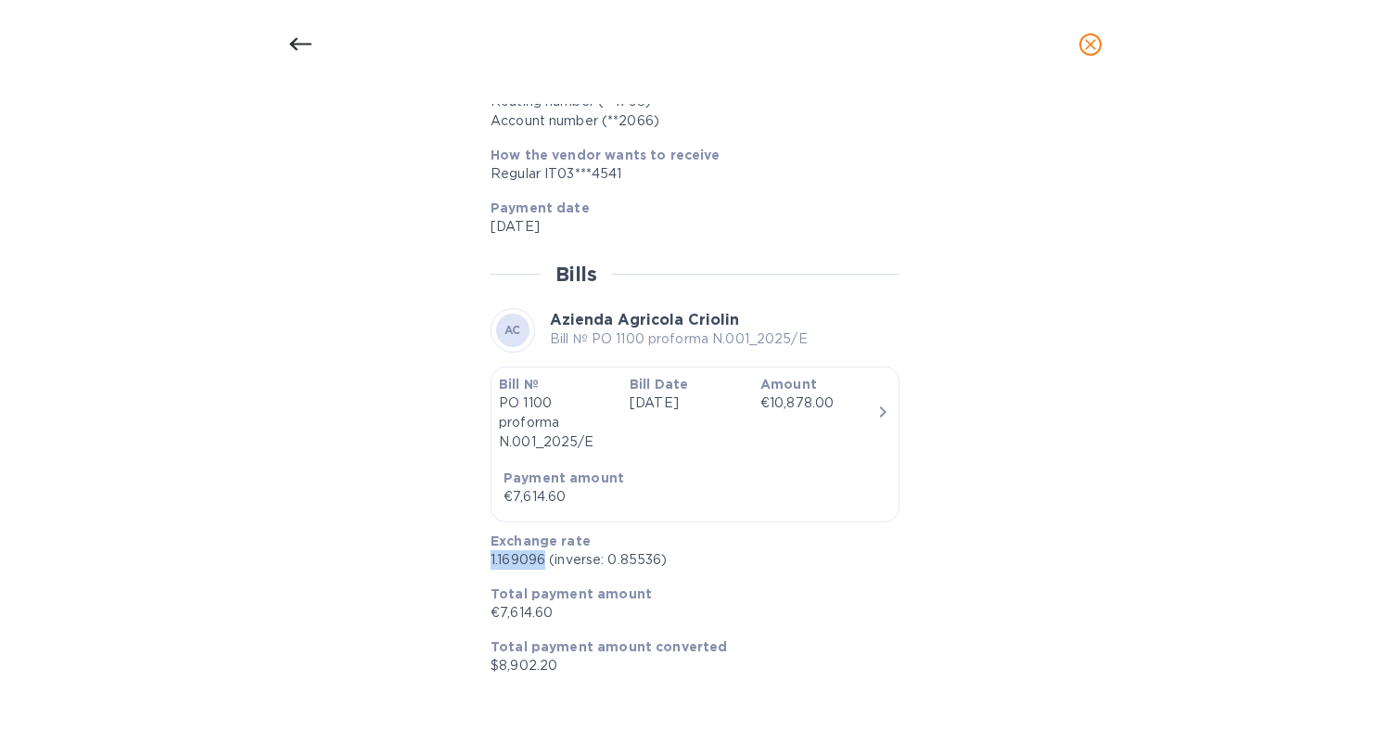
drag, startPoint x: 489, startPoint y: 557, endPoint x: 545, endPoint y: 564, distance: 56.9
click at [545, 563] on p "1.169096 (inverse: 0.85536)" at bounding box center [688, 559] width 394 height 19
click at [1093, 48] on icon "close" at bounding box center [1090, 44] width 11 height 11
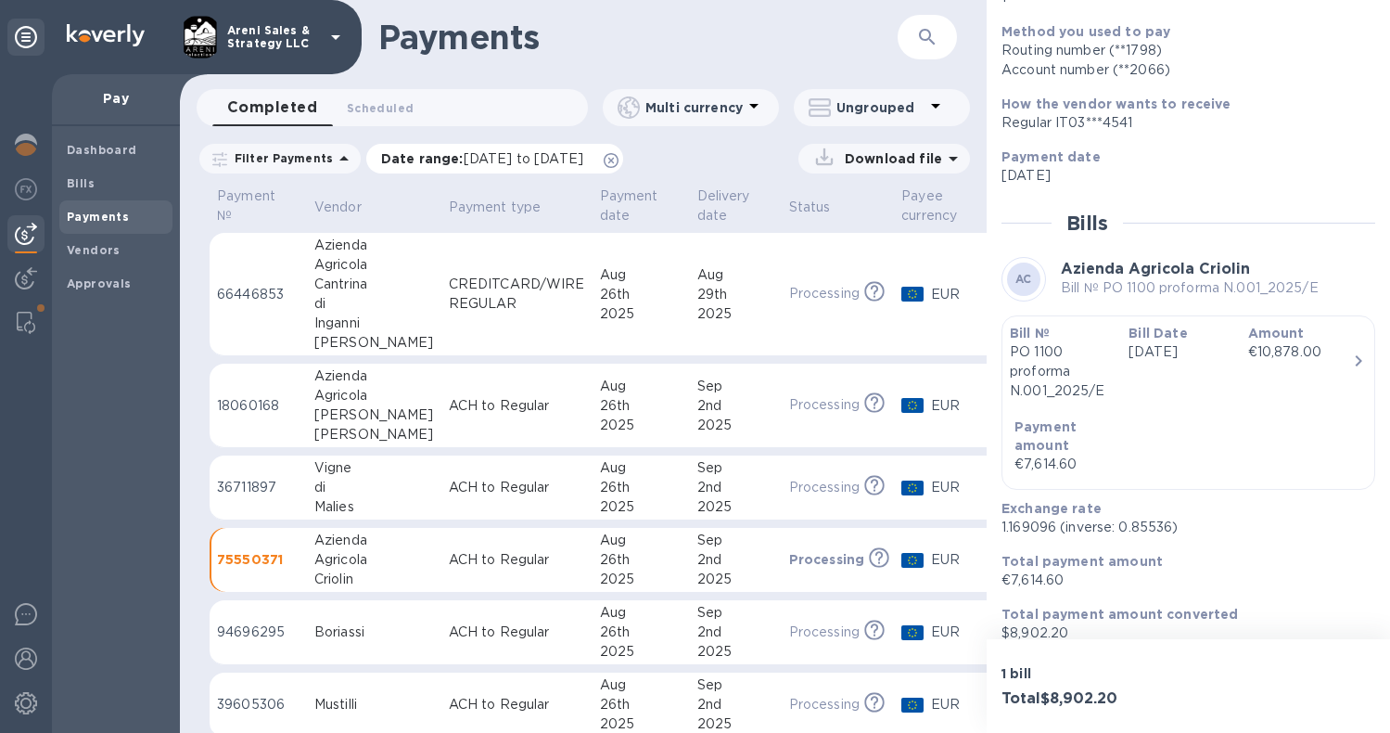
click at [619, 158] on icon at bounding box center [611, 160] width 15 height 15
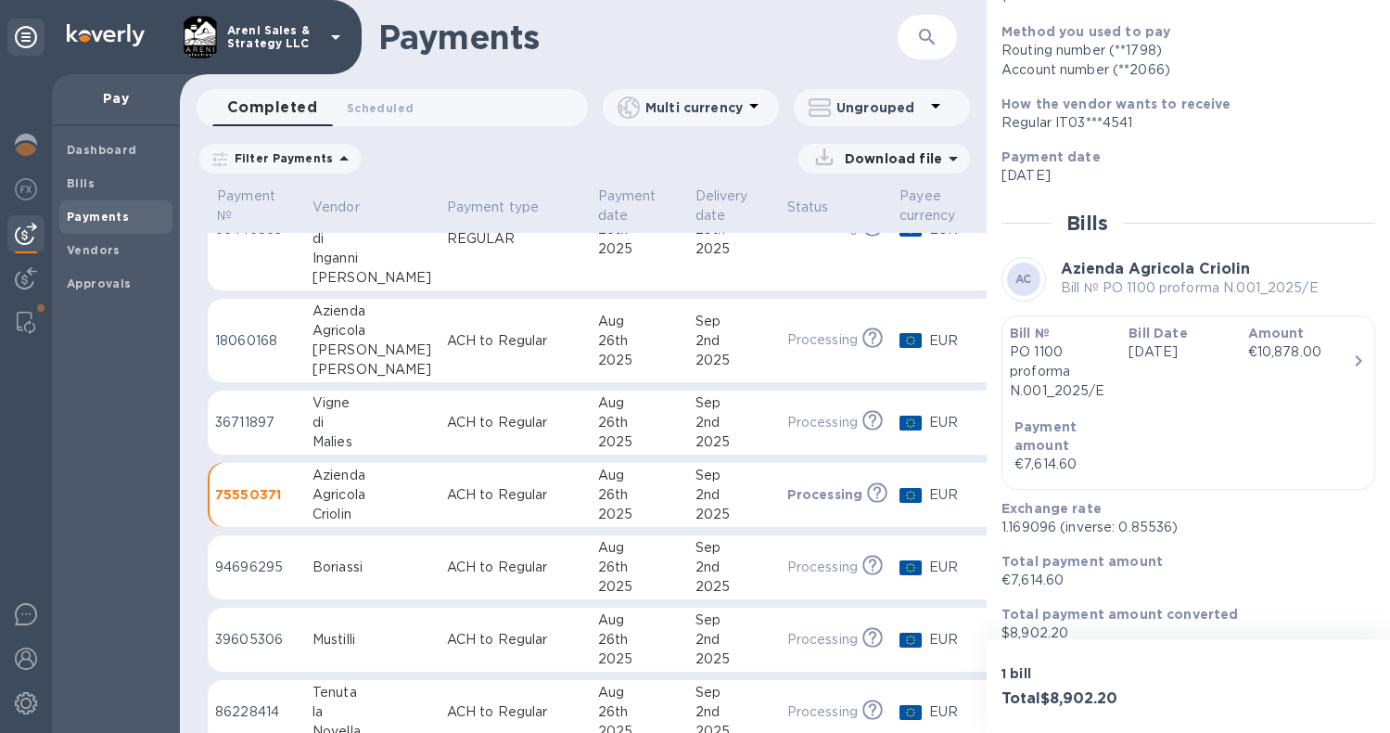
scroll to position [62, 2]
click at [511, 571] on p "ACH to Regular" at bounding box center [515, 569] width 136 height 19
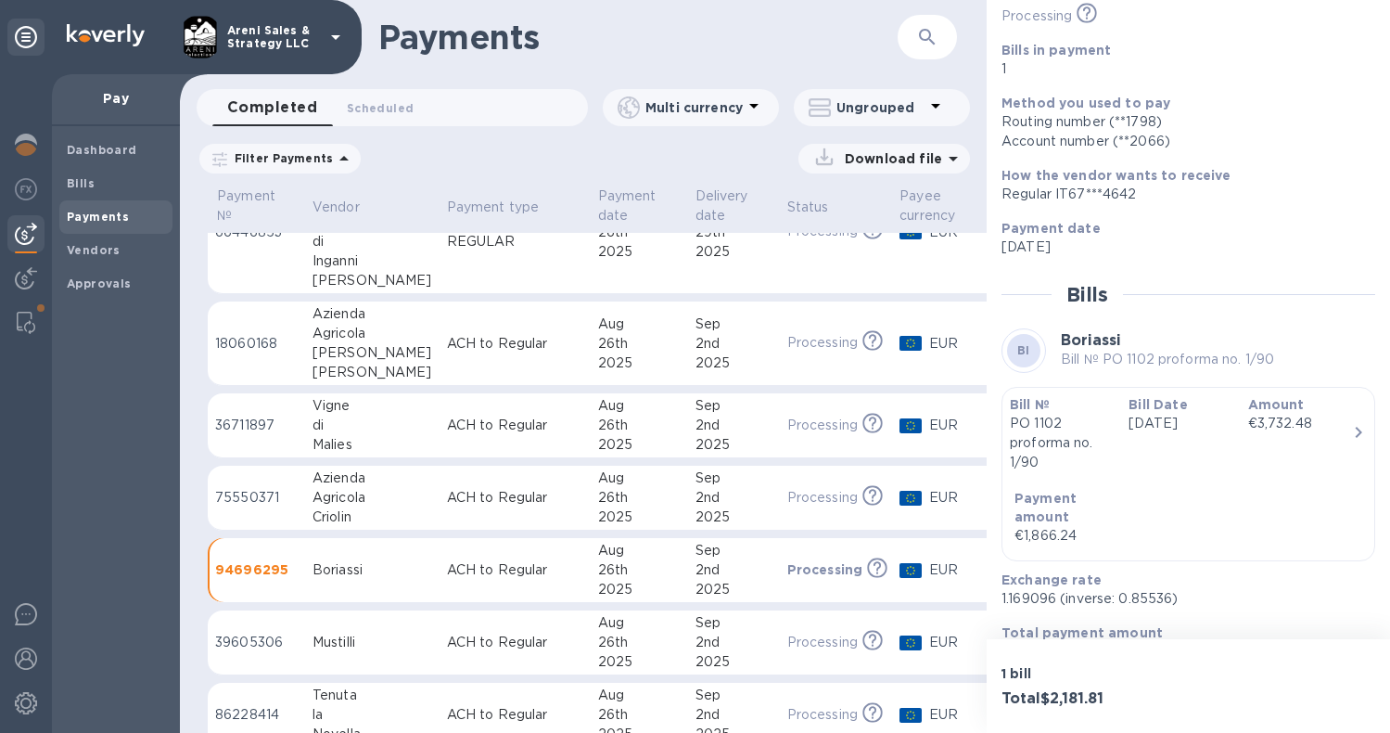
scroll to position [149, 0]
drag, startPoint x: 1002, startPoint y: 577, endPoint x: 1056, endPoint y: 583, distance: 55.1
click at [1056, 587] on p "1.169096 (inverse: 0.85536)" at bounding box center [1181, 596] width 359 height 19
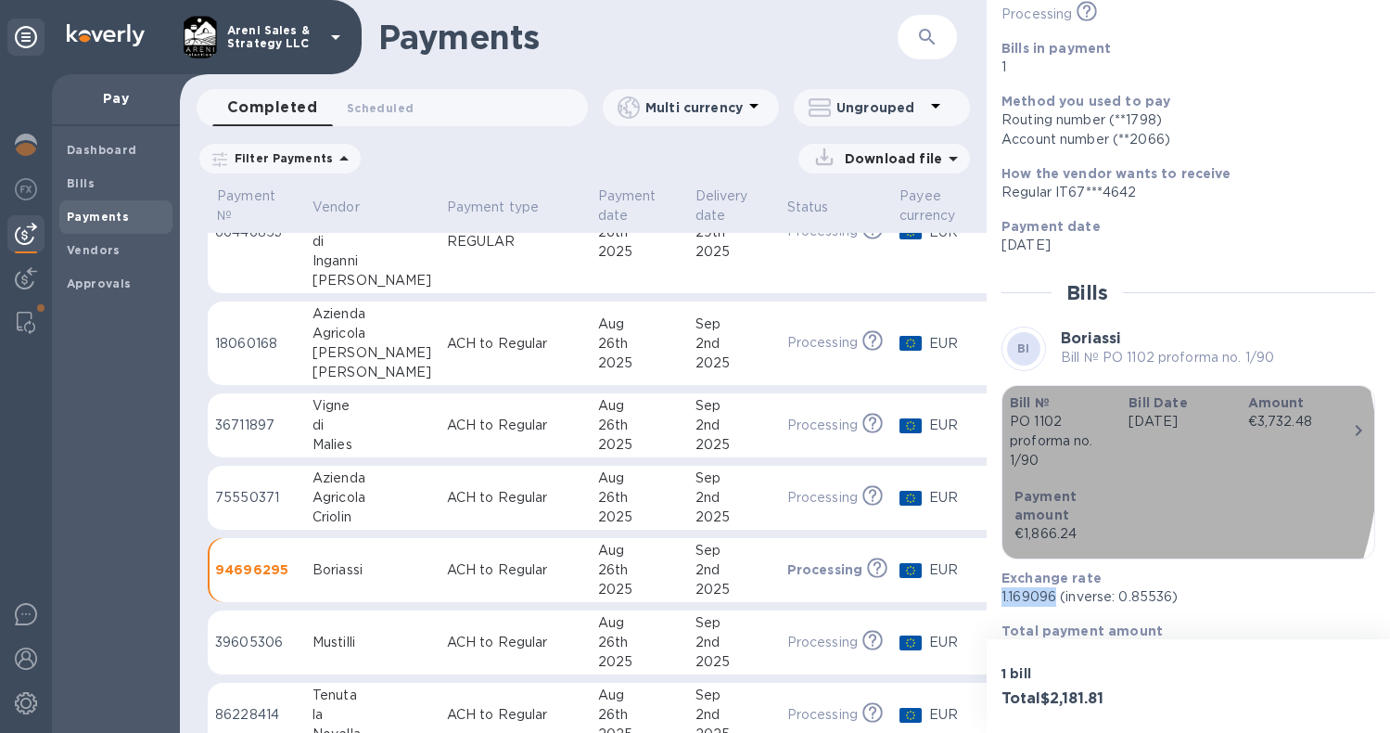
drag, startPoint x: 1042, startPoint y: 460, endPoint x: 1023, endPoint y: 441, distance: 26.9
click at [1023, 441] on p "PO 1102 proforma no. 1/90" at bounding box center [1062, 441] width 104 height 58
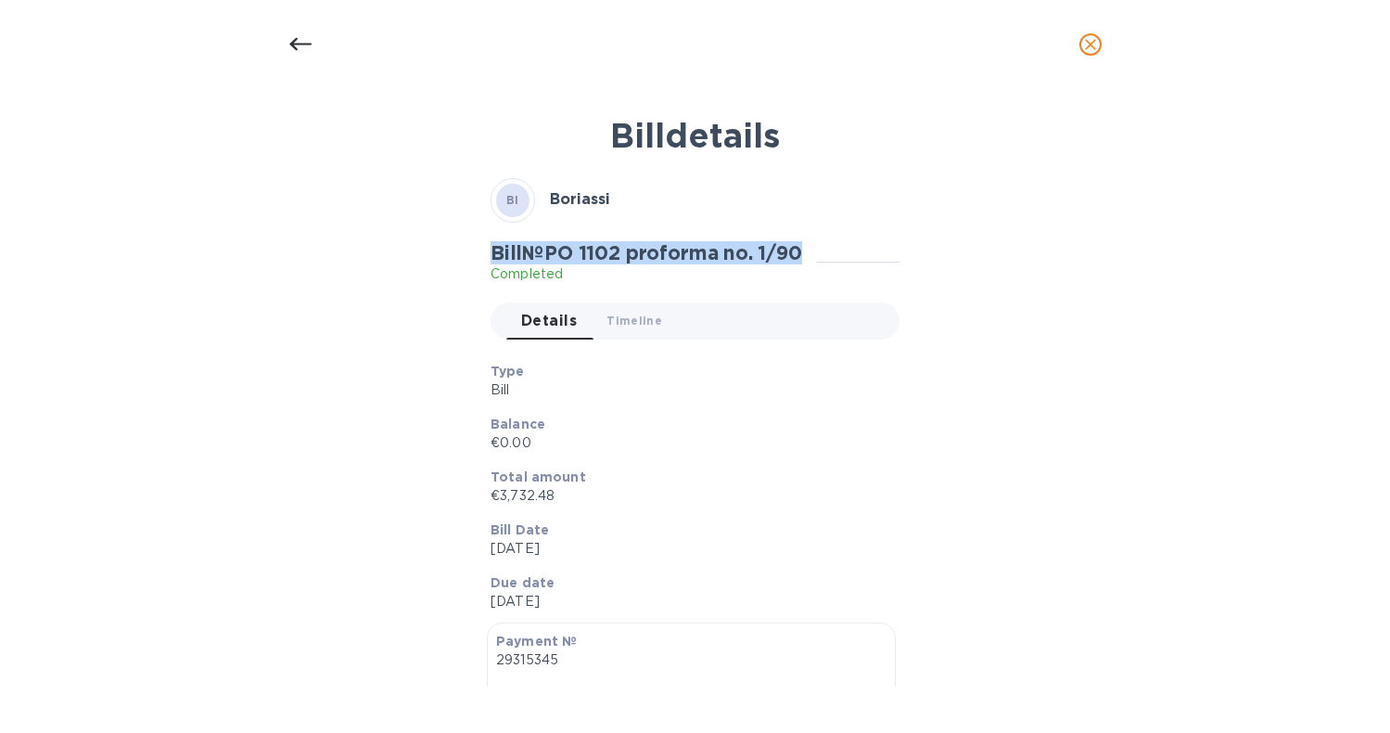
drag, startPoint x: 490, startPoint y: 250, endPoint x: 823, endPoint y: 248, distance: 333.9
click at [817, 248] on div "Bill № PO 1102 proforma no. 1/90 Completed" at bounding box center [654, 262] width 326 height 43
click at [1095, 43] on icon "close" at bounding box center [1090, 44] width 19 height 19
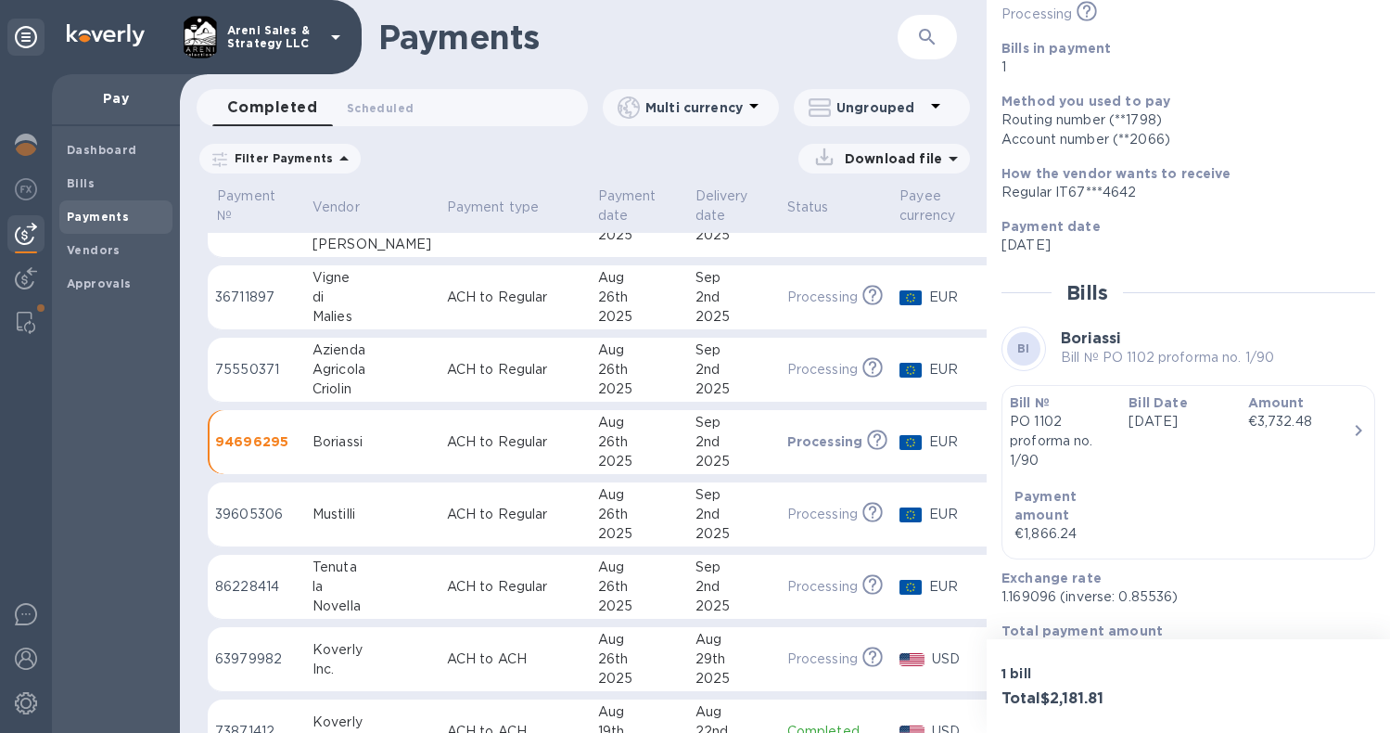
scroll to position [202, 2]
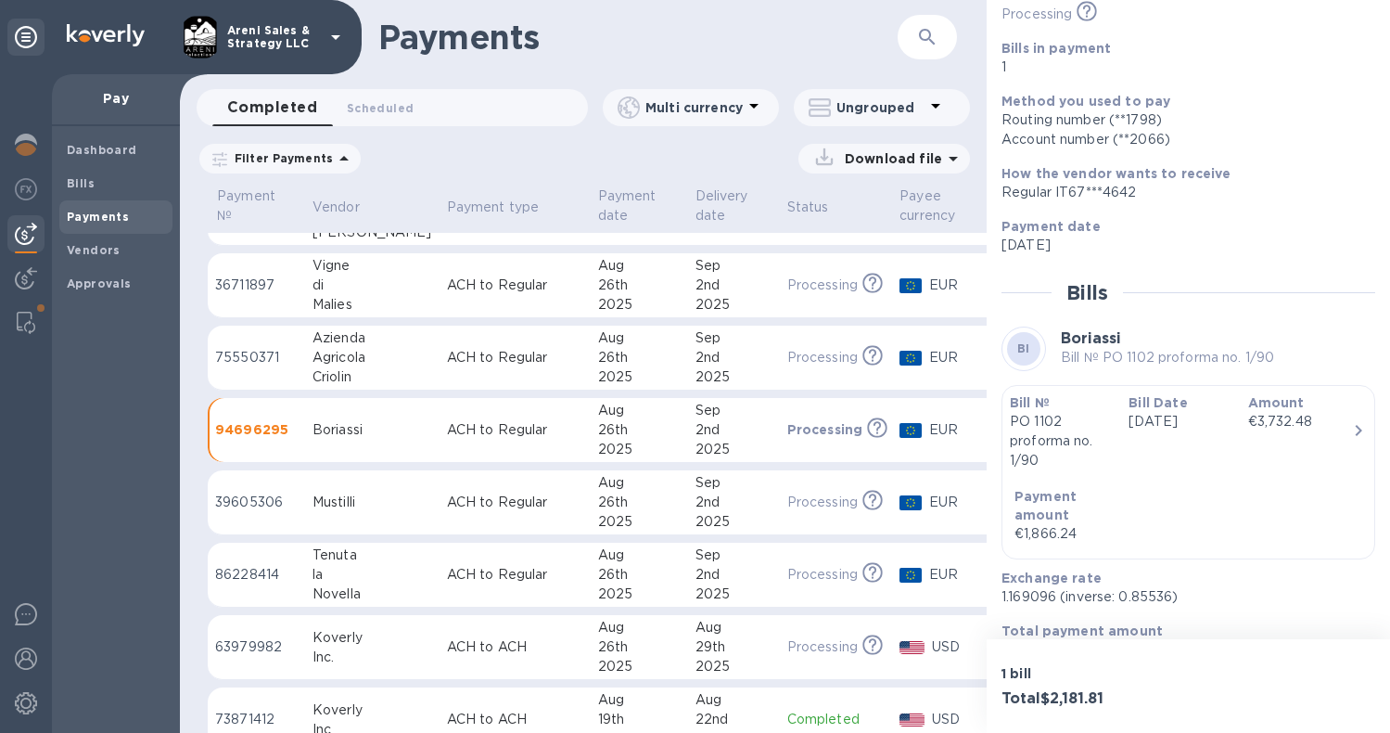
click at [718, 495] on div "2nd" at bounding box center [734, 501] width 77 height 19
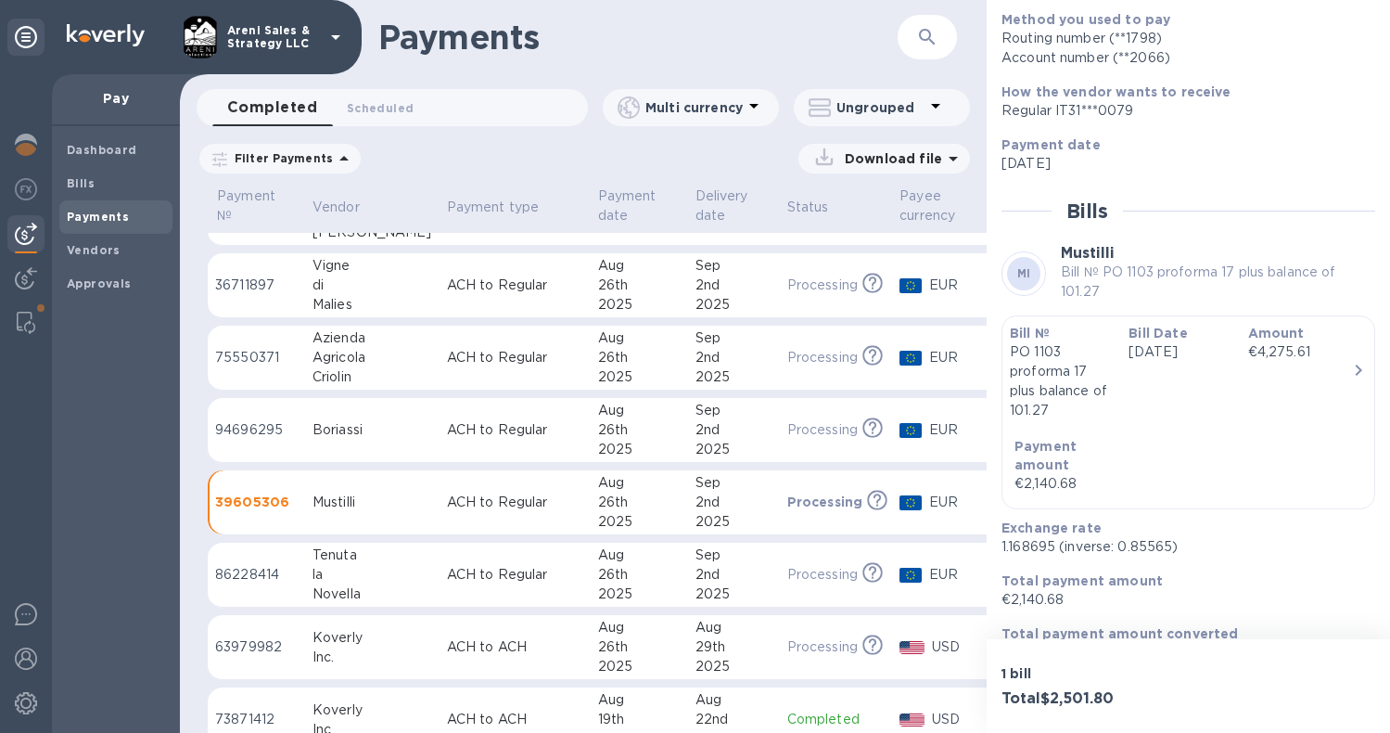
scroll to position [235, 0]
drag, startPoint x: 1054, startPoint y: 520, endPoint x: 1001, endPoint y: 523, distance: 53.9
click at [1001, 523] on div "Exchange rate 1.168695 (inverse: 0.85565)" at bounding box center [1181, 533] width 374 height 53
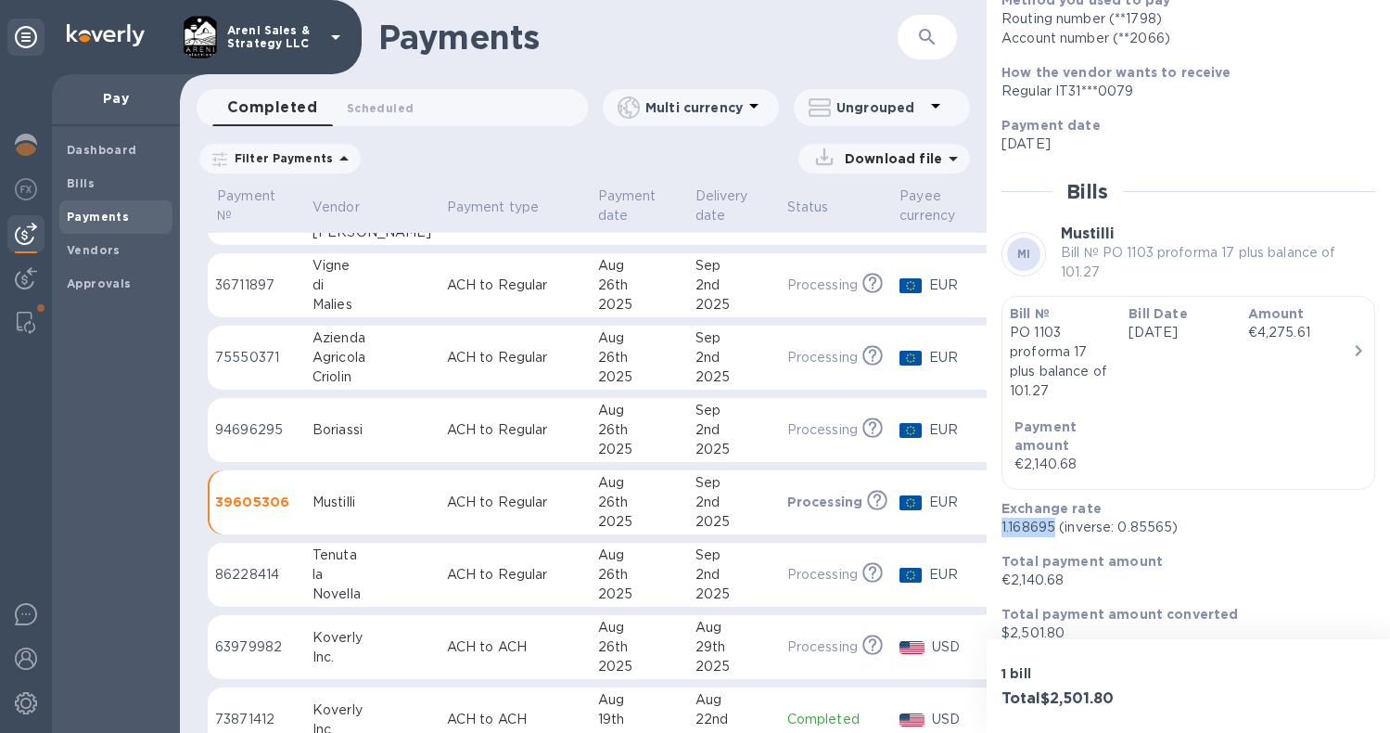
scroll to position [249, 0]
click at [1077, 355] on p "PO 1103 proforma 17 plus balance of 101.27" at bounding box center [1062, 363] width 104 height 78
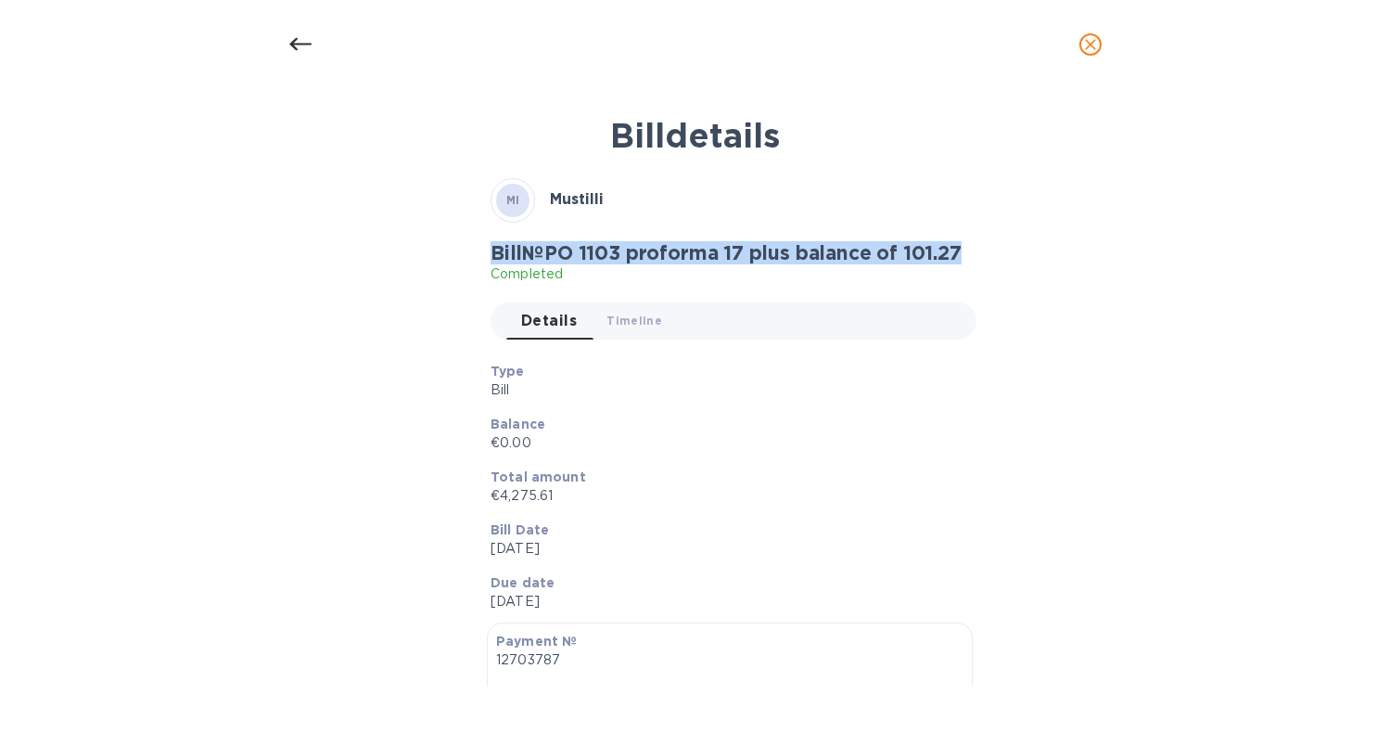
drag, startPoint x: 491, startPoint y: 252, endPoint x: 971, endPoint y: 263, distance: 480.5
click at [971, 263] on div "Bill № PO 1103 proforma 17 plus balance of 101.27 Completed" at bounding box center [734, 262] width 486 height 43
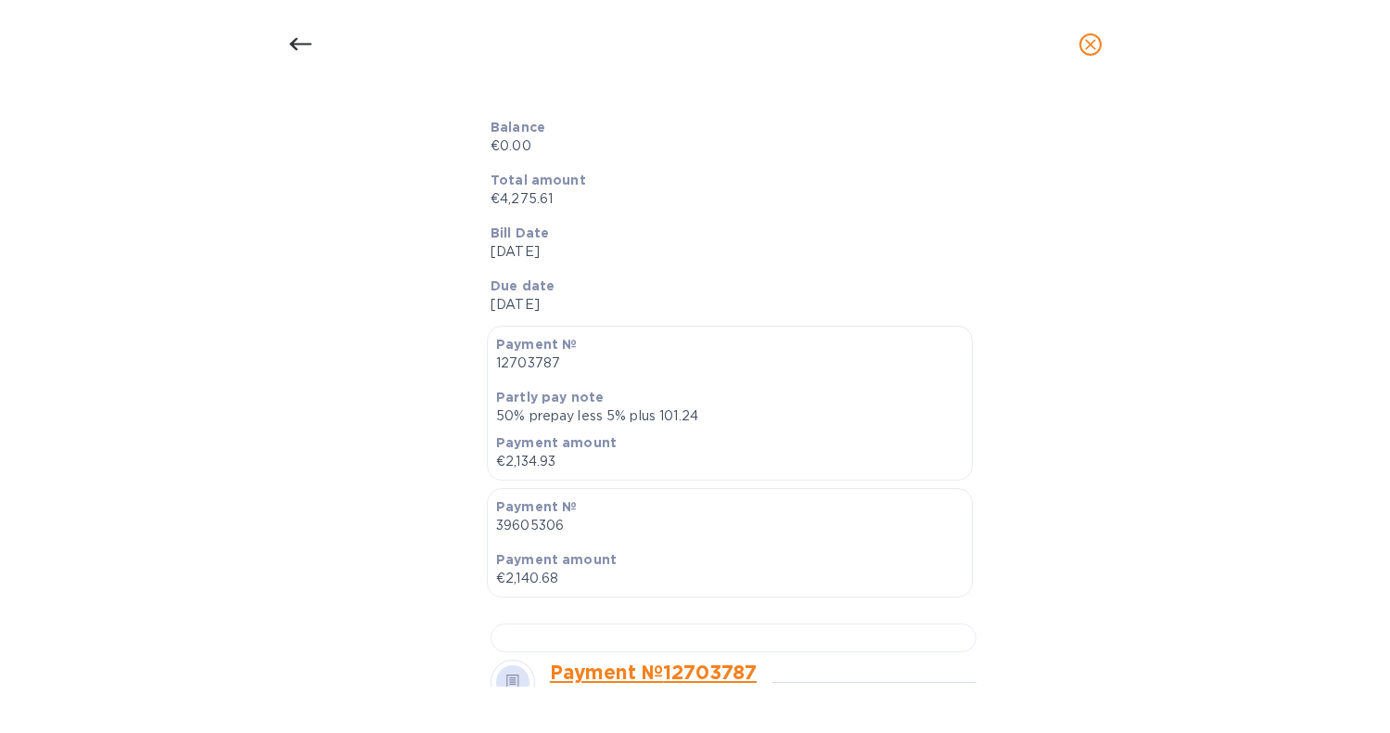
scroll to position [347, 0]
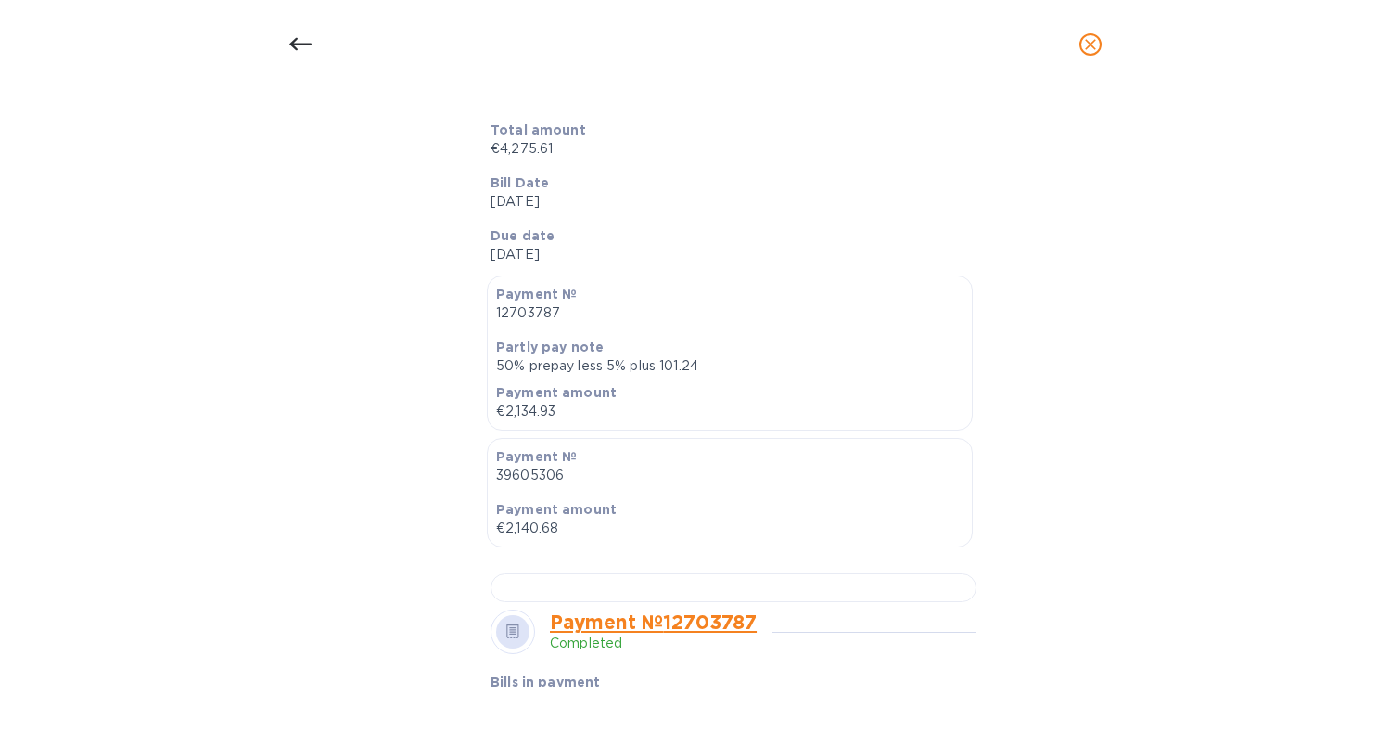
click at [1089, 47] on icon "close" at bounding box center [1090, 44] width 19 height 19
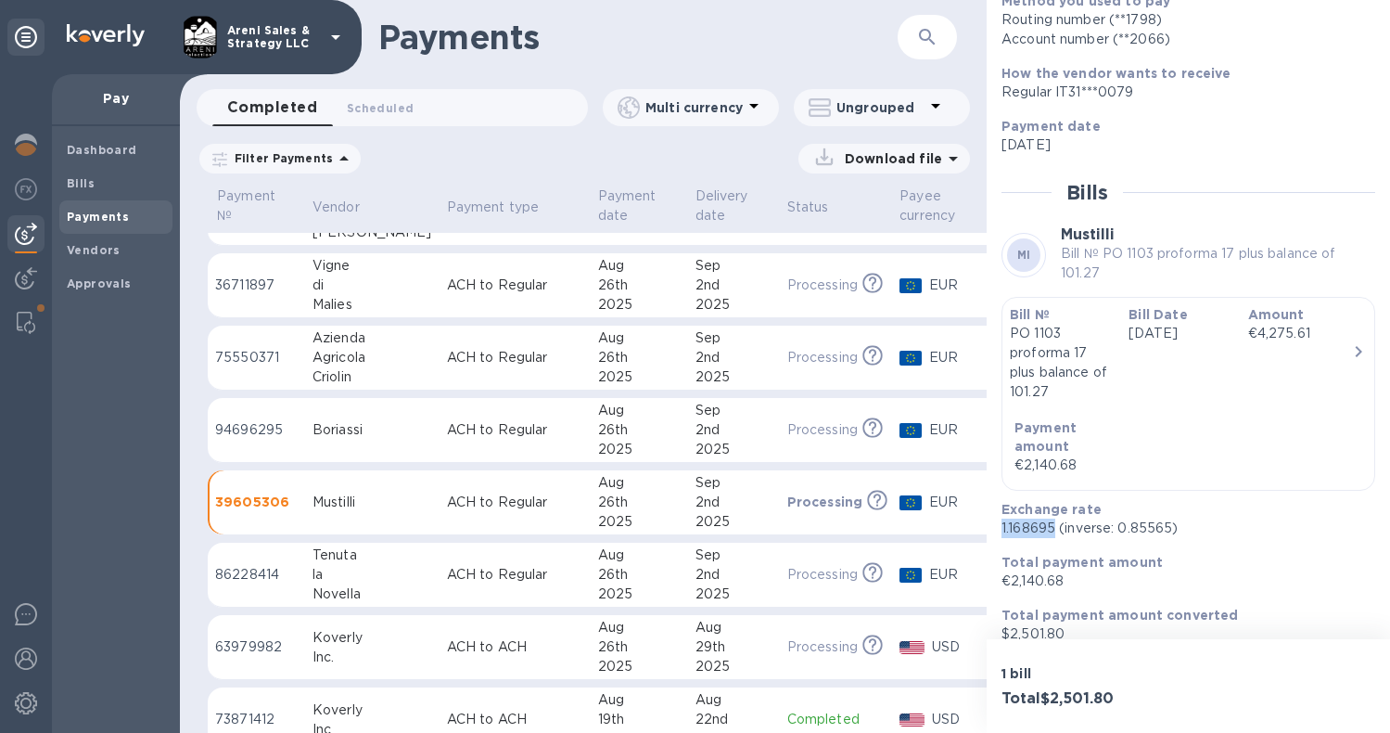
drag, startPoint x: 1002, startPoint y: 508, endPoint x: 1053, endPoint y: 511, distance: 51.1
click at [1053, 518] on p "1.168695 (inverse: 0.85565)" at bounding box center [1181, 527] width 359 height 19
click at [708, 575] on div "2nd" at bounding box center [734, 574] width 77 height 19
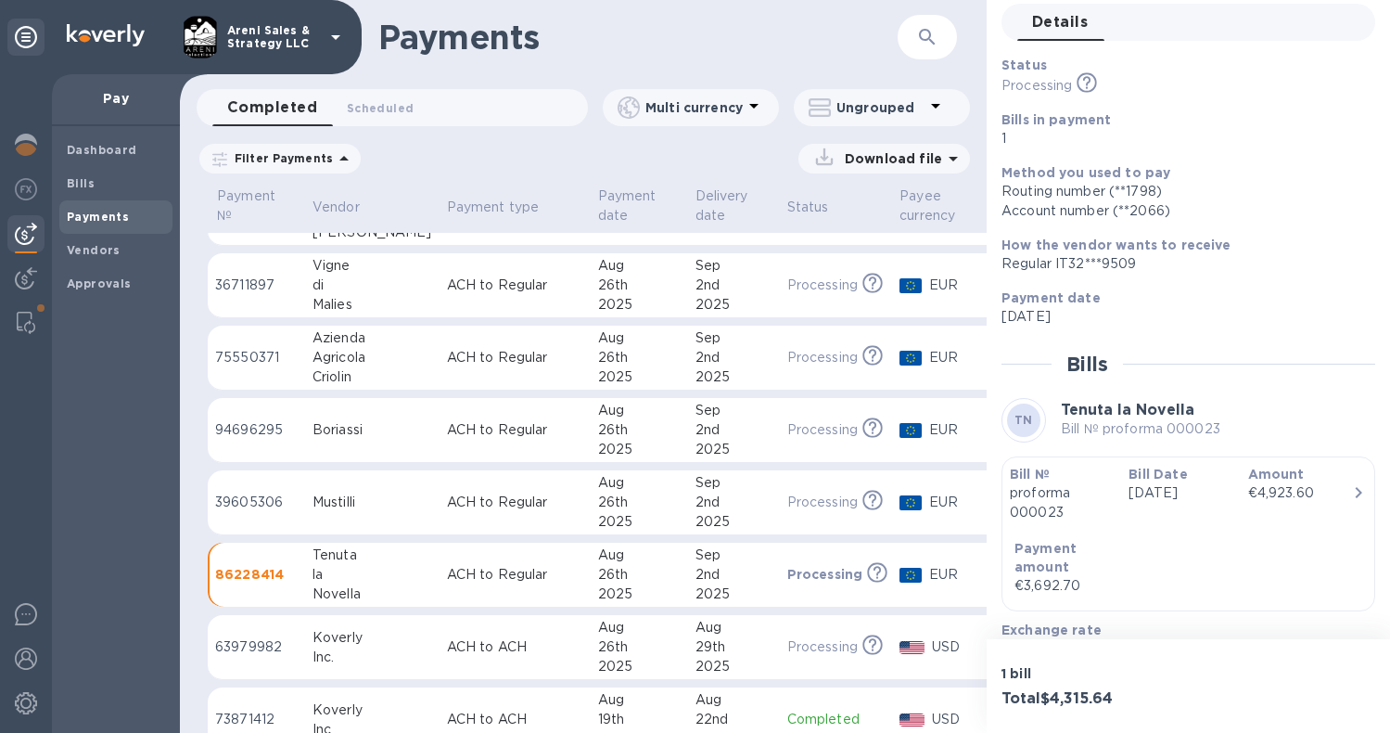
scroll to position [121, 0]
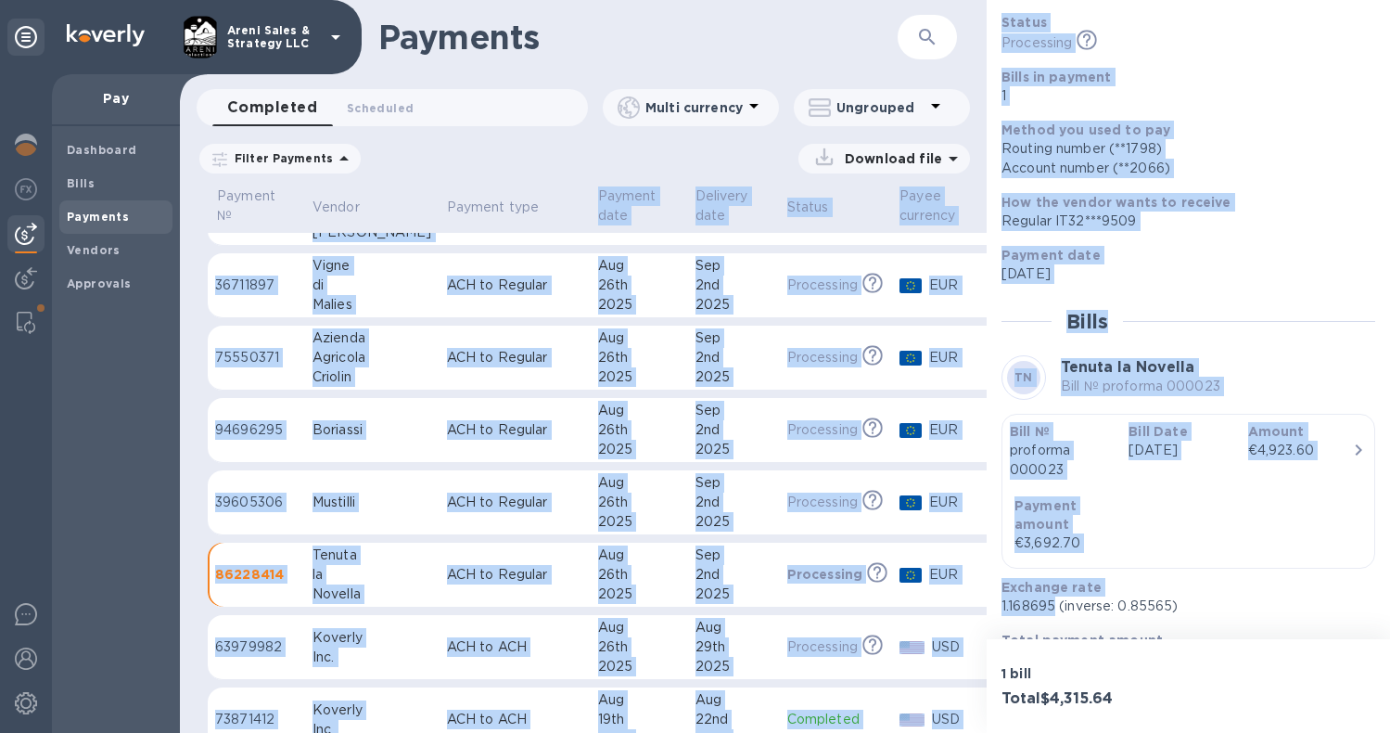
drag, startPoint x: 1054, startPoint y: 586, endPoint x: 983, endPoint y: 587, distance: 71.4
click at [983, 587] on div "Payments ​ Completed 0 Scheduled 0 Multi currency Ungrouped Filter Payments Dow…" at bounding box center [785, 366] width 1210 height 733
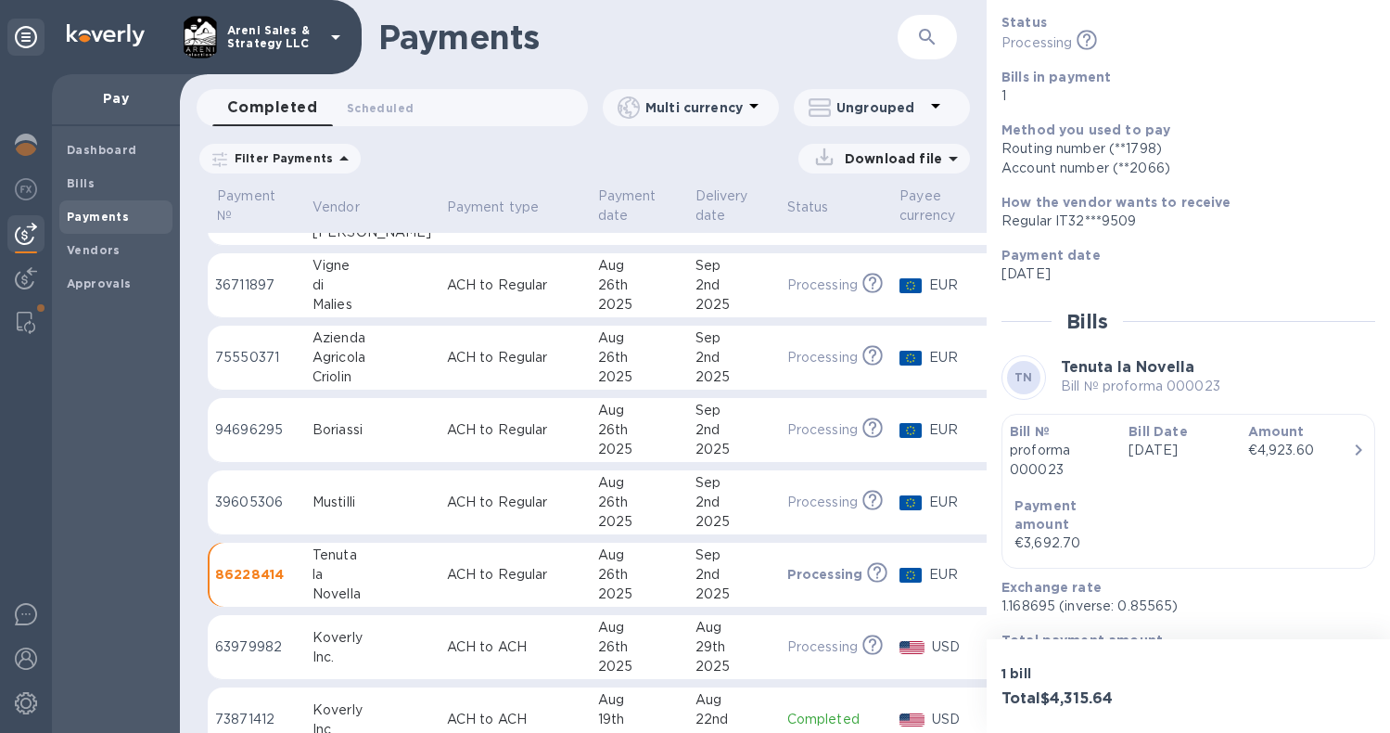
click at [1020, 596] on p "1.168695 (inverse: 0.85565)" at bounding box center [1181, 605] width 359 height 19
drag, startPoint x: 1053, startPoint y: 586, endPoint x: 1001, endPoint y: 586, distance: 51.9
click at [1001, 586] on div "Exchange rate 1.168695 (inverse: 0.85565)" at bounding box center [1181, 596] width 374 height 53
click at [1145, 506] on div "Bill № proforma 000023 Bill Date [DATE] Amount €4,923.60 Payment amount €3,692.…" at bounding box center [1188, 491] width 357 height 138
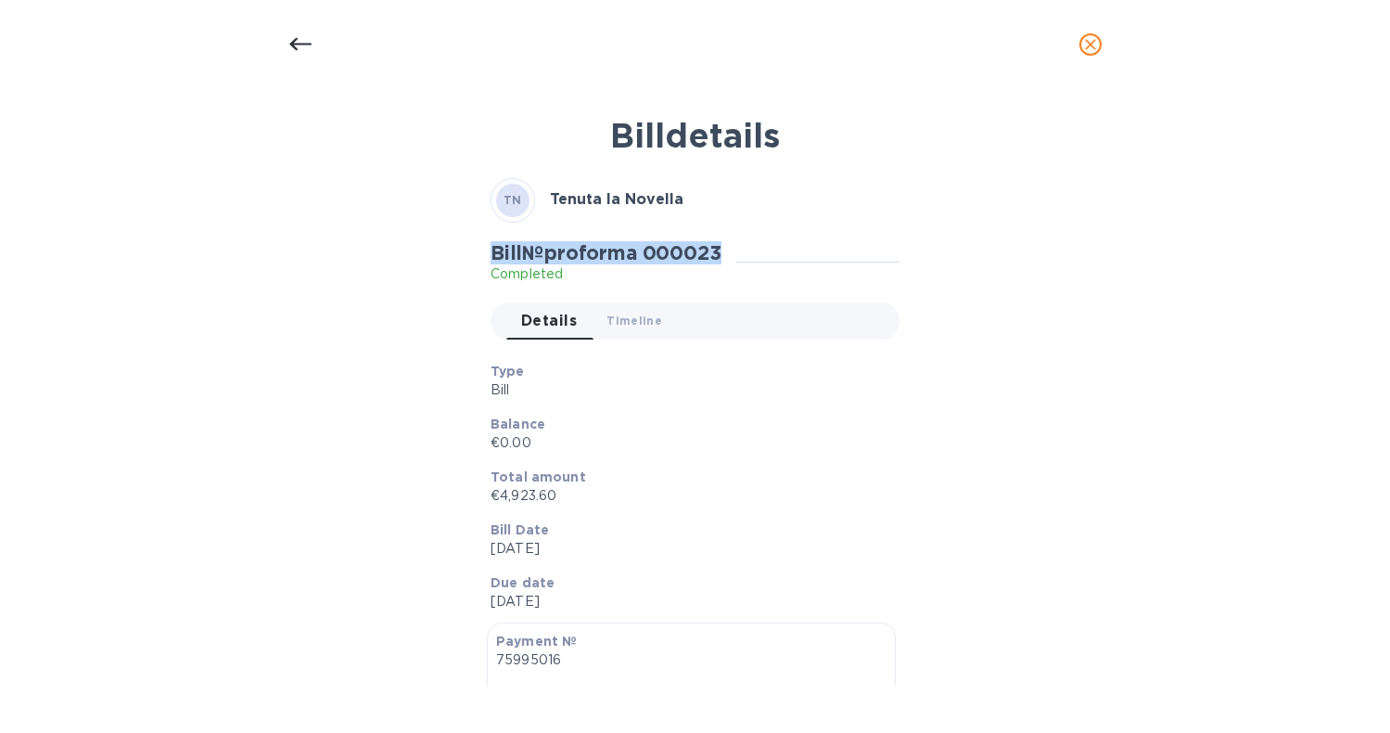
drag, startPoint x: 490, startPoint y: 252, endPoint x: 729, endPoint y: 253, distance: 239.3
click at [721, 253] on h2 "Bill № proforma 000023" at bounding box center [606, 252] width 231 height 23
click at [1091, 48] on icon "close" at bounding box center [1090, 44] width 19 height 19
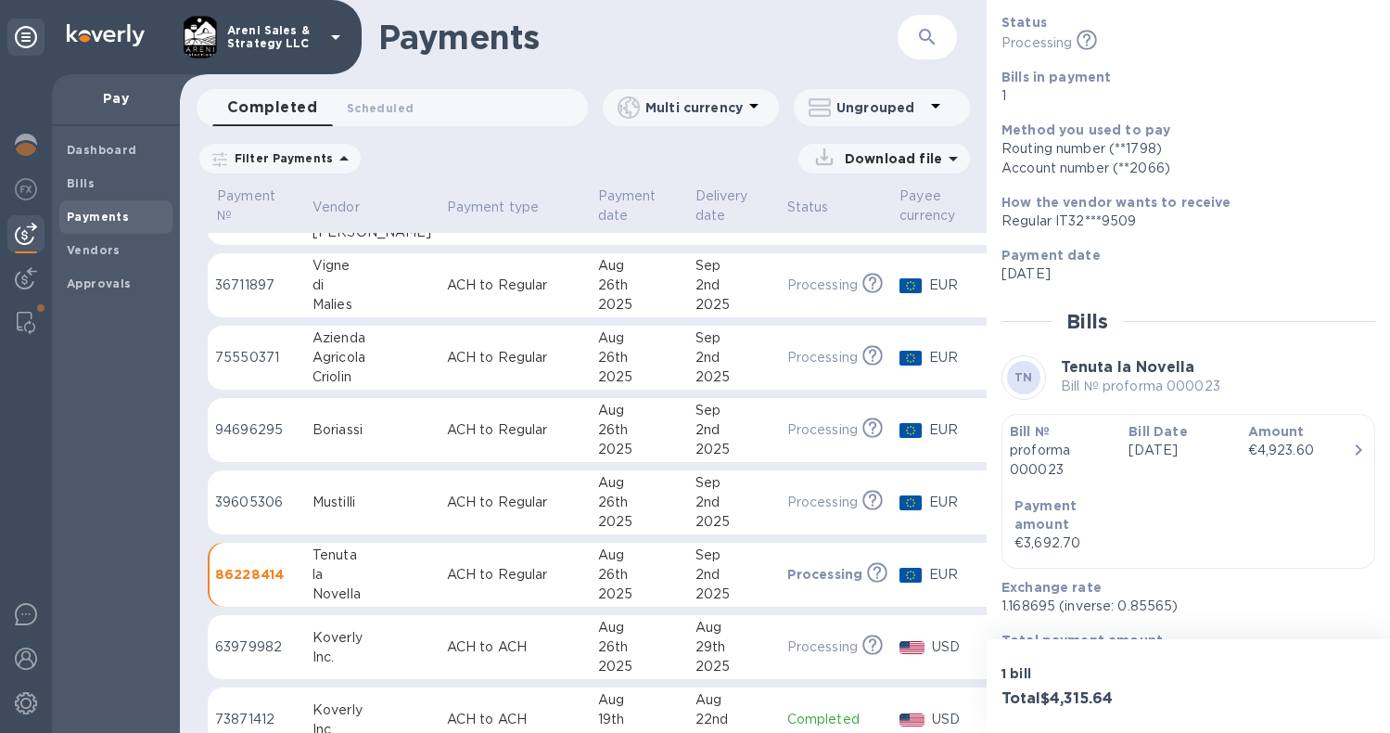
click at [1067, 533] on div "€3,692.70" at bounding box center [1074, 542] width 119 height 19
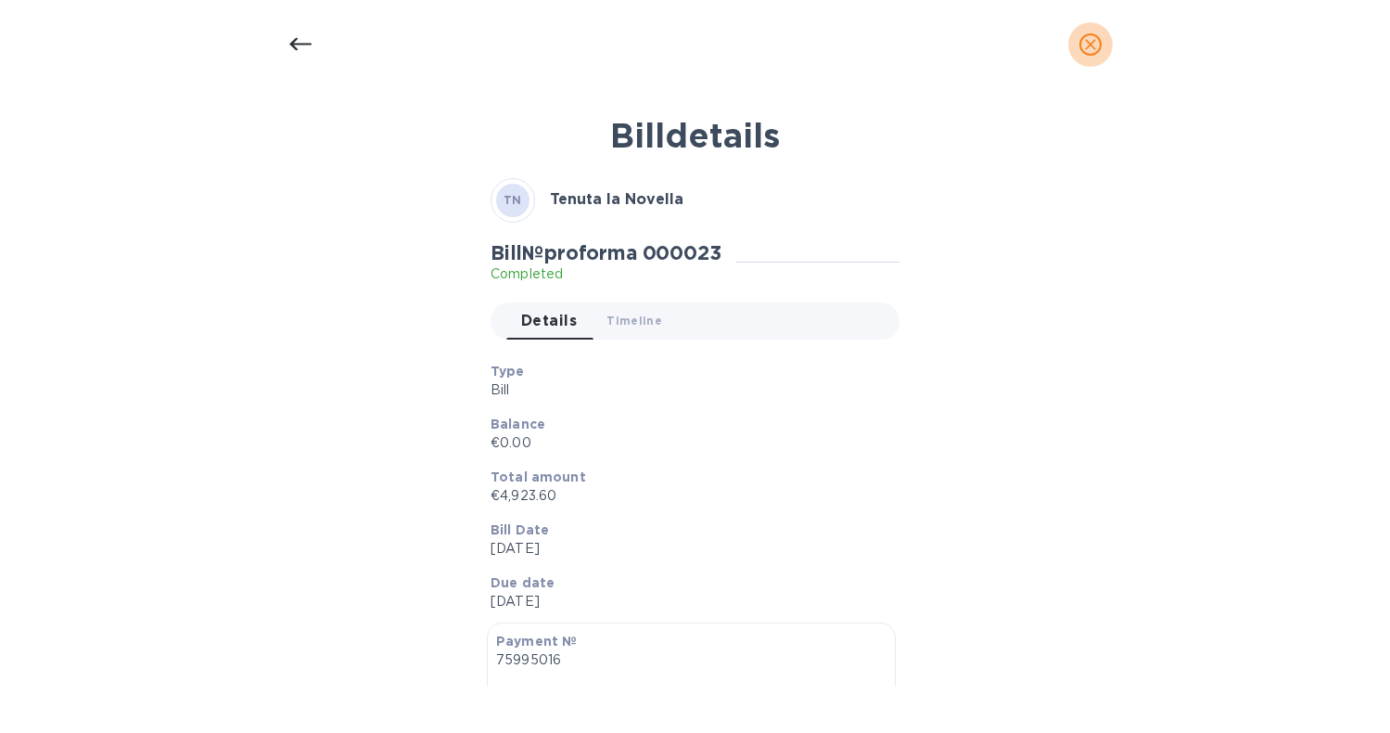
click at [1092, 44] on icon "close" at bounding box center [1090, 44] width 19 height 19
